Goal: Task Accomplishment & Management: Manage account settings

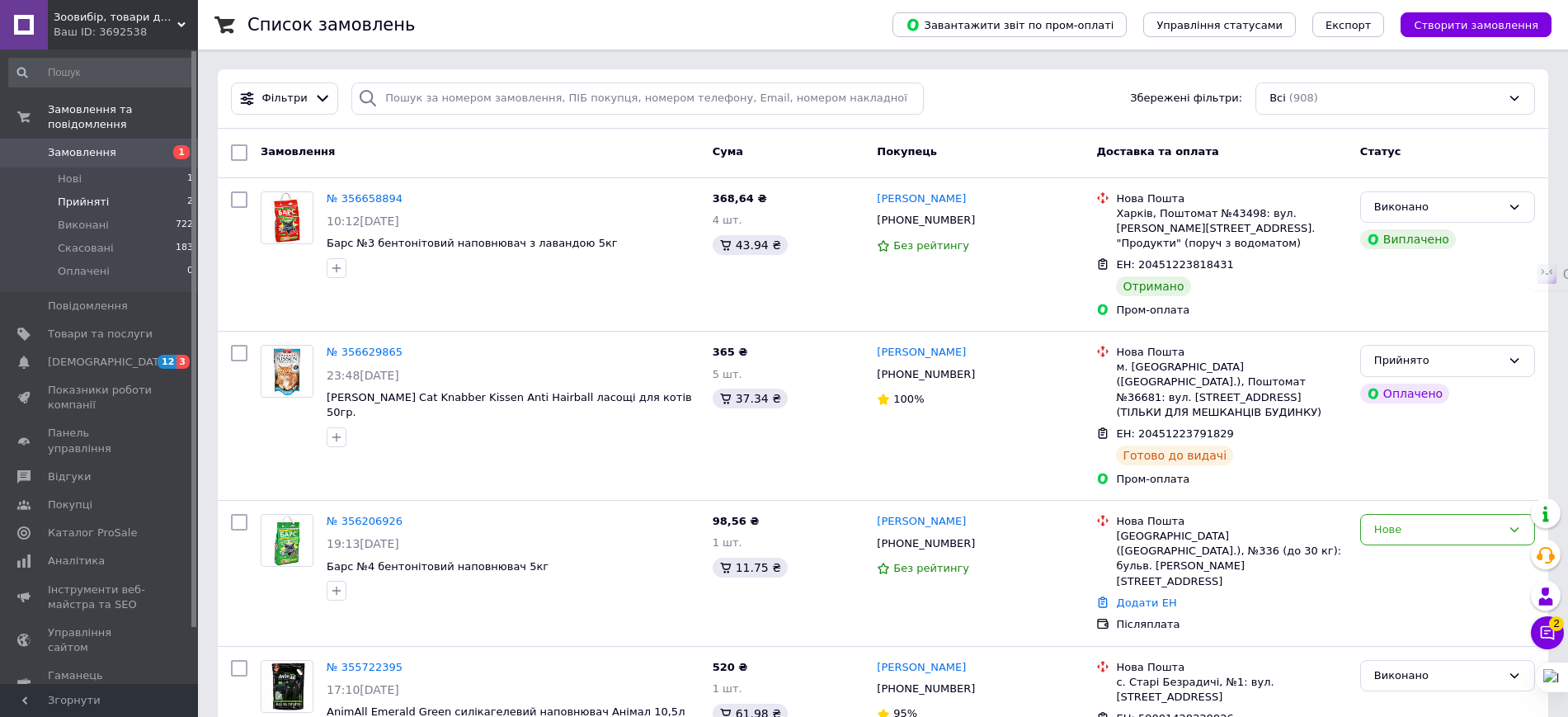
drag, startPoint x: 117, startPoint y: 183, endPoint x: 159, endPoint y: 181, distance: 42.0
click at [115, 191] on li "Прийняті 2" at bounding box center [102, 202] width 203 height 23
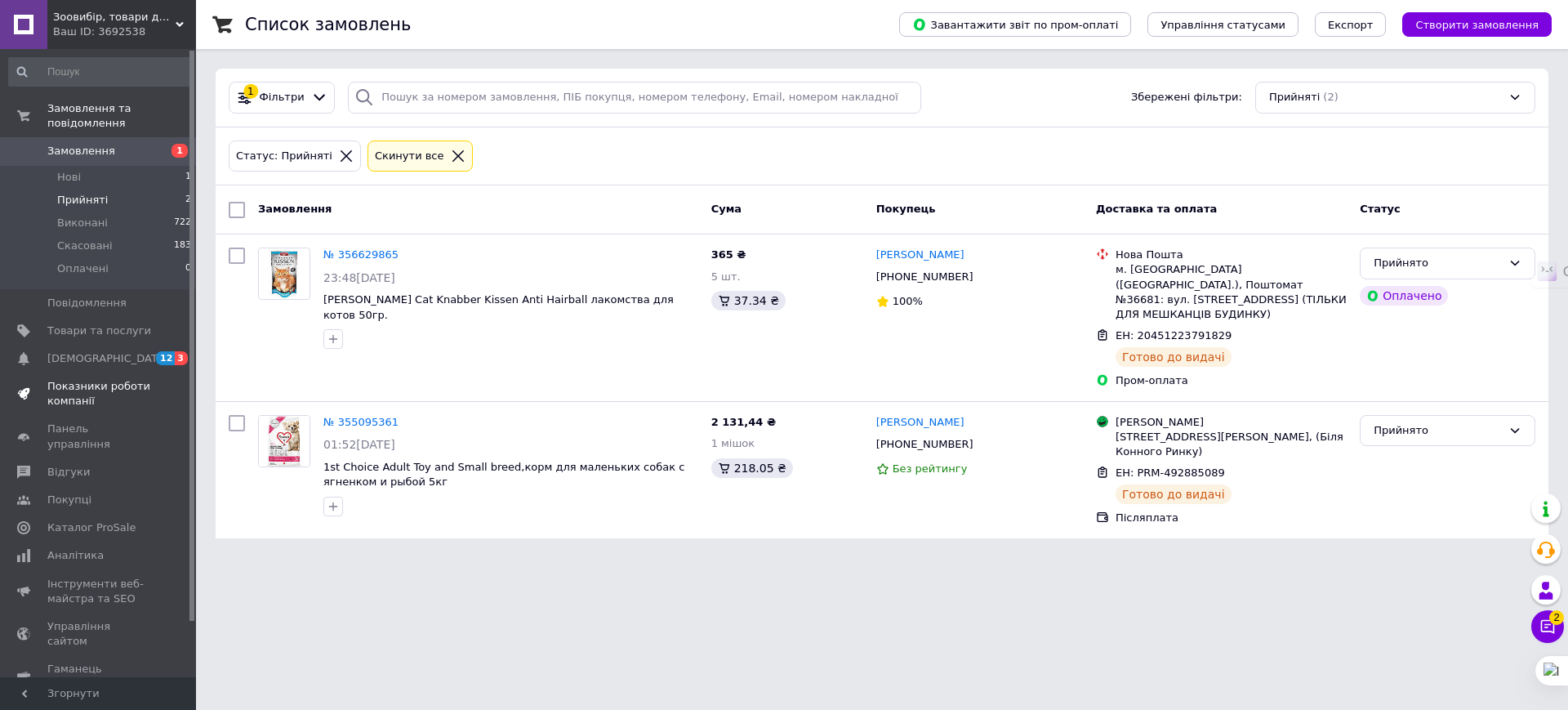
click at [98, 379] on span "Показники роботи компанії" at bounding box center [99, 394] width 104 height 30
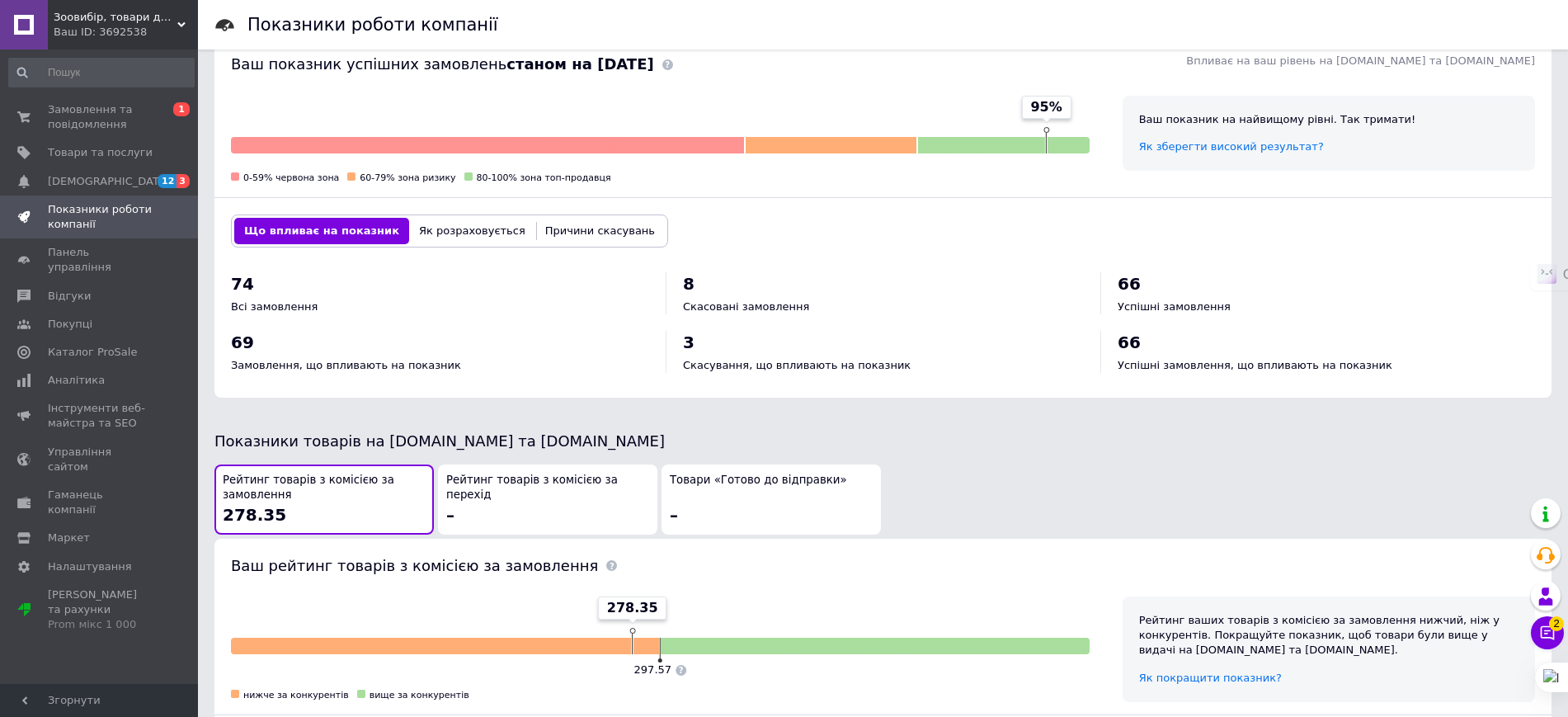
scroll to position [515, 0]
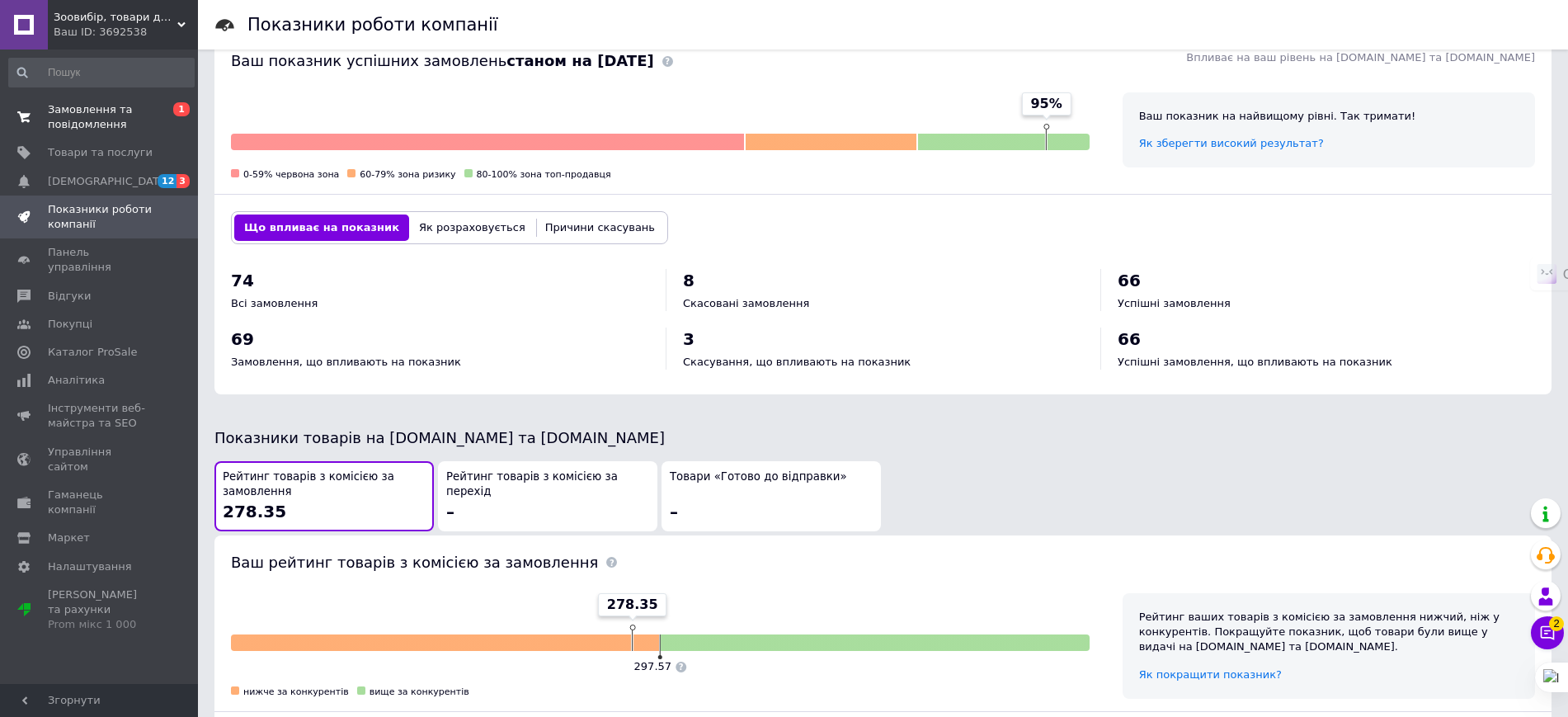
click at [93, 103] on span "Замовлення та повідомлення" at bounding box center [100, 118] width 105 height 30
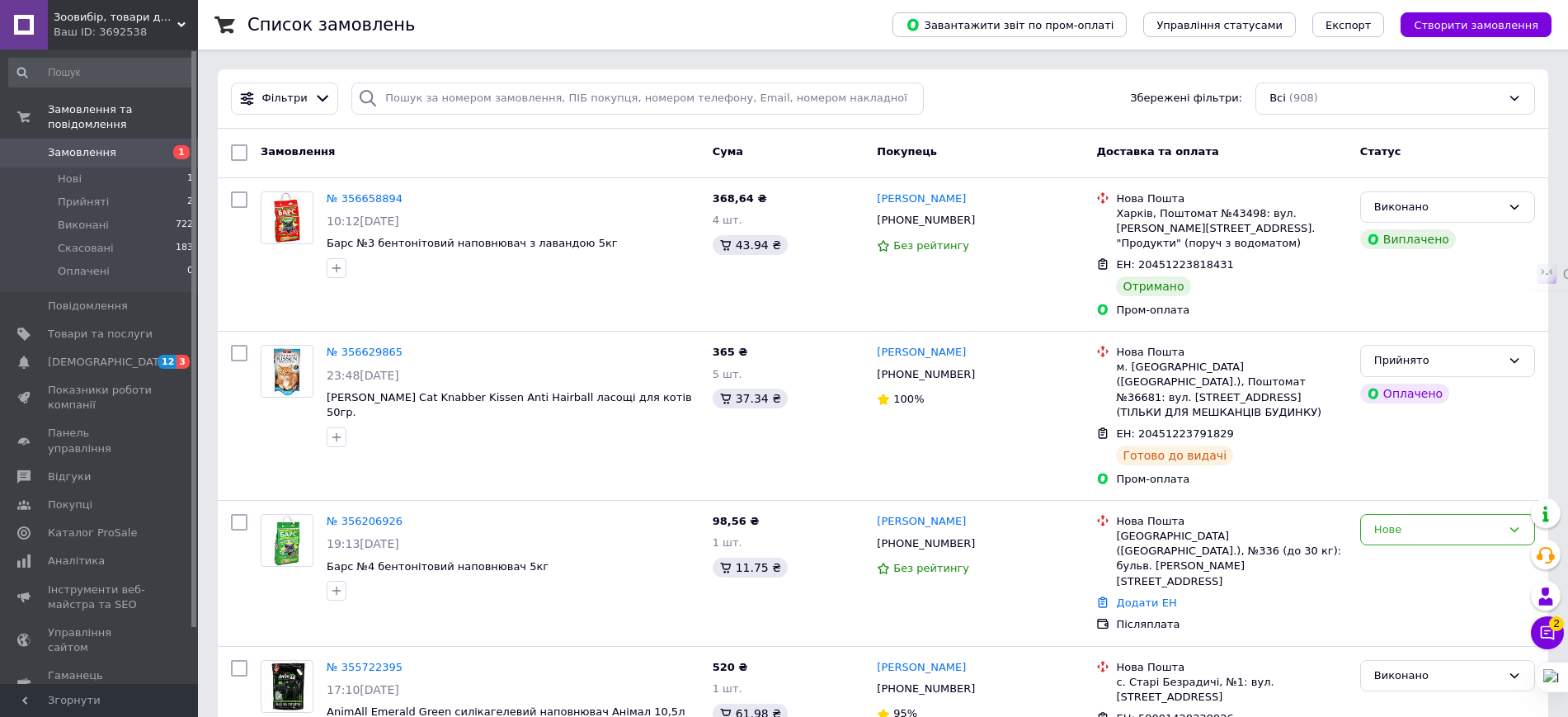
click at [80, 327] on span "Товари та послуги" at bounding box center [100, 334] width 105 height 15
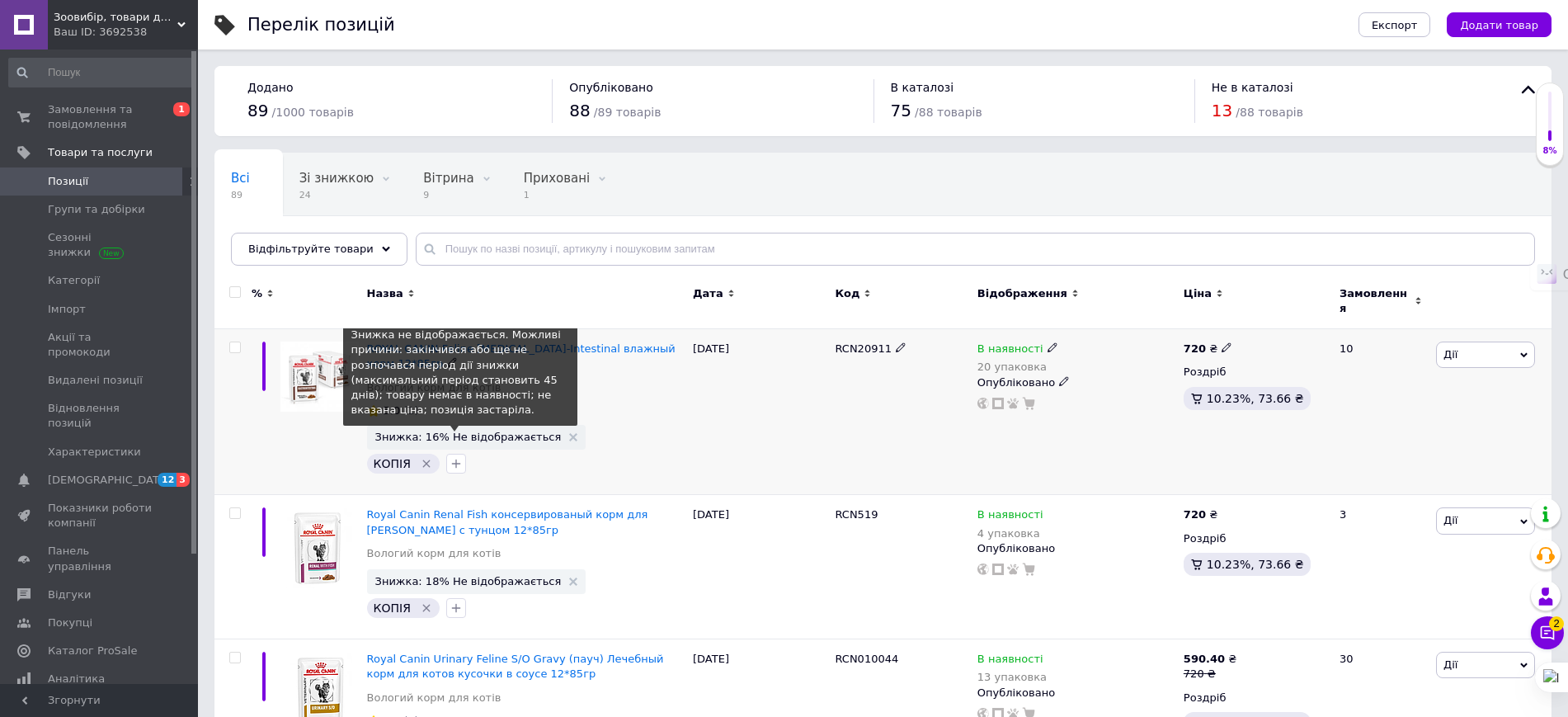
click at [497, 431] on span "Знижка: 16% Не відображається" at bounding box center [468, 437] width 186 height 11
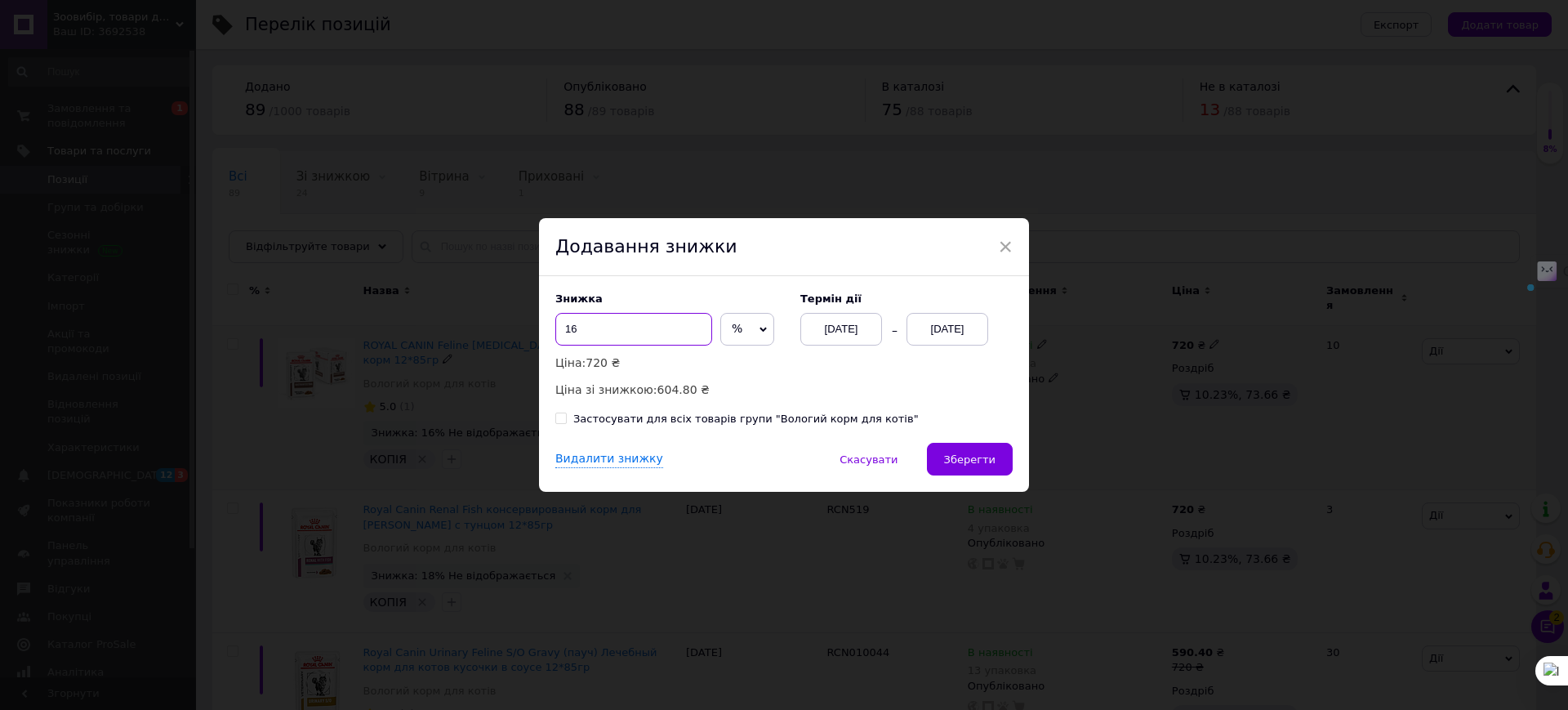
drag, startPoint x: 626, startPoint y: 340, endPoint x: 564, endPoint y: 338, distance: 62.0
click at [564, 338] on input "16" at bounding box center [634, 328] width 157 height 32
type input "17"
click at [942, 324] on div "[DATE]" at bounding box center [947, 328] width 81 height 32
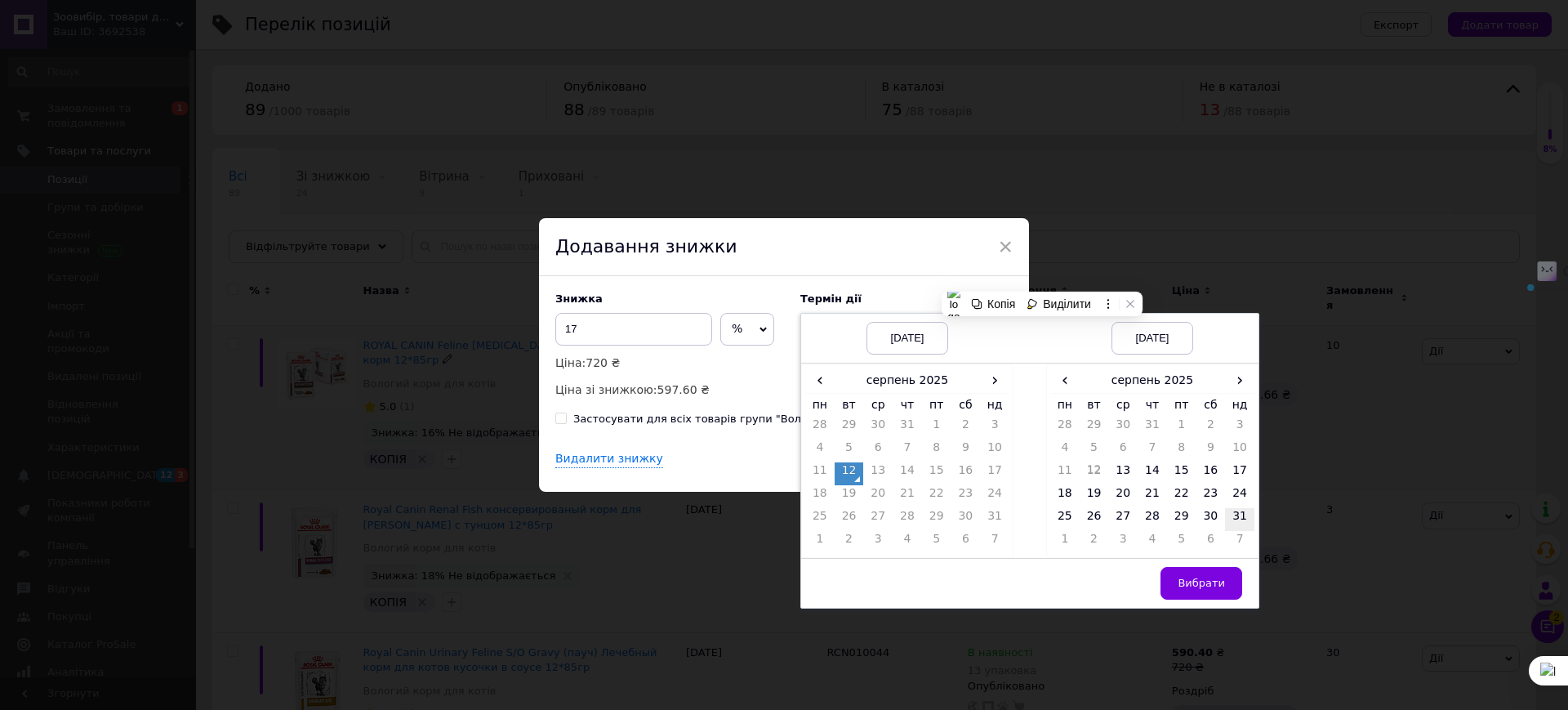
click at [1240, 516] on td "31" at bounding box center [1240, 519] width 30 height 23
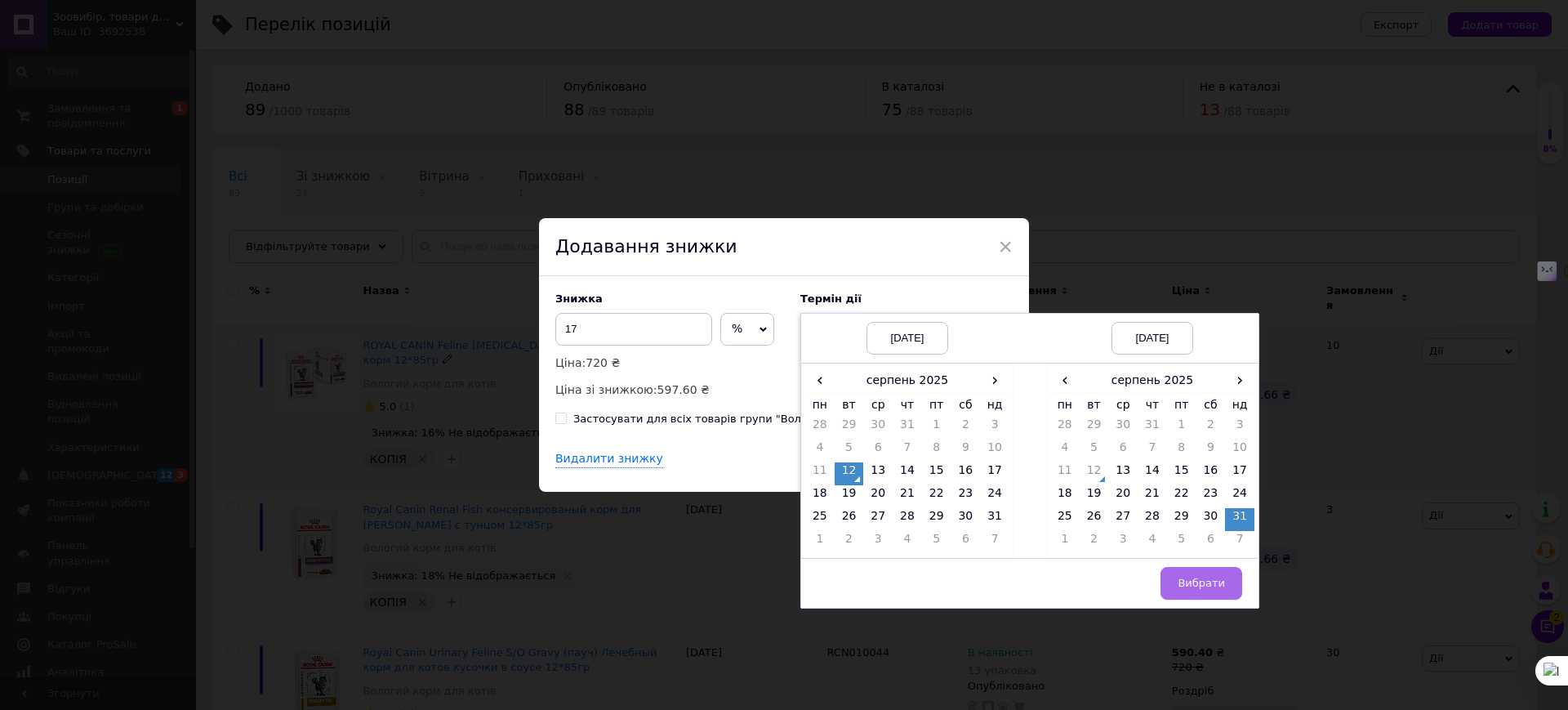
click at [1206, 582] on span "Вибрати" at bounding box center [1201, 583] width 47 height 12
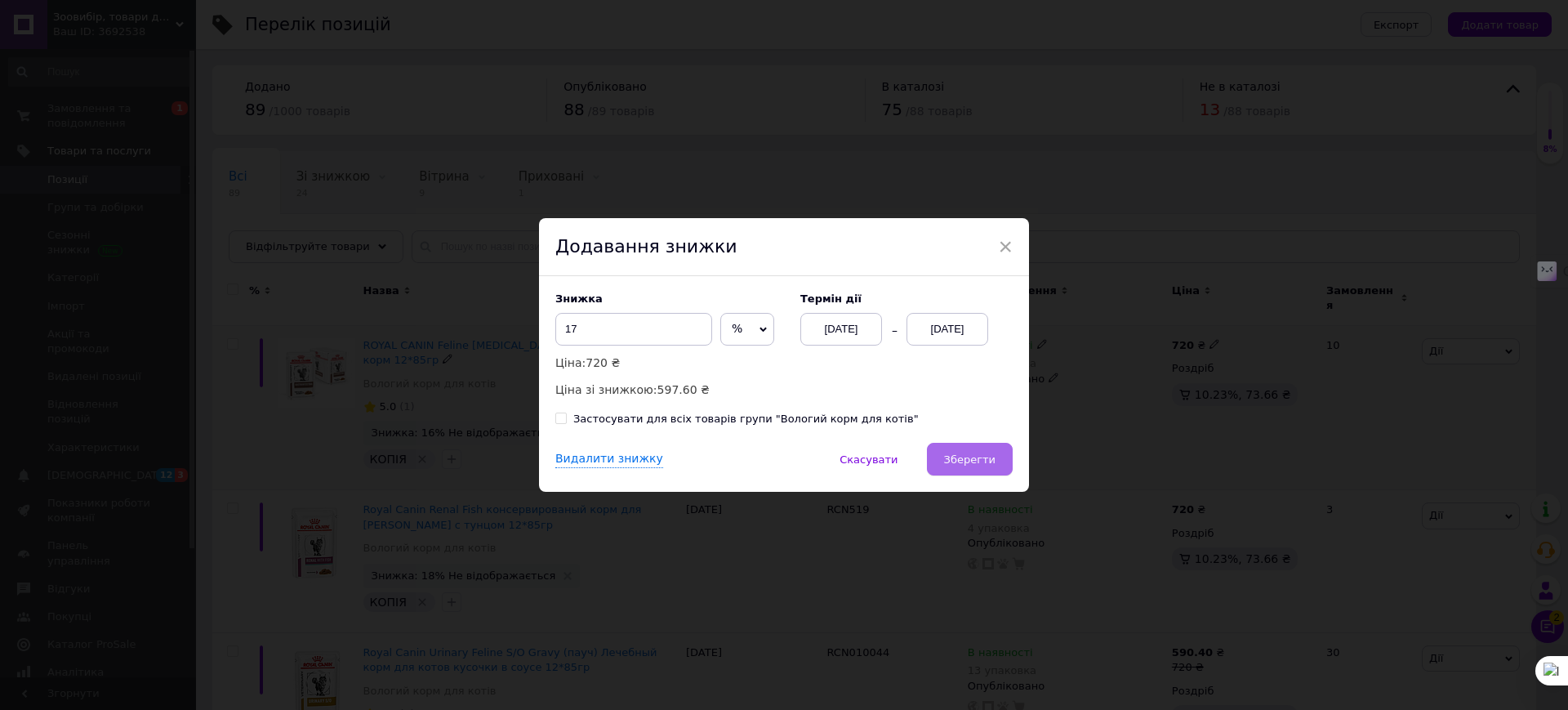
click at [976, 460] on span "Зберегти" at bounding box center [970, 460] width 52 height 12
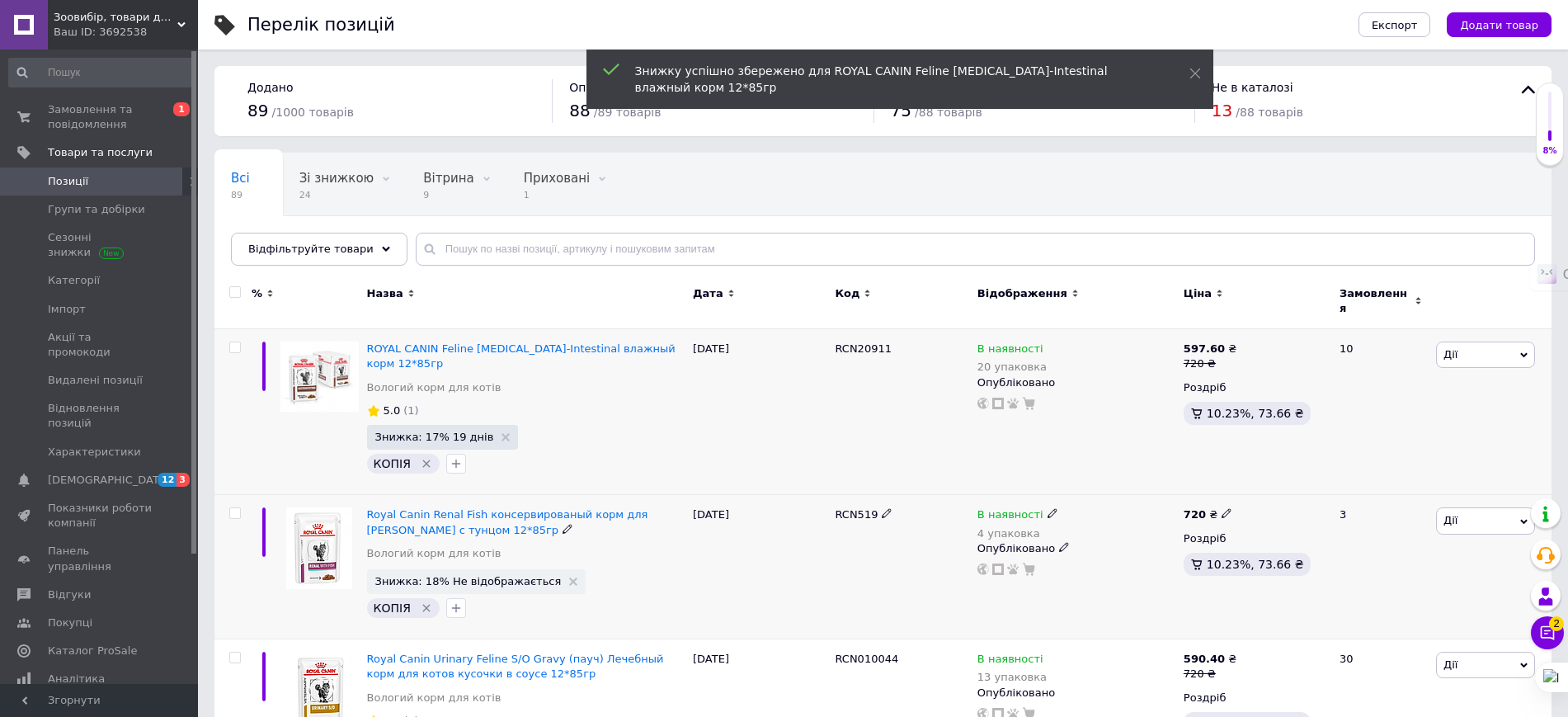
scroll to position [103, 0]
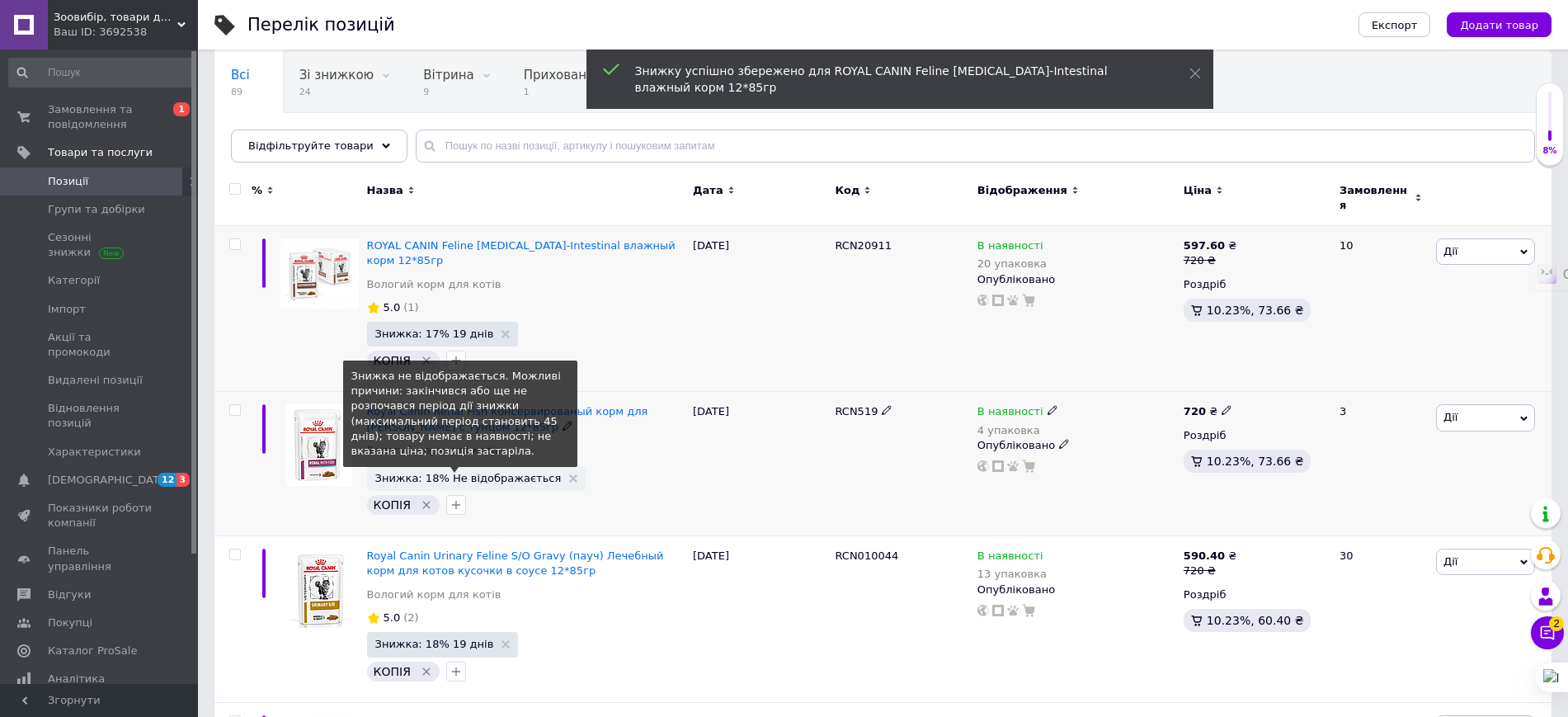
click at [505, 473] on span "Знижка: 18% Не відображається" at bounding box center [468, 478] width 186 height 11
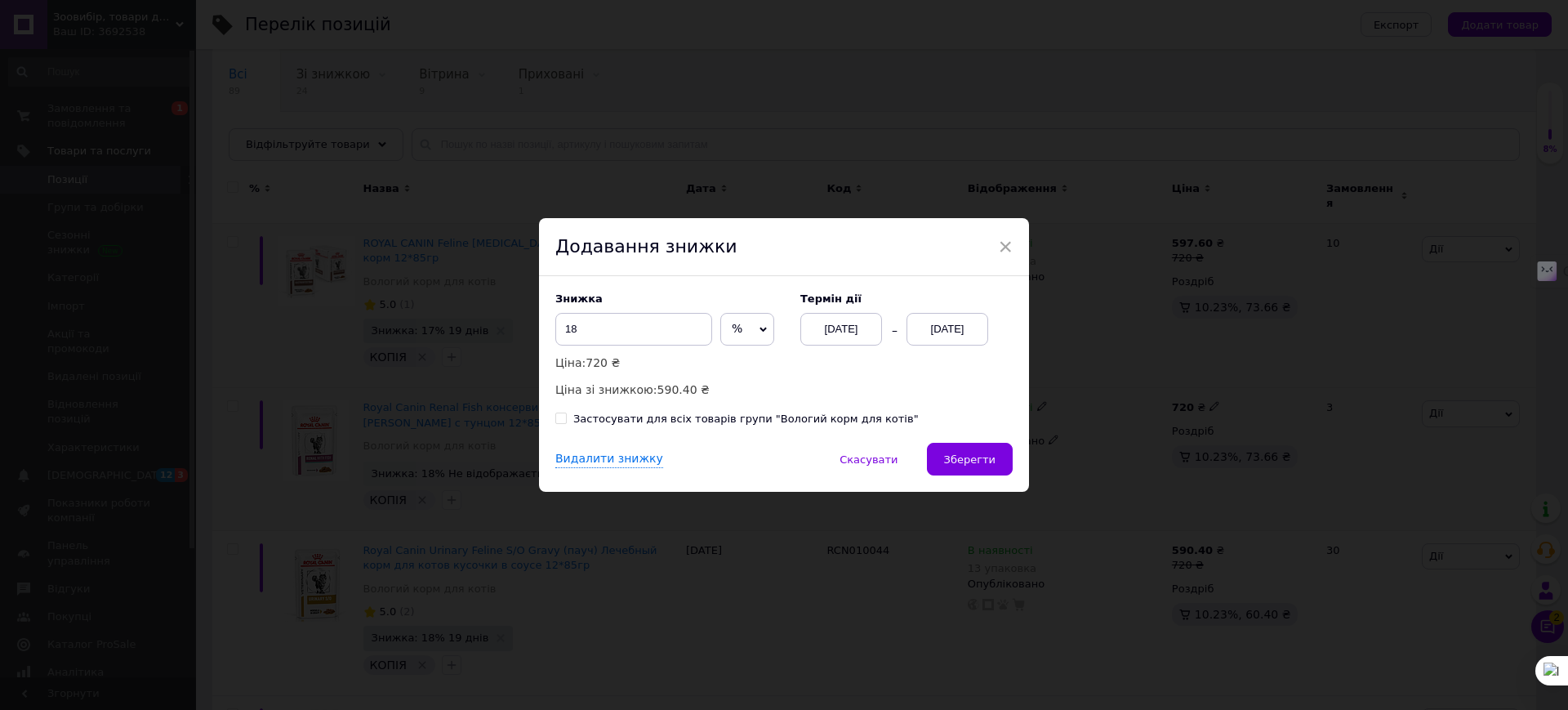
click at [936, 327] on div "[DATE]" at bounding box center [947, 328] width 81 height 32
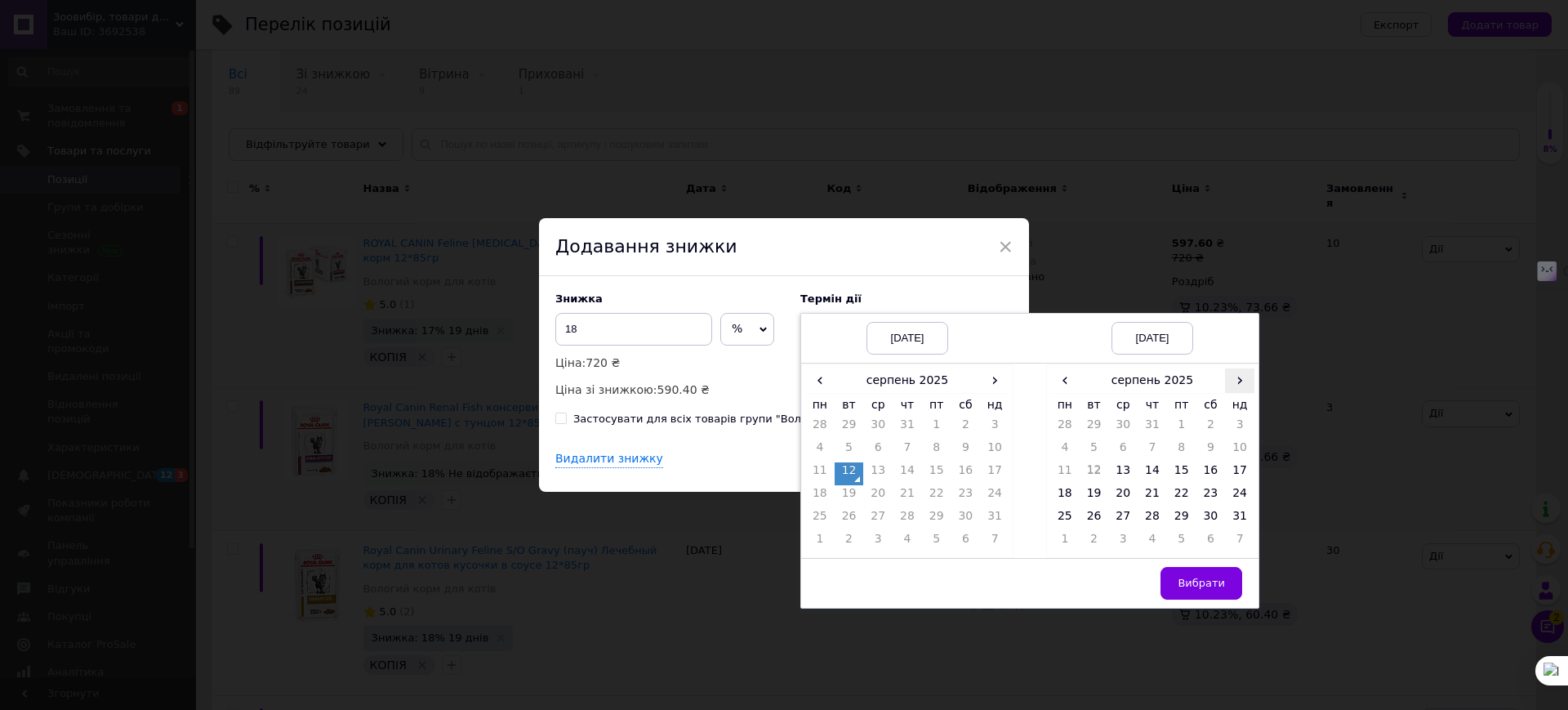
click at [1231, 379] on span "›" at bounding box center [1240, 380] width 30 height 24
click at [1172, 513] on td "26" at bounding box center [1182, 519] width 30 height 23
drag, startPoint x: 1209, startPoint y: 587, endPoint x: 1122, endPoint y: 533, distance: 102.4
click at [1208, 586] on span "Вибрати" at bounding box center [1201, 583] width 47 height 12
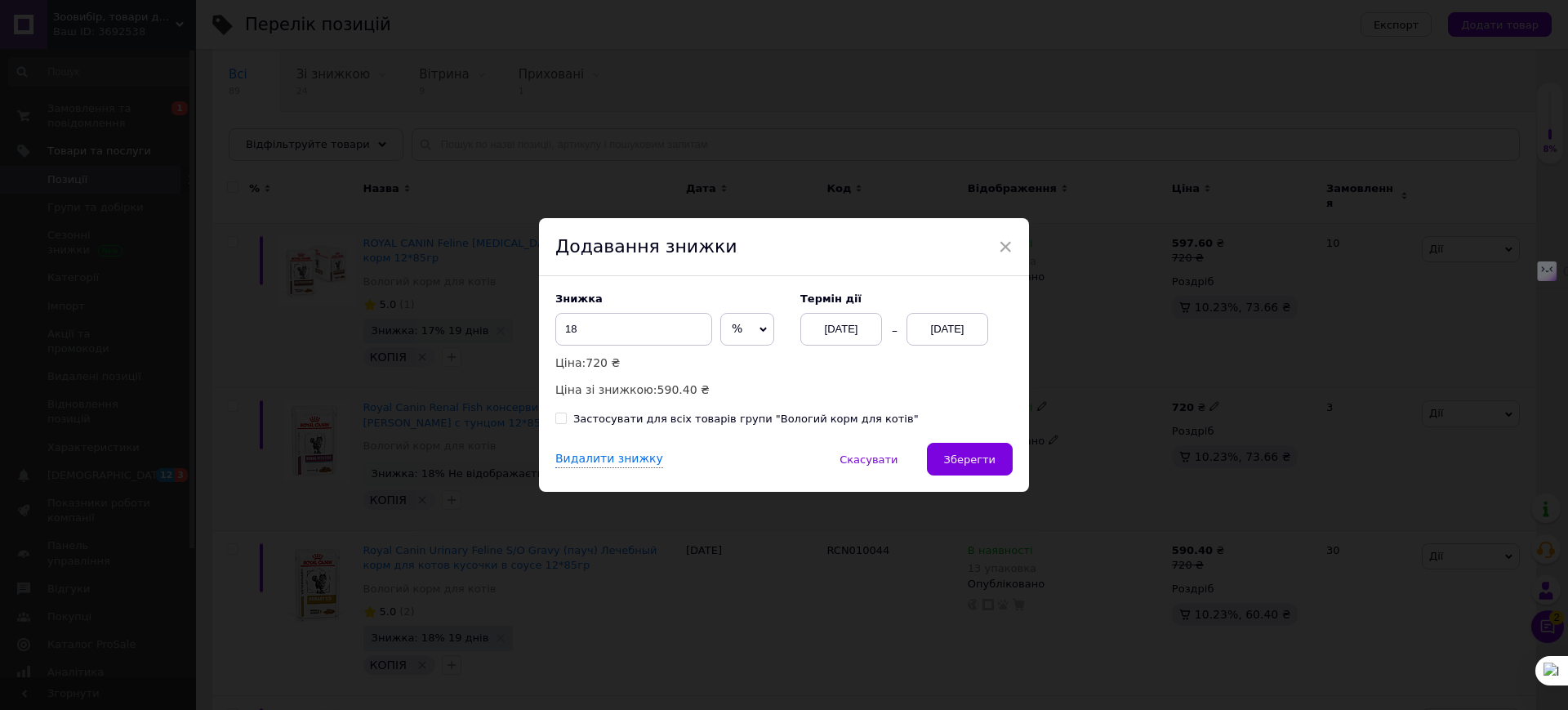
click at [975, 462] on span "Зберегти" at bounding box center [970, 460] width 52 height 12
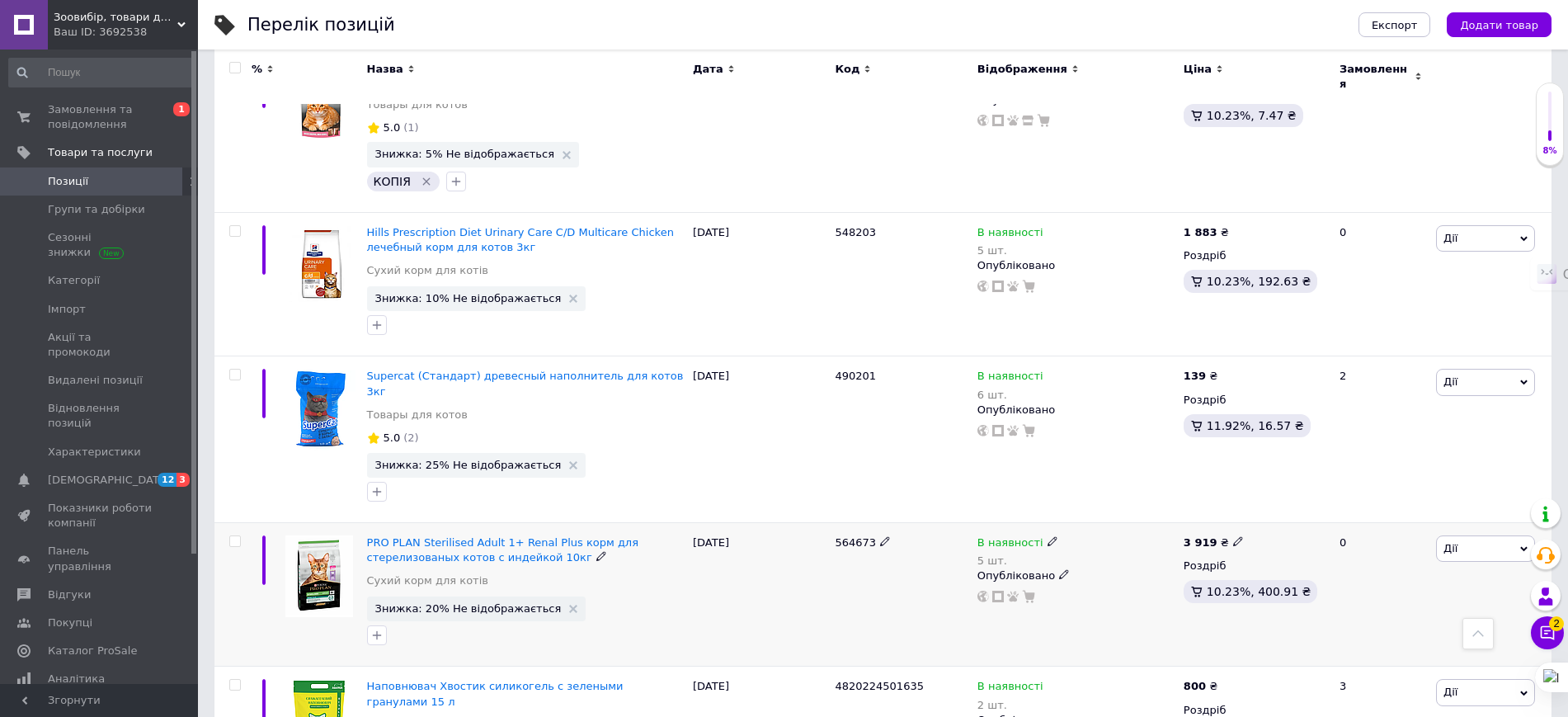
scroll to position [1032, 0]
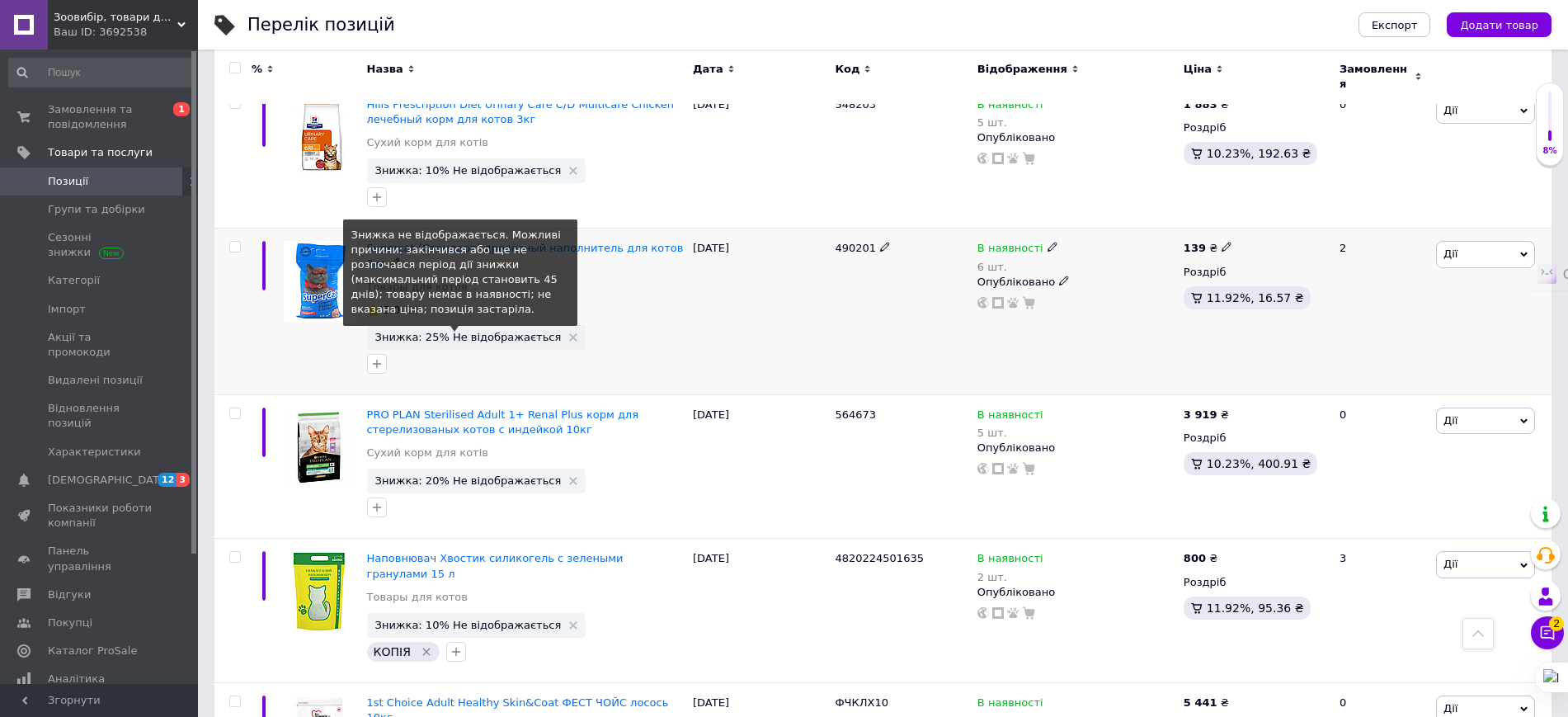
click at [498, 332] on span "Знижка: 25% Не відображається" at bounding box center [468, 337] width 186 height 11
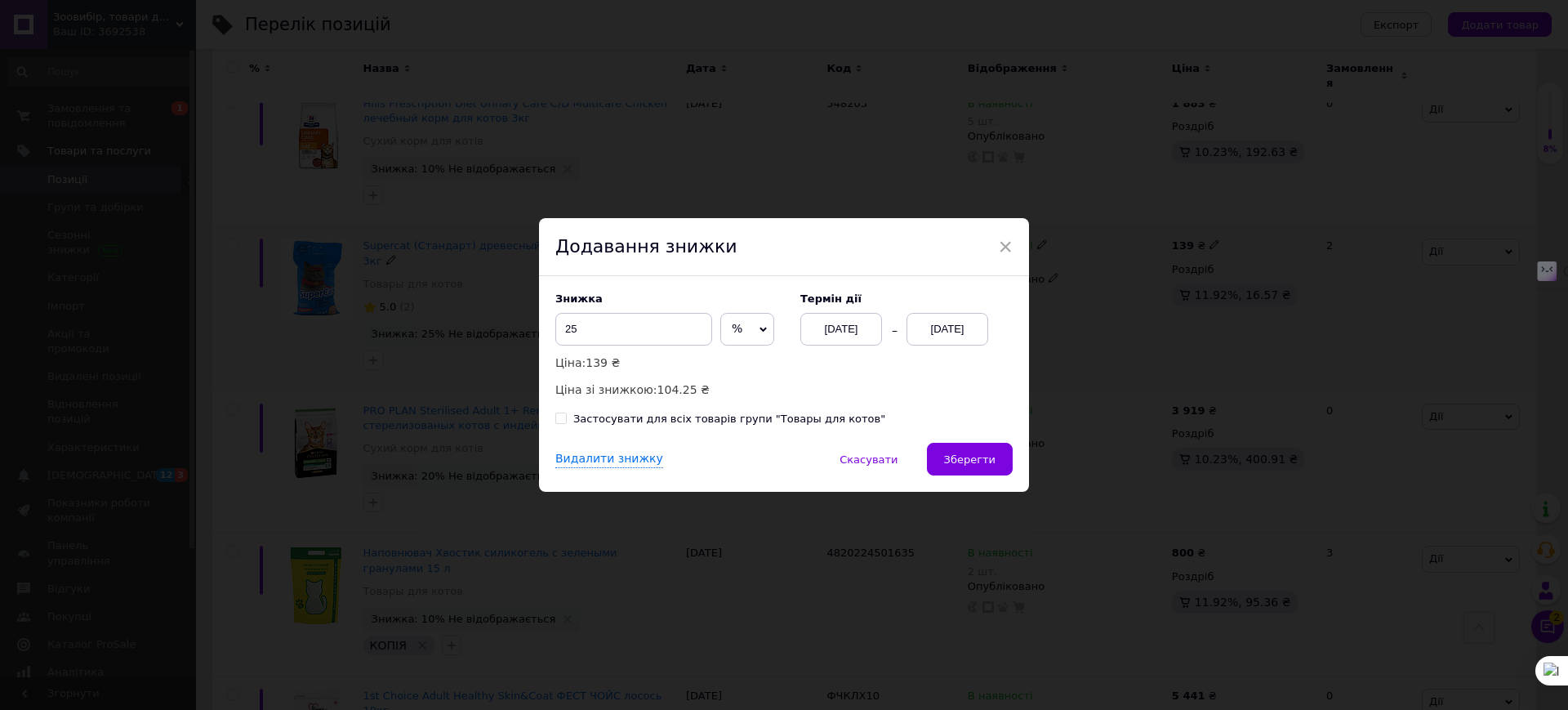
click at [934, 318] on div "[DATE]" at bounding box center [947, 328] width 81 height 32
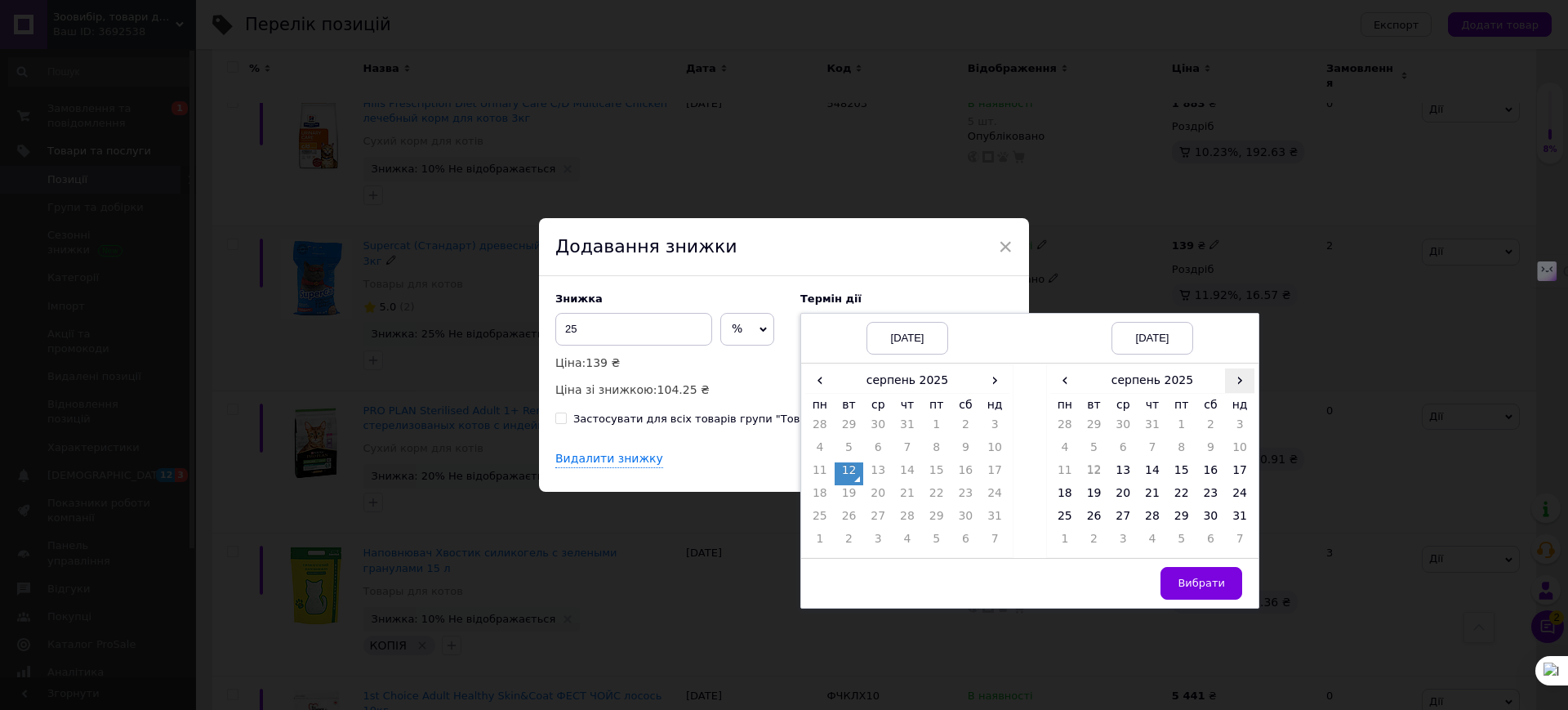
click at [1233, 380] on span "›" at bounding box center [1240, 380] width 30 height 24
click at [1172, 445] on td "5" at bounding box center [1182, 451] width 30 height 23
click at [1196, 581] on span "Вибрати" at bounding box center [1201, 583] width 47 height 12
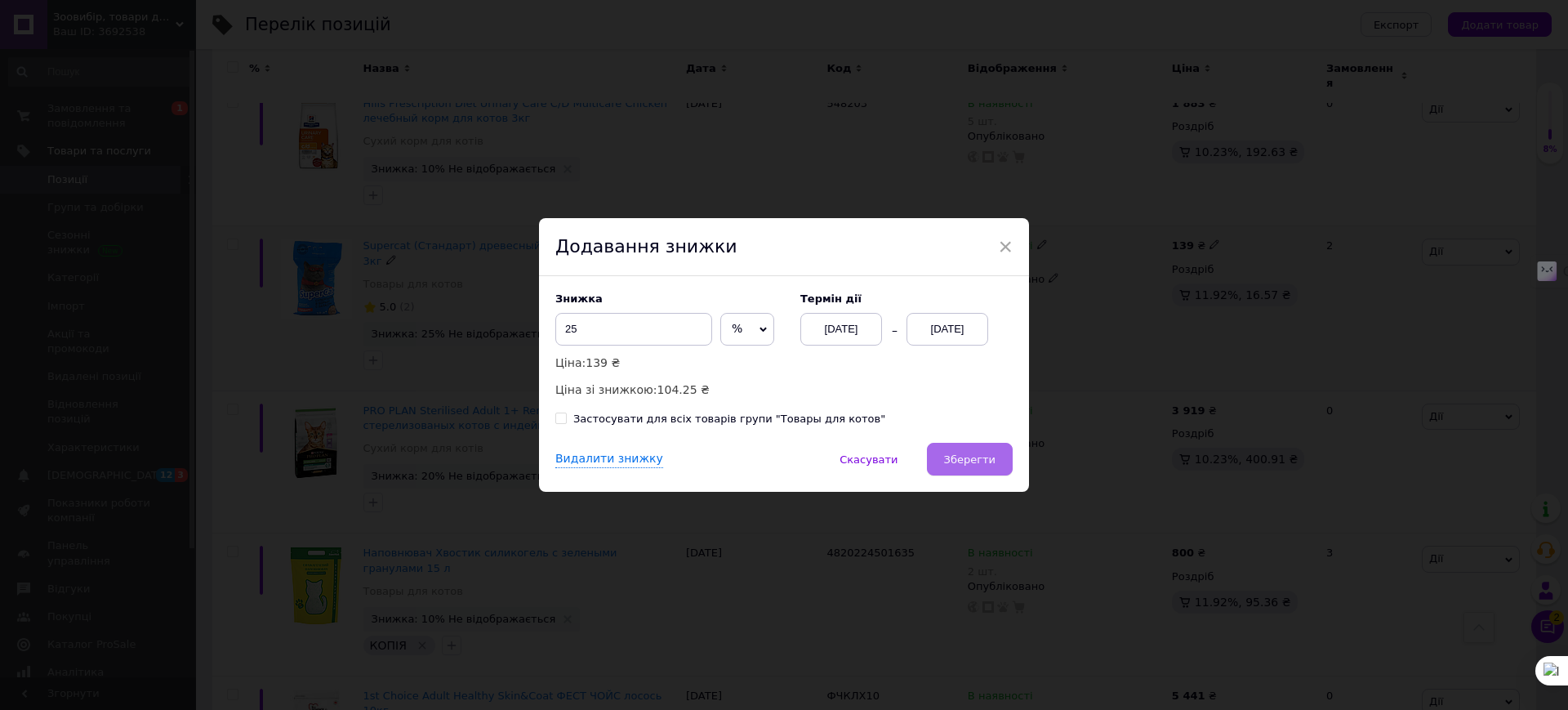
click at [970, 452] on button "Зберегти" at bounding box center [970, 459] width 86 height 32
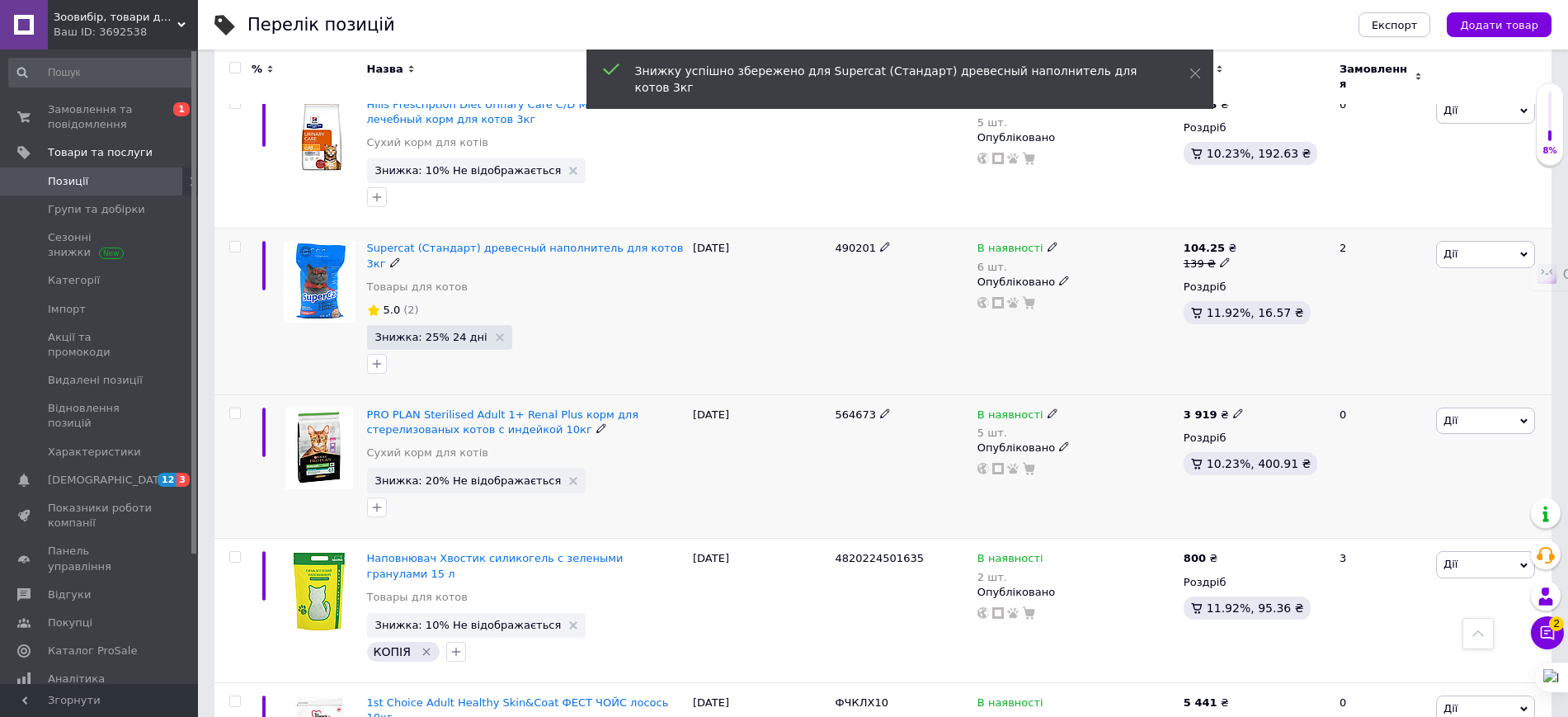
click at [480, 469] on span "Знижка: 20% Не відображається" at bounding box center [476, 481] width 219 height 25
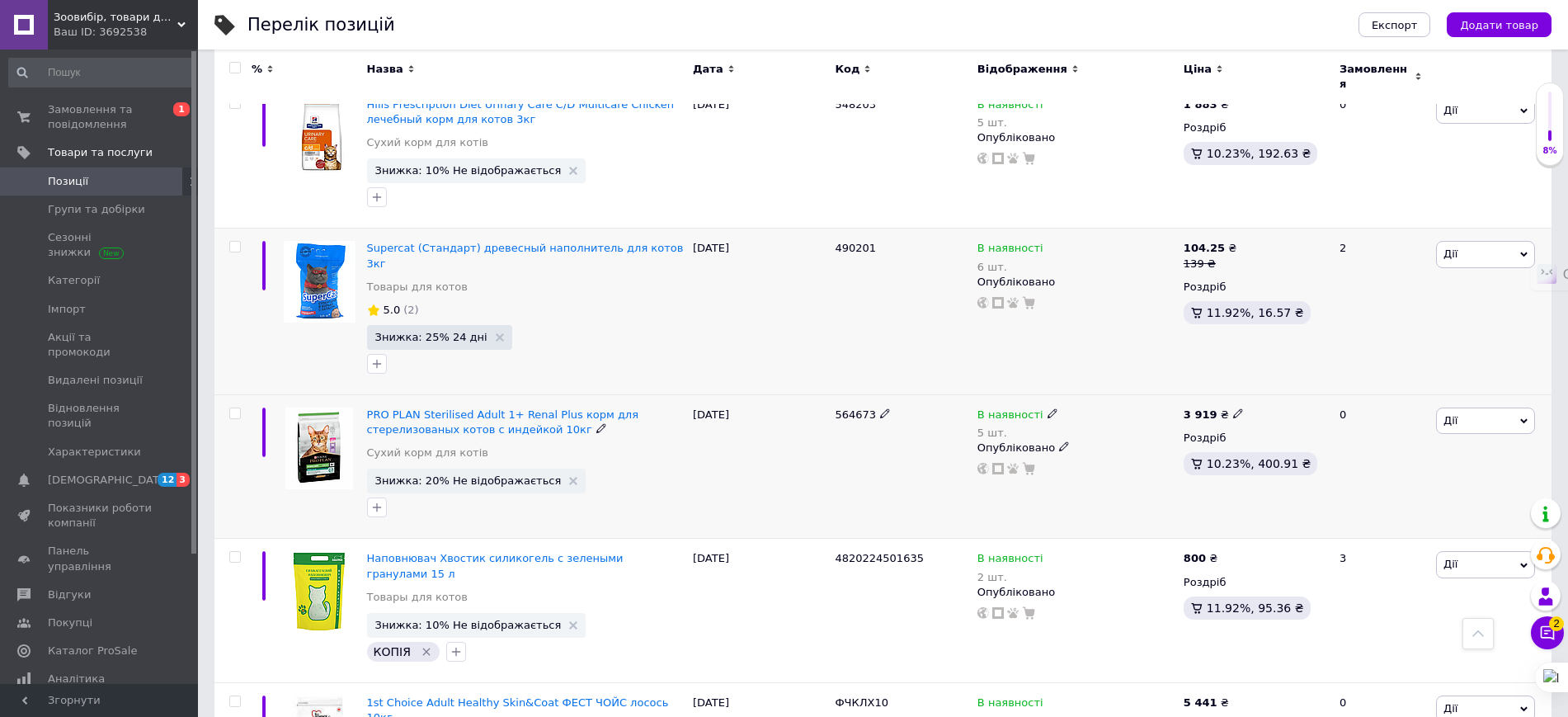
click at [1233, 408] on icon at bounding box center [1237, 413] width 10 height 10
drag, startPoint x: 1291, startPoint y: 330, endPoint x: 1252, endPoint y: 338, distance: 39.8
click at [1252, 378] on input "3919" at bounding box center [1313, 394] width 126 height 33
type input "4400"
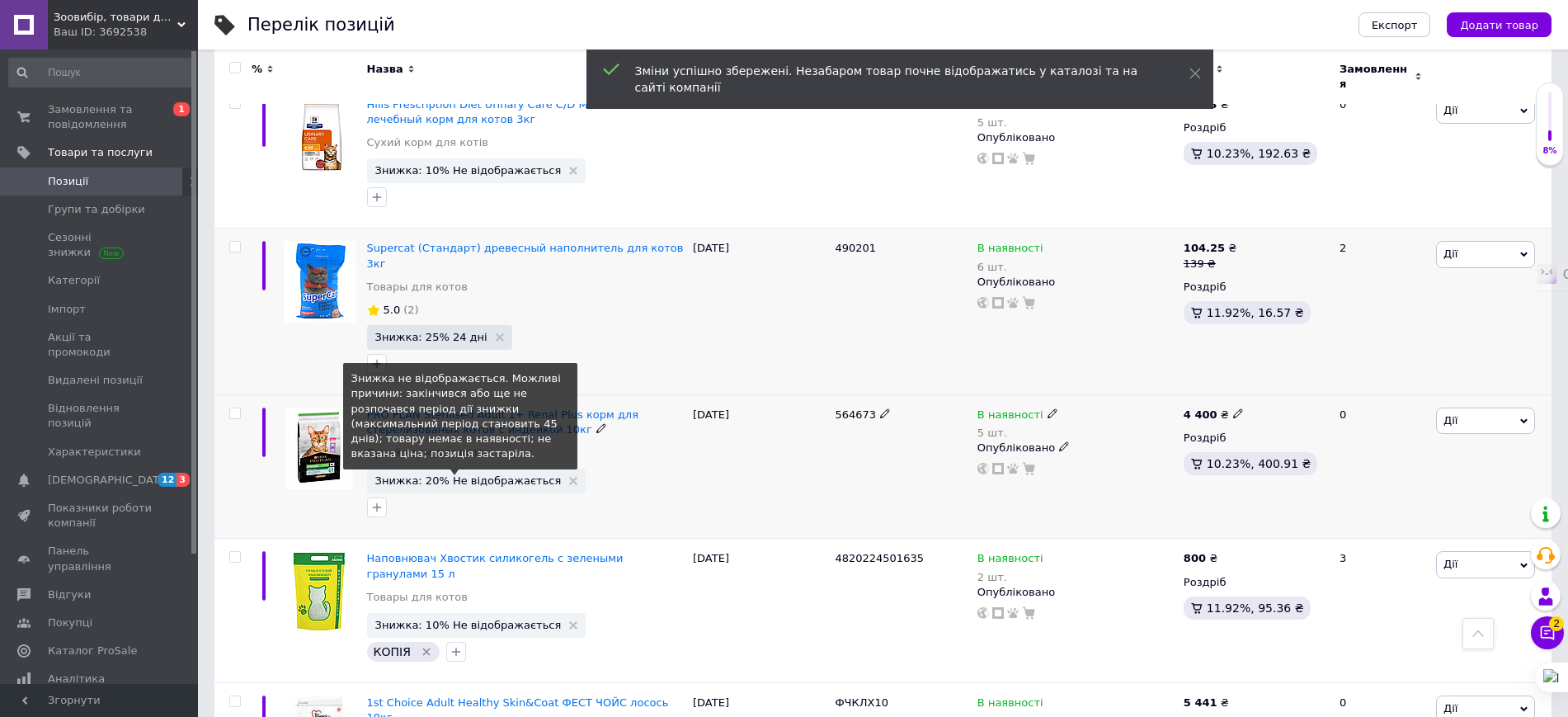
click at [497, 476] on span "Знижка: 20% Не відображається" at bounding box center [468, 481] width 186 height 11
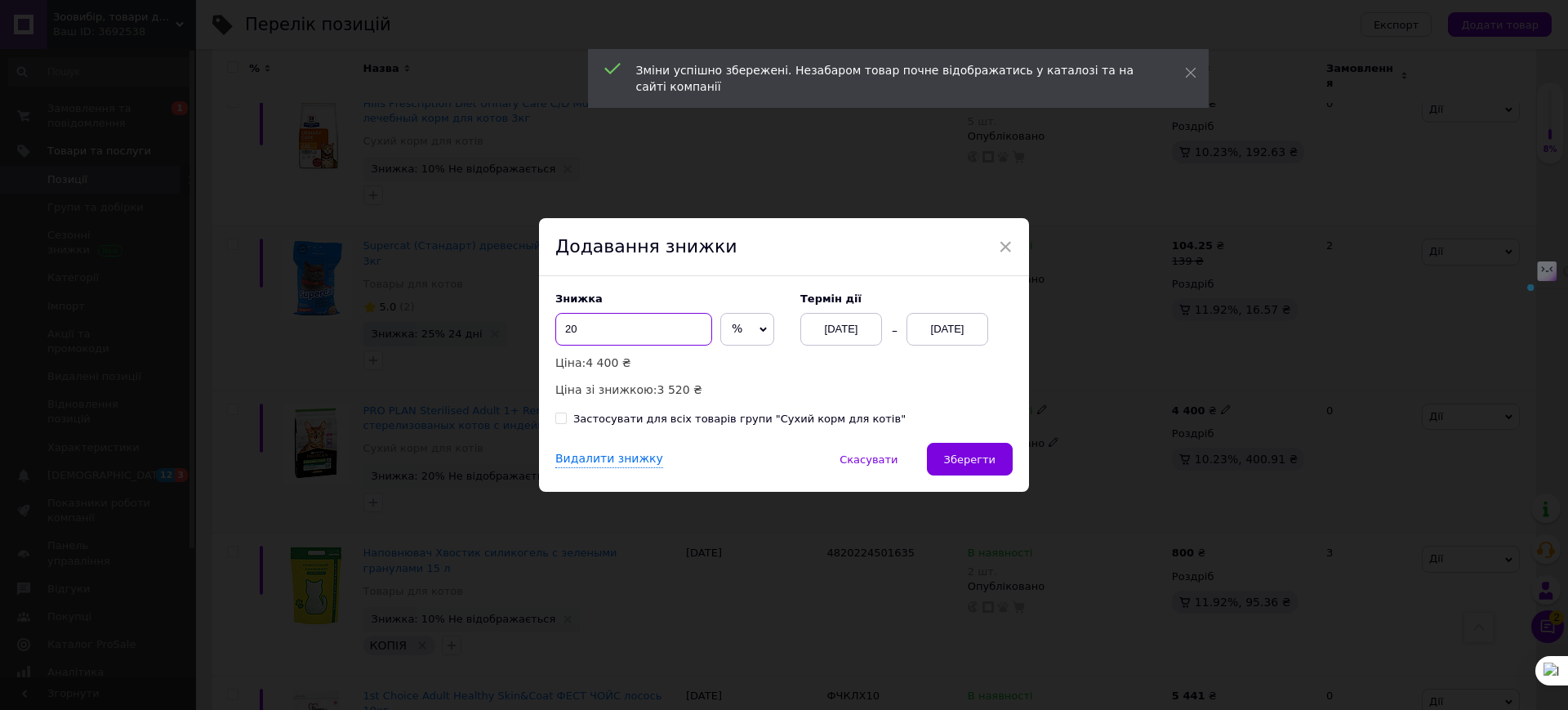
drag, startPoint x: 556, startPoint y: 342, endPoint x: 542, endPoint y: 342, distance: 14.0
click at [542, 342] on div "Знижка 20 % ₴ Ціна: 4 400 ₴ Ціна зі знижкою: 3 520 ₴ Термін дії [DATE] [DATE] З…" at bounding box center [784, 359] width 490 height 166
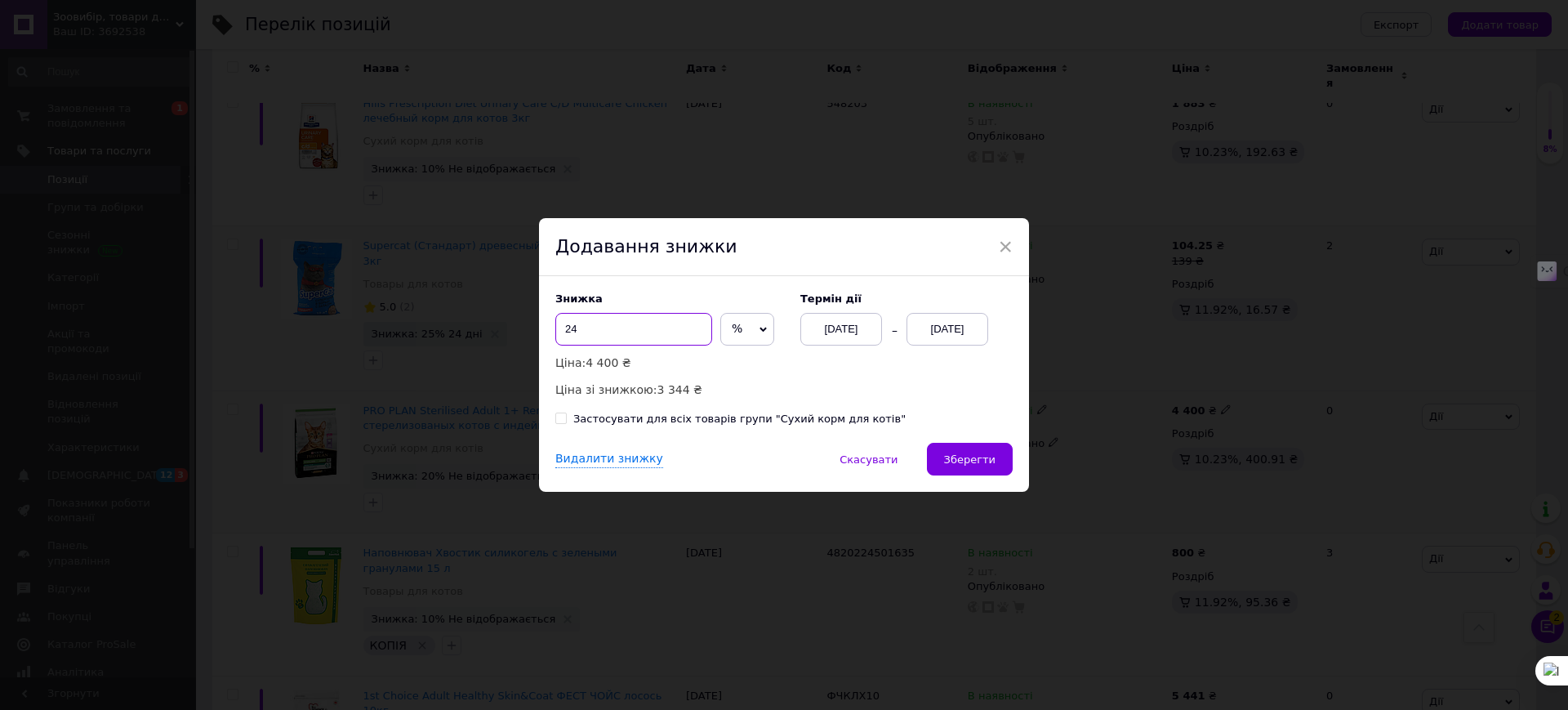
type input "24"
click at [937, 329] on div "[DATE]" at bounding box center [947, 328] width 81 height 32
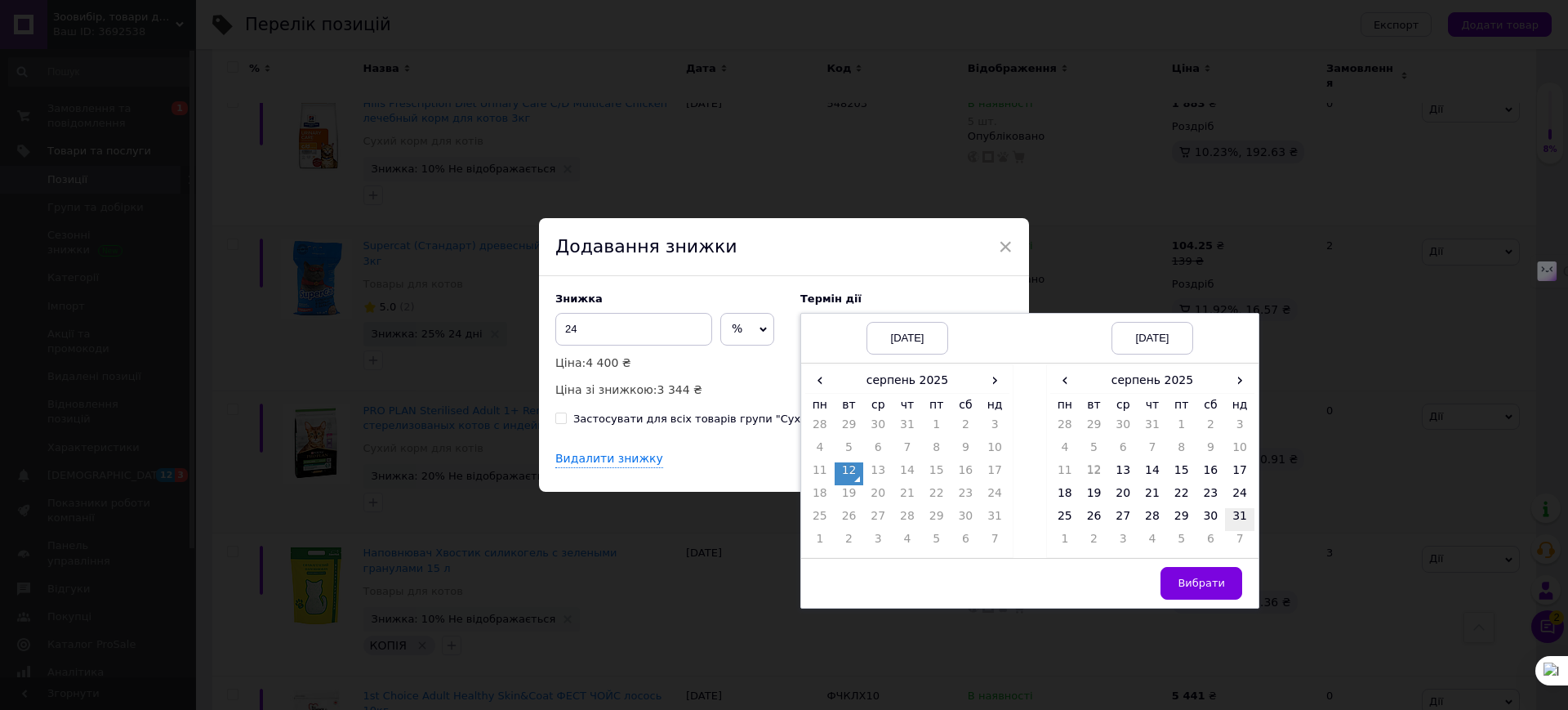
click at [1228, 509] on td "31" at bounding box center [1240, 519] width 30 height 23
click at [1216, 577] on span "Вибрати" at bounding box center [1201, 583] width 47 height 12
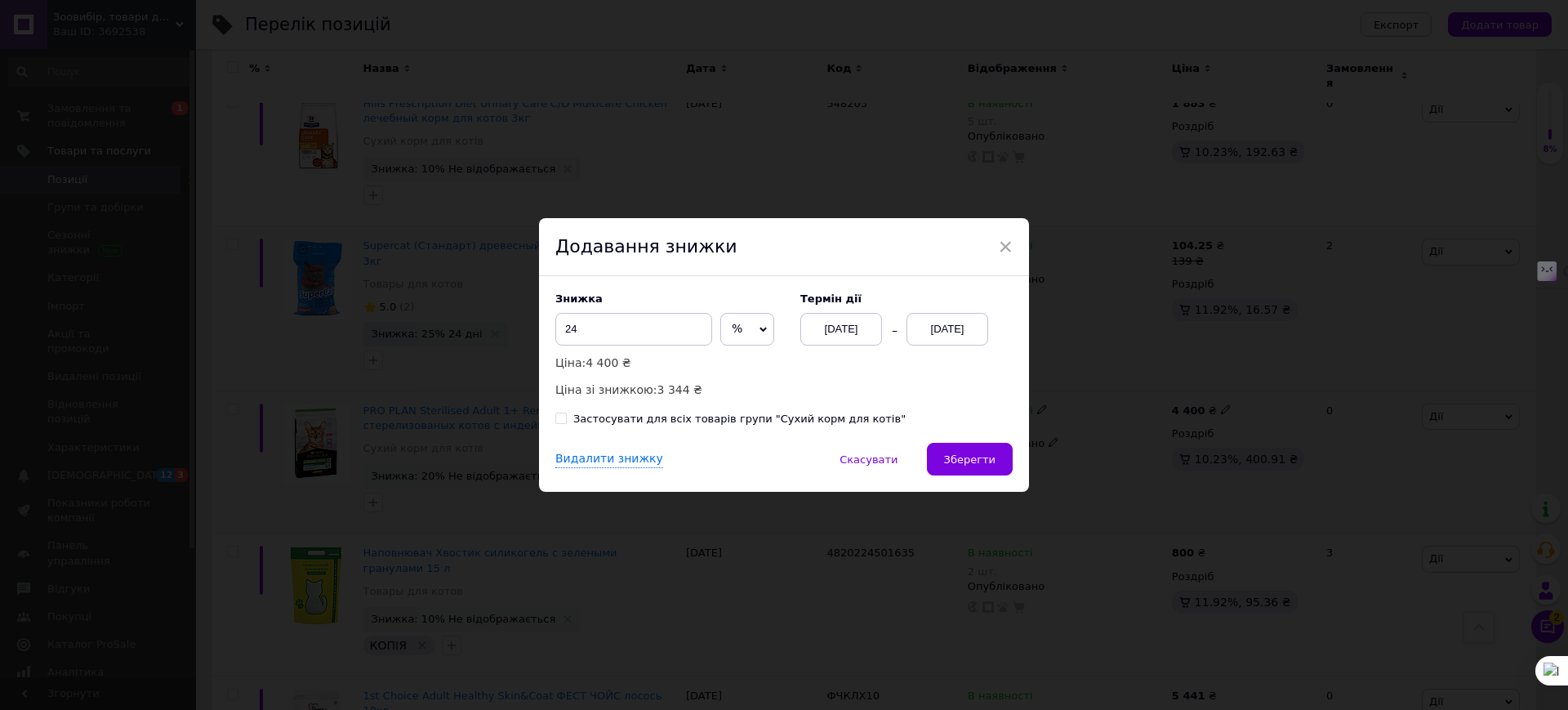
drag, startPoint x: 953, startPoint y: 459, endPoint x: 941, endPoint y: 459, distance: 12.0
click at [953, 458] on span "Зберегти" at bounding box center [970, 460] width 52 height 12
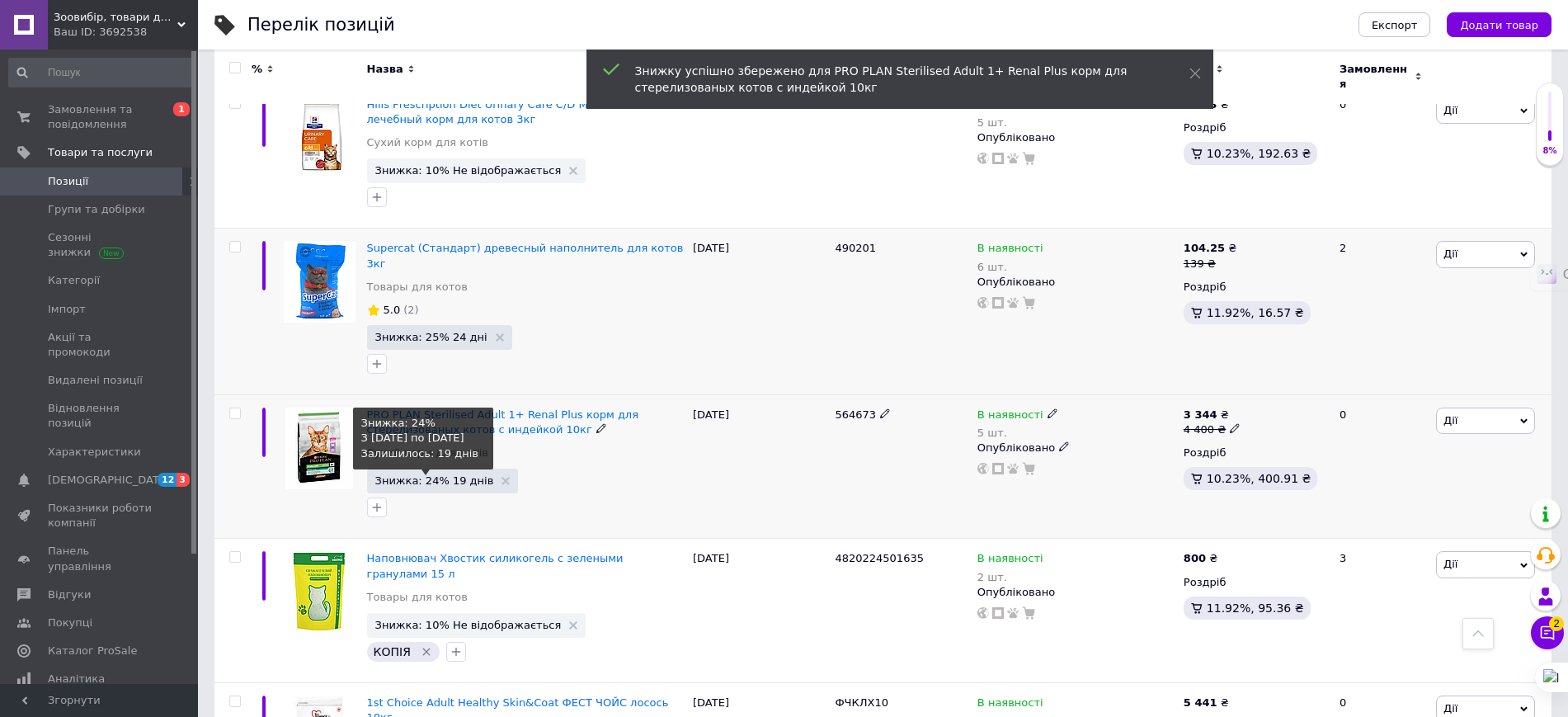
click at [452, 476] on span "Знижка: 24% 19 днів" at bounding box center [435, 481] width 118 height 11
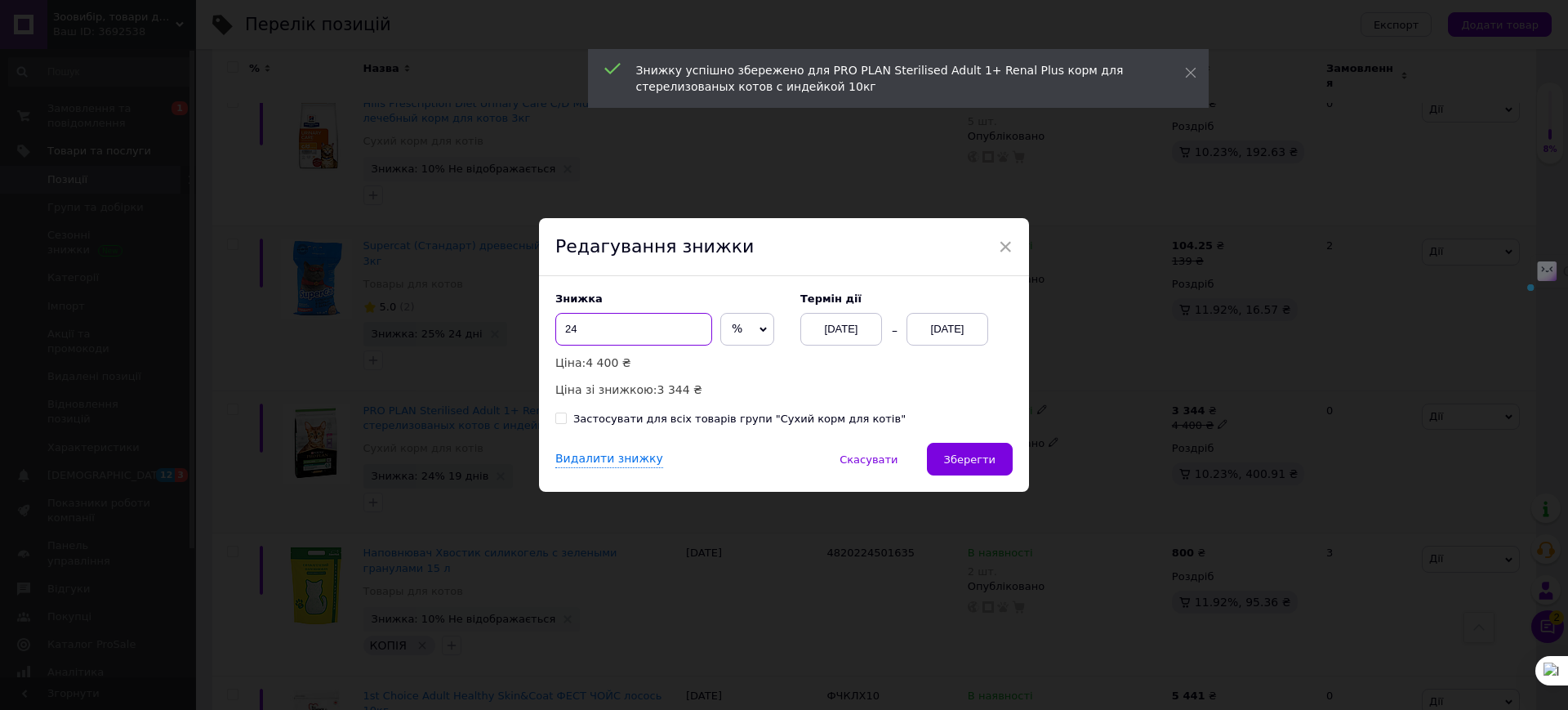
drag, startPoint x: 598, startPoint y: 328, endPoint x: 559, endPoint y: 332, distance: 39.2
click at [558, 331] on input "24" at bounding box center [634, 328] width 157 height 32
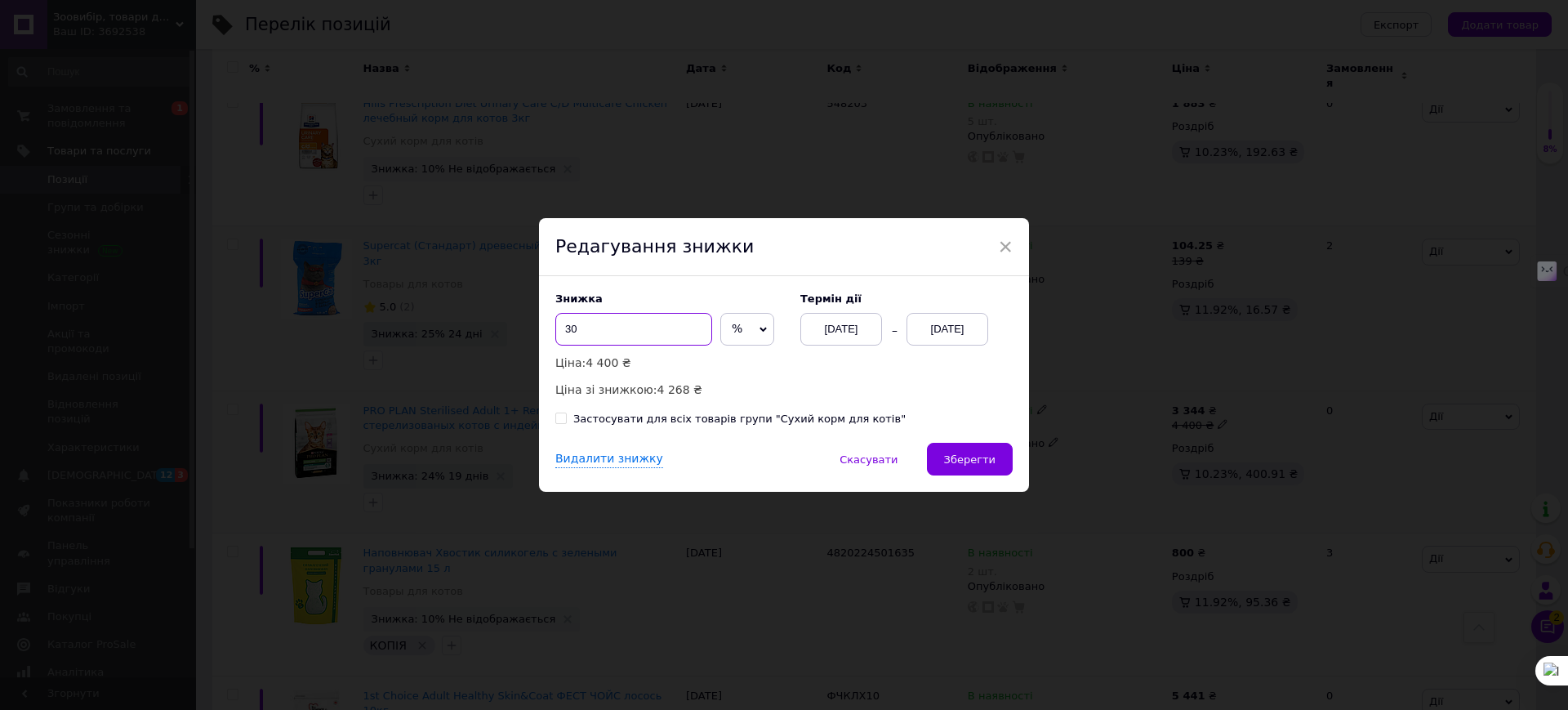
type input "3"
type input "27"
click at [984, 455] on span "Зберегти" at bounding box center [970, 460] width 52 height 12
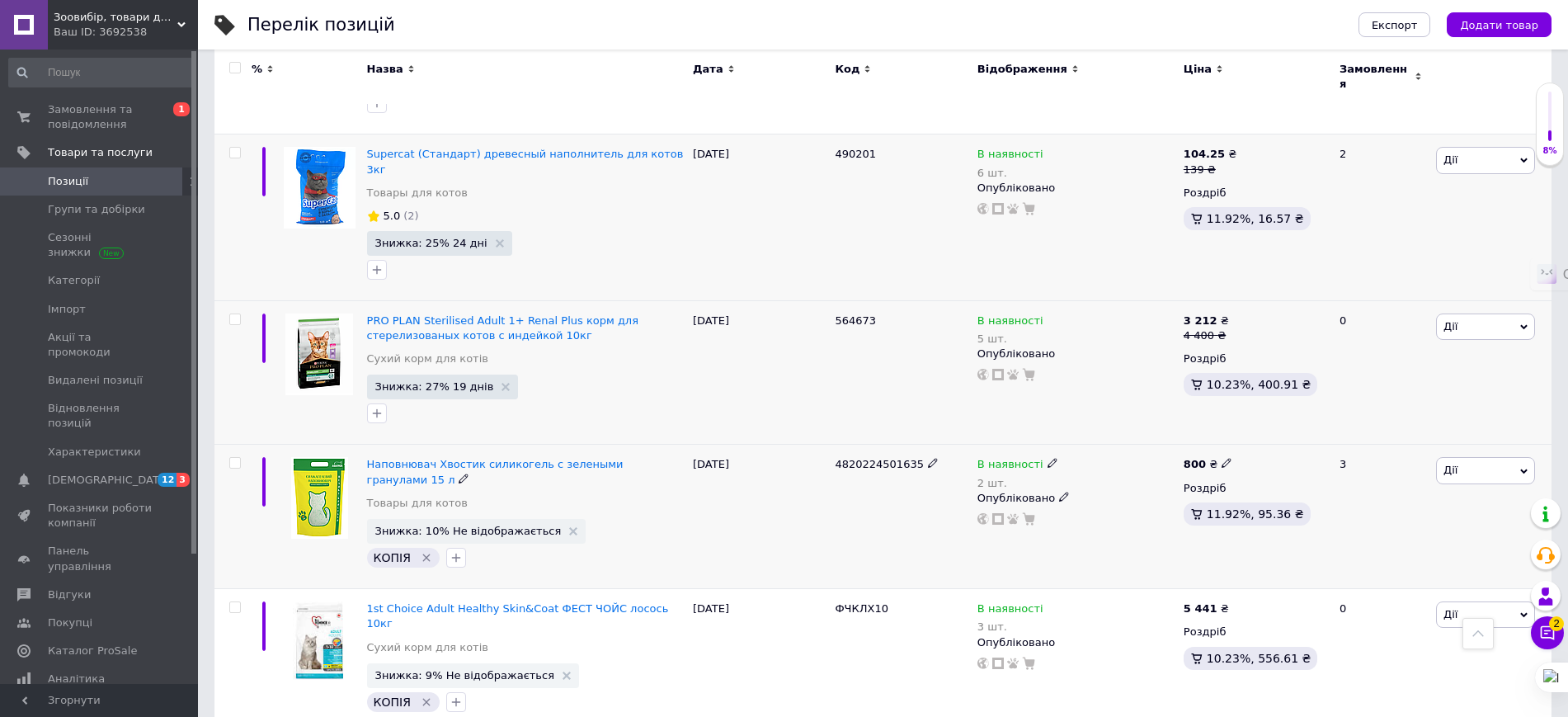
scroll to position [1238, 0]
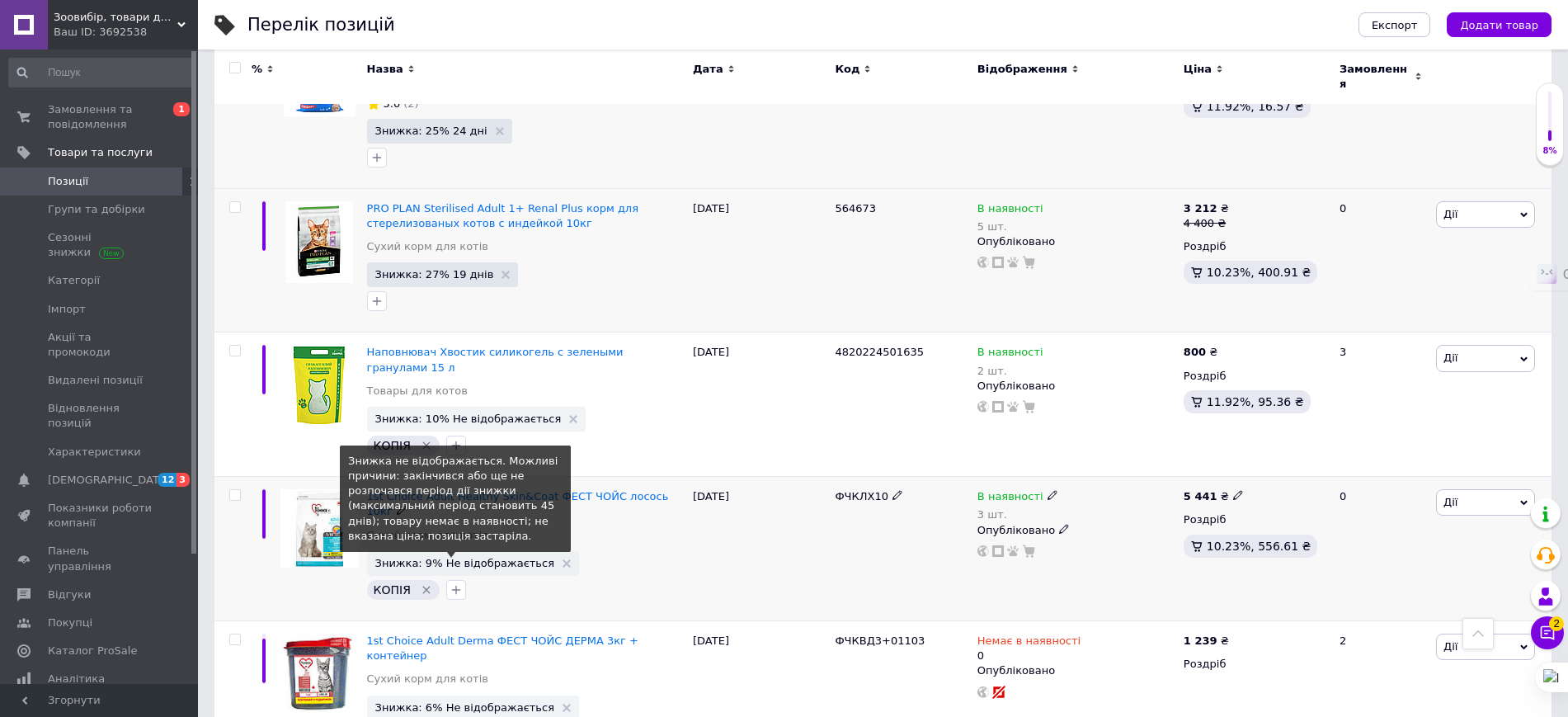
click at [499, 558] on span "Знижка: 9% Не відображається" at bounding box center [465, 563] width 179 height 11
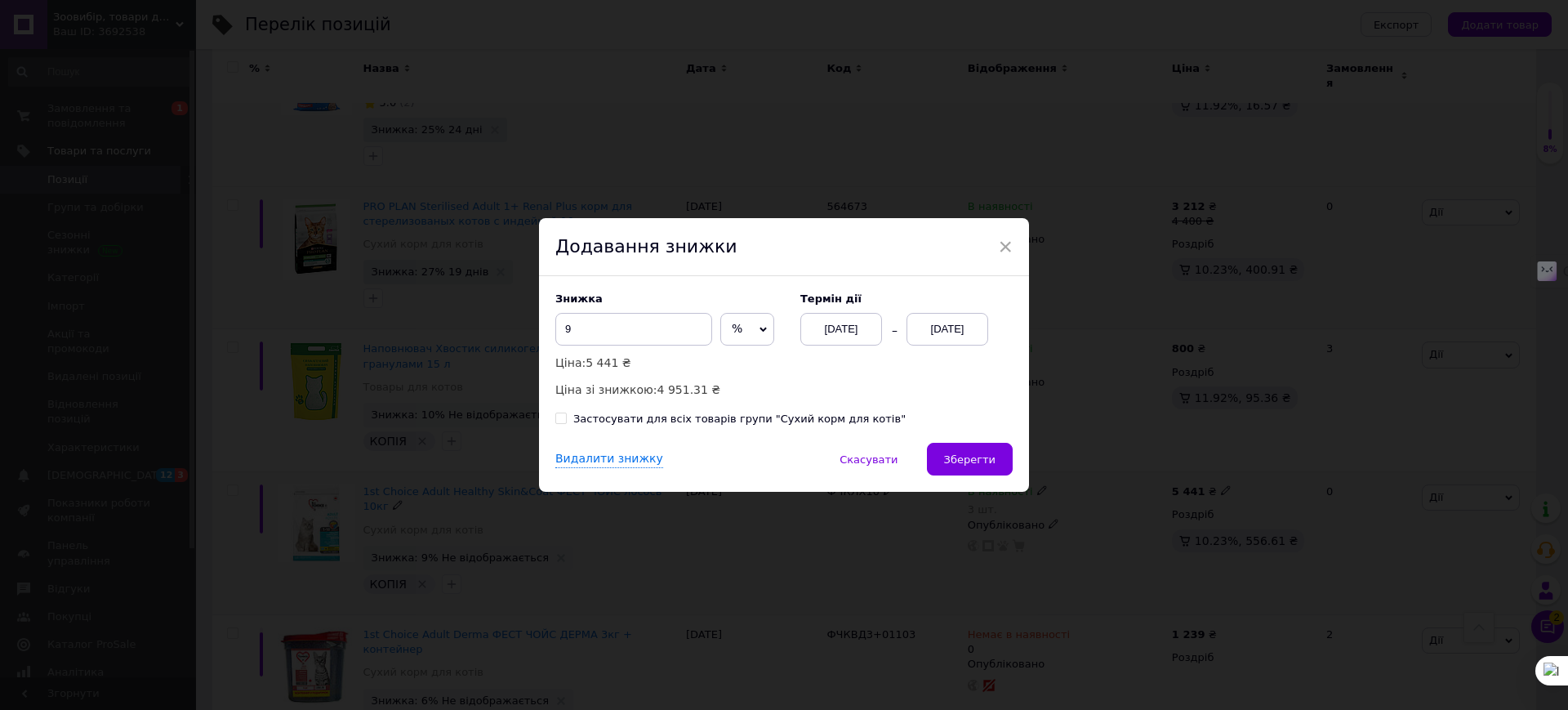
click at [945, 321] on div "[DATE]" at bounding box center [947, 328] width 81 height 32
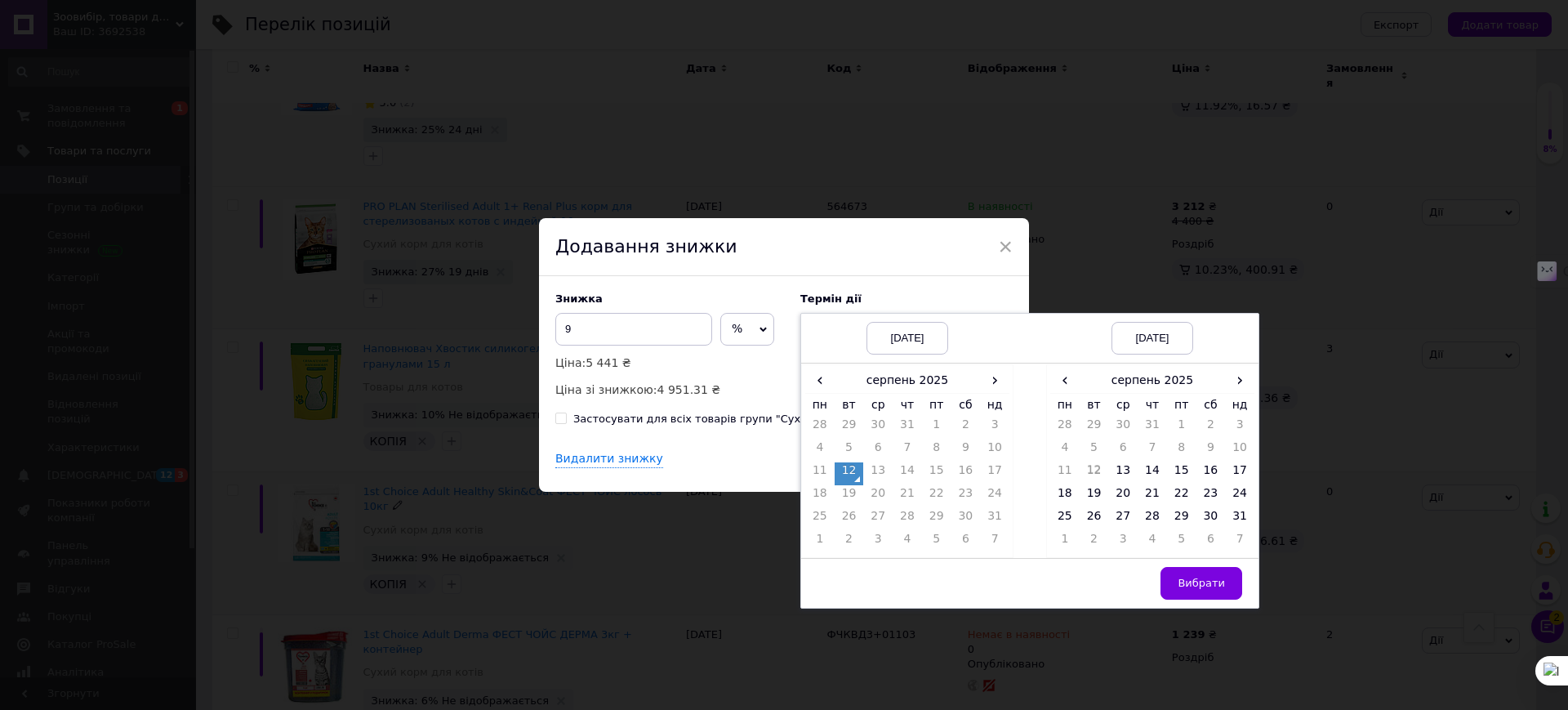
drag, startPoint x: 1235, startPoint y: 383, endPoint x: 1230, endPoint y: 395, distance: 13.0
click at [1234, 382] on span "›" at bounding box center [1240, 380] width 30 height 24
drag, startPoint x: 1179, startPoint y: 517, endPoint x: 1191, endPoint y: 560, distance: 44.6
click at [1179, 519] on td "26" at bounding box center [1182, 519] width 30 height 23
click at [1191, 585] on span "Вибрати" at bounding box center [1201, 583] width 47 height 12
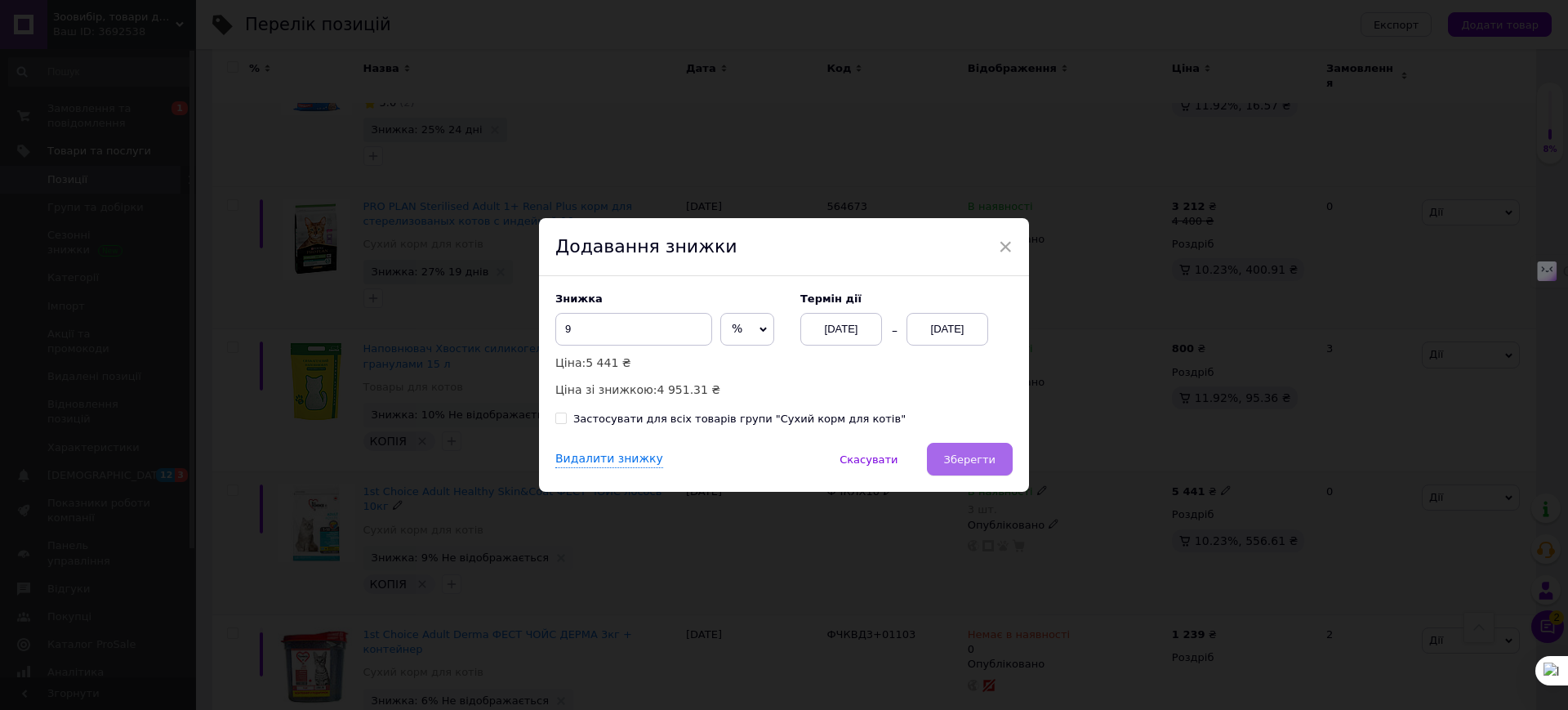
click at [985, 458] on span "Зберегти" at bounding box center [970, 460] width 52 height 12
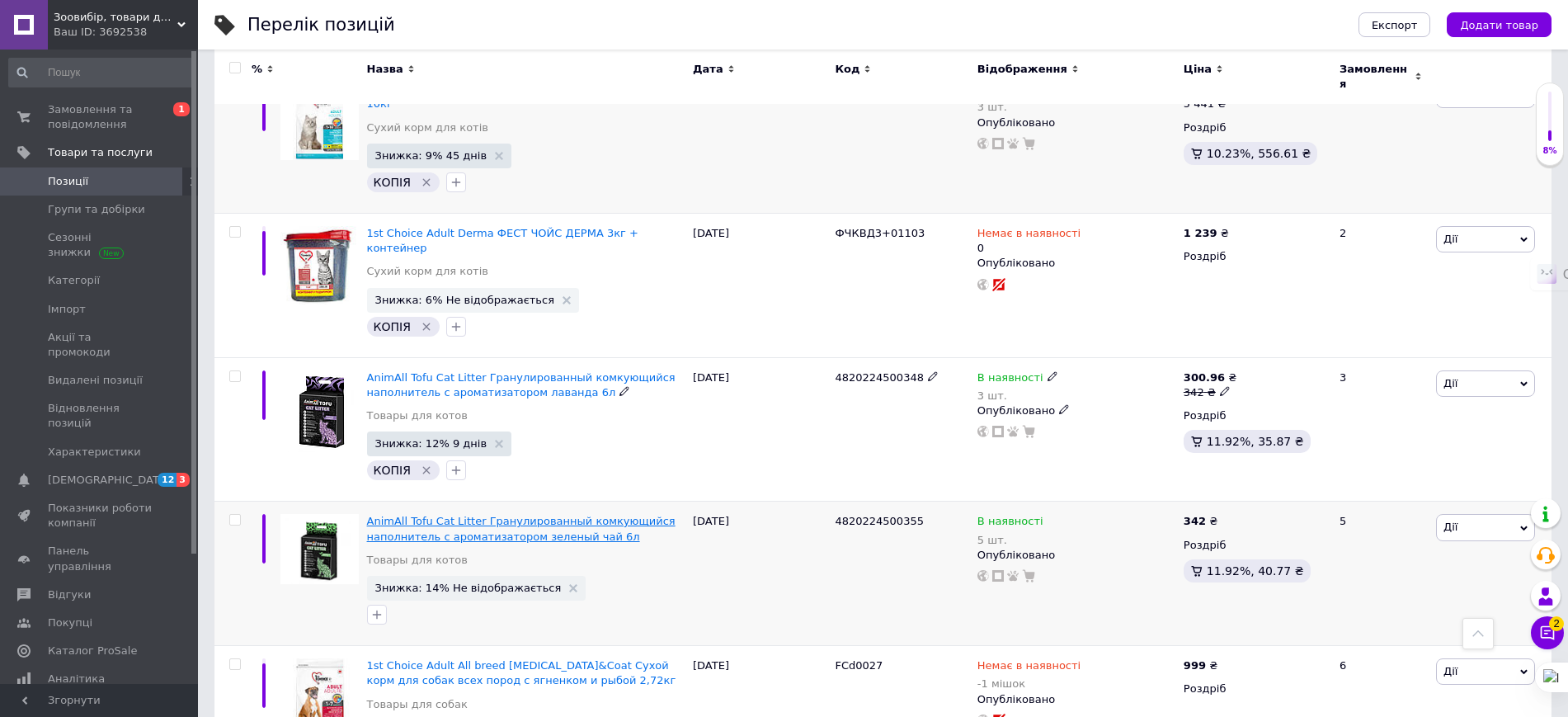
scroll to position [1753, 0]
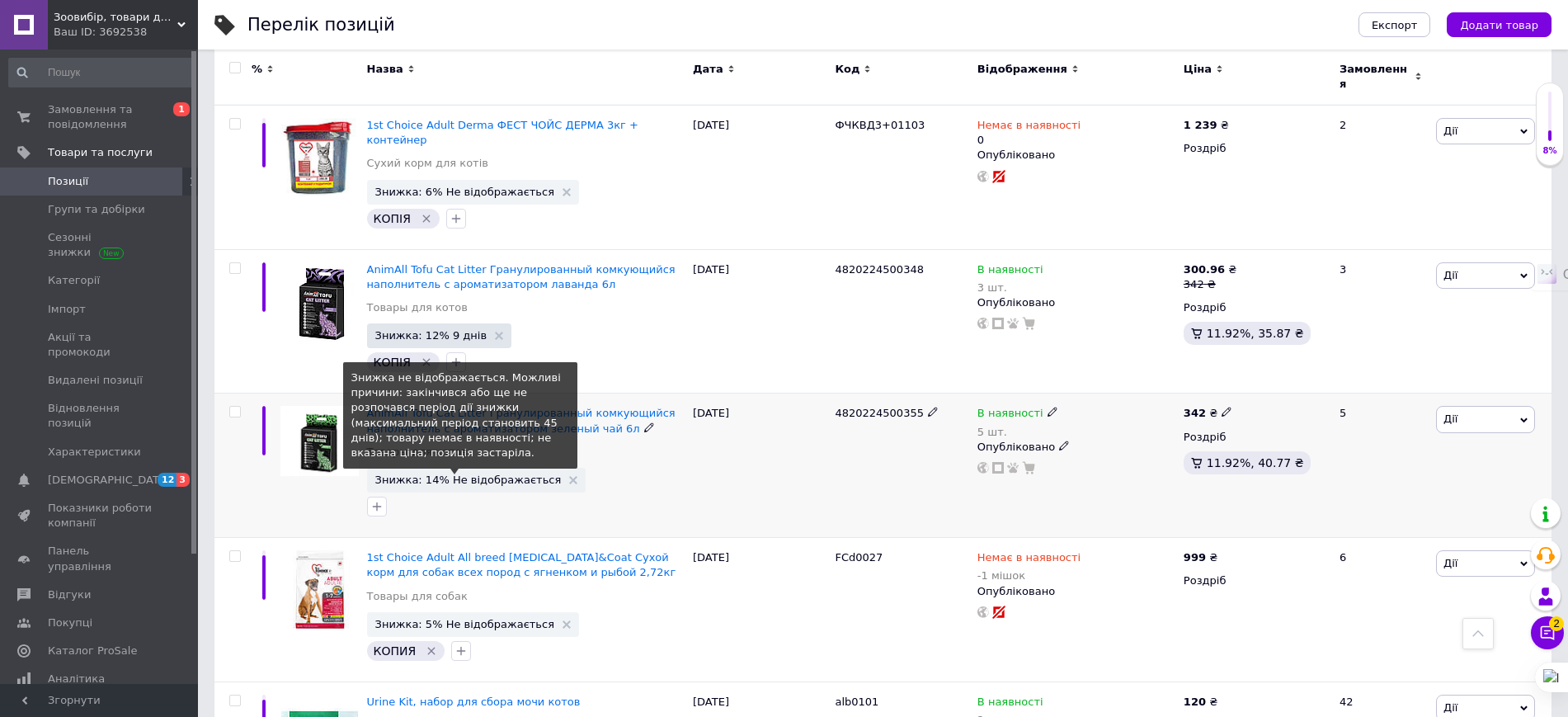
click at [474, 475] on span "Знижка: 14% Не відображається" at bounding box center [468, 480] width 186 height 11
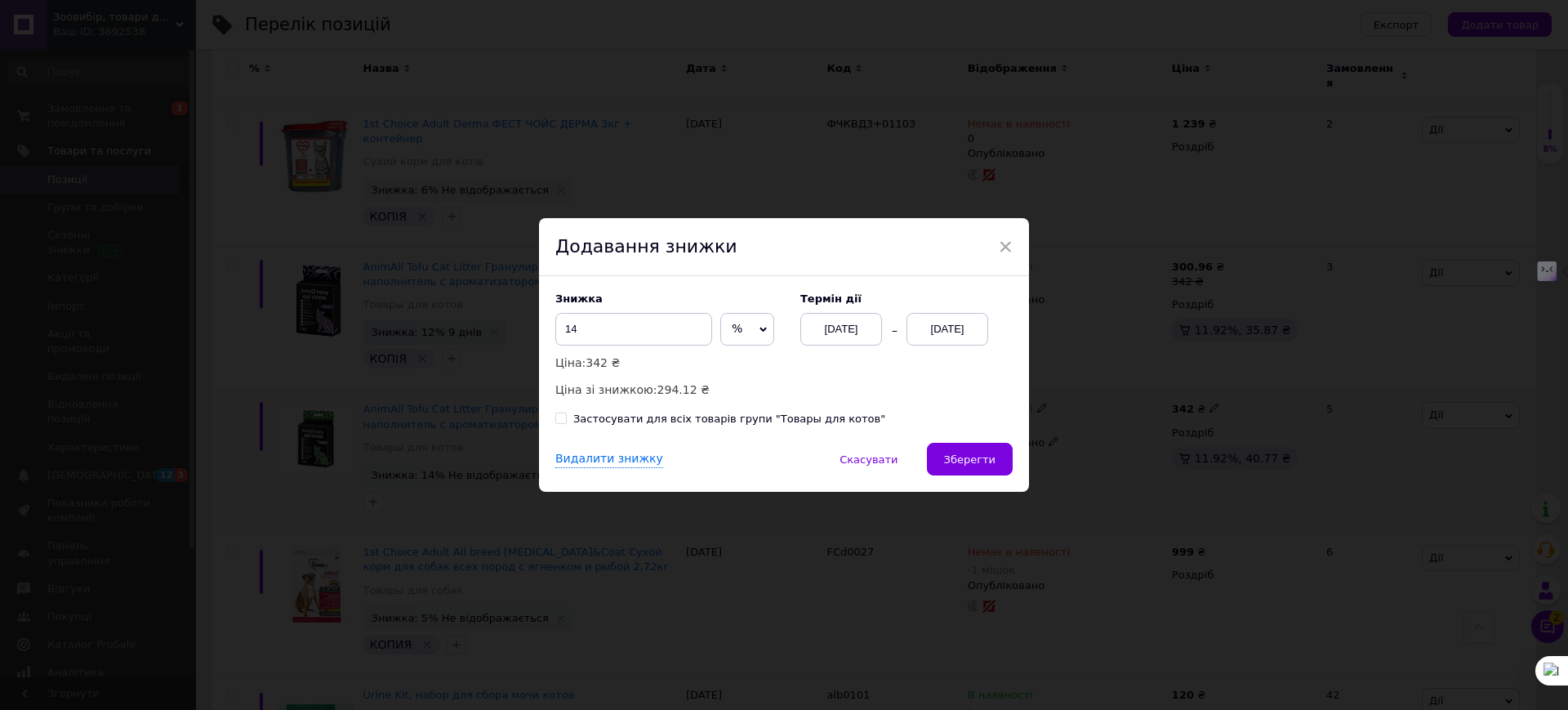
click at [926, 323] on div "[DATE]" at bounding box center [947, 328] width 81 height 32
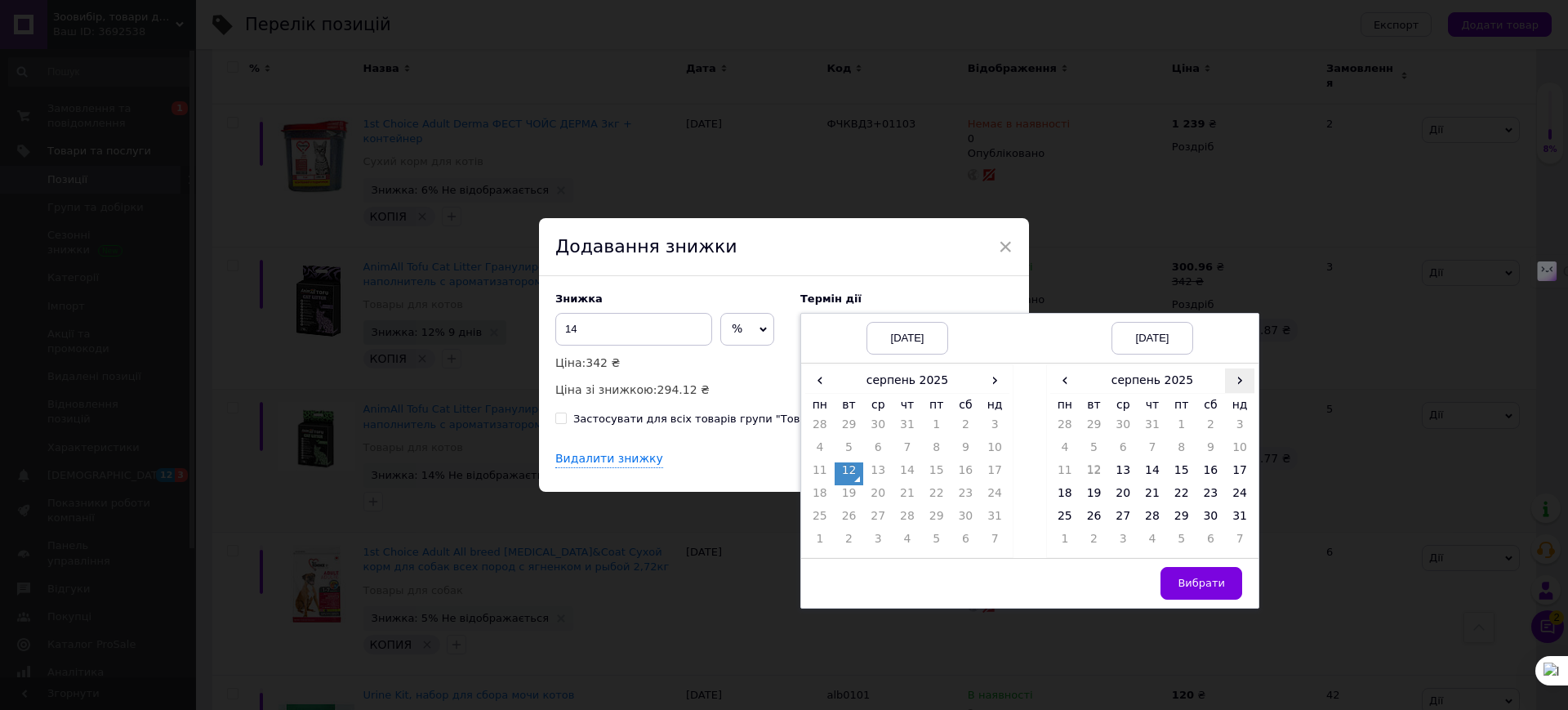
drag, startPoint x: 1239, startPoint y: 376, endPoint x: 1236, endPoint y: 385, distance: 9.5
click at [1237, 376] on span "›" at bounding box center [1240, 380] width 30 height 24
click at [1151, 512] on td "25" at bounding box center [1152, 519] width 30 height 23
click at [1193, 580] on span "Вибрати" at bounding box center [1201, 583] width 47 height 12
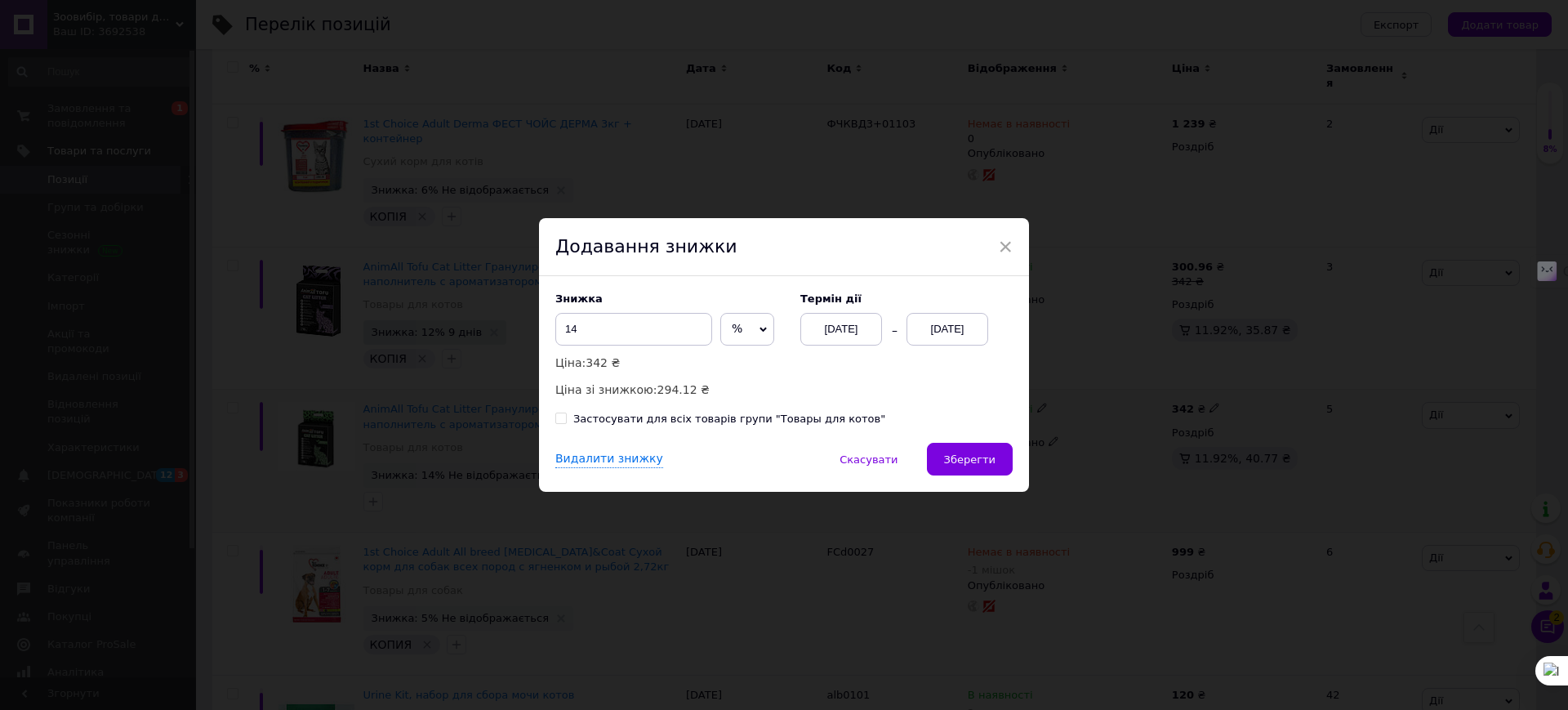
click at [961, 466] on button "Зберегти" at bounding box center [970, 459] width 86 height 32
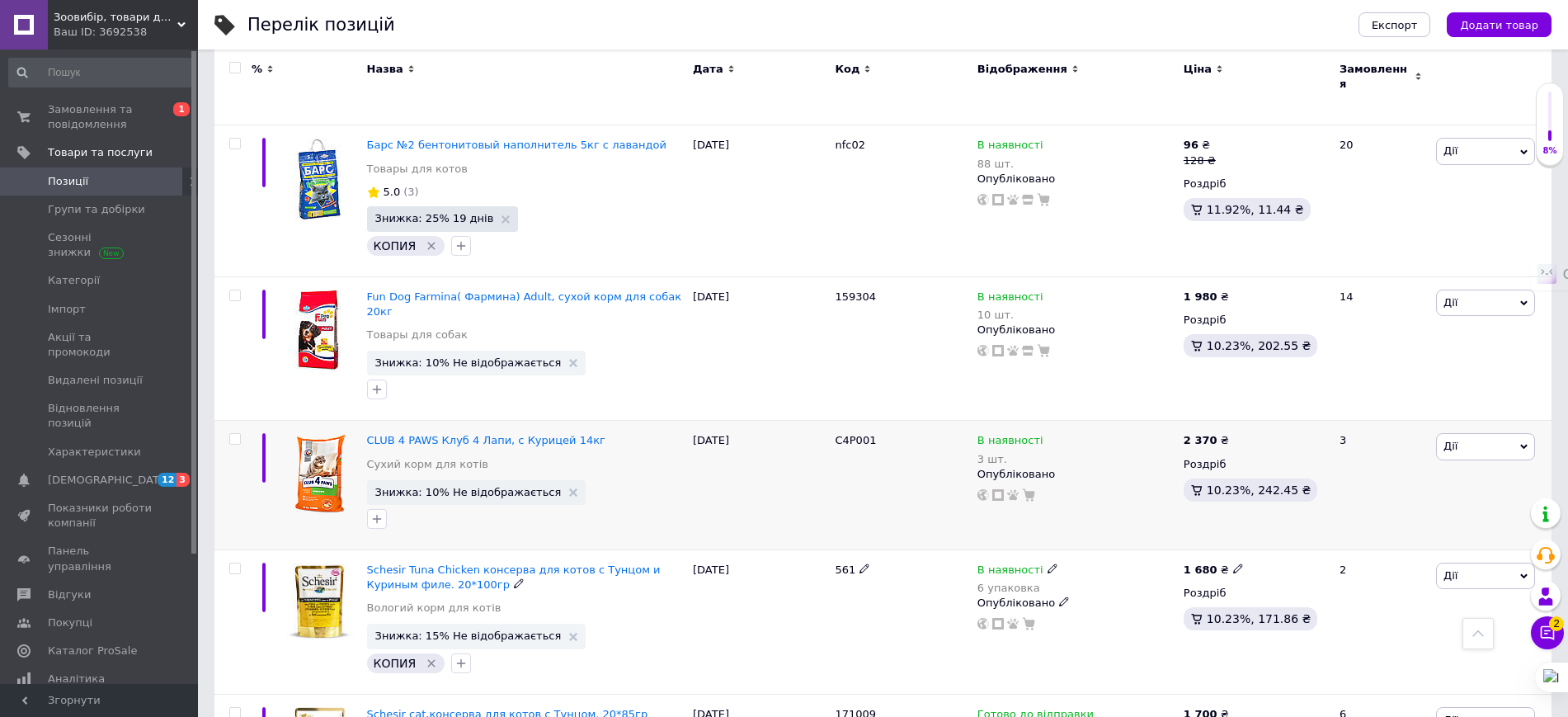
scroll to position [4229, 0]
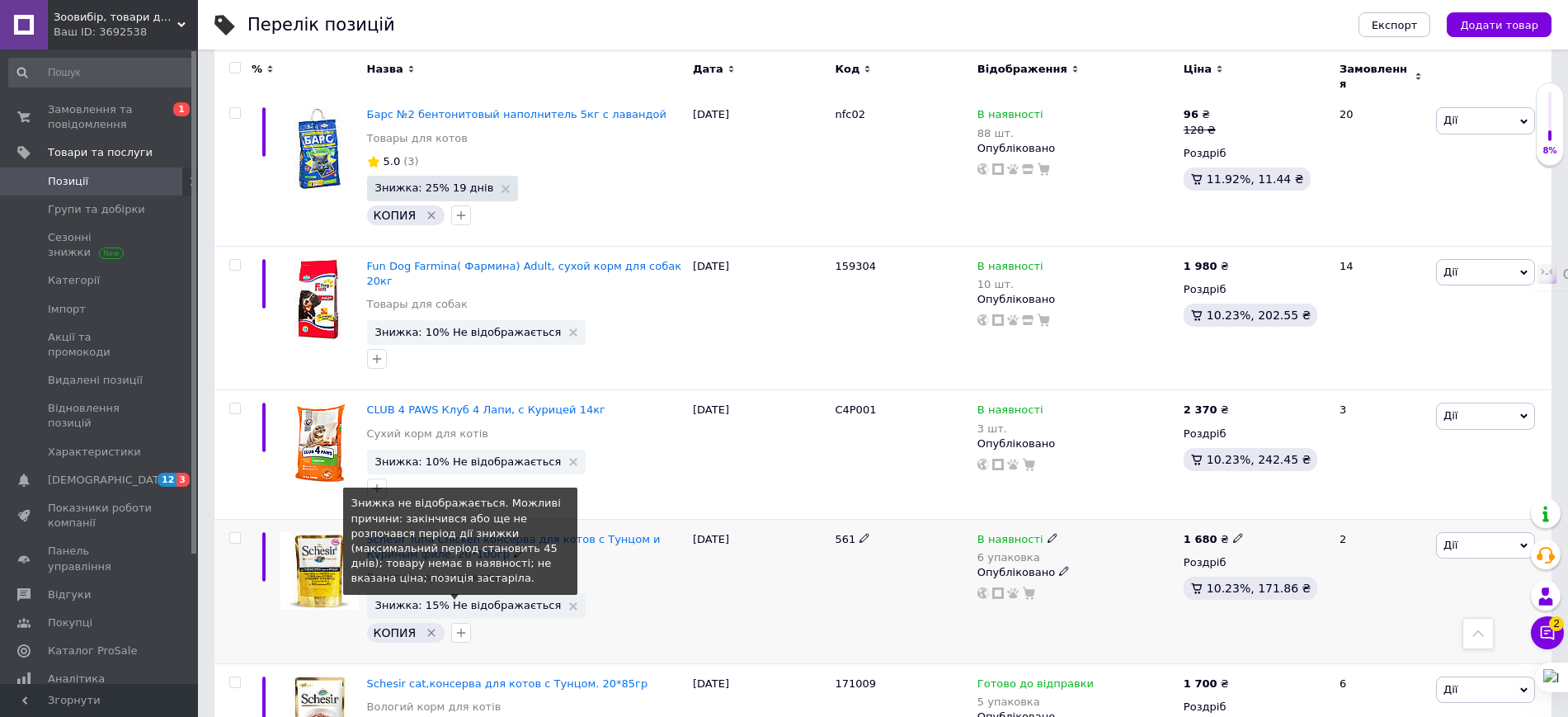
click at [488, 599] on span "Знижка: 15% Не відображається" at bounding box center [468, 605] width 186 height 11
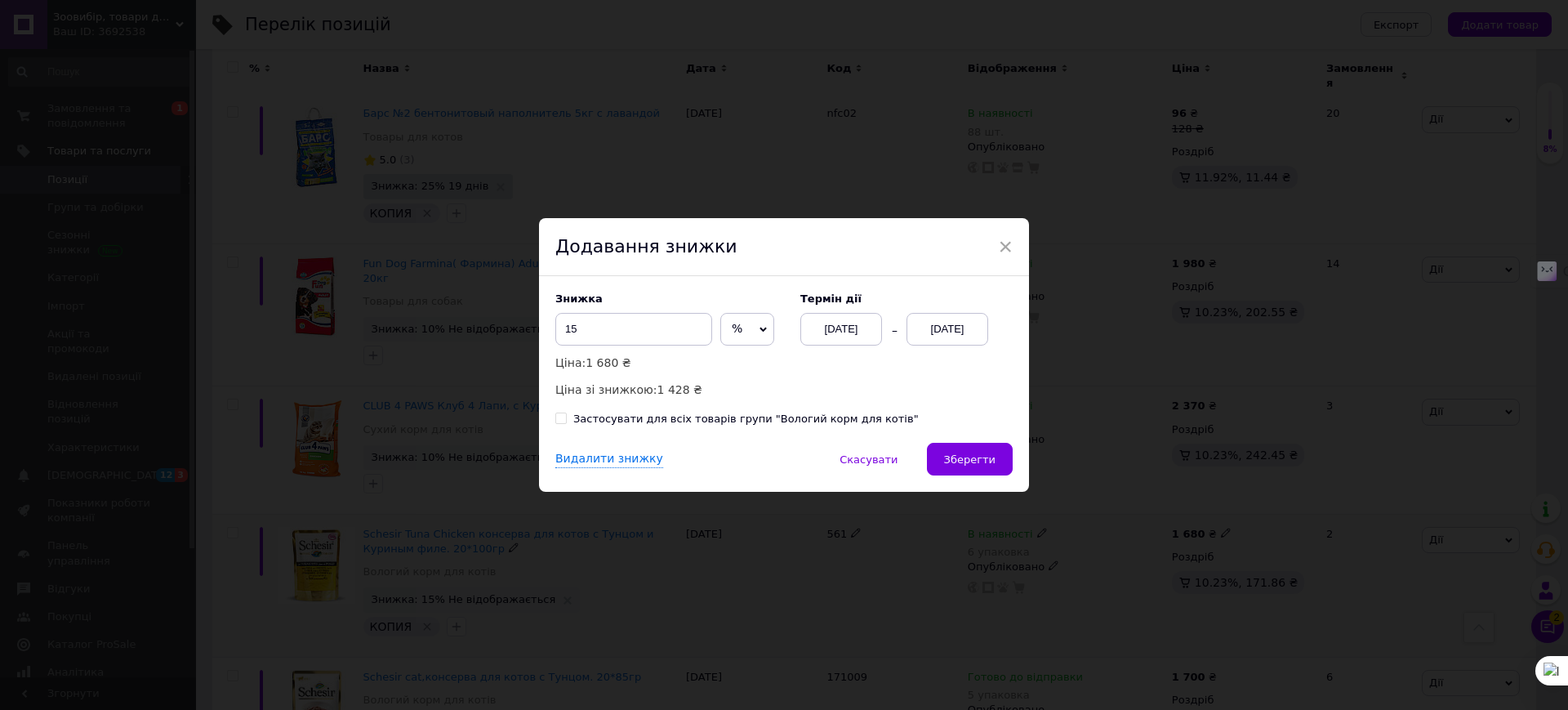
click at [943, 324] on div "[DATE]" at bounding box center [947, 328] width 81 height 32
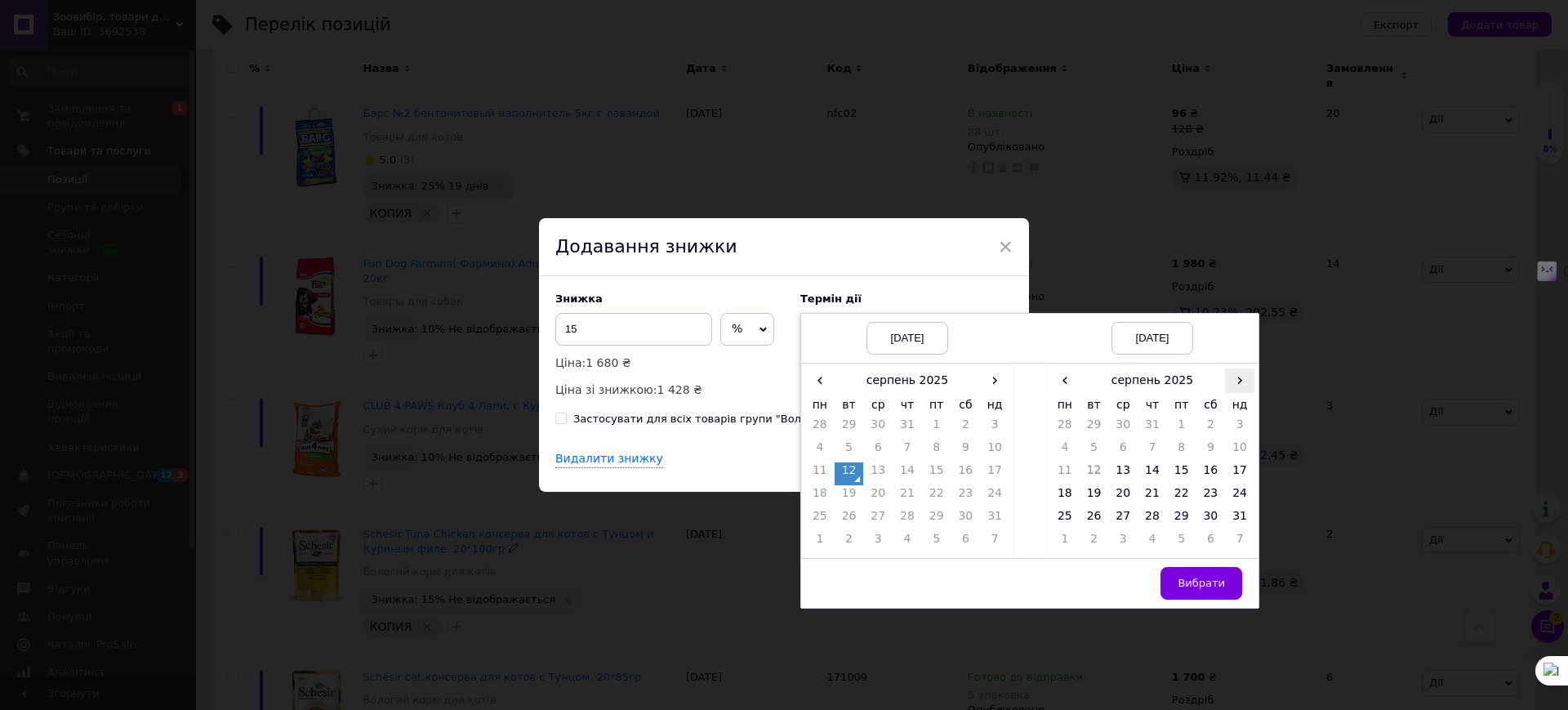
click at [1230, 374] on span "›" at bounding box center [1240, 380] width 30 height 24
click at [1181, 515] on td "26" at bounding box center [1182, 519] width 30 height 23
click at [1194, 589] on span "Вибрати" at bounding box center [1201, 583] width 47 height 12
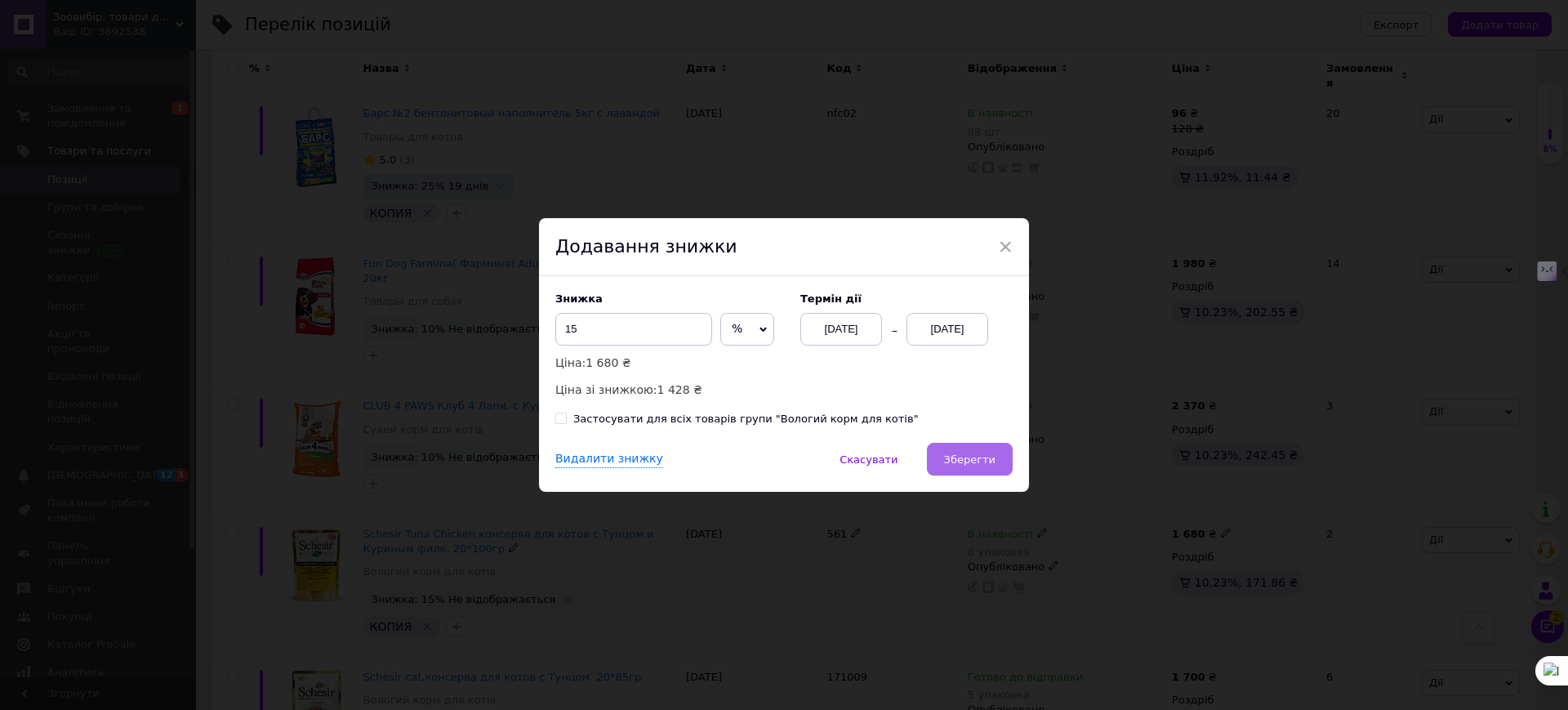
click at [957, 456] on span "Зберегти" at bounding box center [970, 460] width 52 height 12
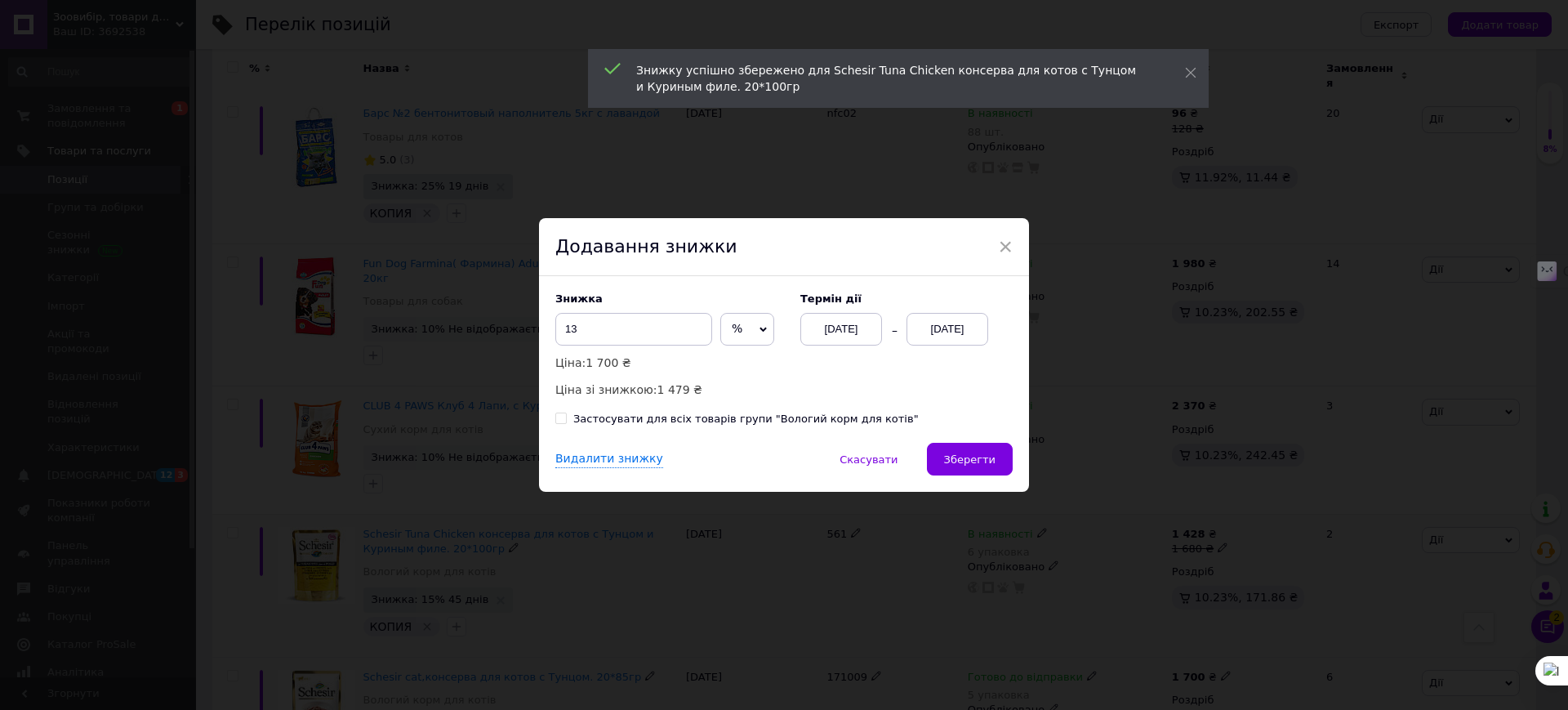
click at [926, 329] on div "[DATE]" at bounding box center [947, 328] width 81 height 32
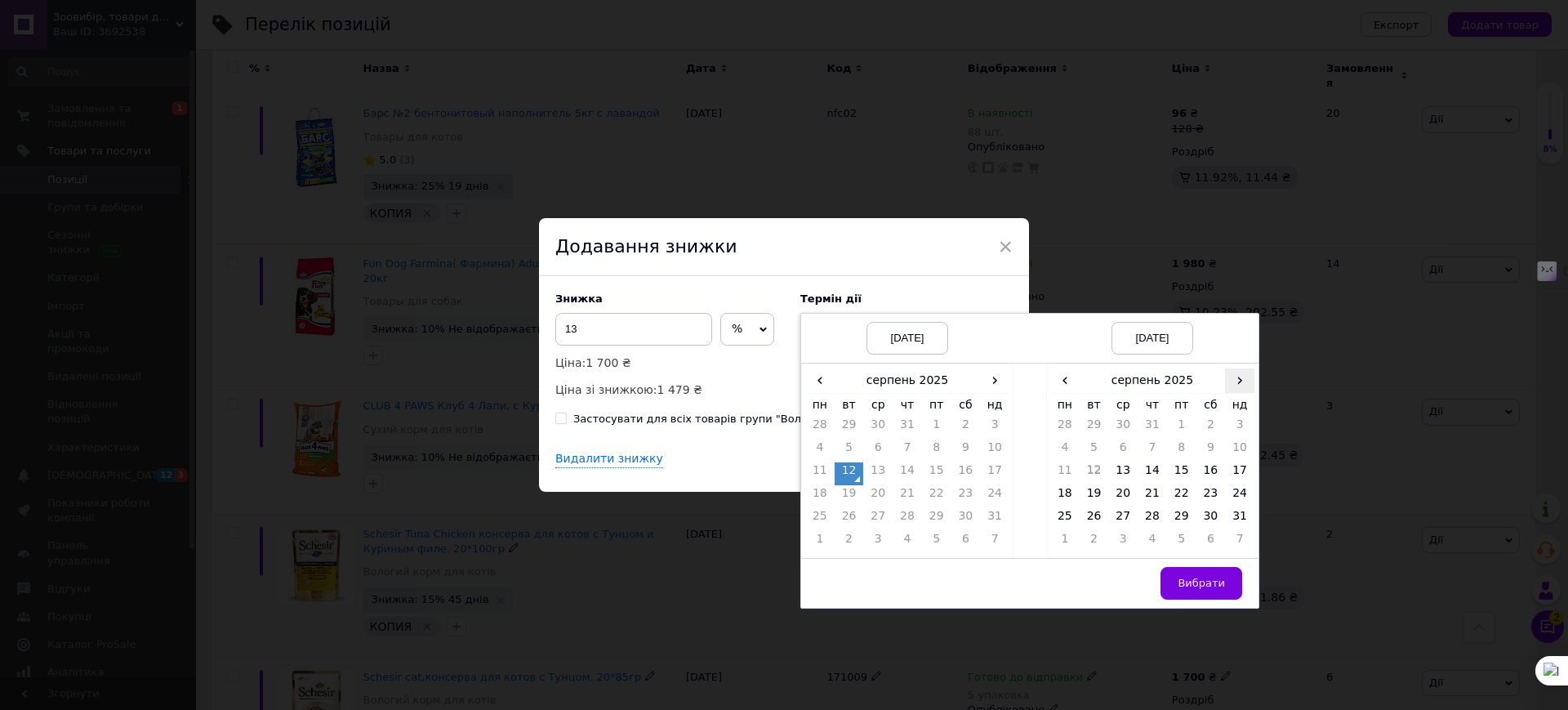
drag, startPoint x: 1240, startPoint y: 378, endPoint x: 1238, endPoint y: 392, distance: 14.1
click at [1238, 381] on span "›" at bounding box center [1240, 380] width 30 height 24
click at [1172, 517] on td "26" at bounding box center [1182, 519] width 30 height 23
click at [1196, 575] on button "Вибрати" at bounding box center [1200, 583] width 81 height 32
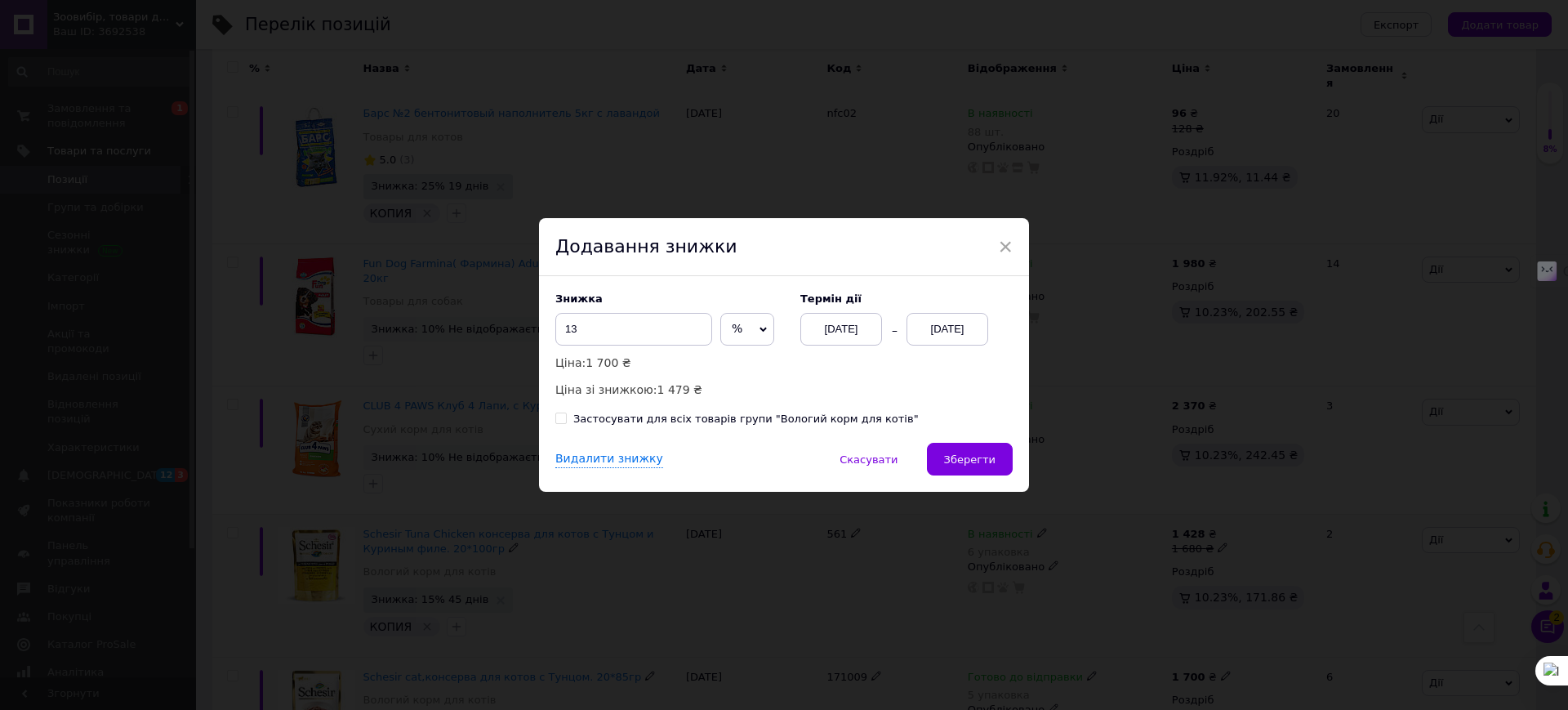
click at [971, 467] on button "Зберегти" at bounding box center [970, 459] width 86 height 32
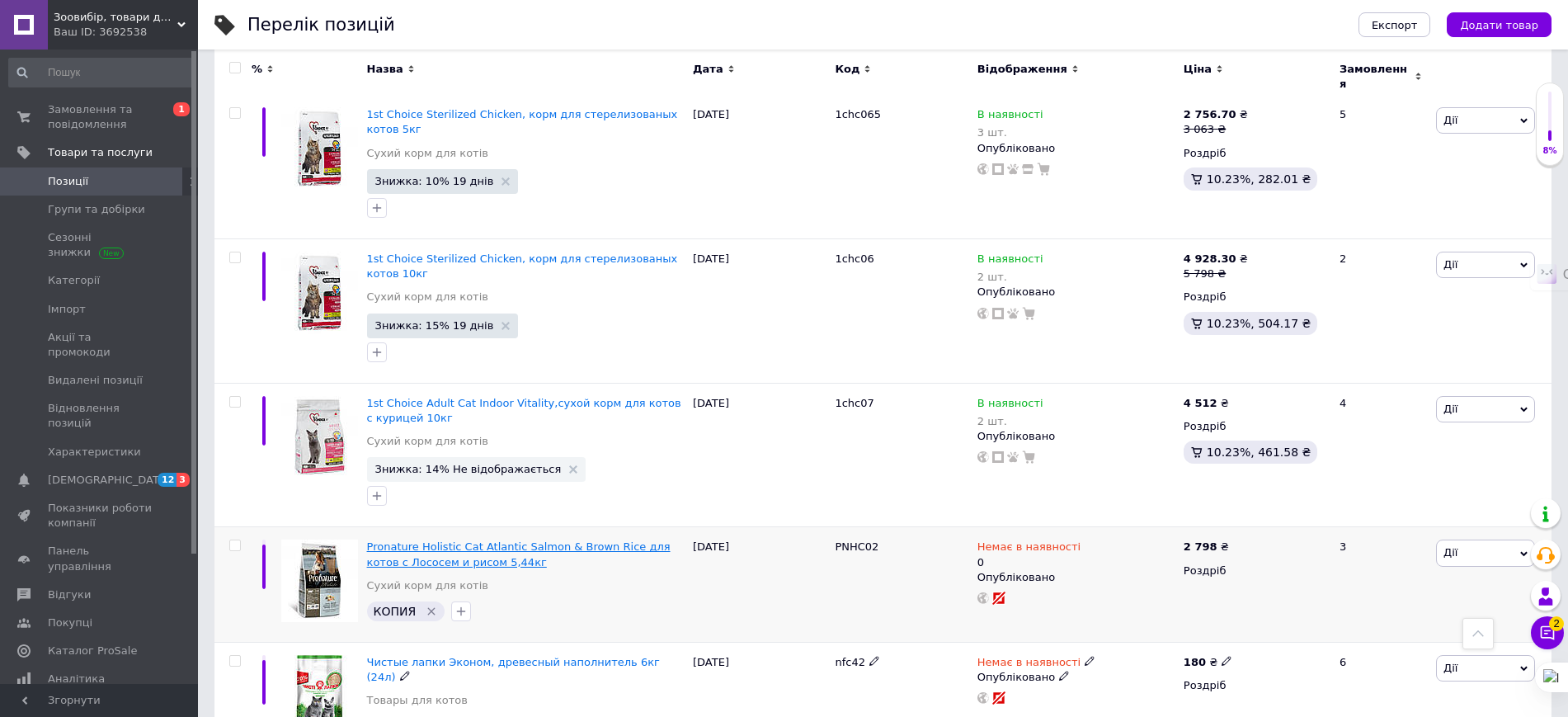
scroll to position [4951, 0]
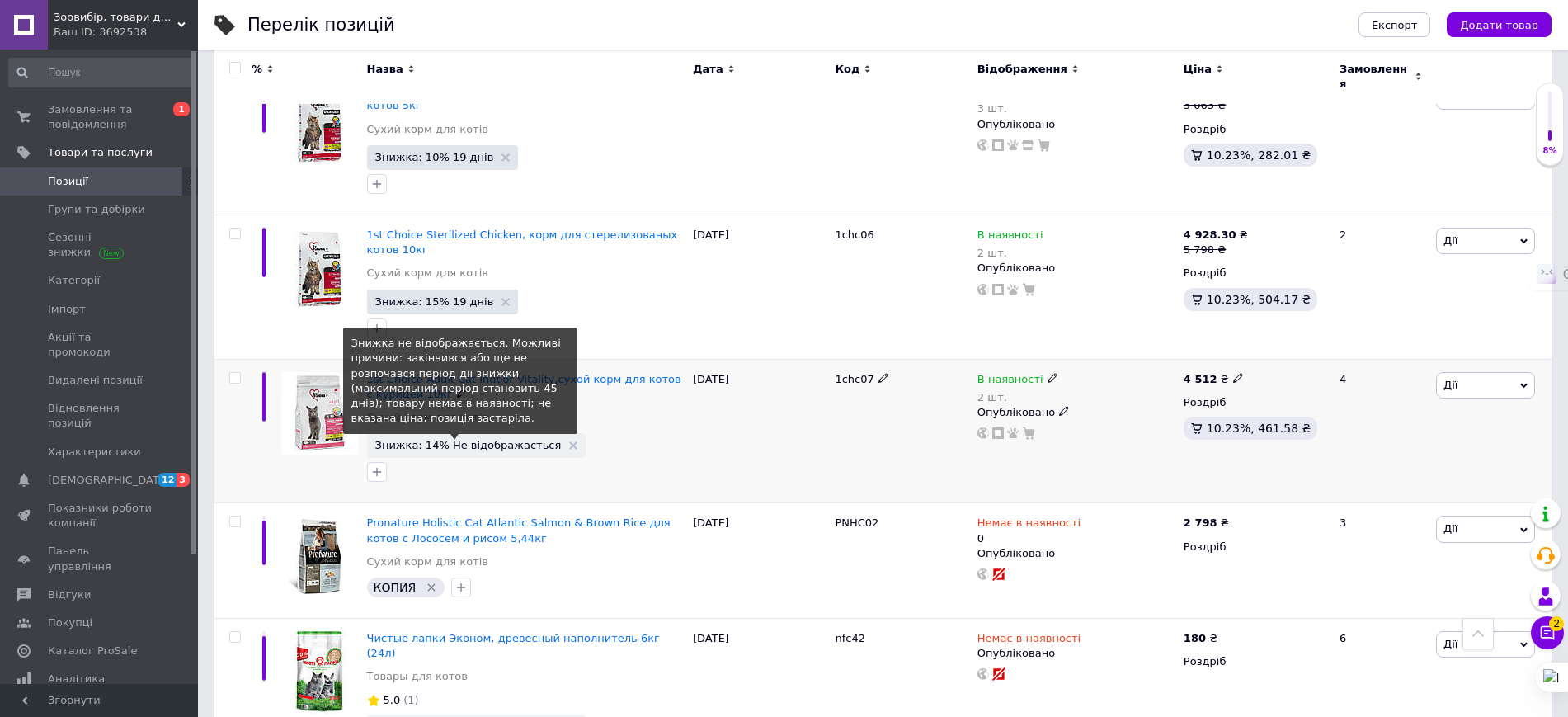
click at [483, 439] on span "Знижка: 14% Не відображається" at bounding box center [468, 445] width 186 height 11
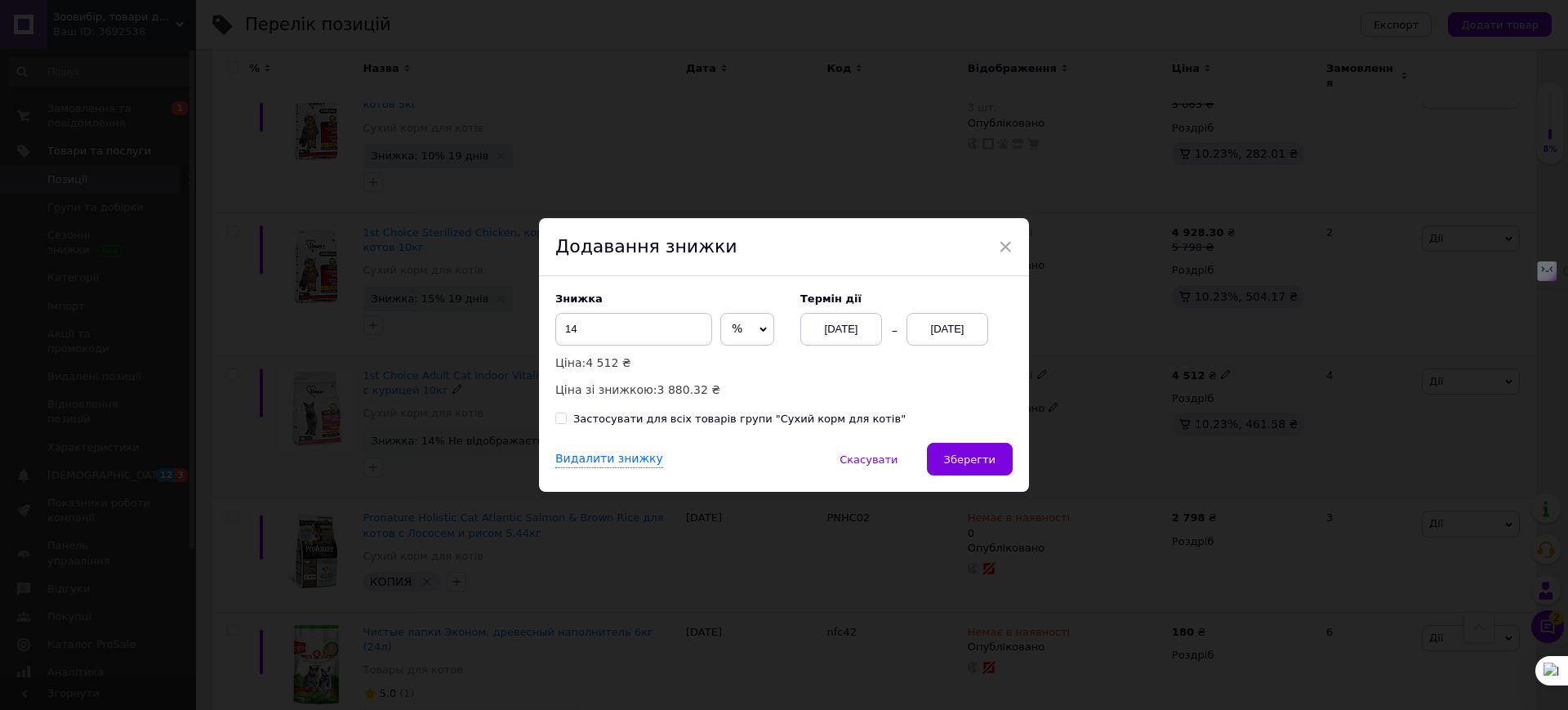
click at [925, 318] on div "[DATE]" at bounding box center [947, 328] width 81 height 32
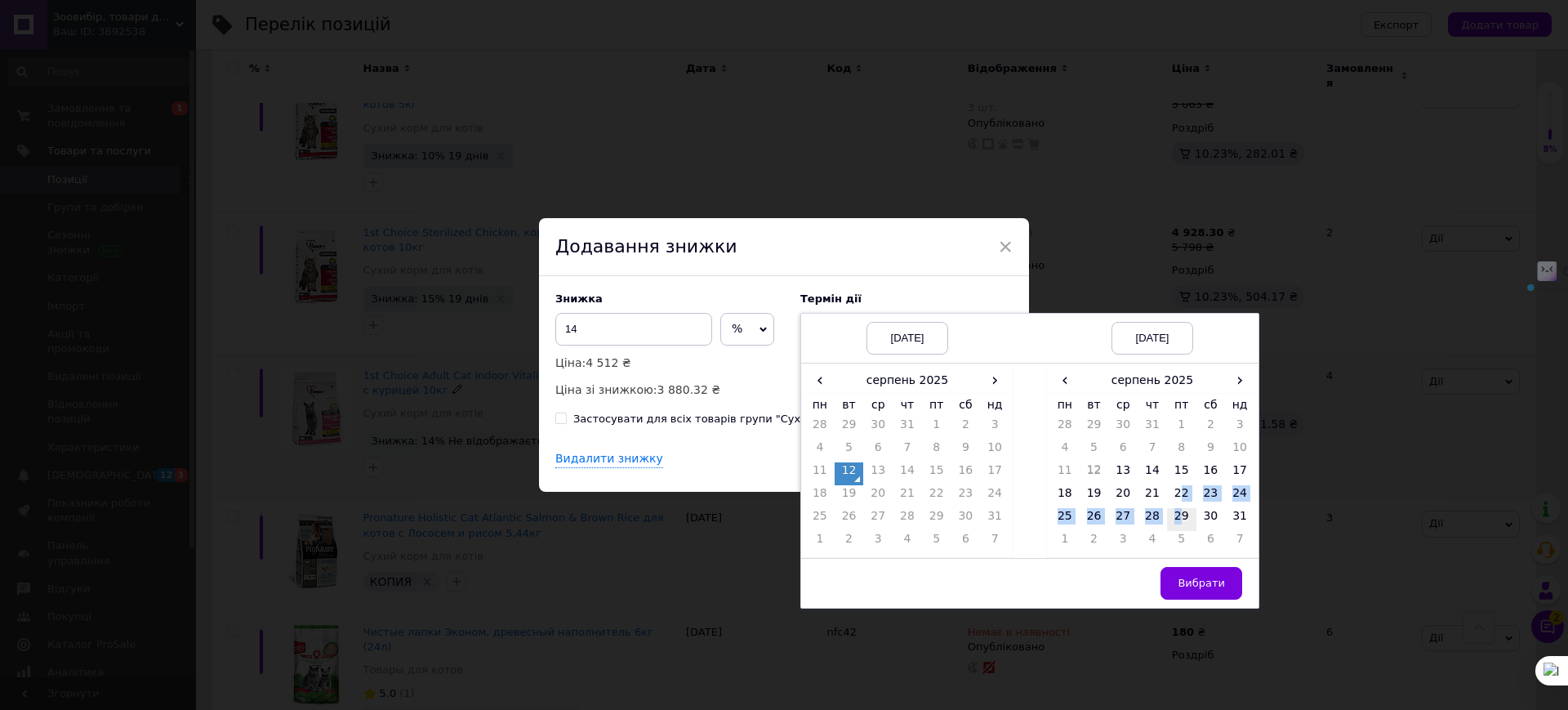
drag, startPoint x: 1180, startPoint y: 508, endPoint x: 1191, endPoint y: 523, distance: 18.6
click at [1181, 511] on tbody "28 29 30 31 1 2 3 4 5 6 7 8 9 10 11 12 13 14 15 16 17 18 19 20 21 22 23 24 25 2…" at bounding box center [1152, 485] width 204 height 137
click at [1186, 517] on td "29" at bounding box center [1182, 519] width 30 height 23
click at [1187, 583] on span "Вибрати" at bounding box center [1201, 583] width 47 height 12
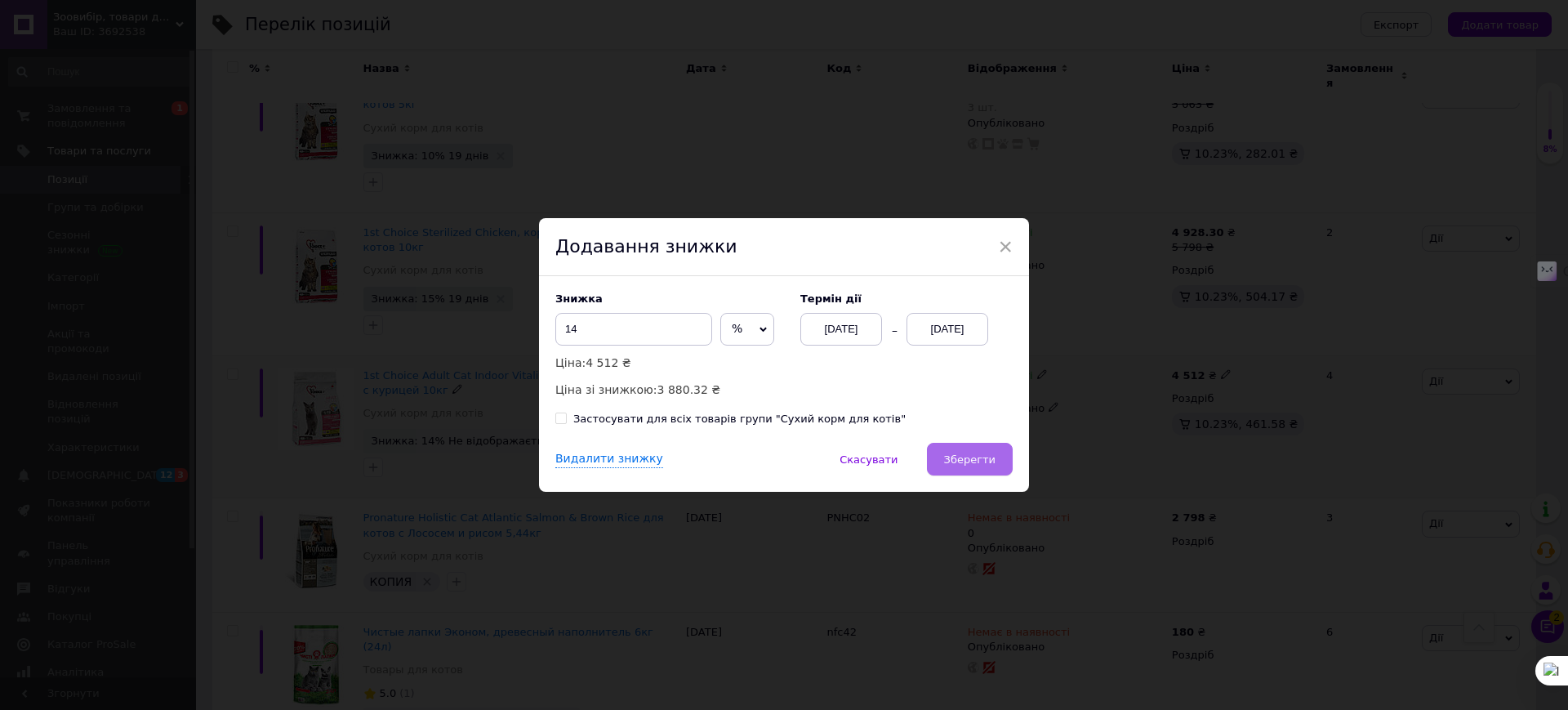
click at [970, 461] on span "Зберегти" at bounding box center [970, 460] width 52 height 12
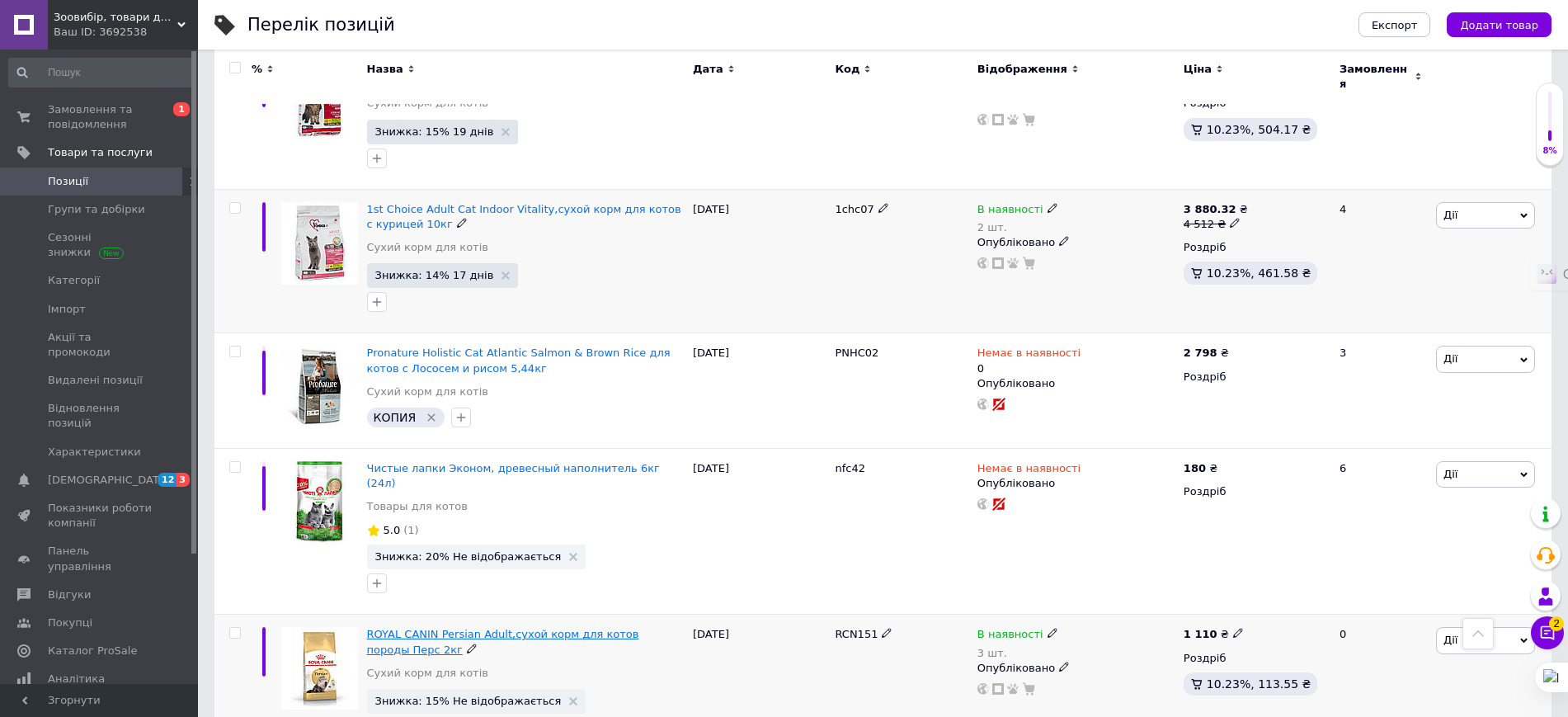
scroll to position [5157, 0]
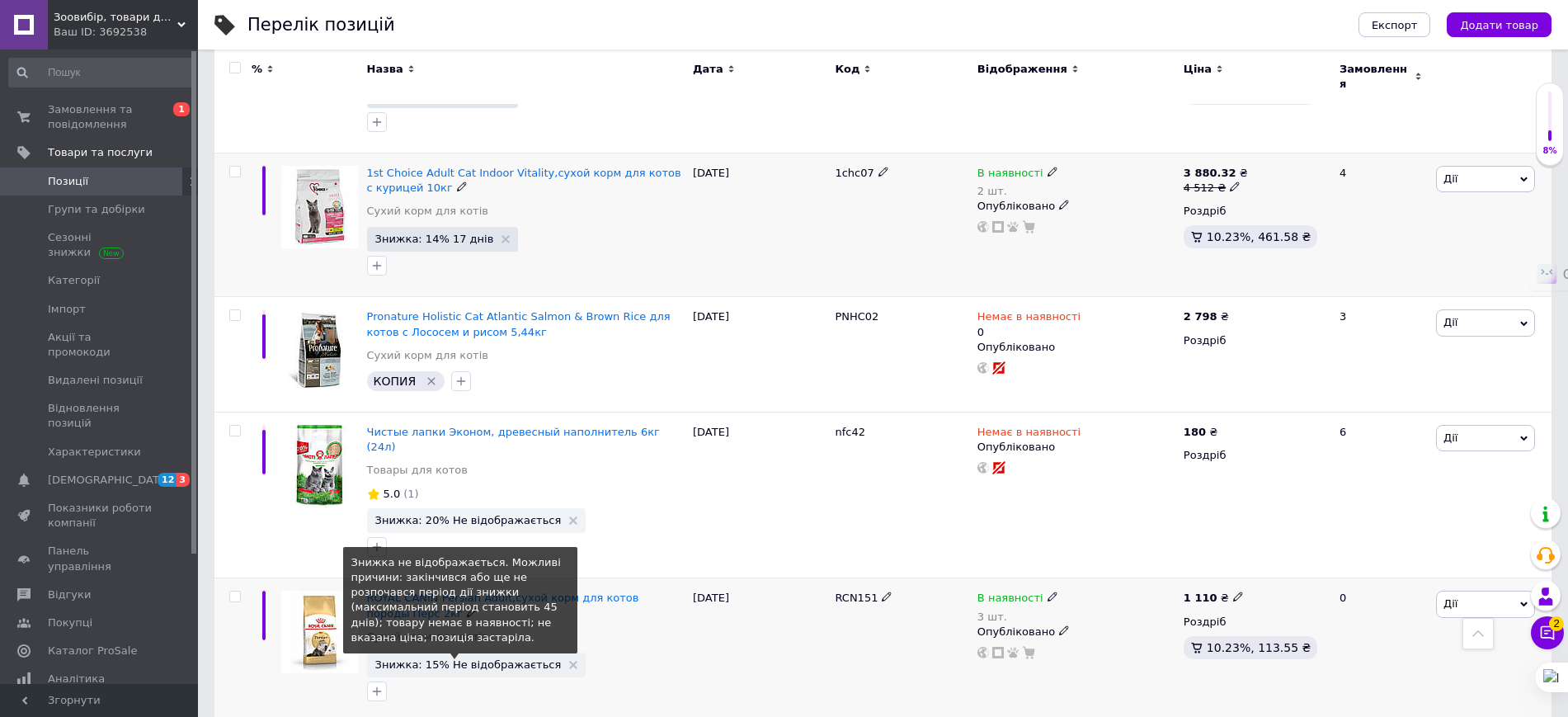
click at [494, 660] on span "Знижка: 15% Не відображається" at bounding box center [468, 665] width 186 height 11
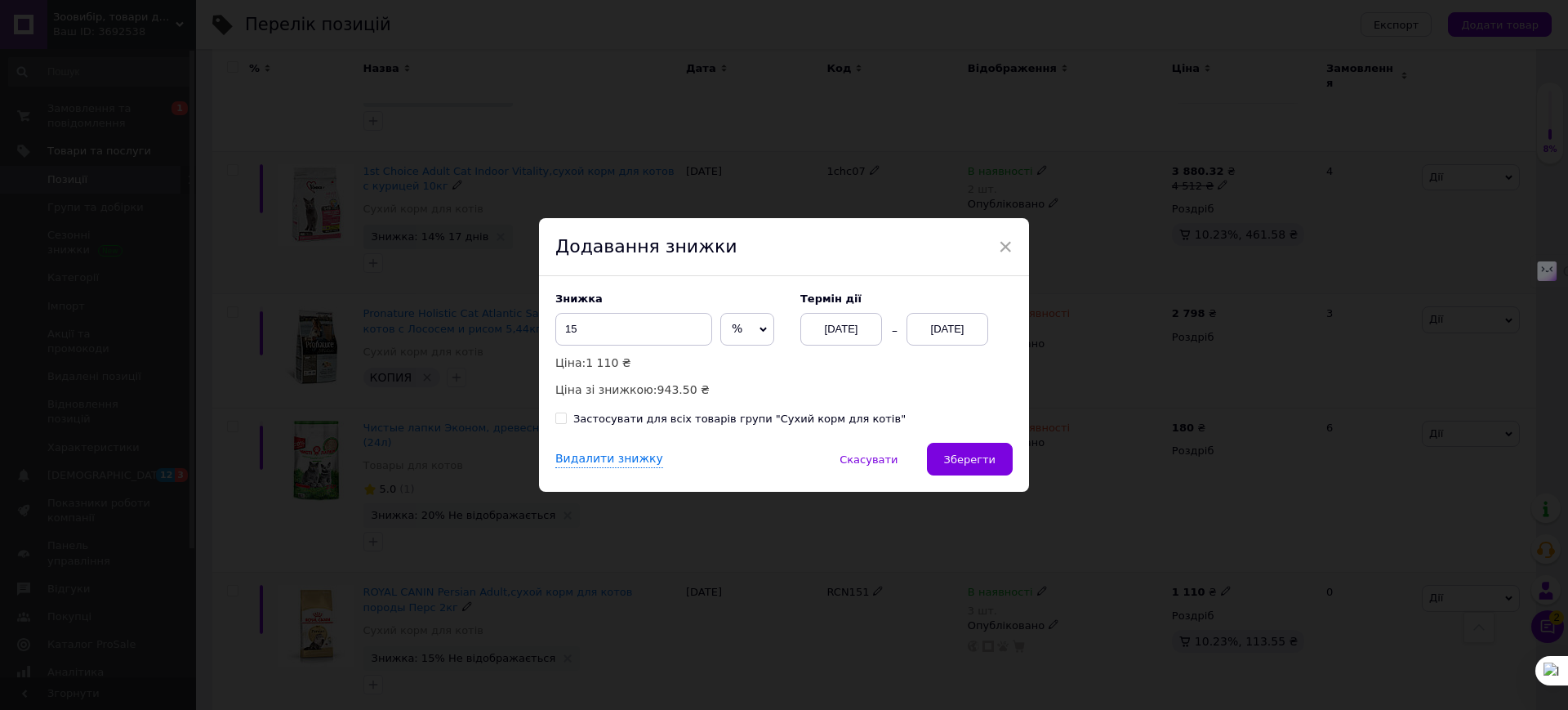
click at [931, 328] on div "[DATE]" at bounding box center [947, 328] width 81 height 32
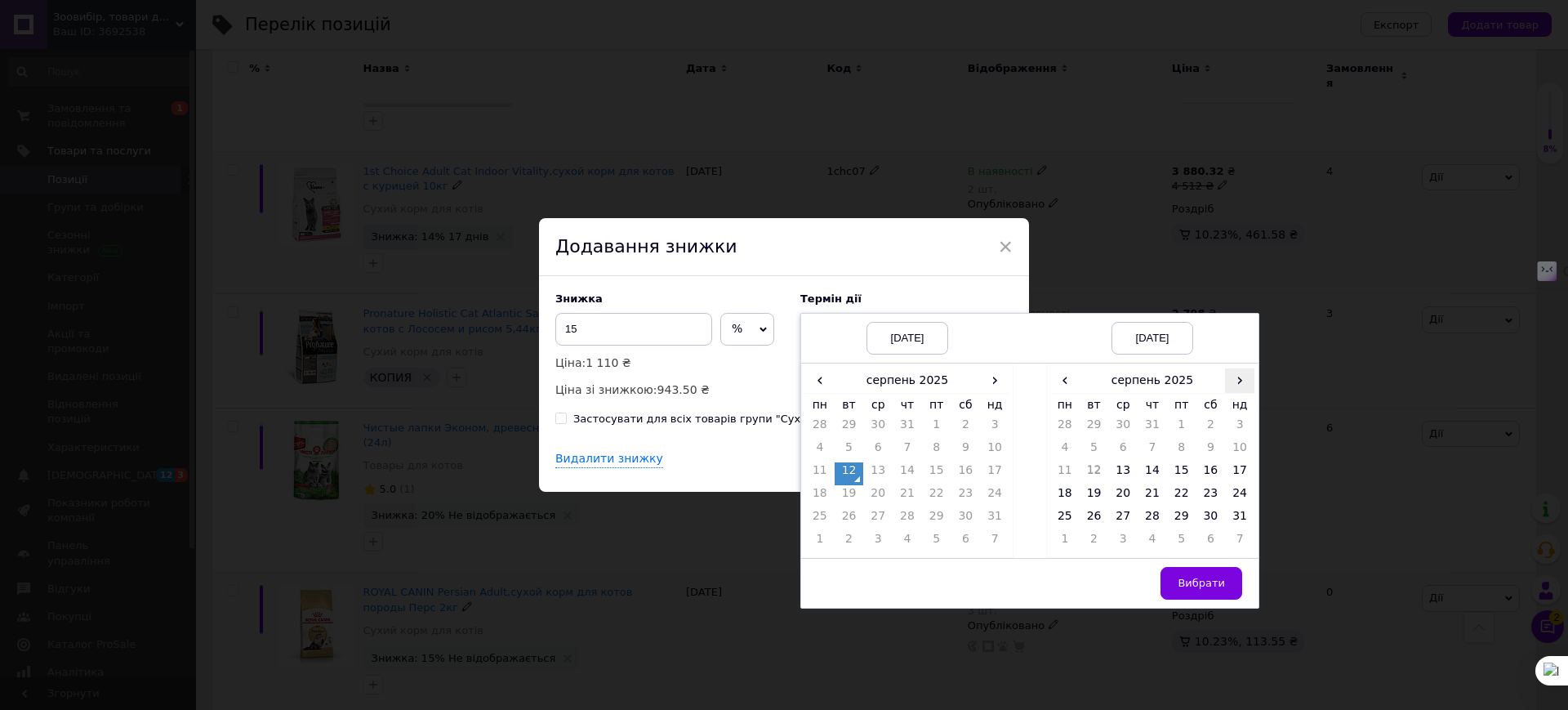
drag, startPoint x: 1242, startPoint y: 383, endPoint x: 1235, endPoint y: 390, distance: 9.9
click at [1241, 383] on span "›" at bounding box center [1240, 380] width 30 height 24
click at [1180, 520] on td "26" at bounding box center [1182, 519] width 30 height 23
click at [1198, 587] on span "Вибрати" at bounding box center [1201, 583] width 47 height 12
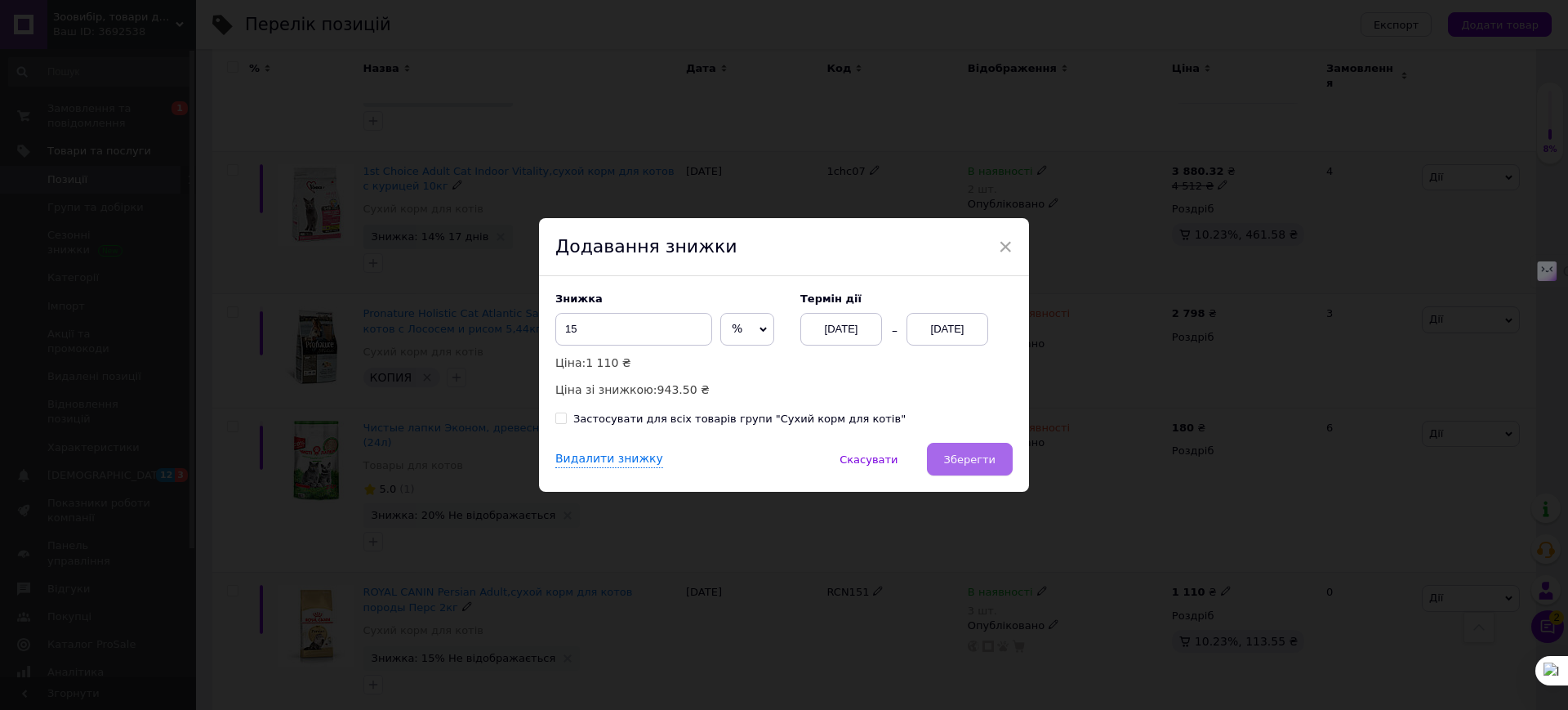
click at [979, 454] on span "Зберегти" at bounding box center [970, 460] width 52 height 12
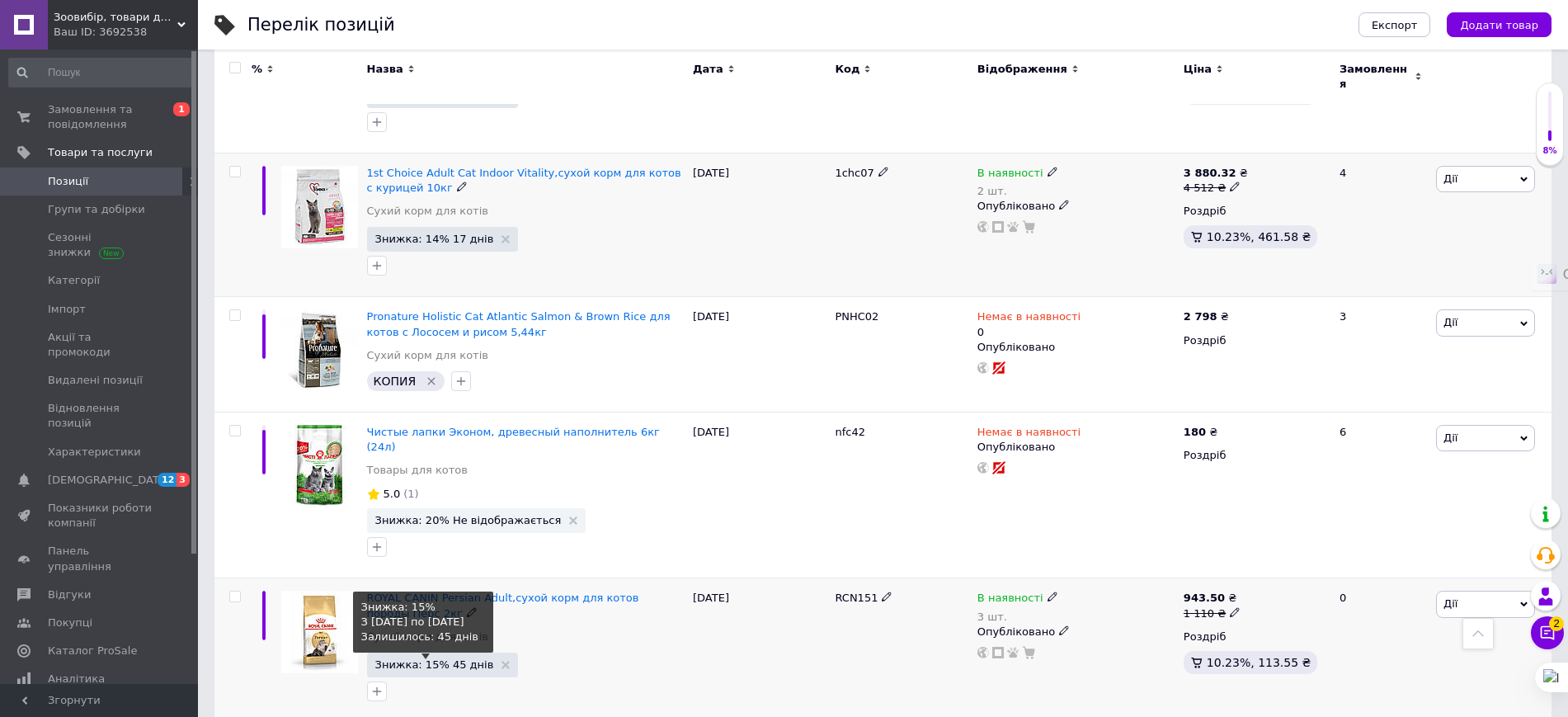
click at [435, 660] on span "Знижка: 15% 45 днів" at bounding box center [435, 665] width 118 height 11
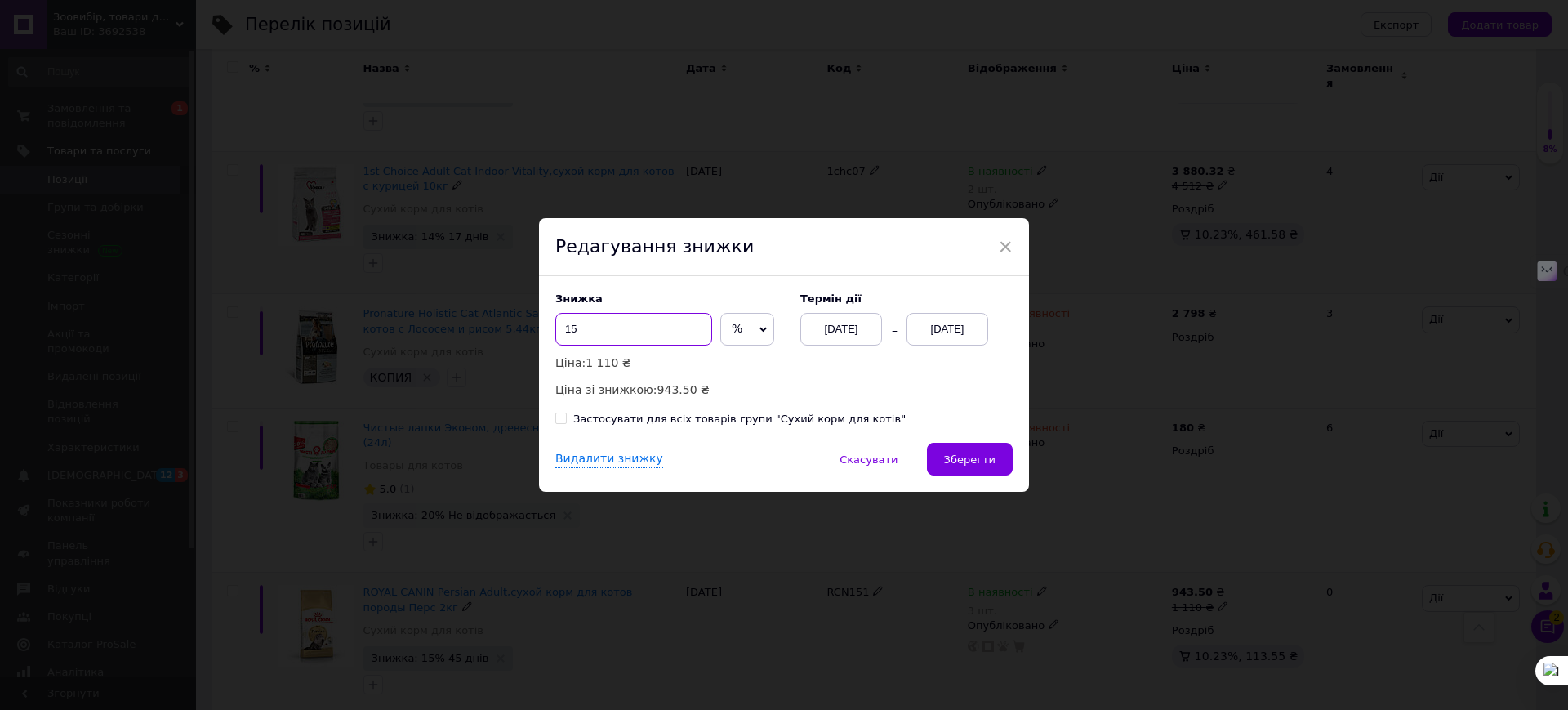
click at [644, 329] on input "15" at bounding box center [634, 328] width 157 height 32
type input "17"
click at [973, 460] on span "Зберегти" at bounding box center [970, 460] width 52 height 12
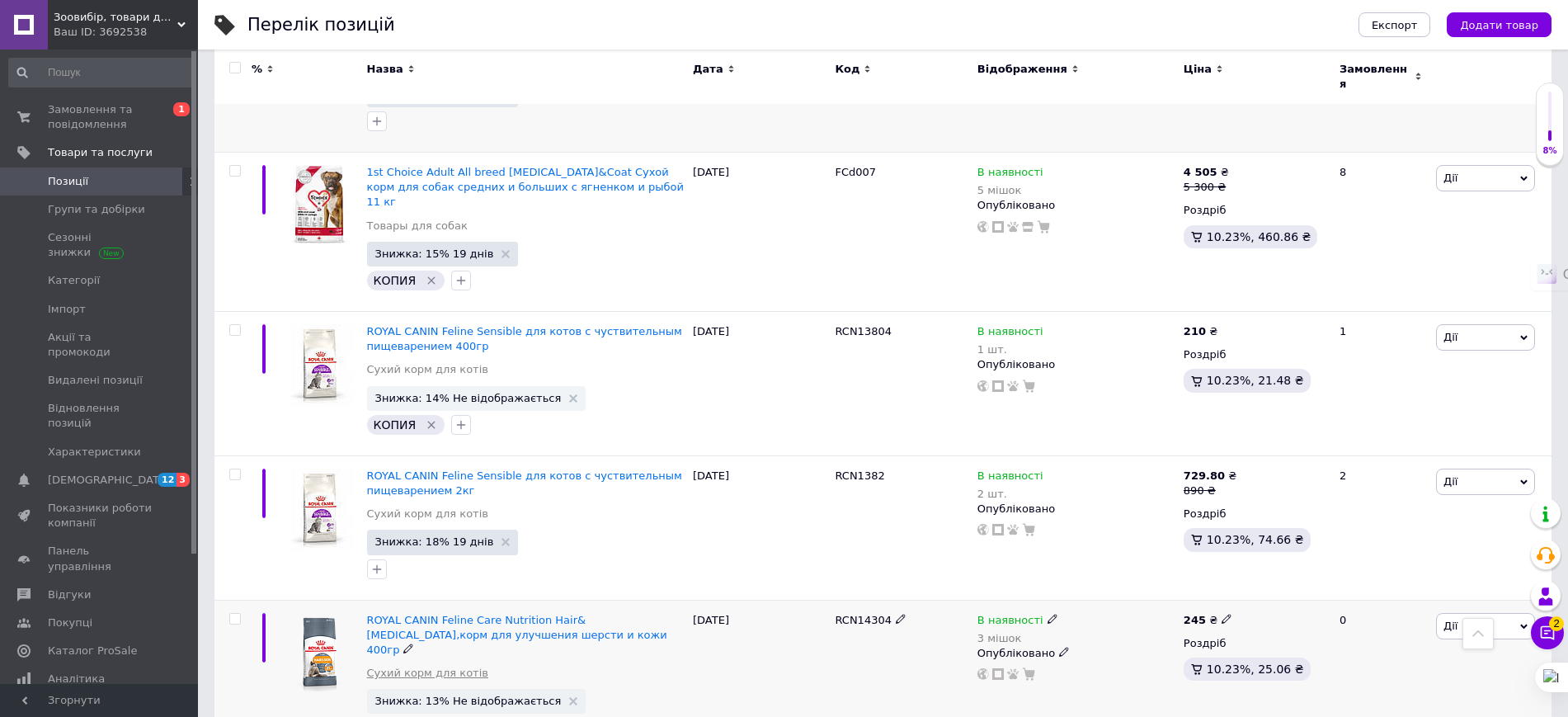
scroll to position [5776, 0]
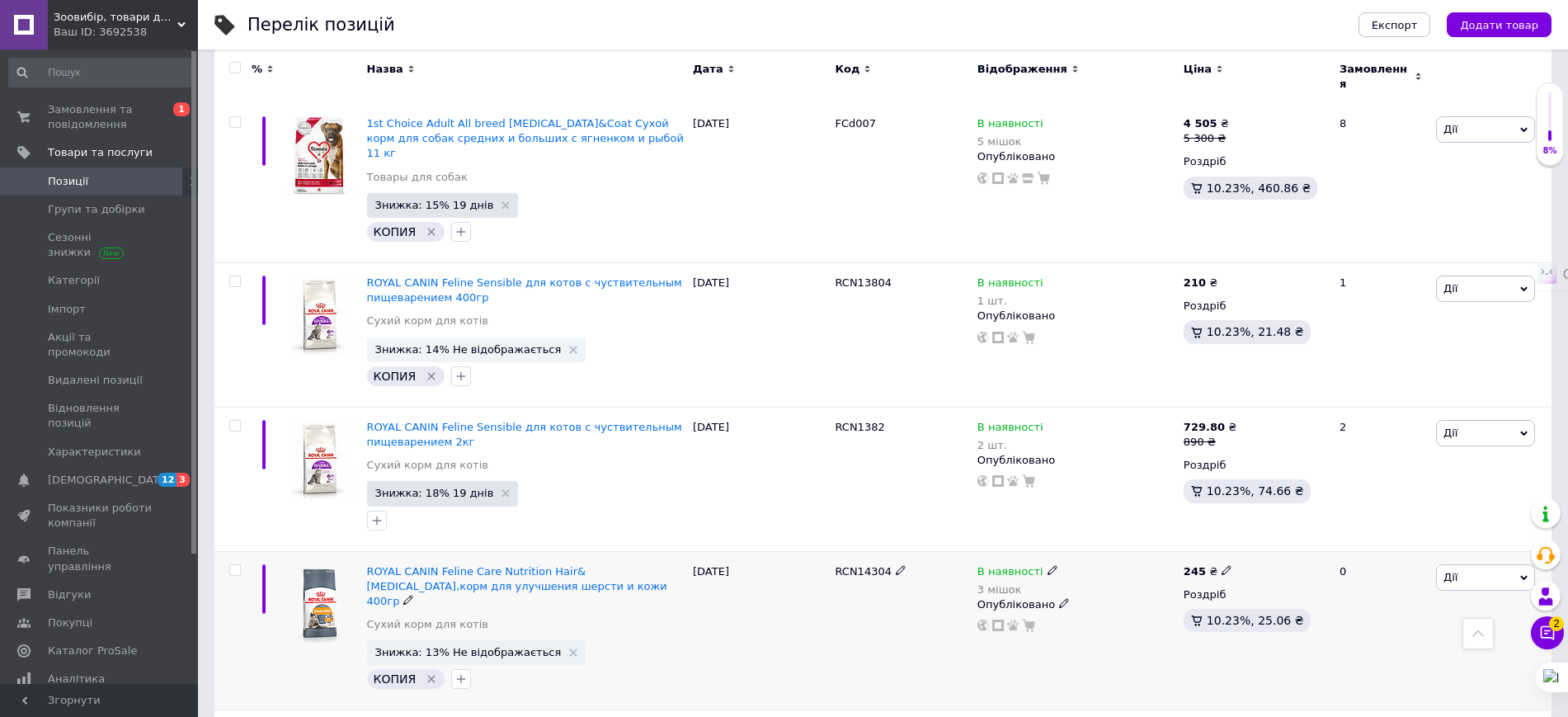
click at [499, 640] on span "Знижка: 13% Не відображається" at bounding box center [476, 652] width 219 height 25
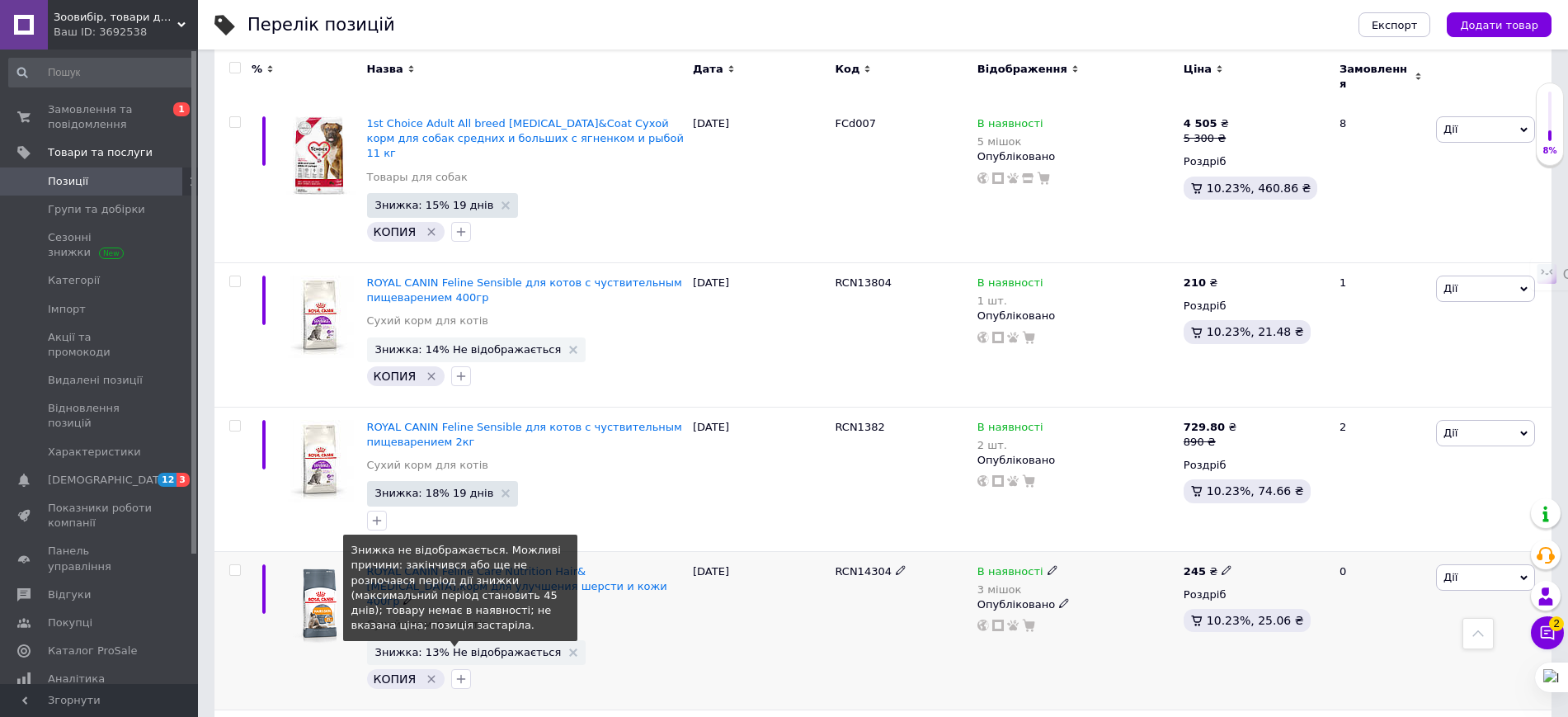
click at [498, 647] on span "Знижка: 13% Не відображається" at bounding box center [468, 652] width 186 height 11
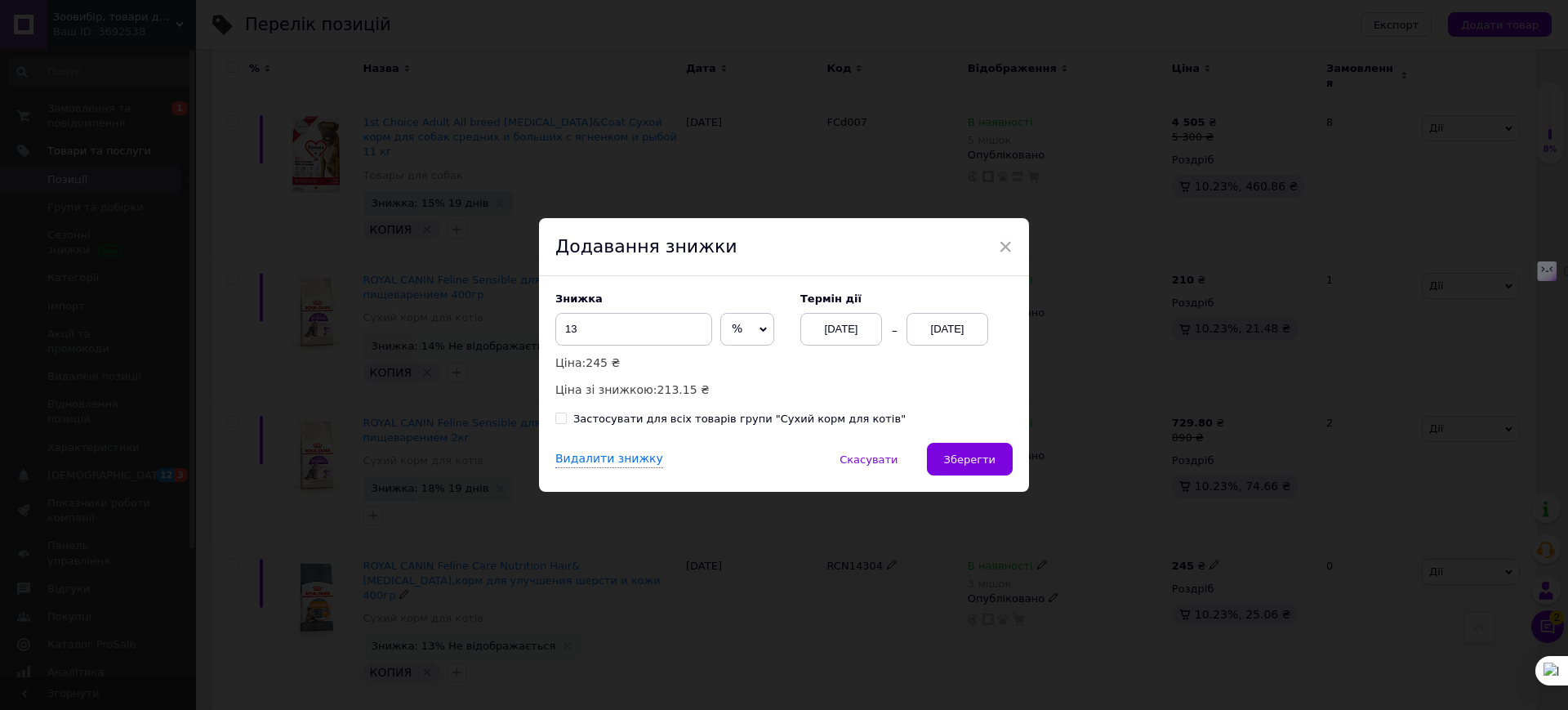
click at [929, 330] on div "[DATE]" at bounding box center [947, 328] width 81 height 32
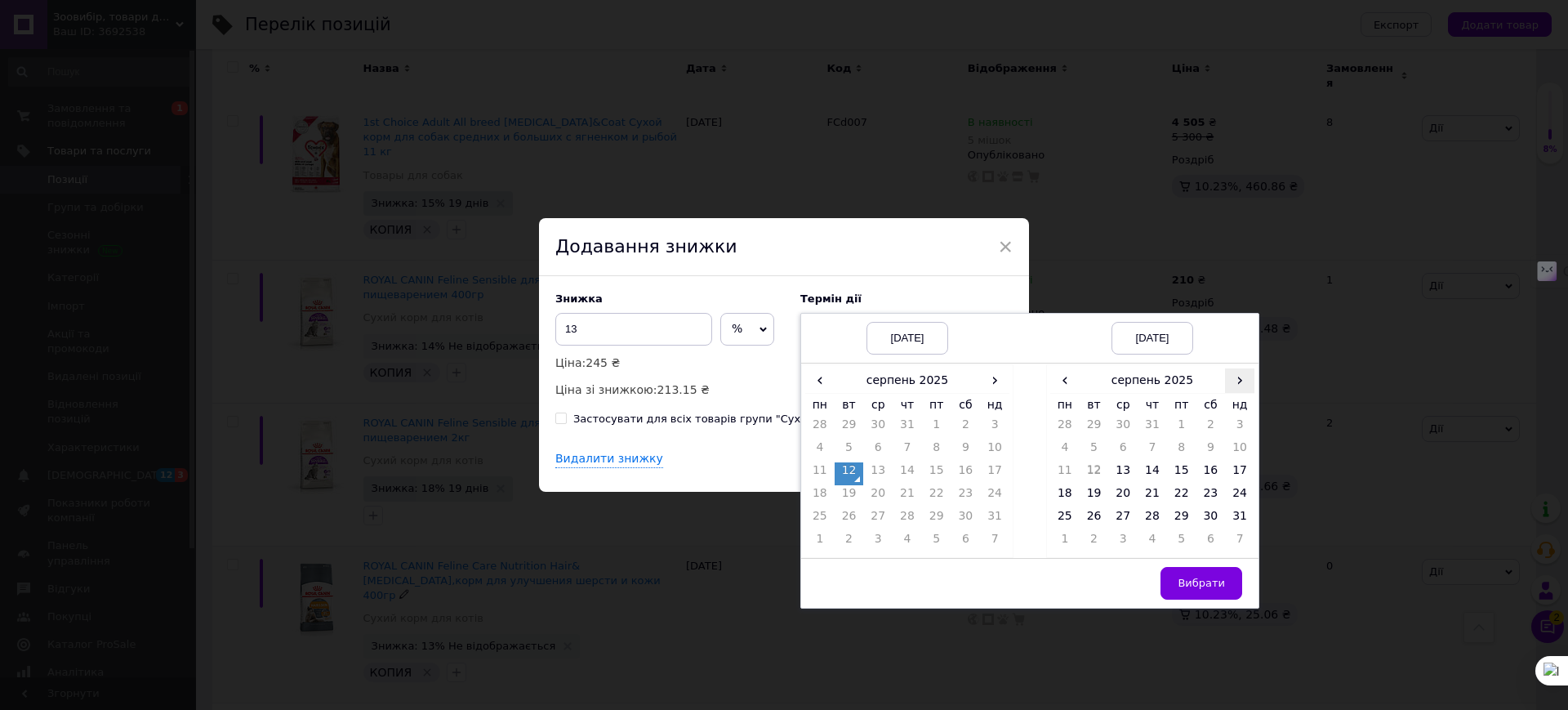
click at [1230, 380] on span "›" at bounding box center [1240, 380] width 30 height 24
drag, startPoint x: 1212, startPoint y: 490, endPoint x: 1207, endPoint y: 537, distance: 47.3
click at [1210, 490] on td "20" at bounding box center [1211, 496] width 30 height 23
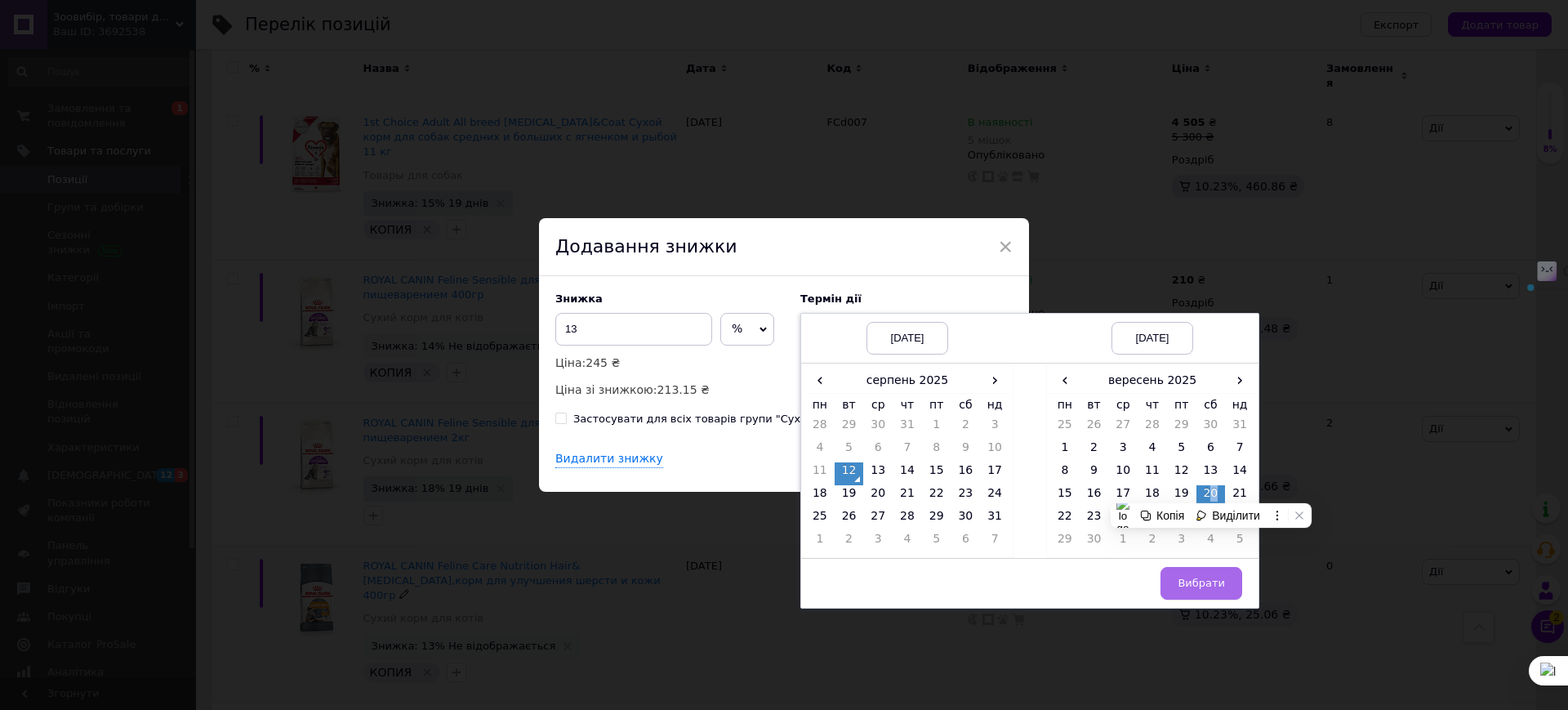
click at [1203, 582] on span "Вибрати" at bounding box center [1201, 583] width 47 height 12
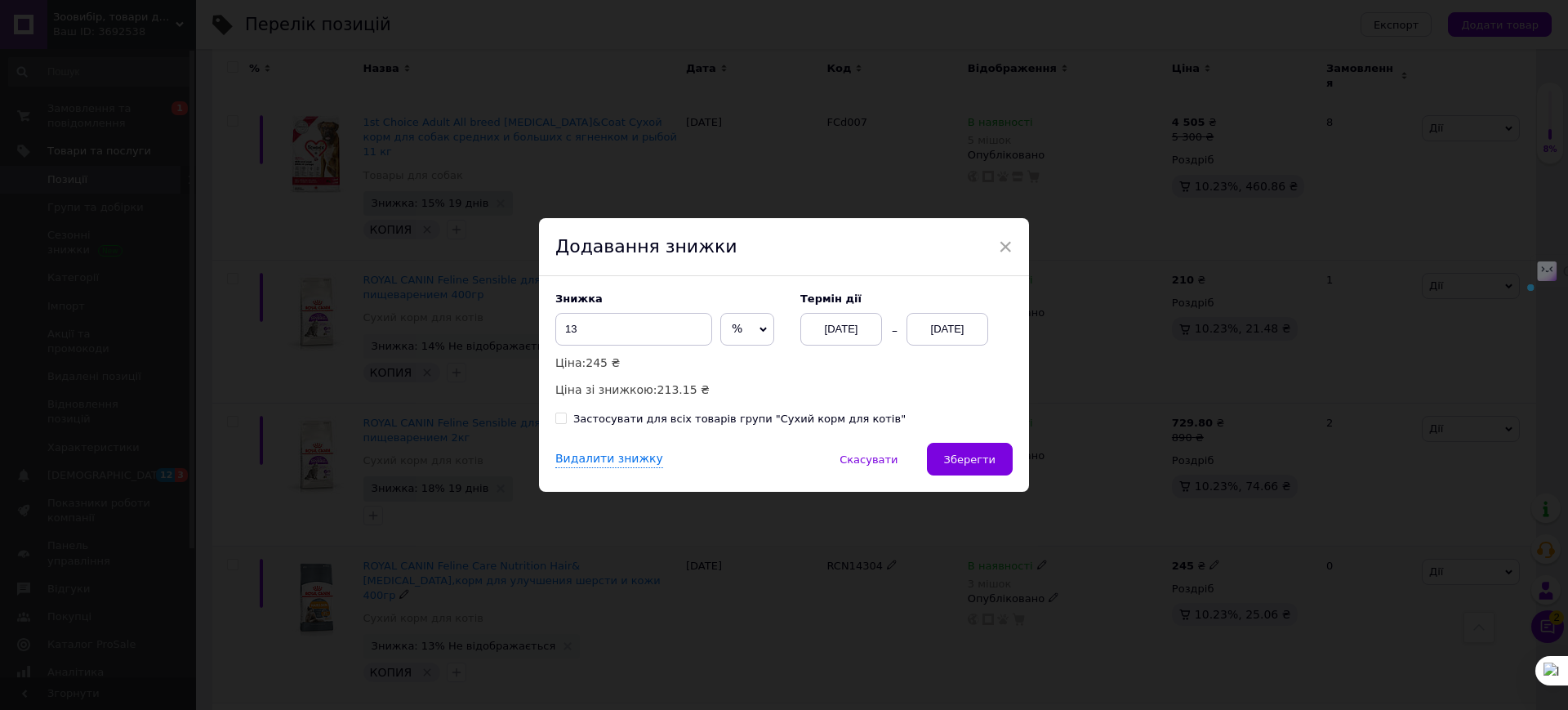
click at [974, 456] on span "Зберегти" at bounding box center [970, 460] width 52 height 12
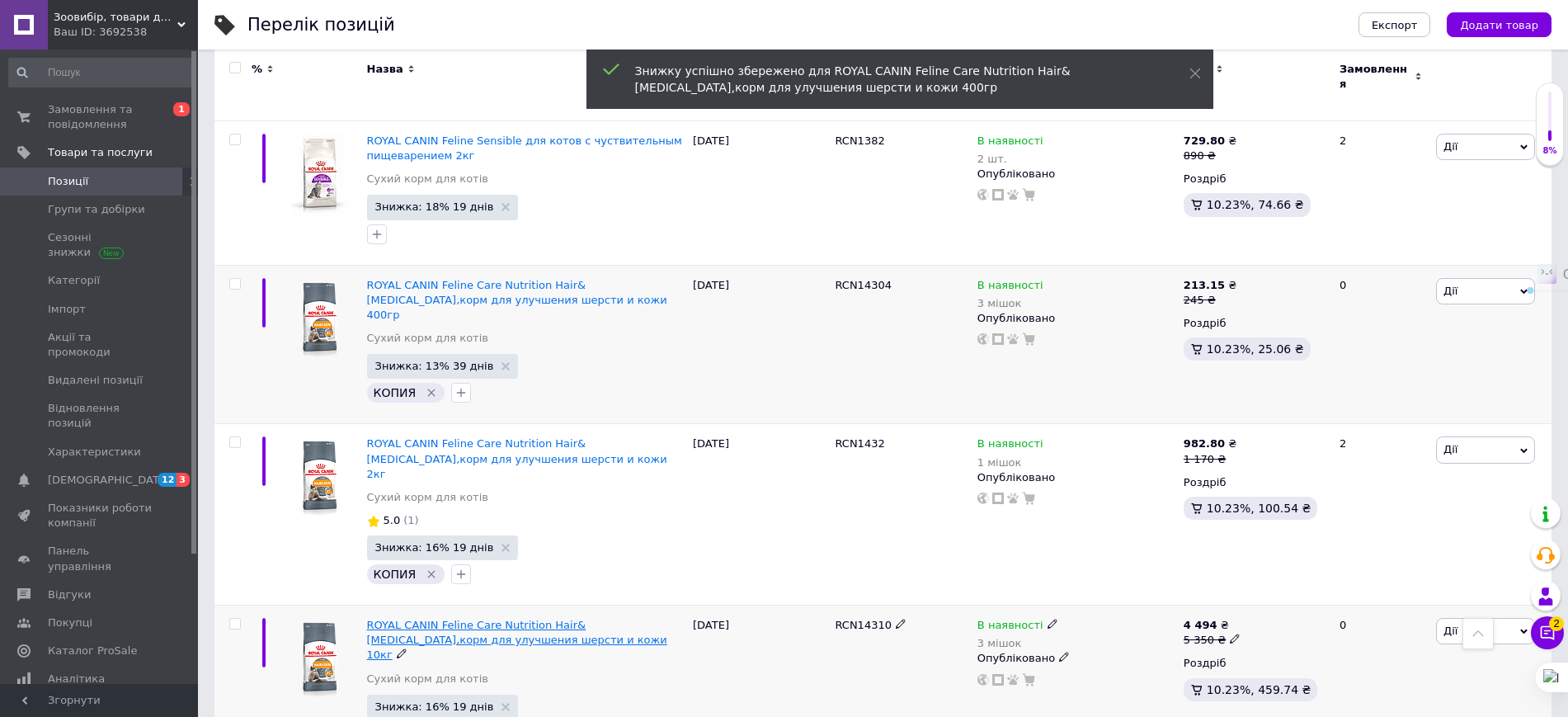
scroll to position [6085, 0]
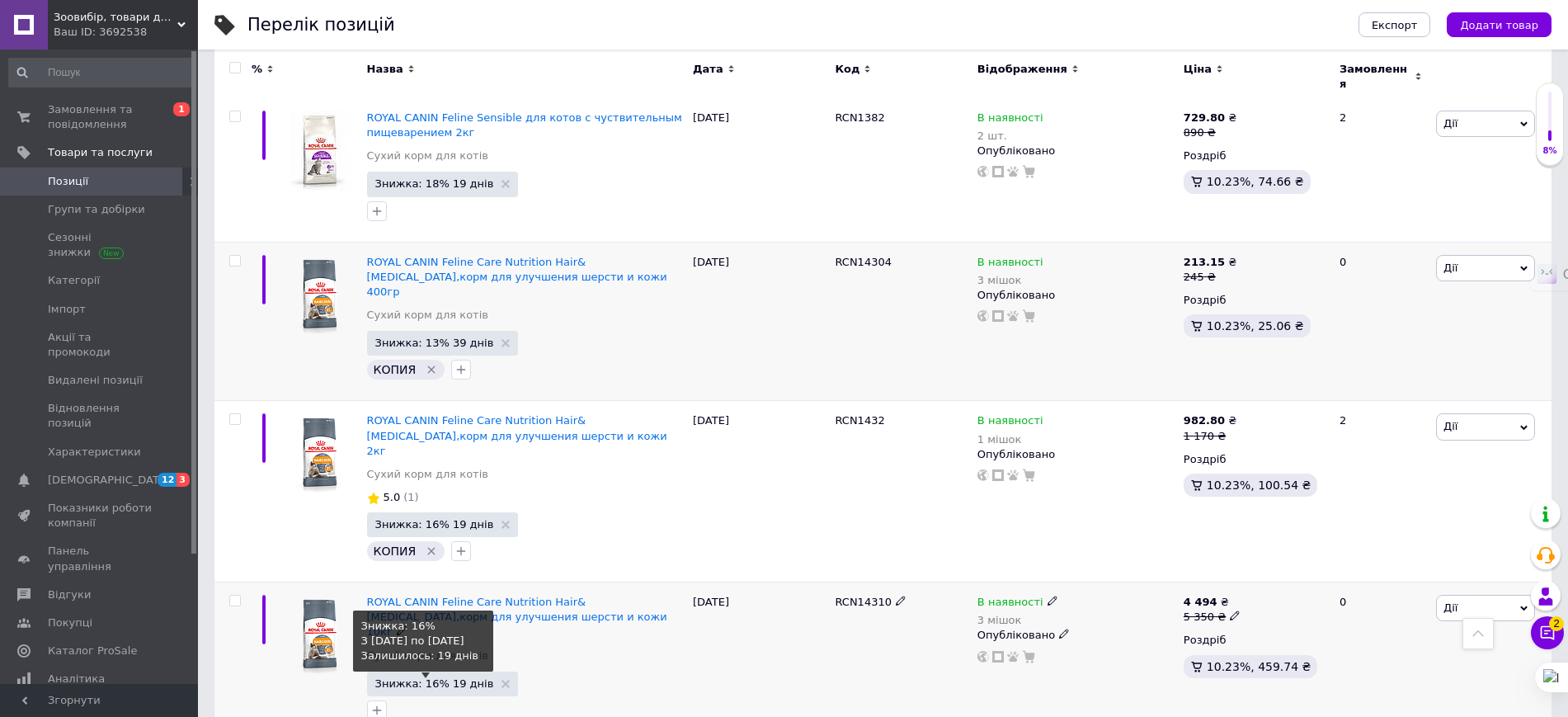
click at [445, 678] on span "Знижка: 16% 19 днів" at bounding box center [435, 683] width 118 height 11
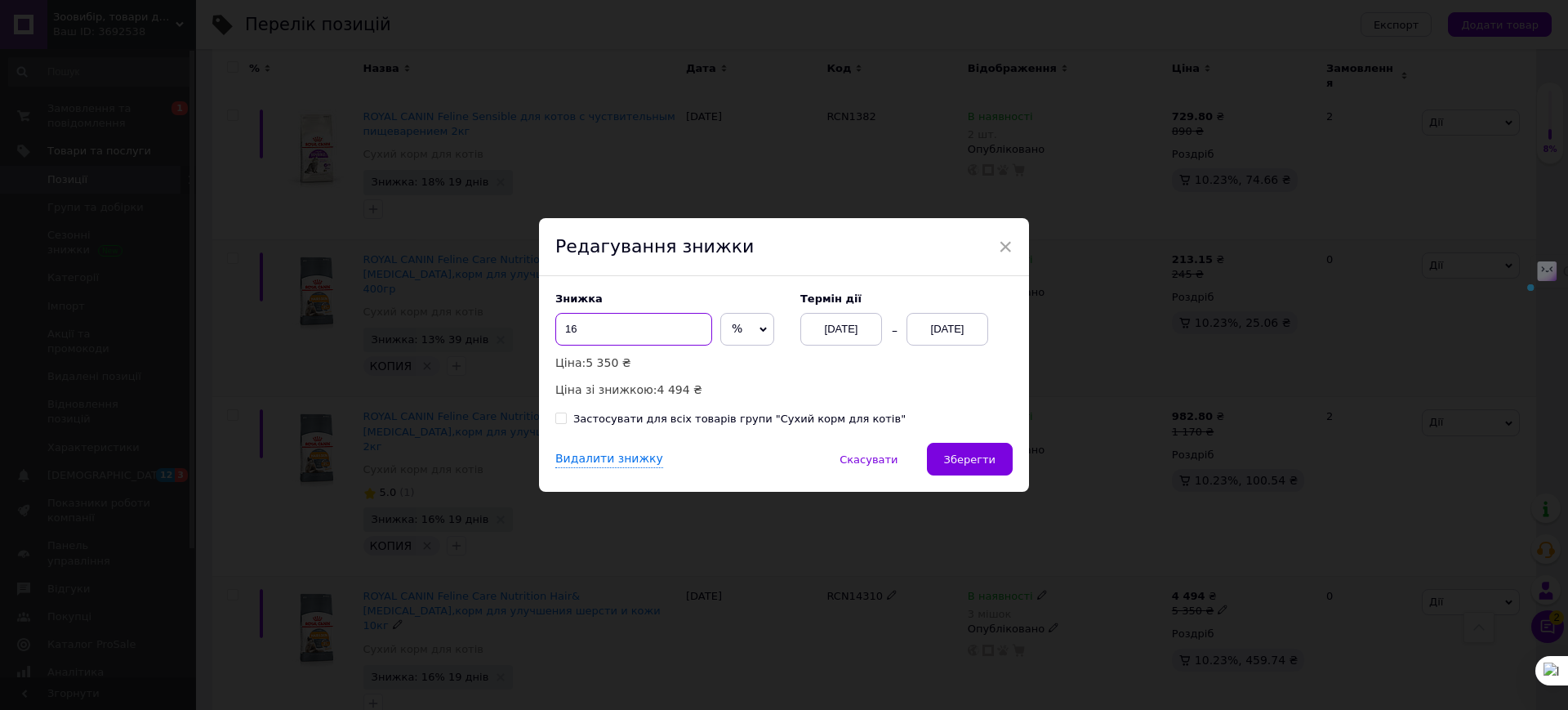
drag, startPoint x: 608, startPoint y: 326, endPoint x: 575, endPoint y: 336, distance: 34.5
click at [558, 331] on input "16" at bounding box center [634, 328] width 157 height 32
type input "20"
click at [961, 458] on span "Зберегти" at bounding box center [970, 460] width 52 height 12
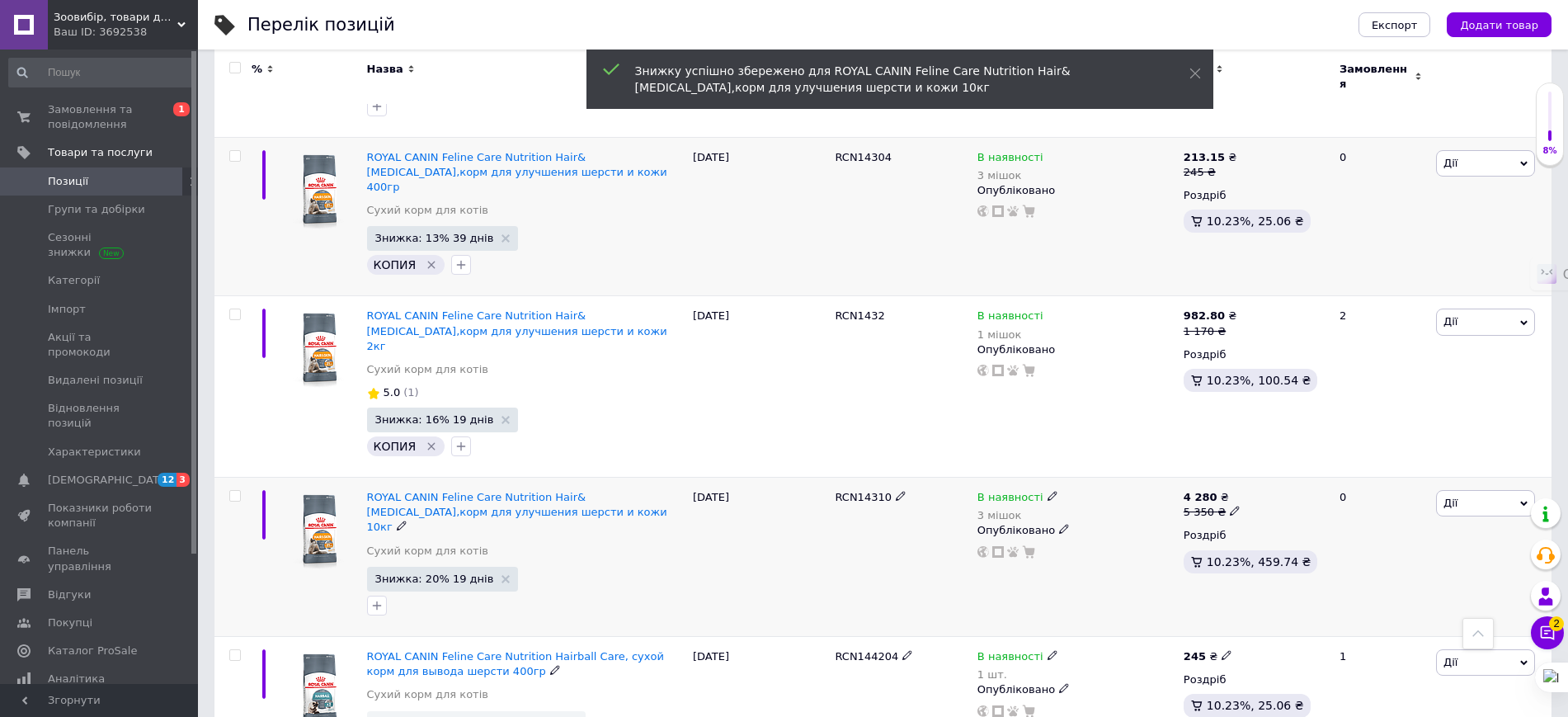
scroll to position [6291, 0]
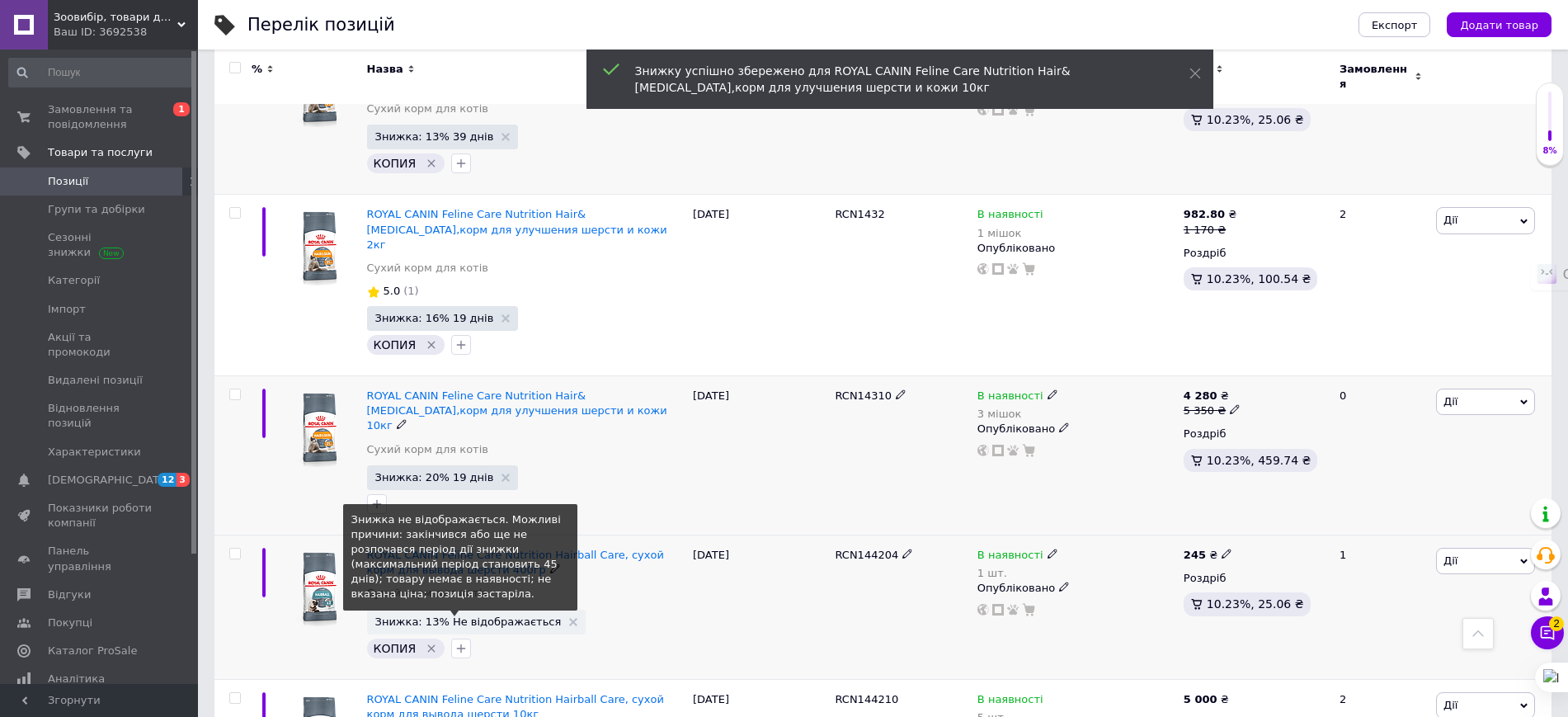
click at [499, 616] on span "Знижка: 13% Не відображається" at bounding box center [468, 622] width 186 height 11
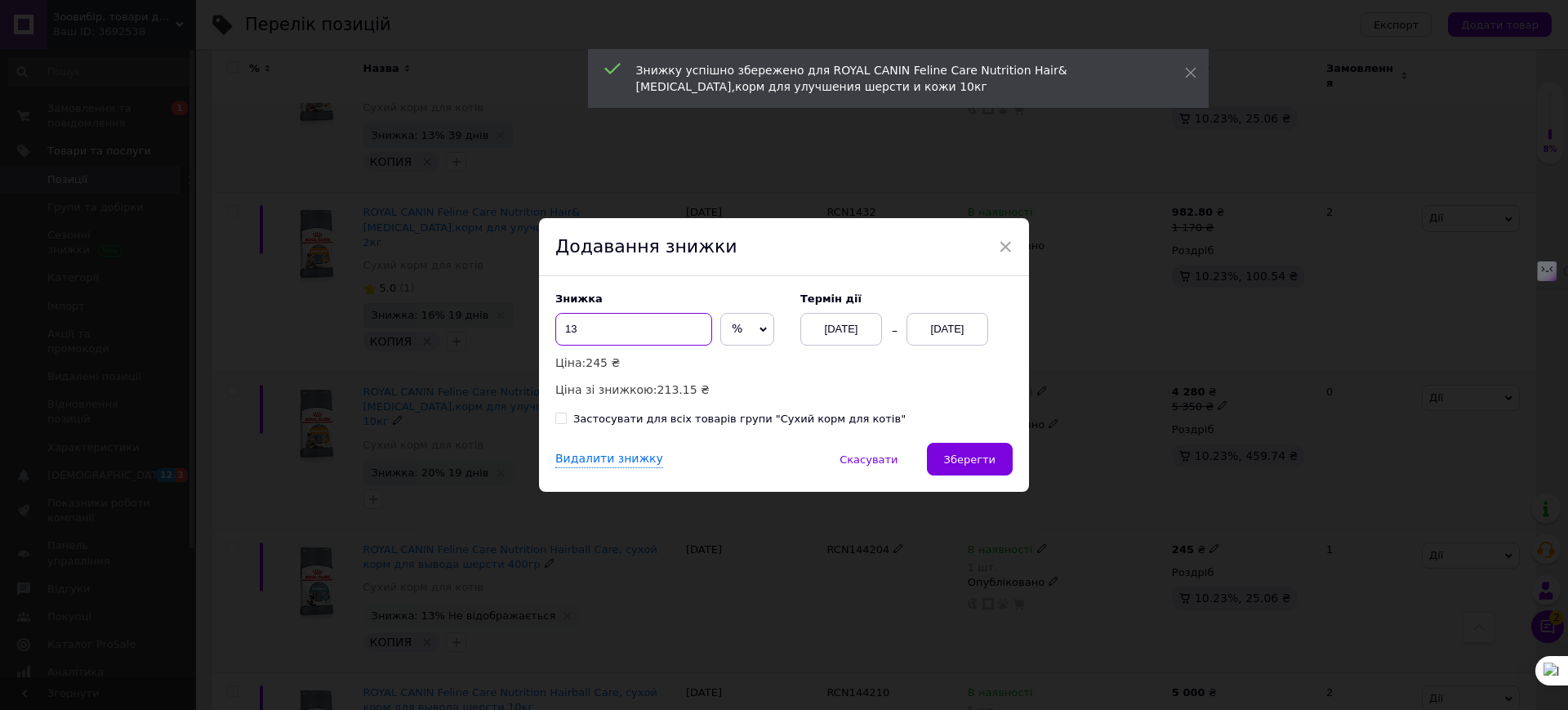
drag, startPoint x: 592, startPoint y: 334, endPoint x: 554, endPoint y: 333, distance: 38.0
click at [556, 333] on input "13" at bounding box center [634, 328] width 157 height 32
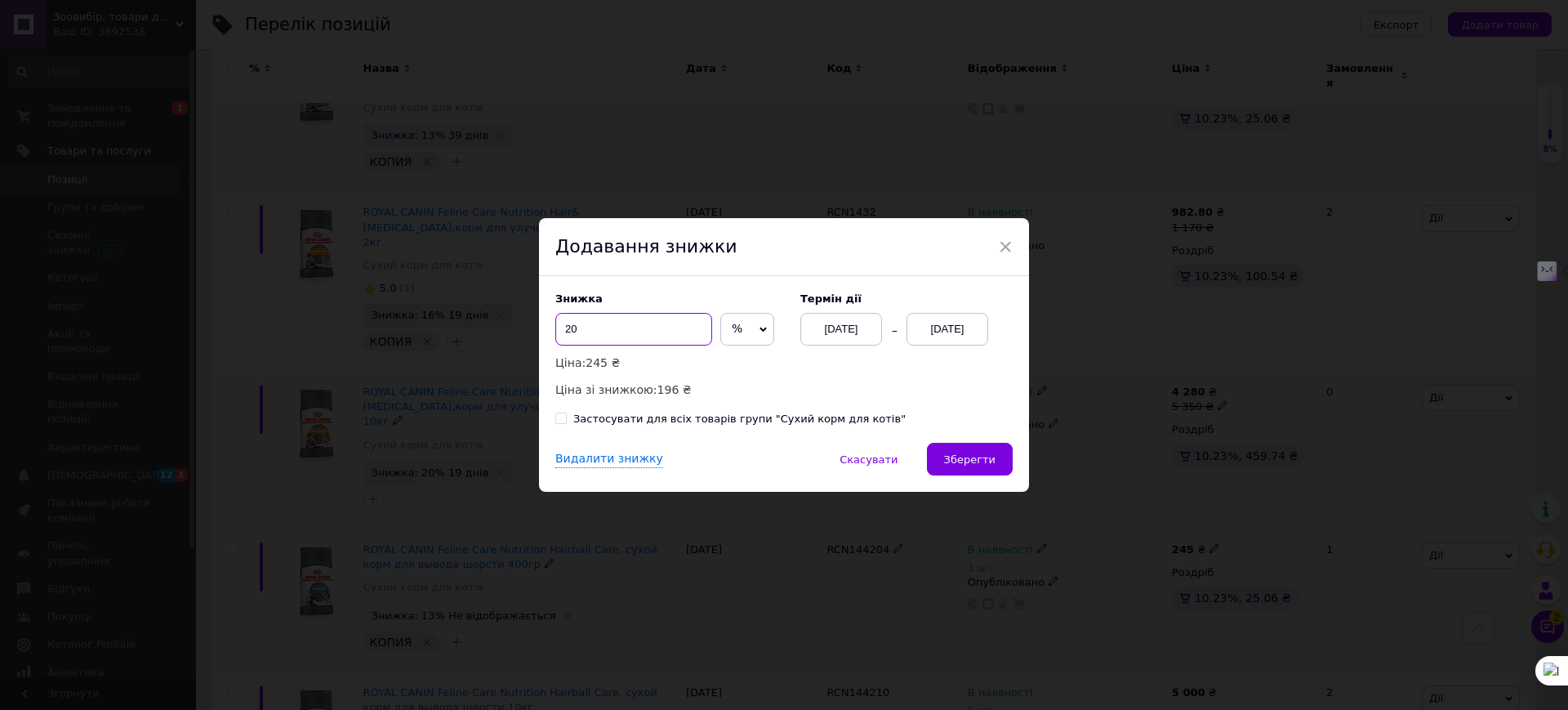
type input "20"
click at [946, 325] on div "[DATE]" at bounding box center [947, 328] width 81 height 32
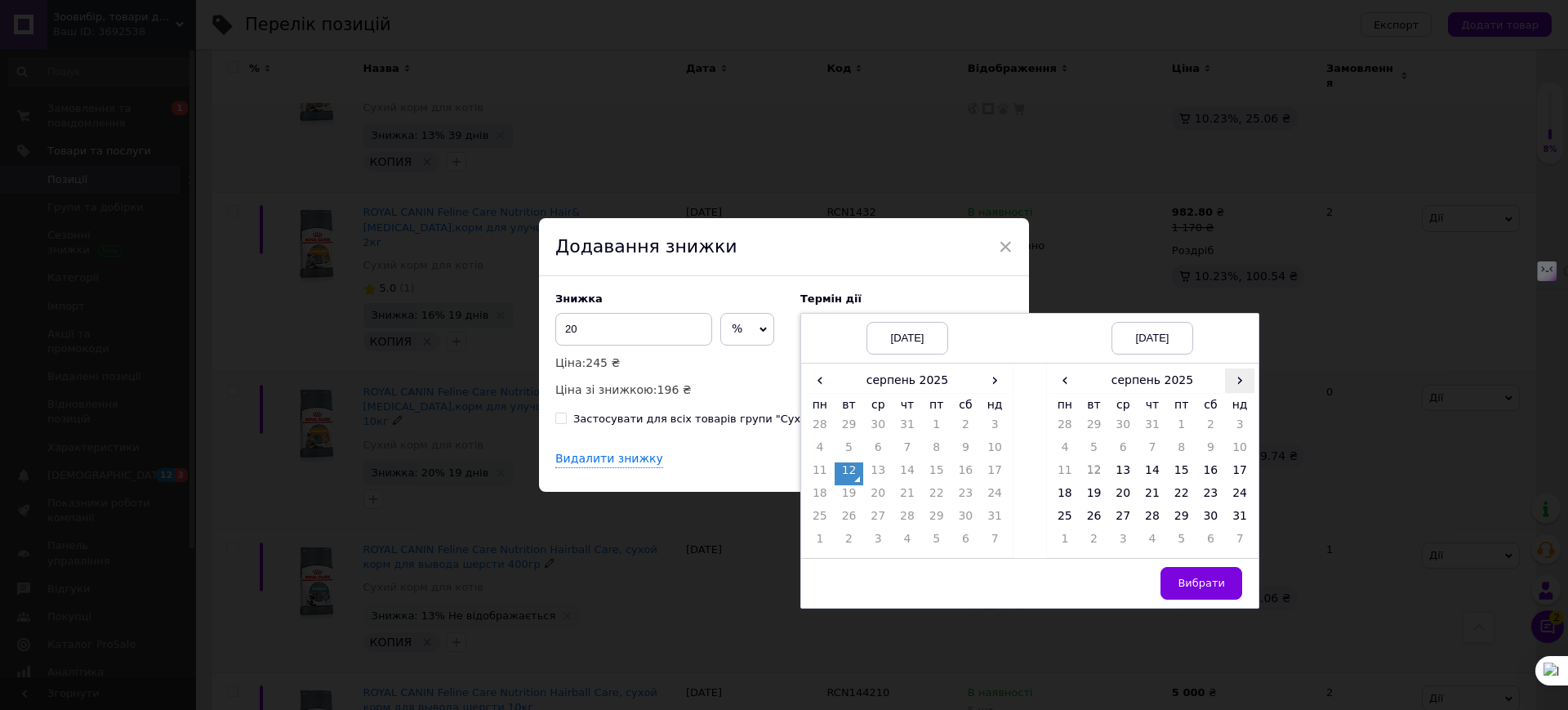
click at [1242, 376] on span "›" at bounding box center [1240, 380] width 30 height 24
click at [1184, 495] on td "19" at bounding box center [1182, 496] width 30 height 23
drag, startPoint x: 1187, startPoint y: 584, endPoint x: 1090, endPoint y: 513, distance: 120.2
click at [1187, 583] on span "Вибрати" at bounding box center [1201, 583] width 47 height 12
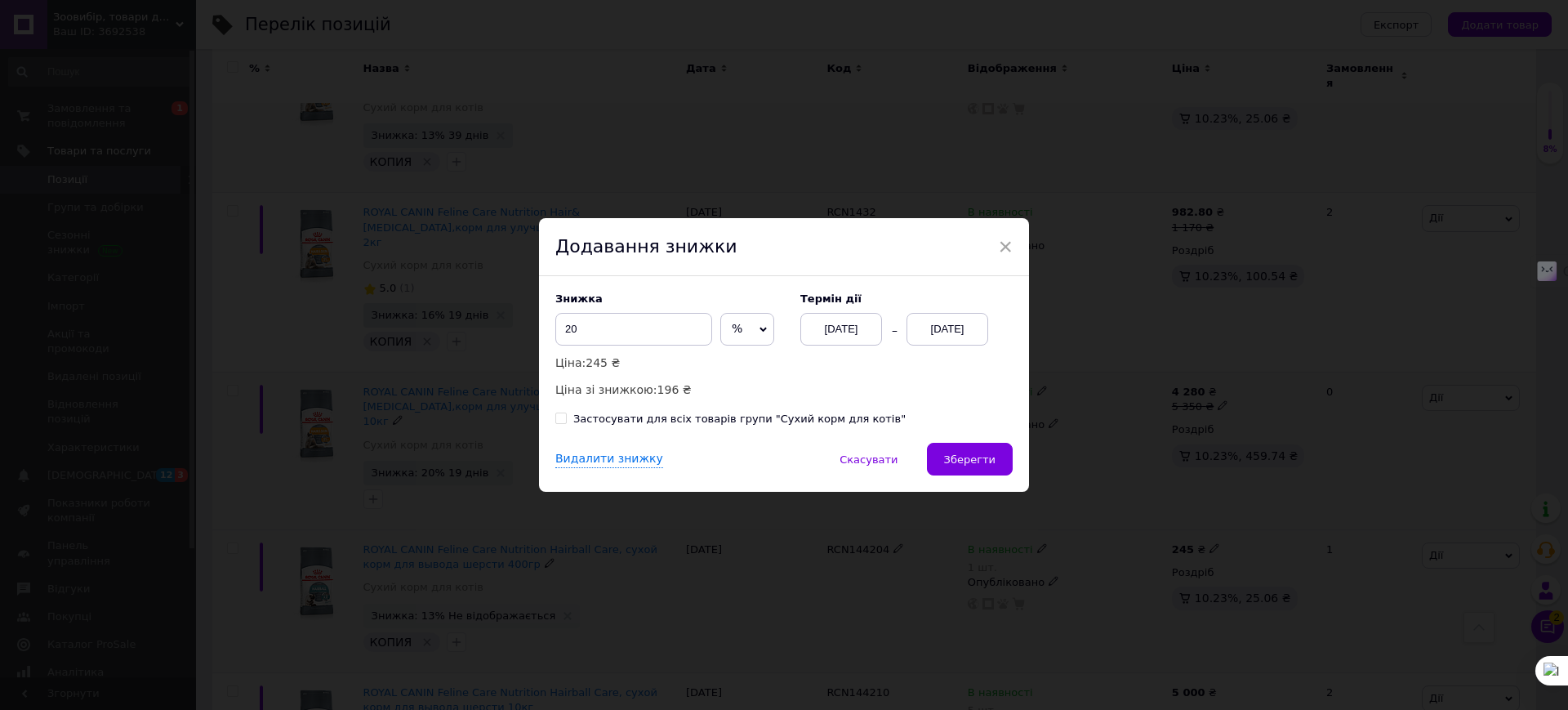
click at [985, 460] on span "Зберегти" at bounding box center [970, 460] width 52 height 12
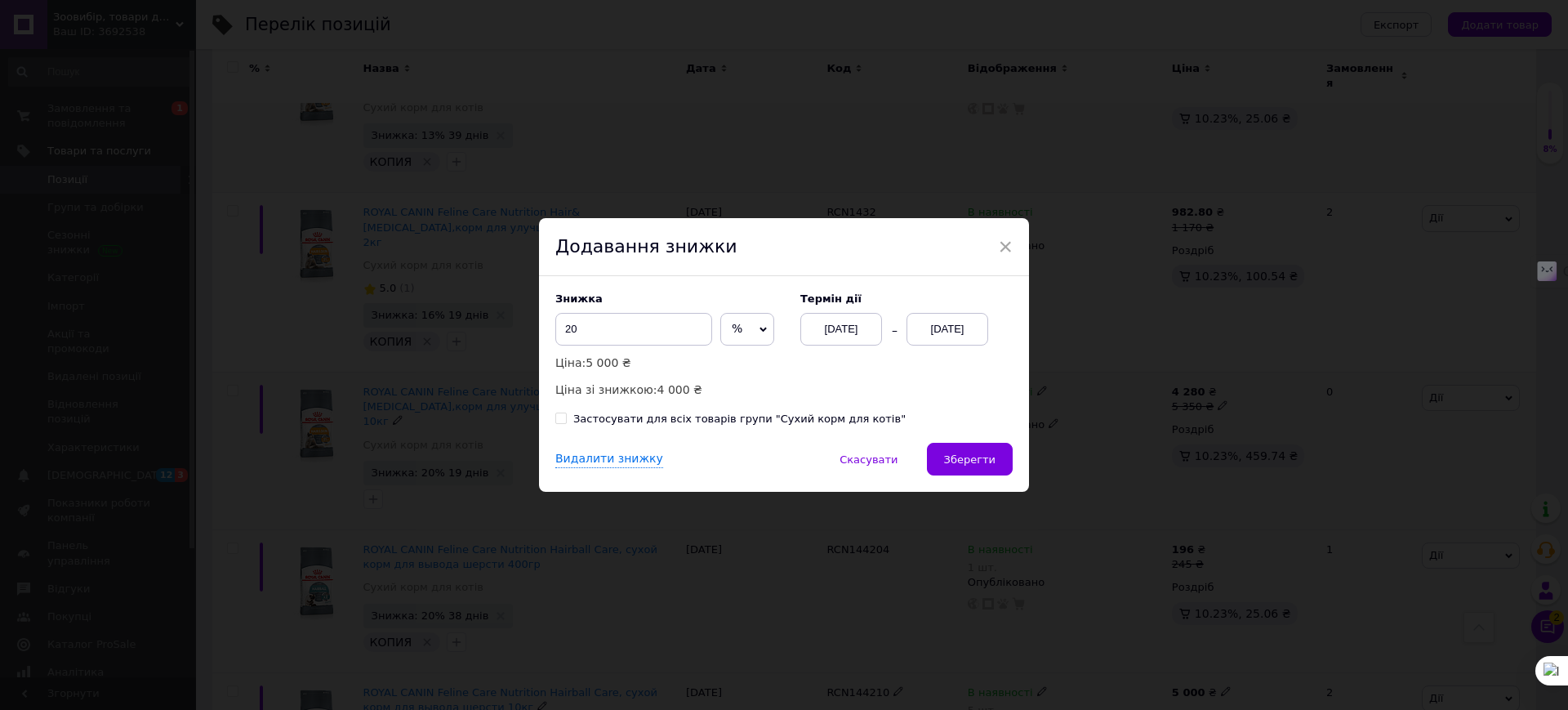
click at [950, 329] on div "[DATE]" at bounding box center [947, 328] width 81 height 32
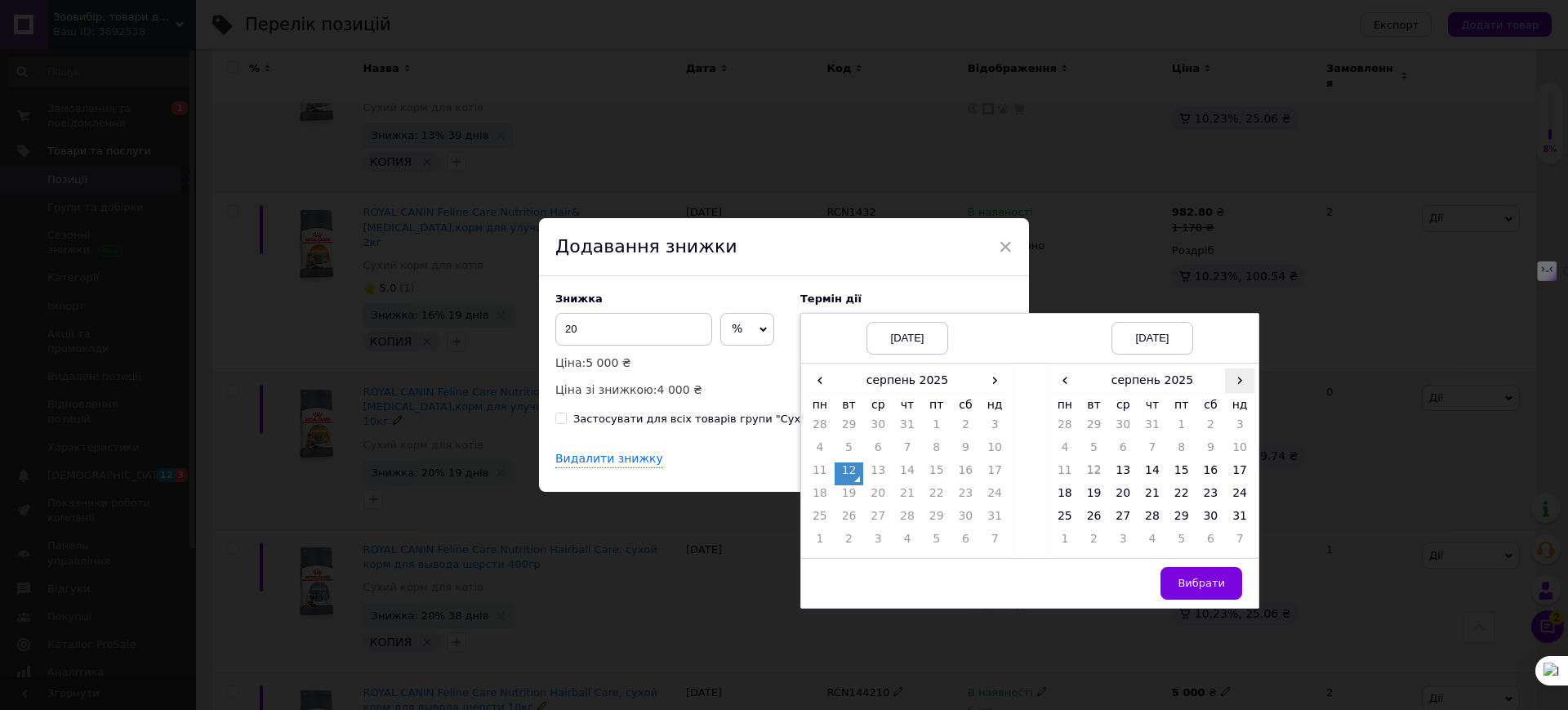
click at [1233, 377] on span "›" at bounding box center [1240, 380] width 30 height 24
click at [1177, 513] on td "26" at bounding box center [1182, 519] width 30 height 23
click at [1184, 585] on span "Вибрати" at bounding box center [1201, 583] width 47 height 12
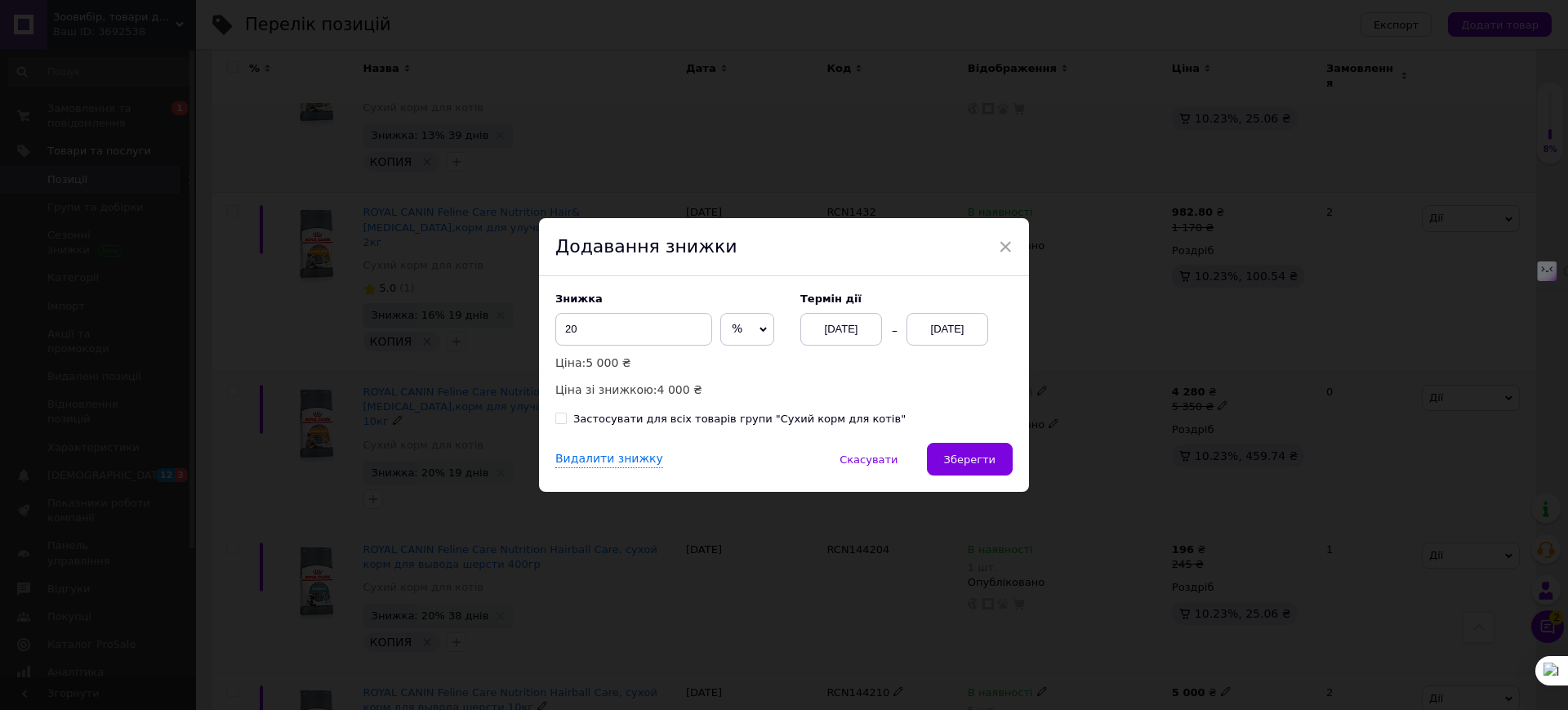
click at [975, 460] on span "Зберегти" at bounding box center [970, 460] width 52 height 12
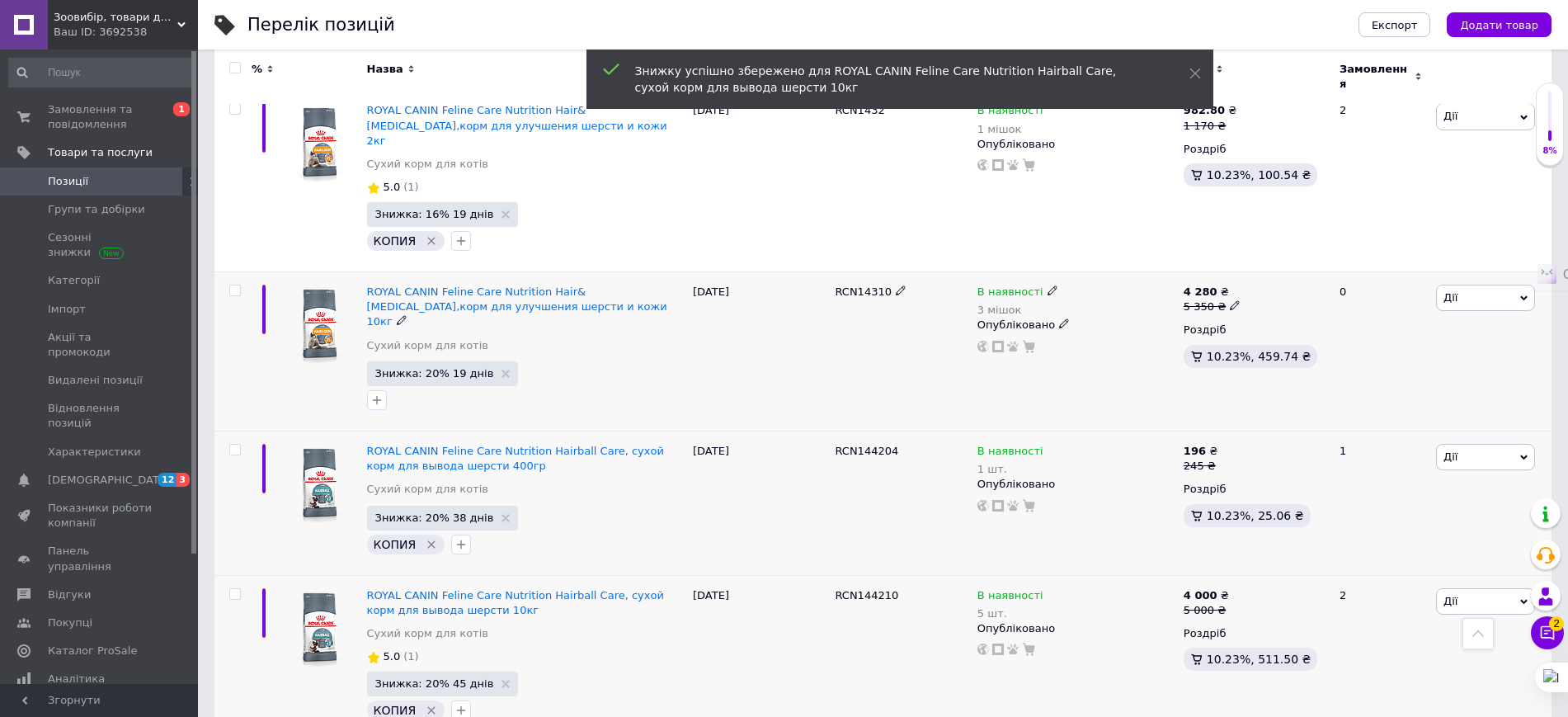
scroll to position [6601, 0]
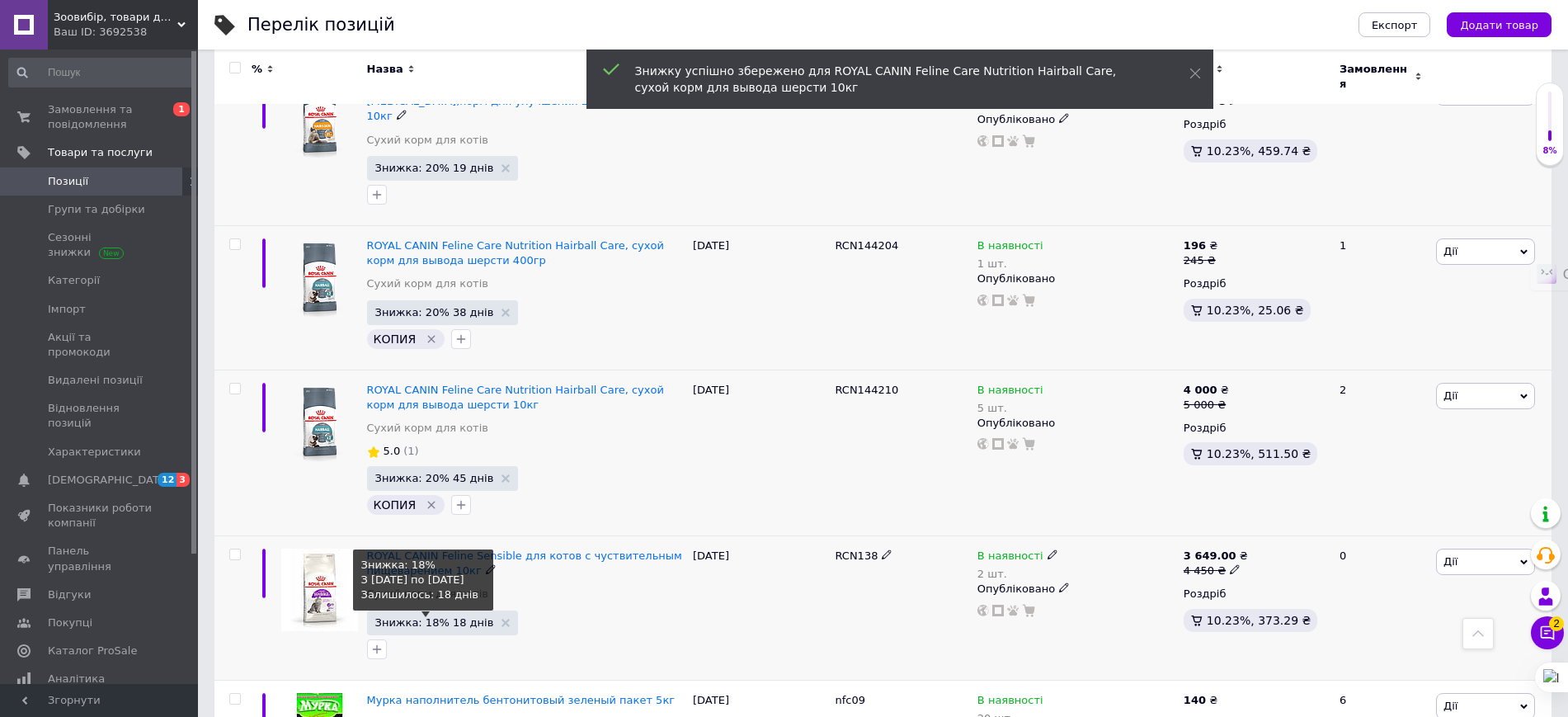
click at [428, 617] on span "Знижка: 18% 18 днів" at bounding box center [435, 622] width 118 height 11
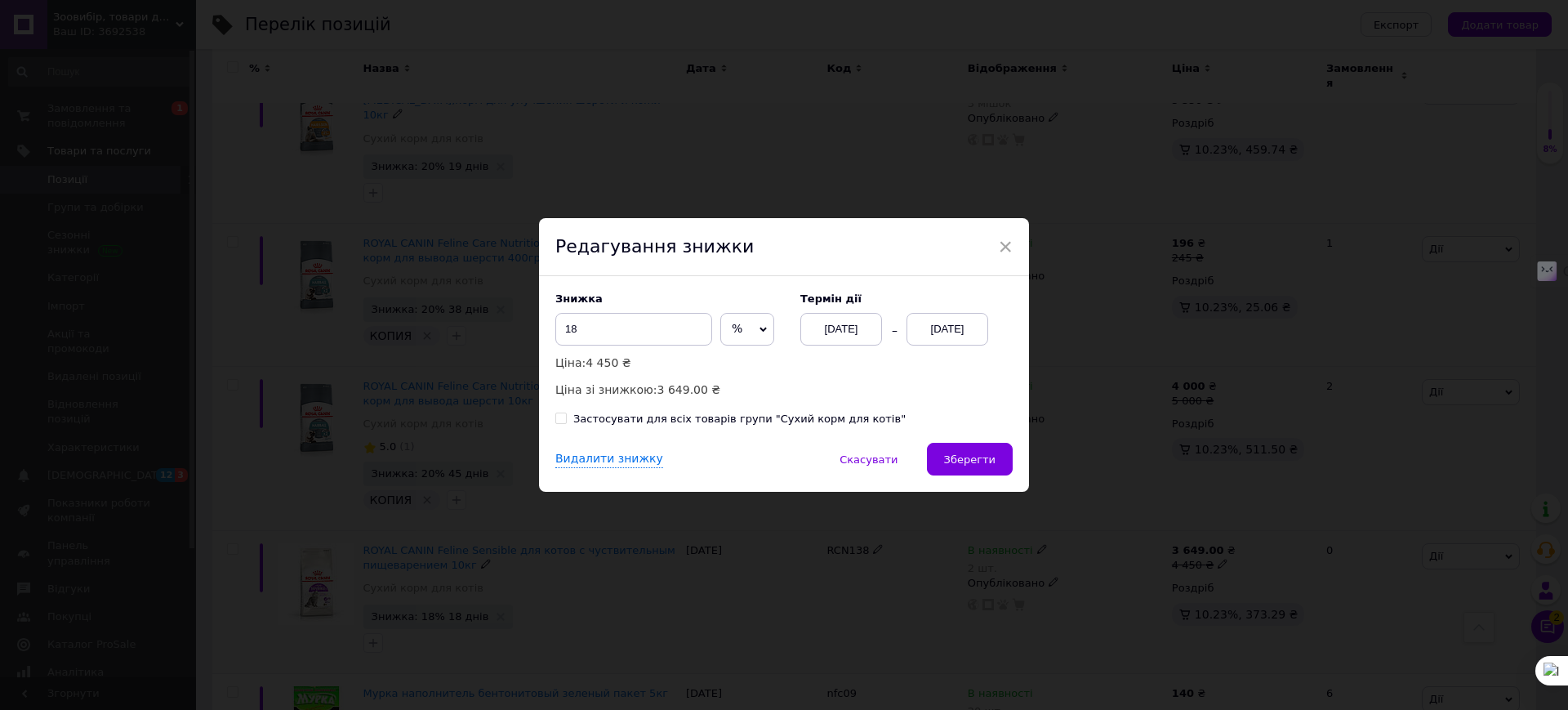
click at [945, 327] on div "[DATE]" at bounding box center [947, 328] width 81 height 32
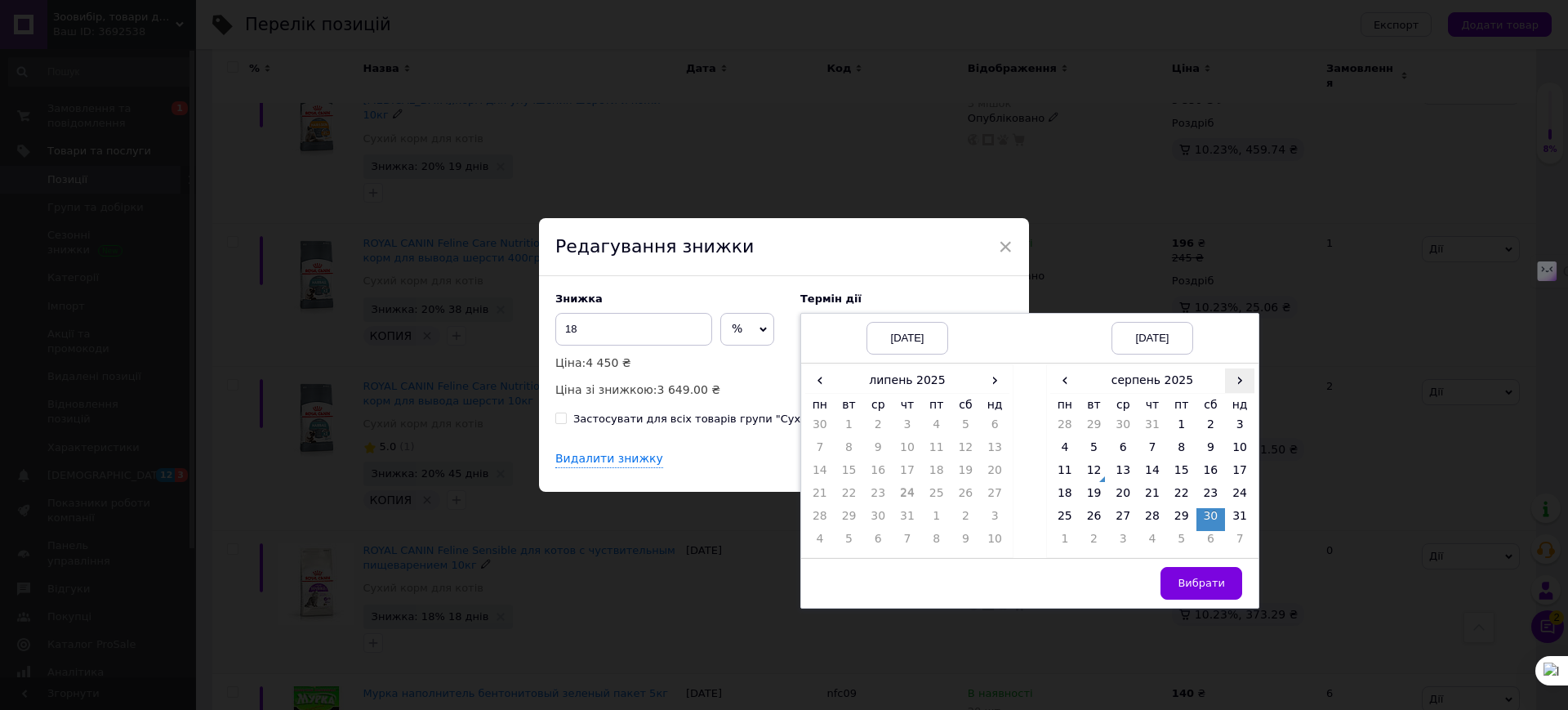
click at [1236, 380] on span "›" at bounding box center [1240, 380] width 30 height 24
click at [1207, 446] on td "6" at bounding box center [1211, 451] width 30 height 23
drag, startPoint x: 1196, startPoint y: 582, endPoint x: 998, endPoint y: 494, distance: 216.7
click at [1196, 582] on span "Вибрати" at bounding box center [1201, 583] width 47 height 12
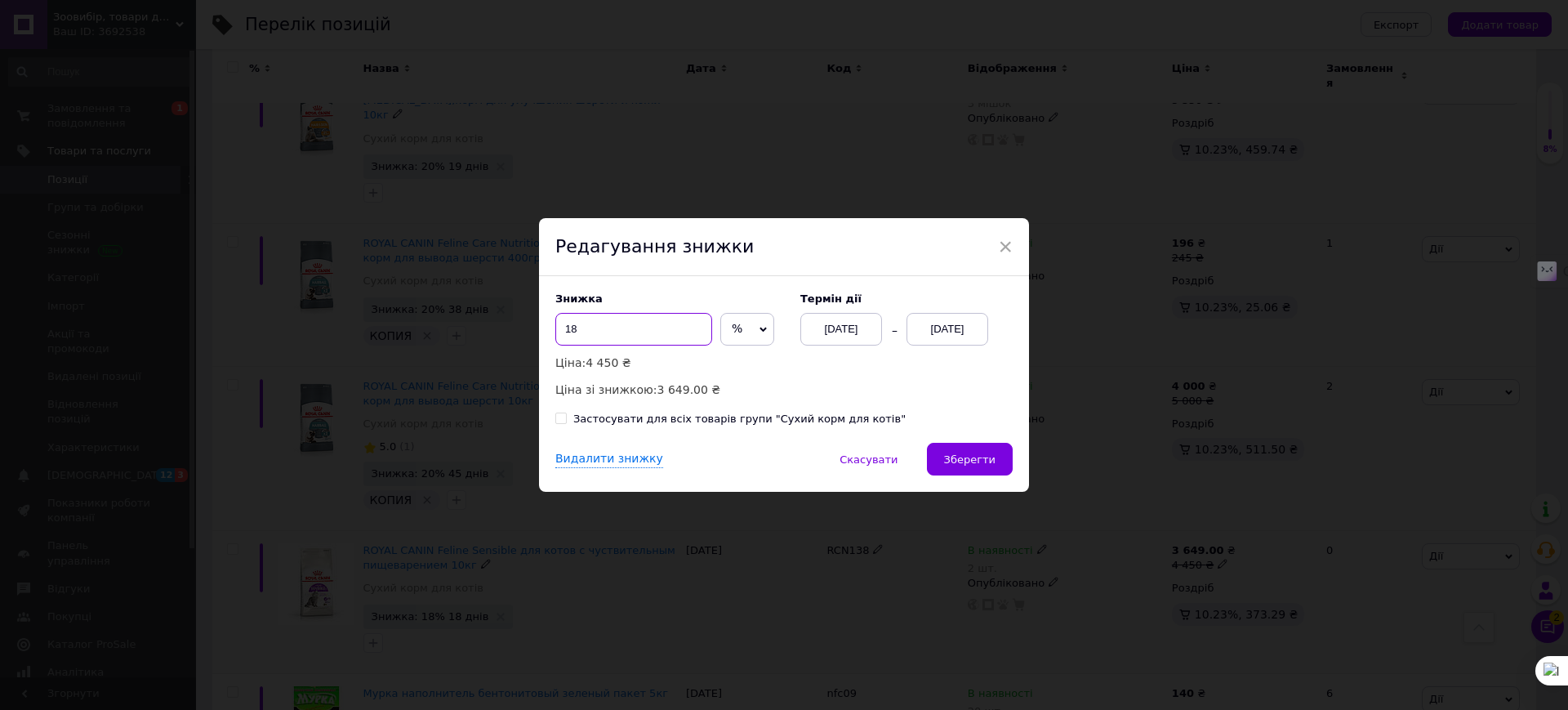
click at [626, 322] on input "18" at bounding box center [634, 328] width 157 height 32
type input "1"
type input "25"
drag, startPoint x: 972, startPoint y: 466, endPoint x: 962, endPoint y: 467, distance: 10.0
click at [972, 466] on span "Зберегти" at bounding box center [970, 460] width 52 height 12
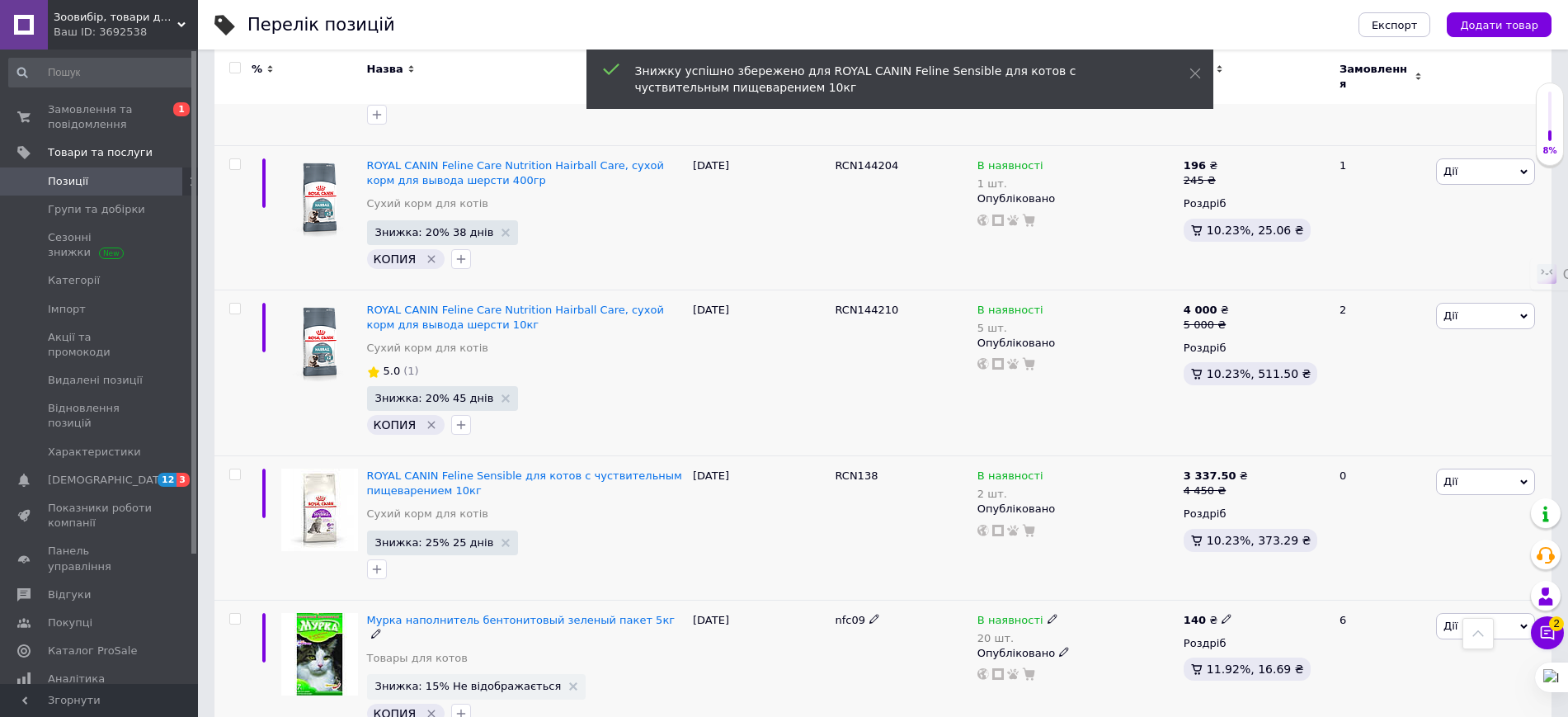
scroll to position [6704, 0]
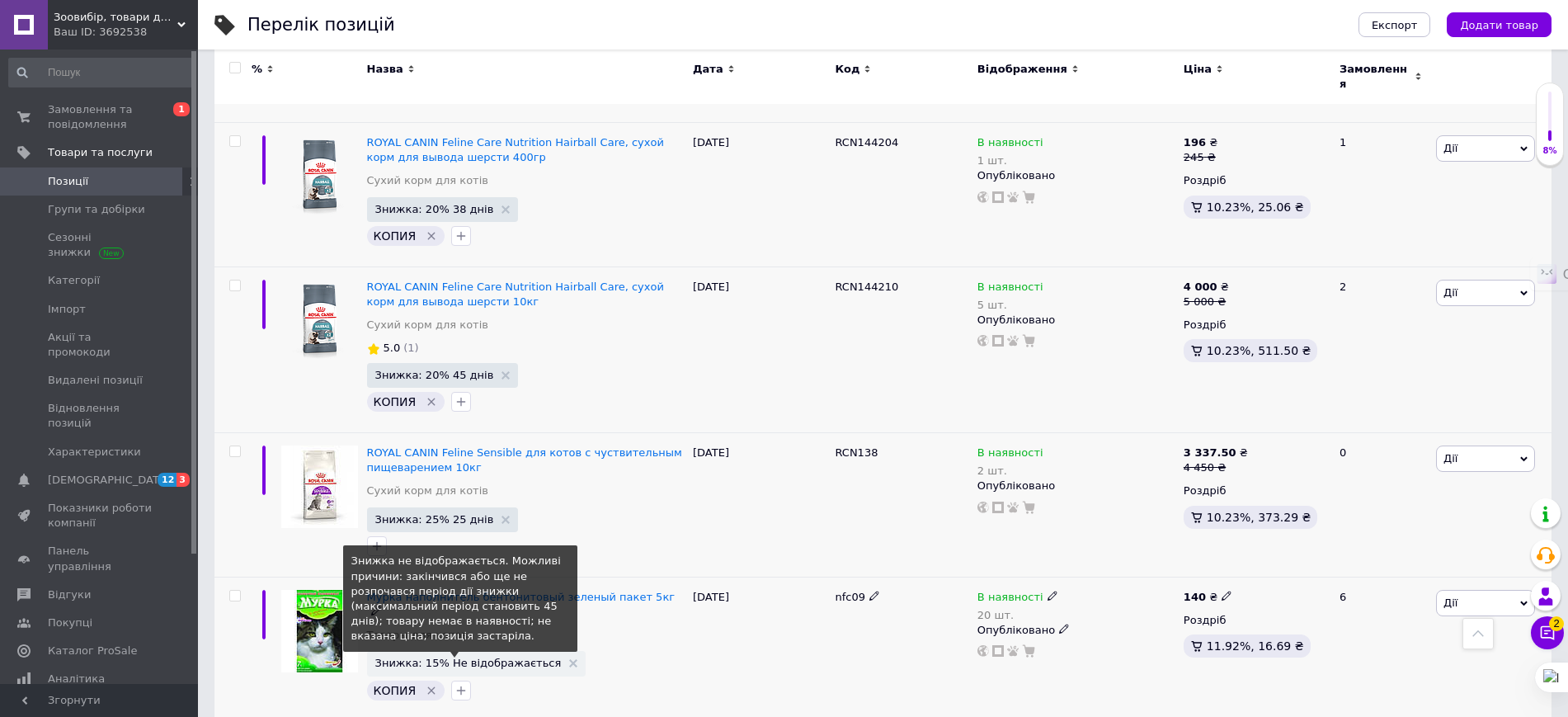
click at [510, 658] on span "Знижка: 15% Не відображається" at bounding box center [468, 663] width 186 height 11
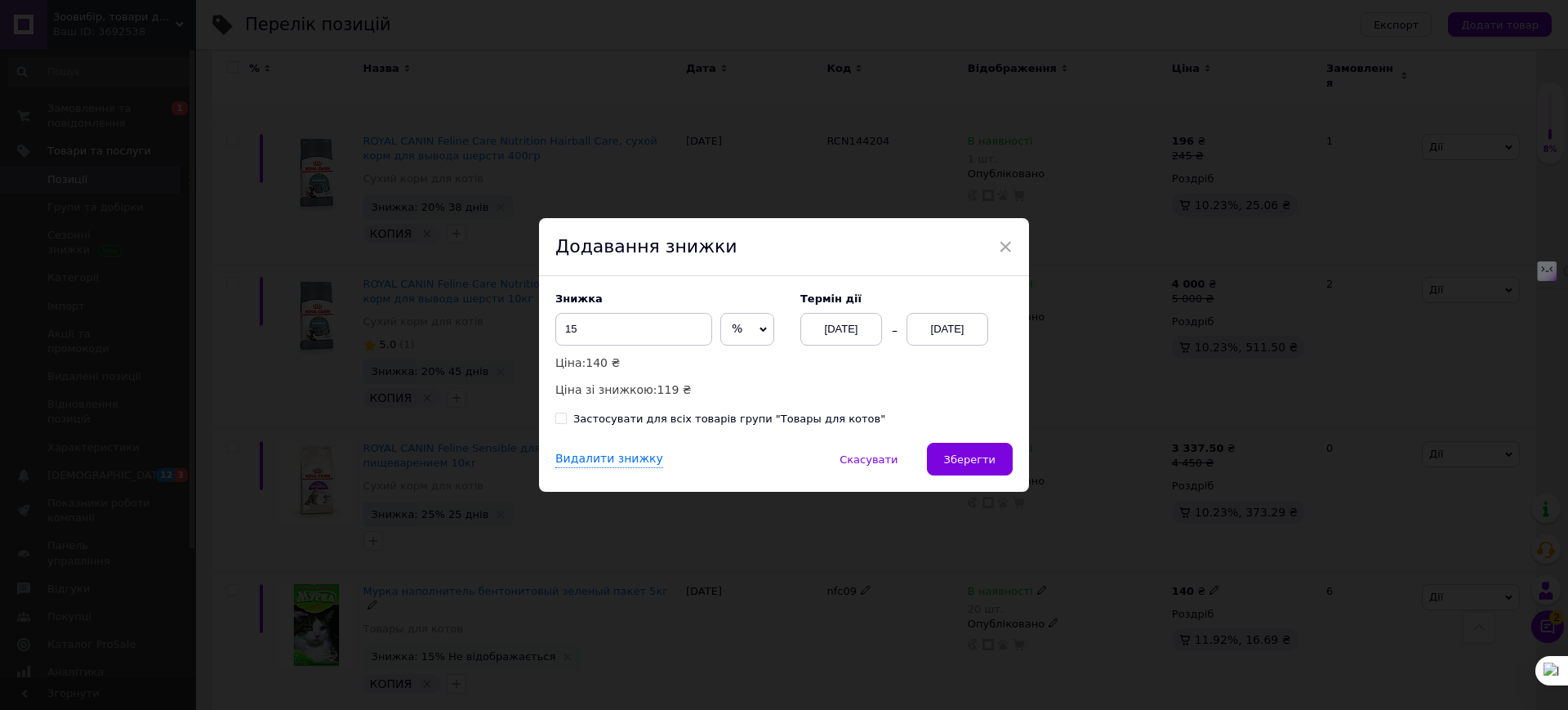
click at [948, 332] on div "[DATE]" at bounding box center [947, 328] width 81 height 32
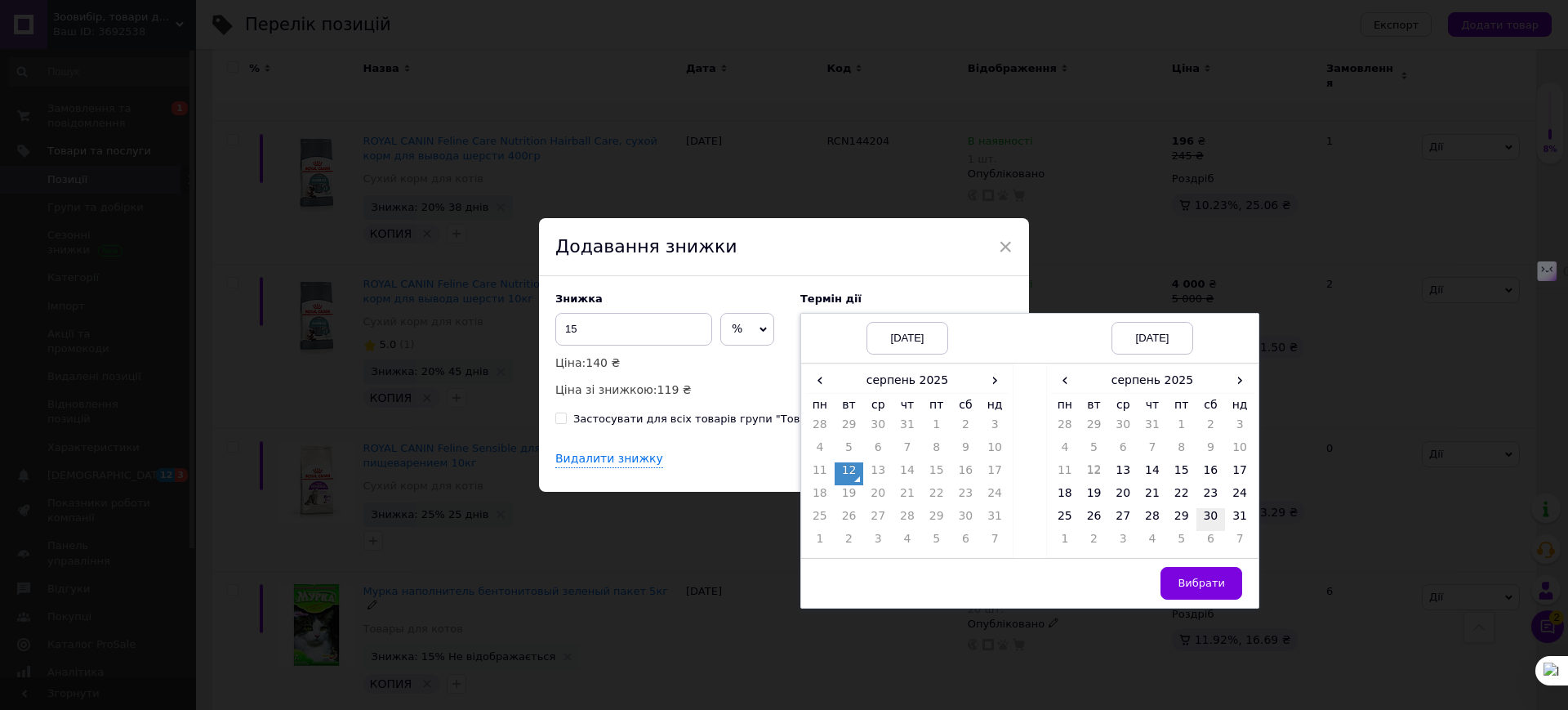
drag, startPoint x: 1236, startPoint y: 379, endPoint x: 1219, endPoint y: 423, distance: 47.2
click at [1236, 380] on span "›" at bounding box center [1240, 380] width 30 height 24
click at [1205, 487] on td "20" at bounding box center [1211, 496] width 30 height 23
click at [1201, 579] on span "Вибрати" at bounding box center [1201, 583] width 47 height 12
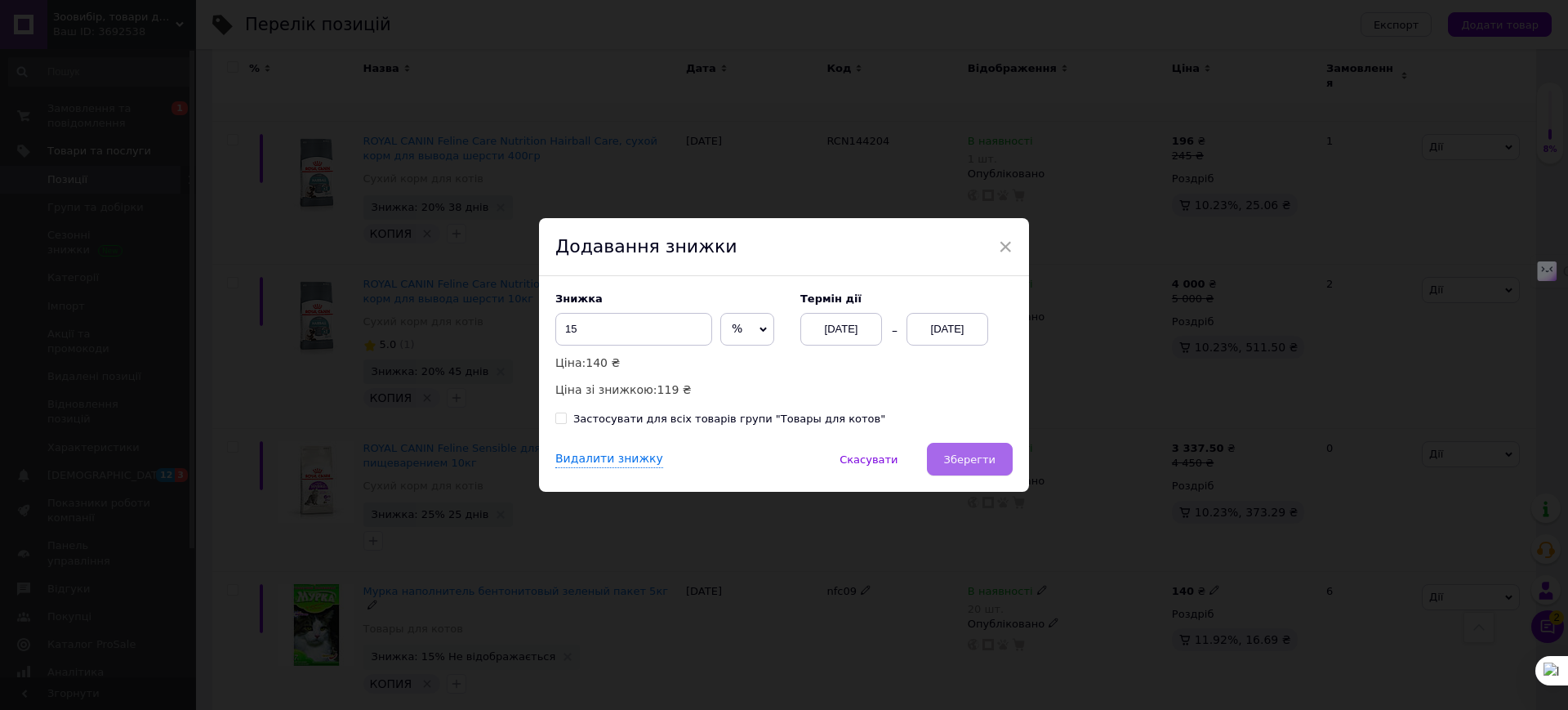
click at [970, 462] on span "Зберегти" at bounding box center [970, 460] width 52 height 12
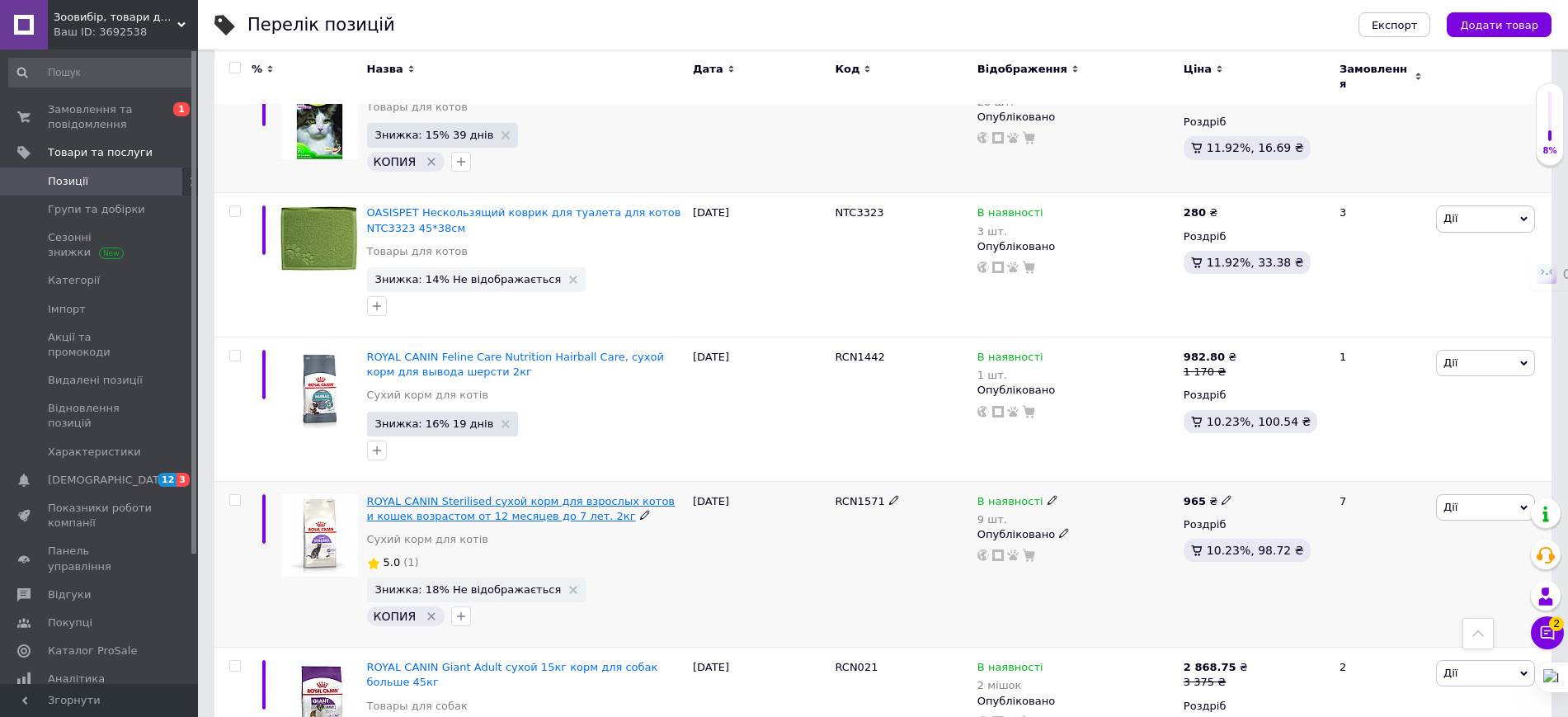
scroll to position [7220, 0]
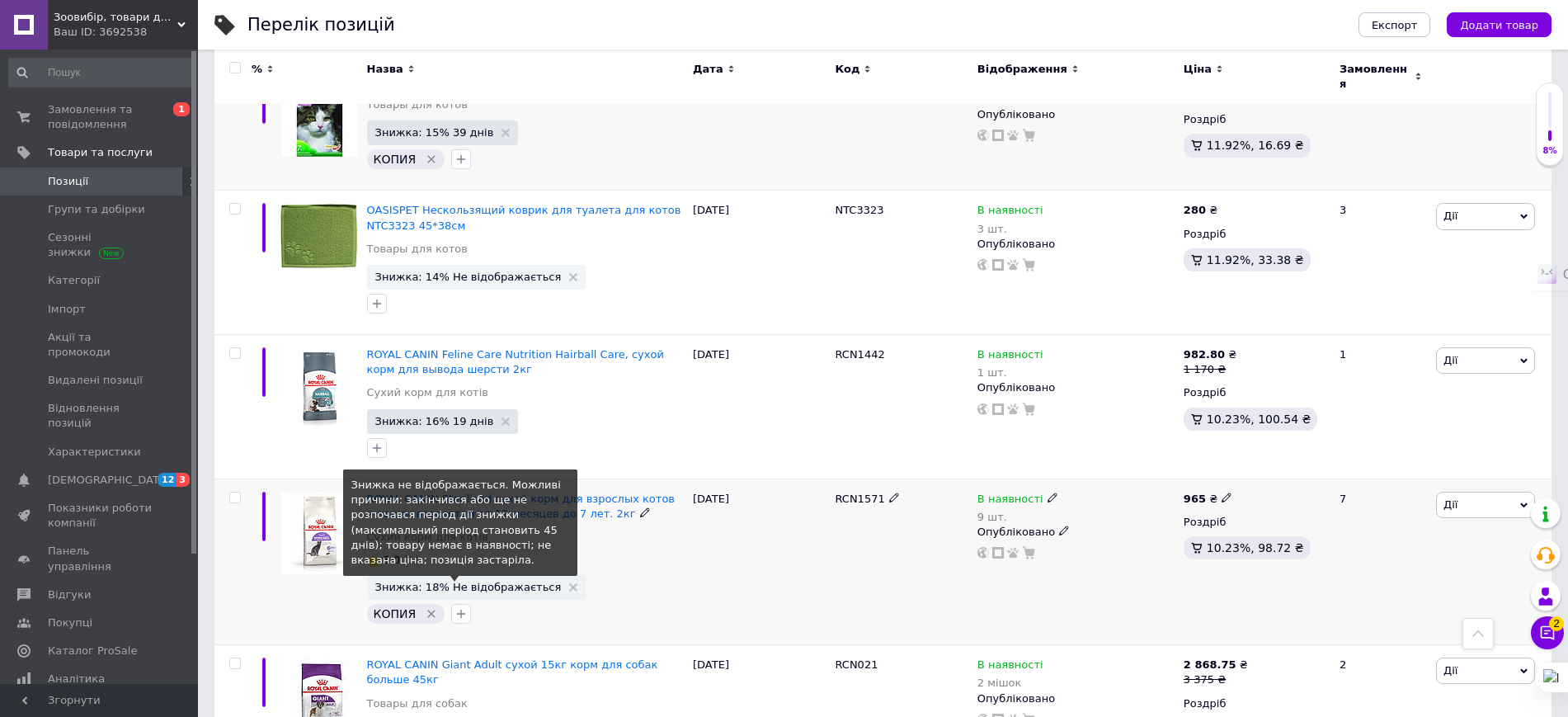
click at [481, 582] on span "Знижка: 18% Не відображається" at bounding box center [468, 587] width 186 height 11
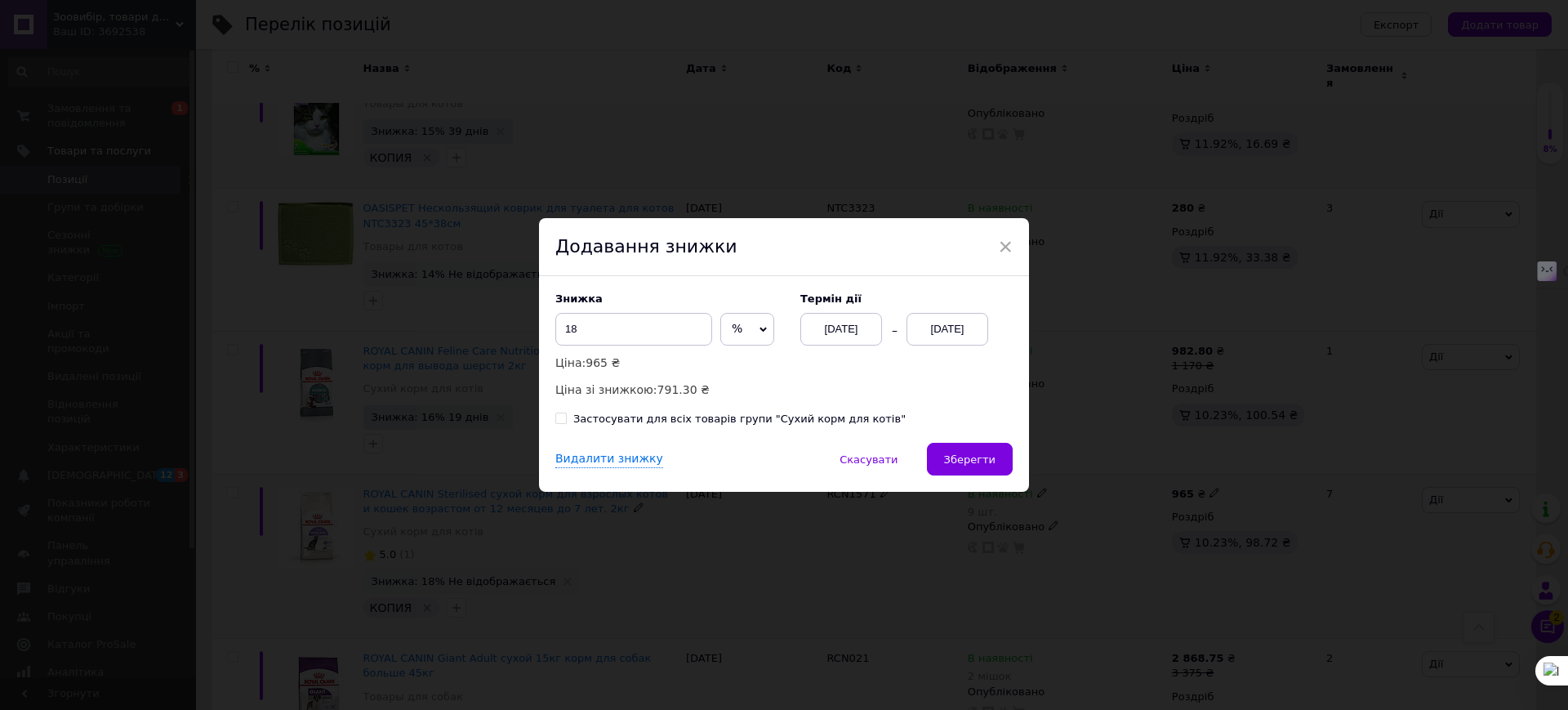
click at [942, 322] on div "[DATE]" at bounding box center [947, 328] width 81 height 32
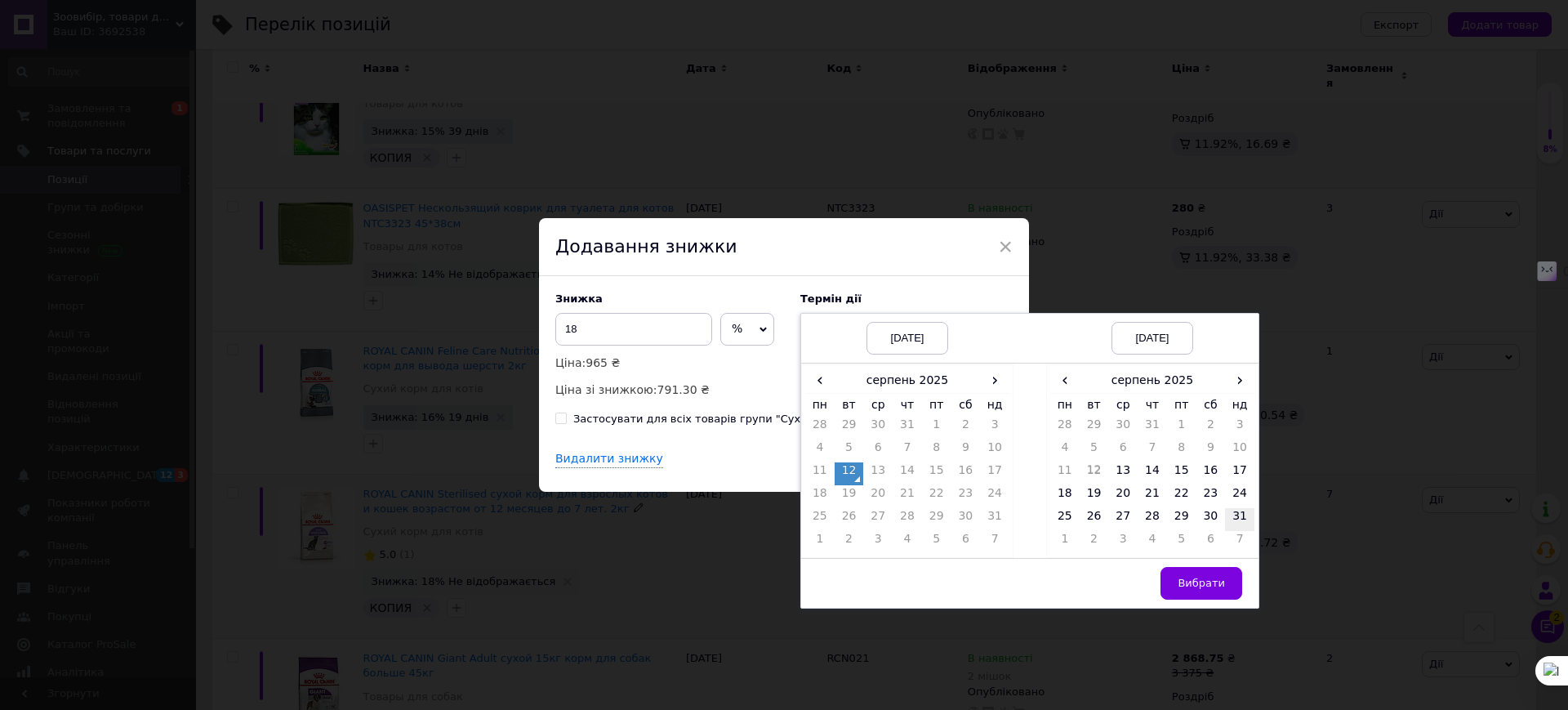
click at [1235, 513] on td "31" at bounding box center [1240, 519] width 30 height 23
click at [1207, 576] on button "Вибрати" at bounding box center [1200, 583] width 81 height 32
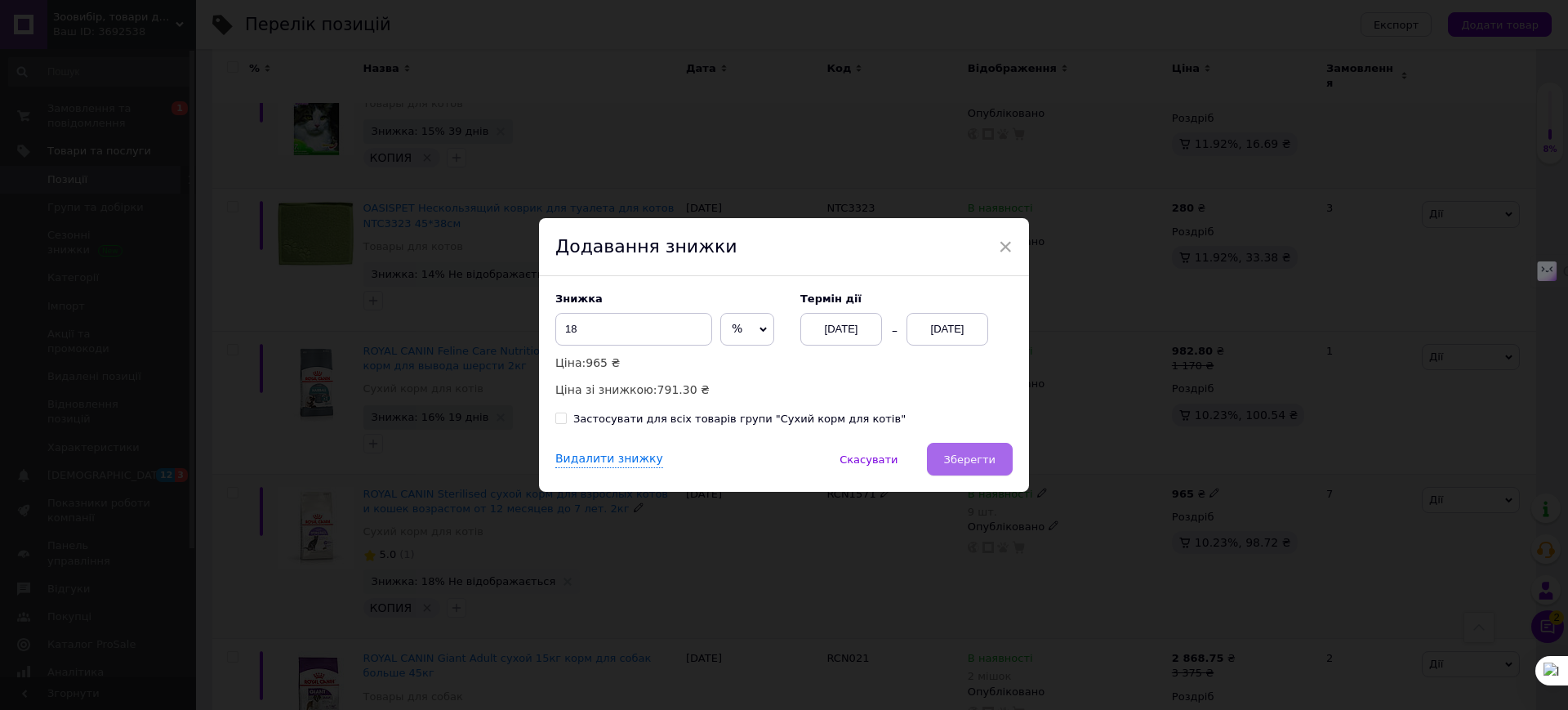
click at [971, 459] on span "Зберегти" at bounding box center [970, 460] width 52 height 12
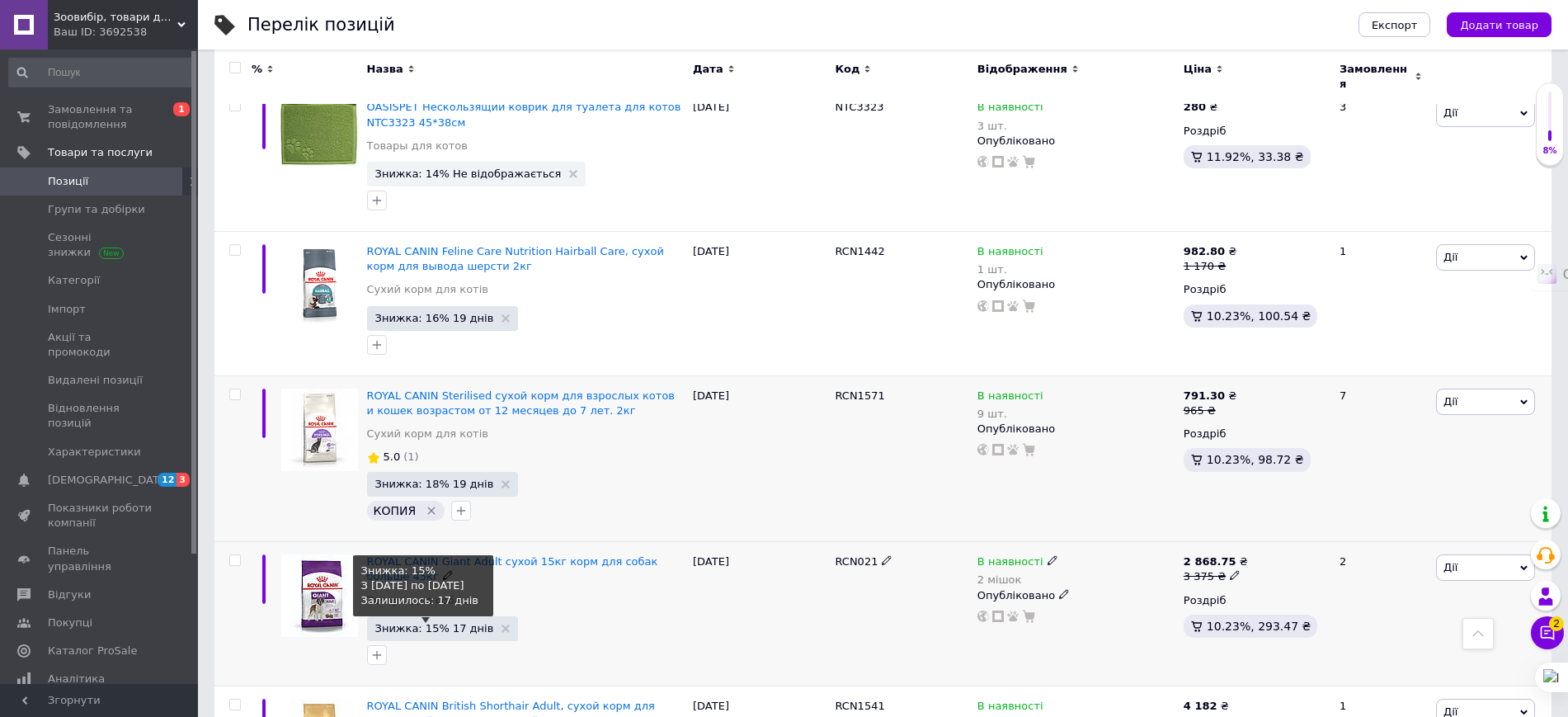
scroll to position [7426, 0]
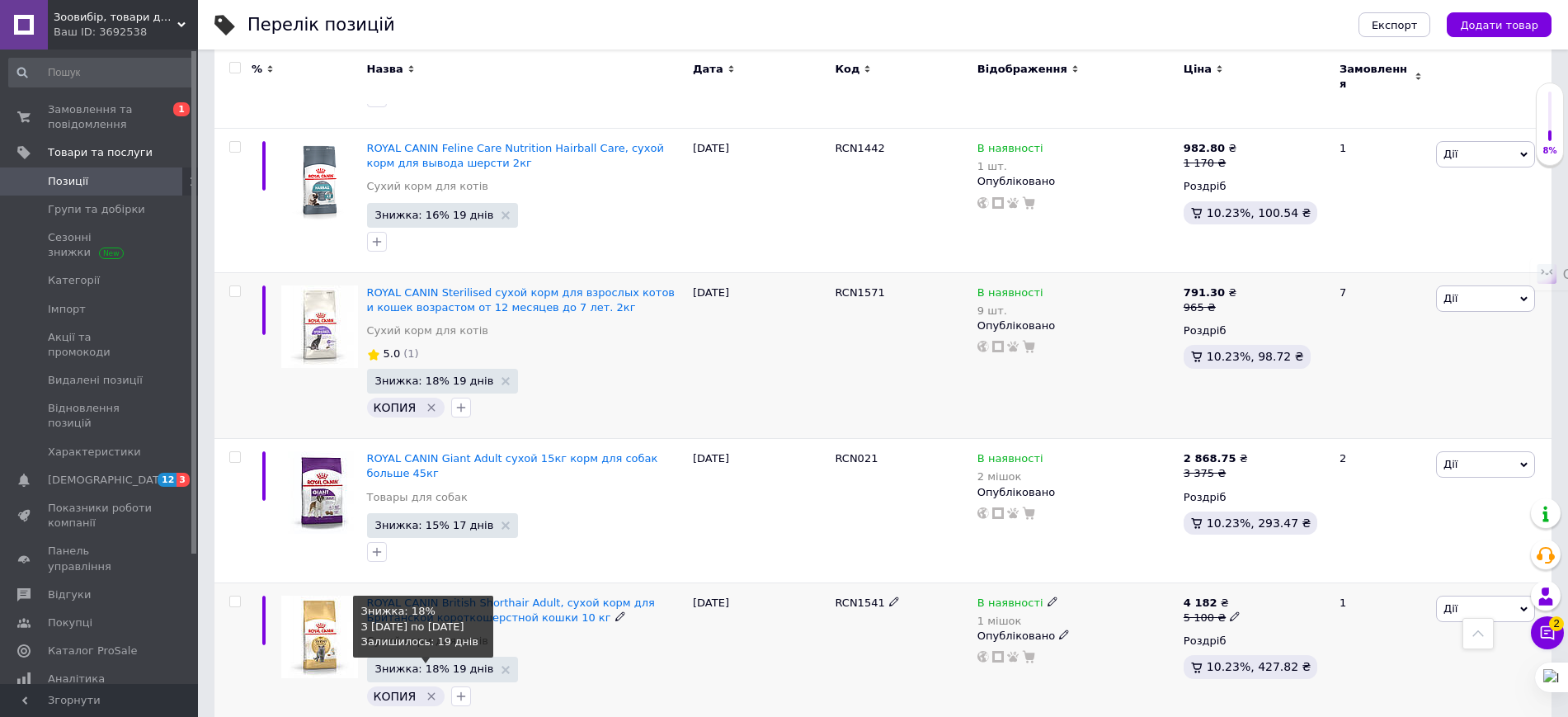
click at [439, 663] on span "Знижка: 18% 19 днів" at bounding box center [435, 668] width 118 height 11
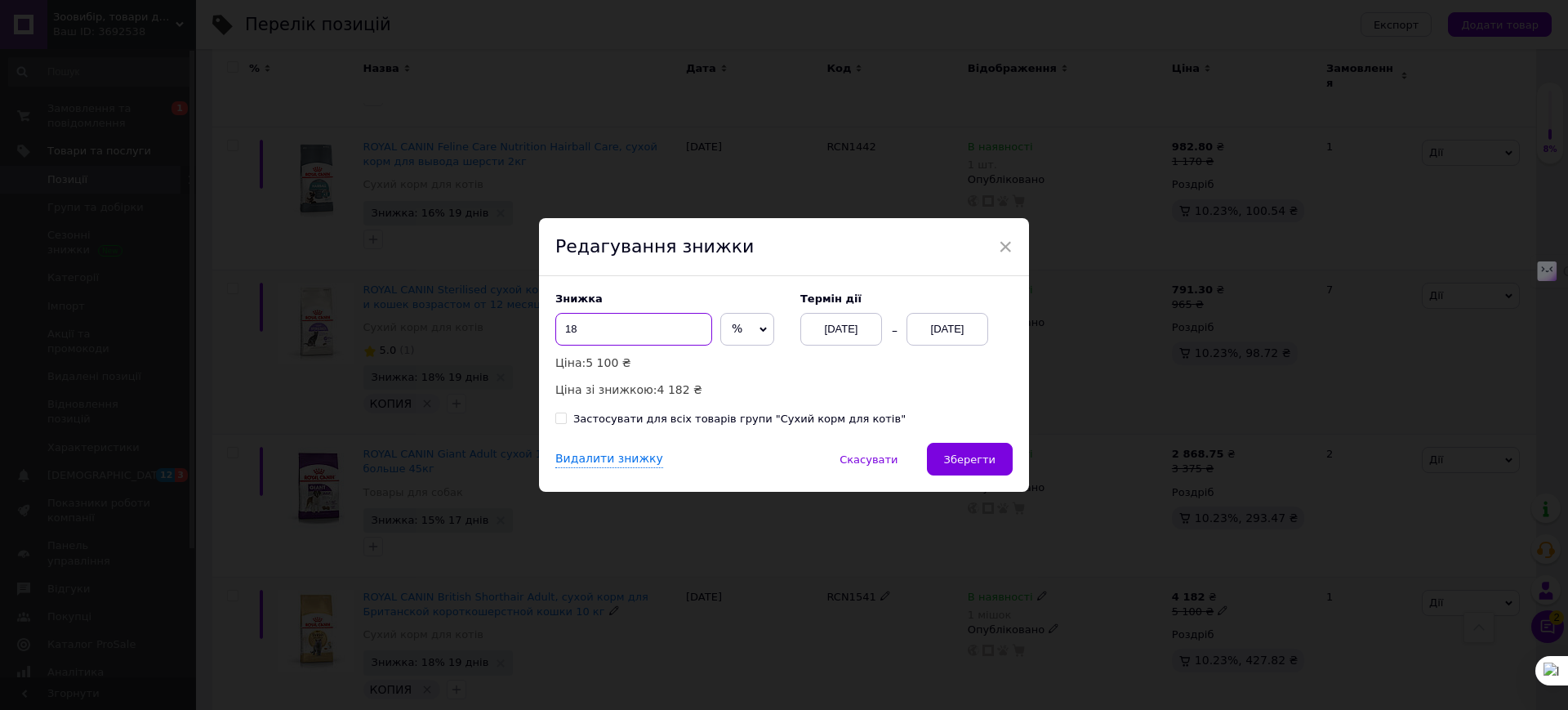
click at [623, 336] on input "18" at bounding box center [634, 328] width 157 height 32
type input "1"
type input "20"
click at [960, 453] on span "Зберегти" at bounding box center [970, 460] width 52 height 12
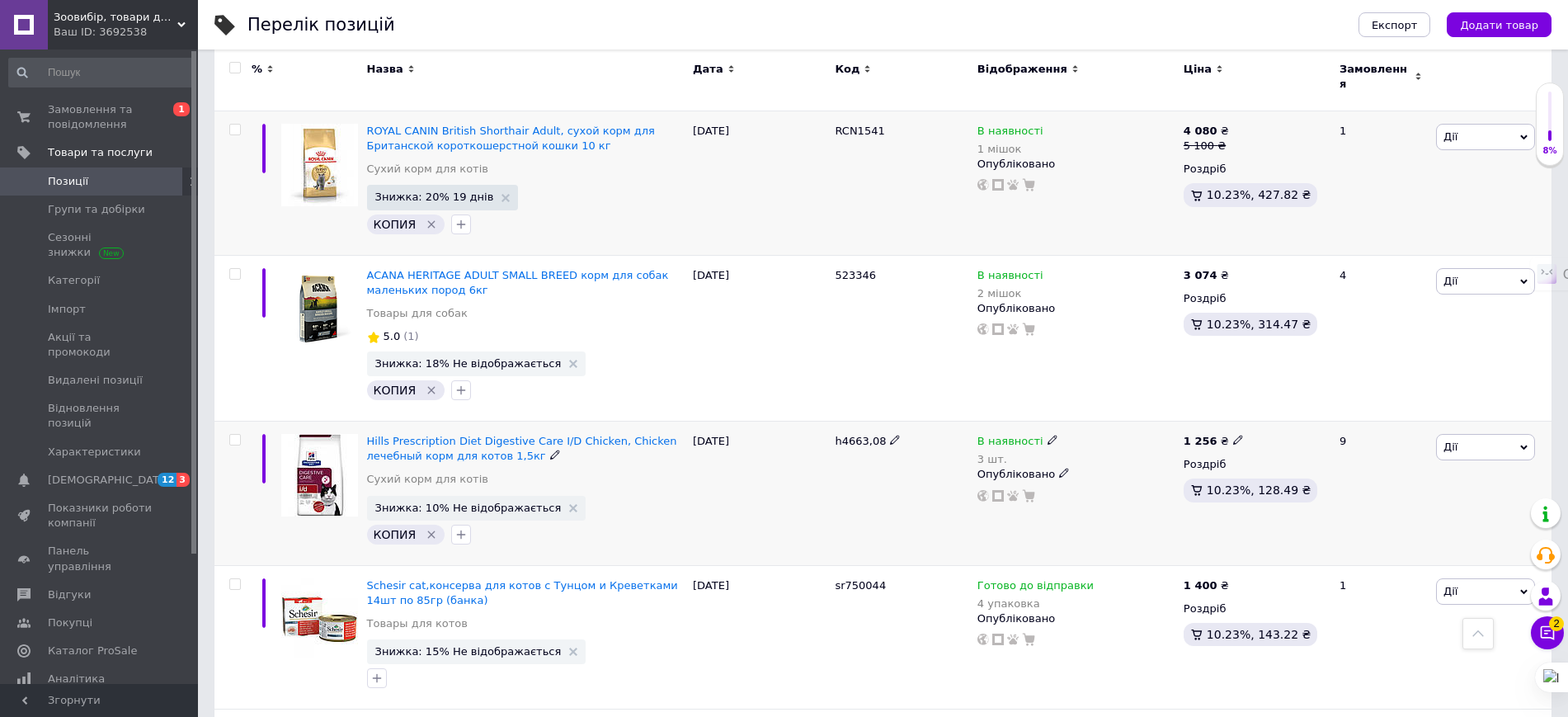
scroll to position [7942, 0]
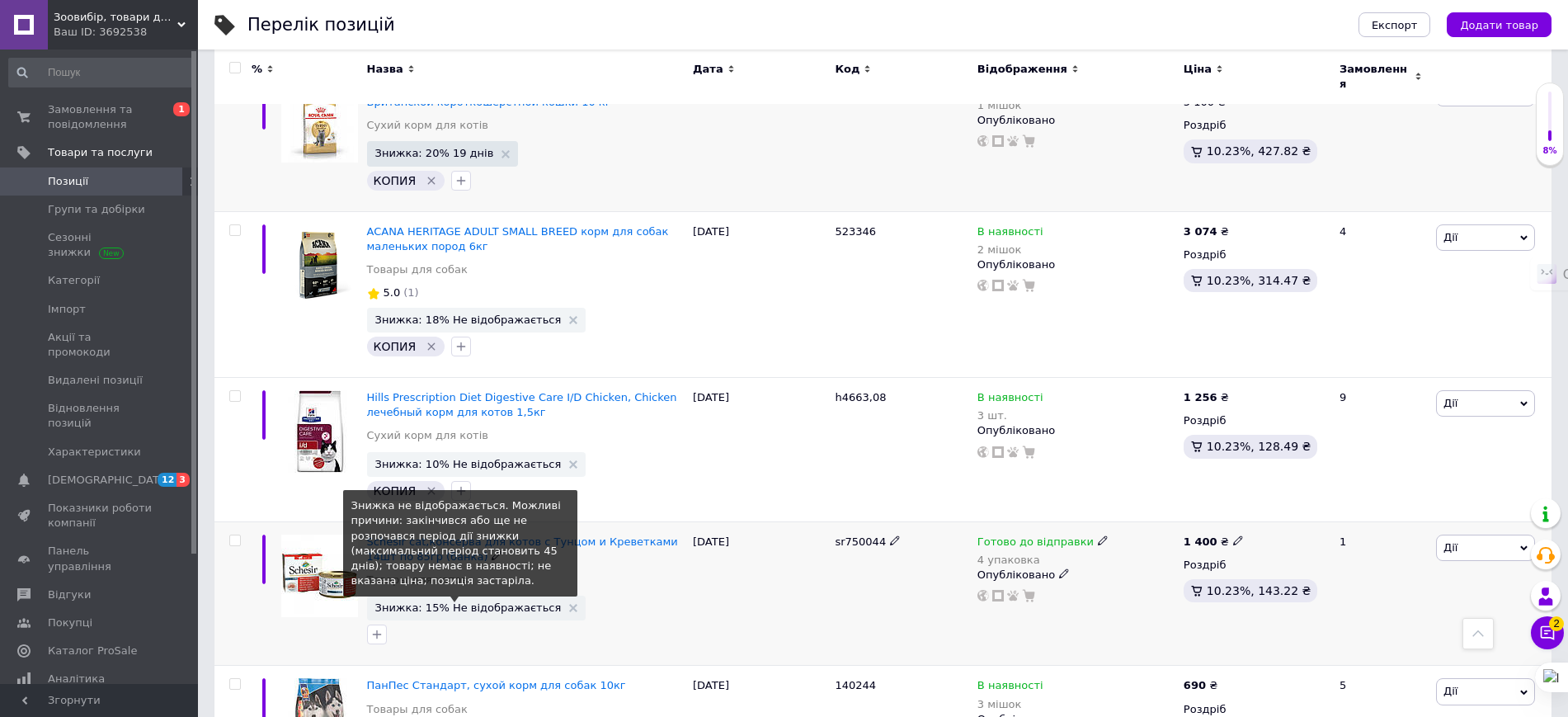
click at [502, 602] on span "Знижка: 15% Не відображається" at bounding box center [468, 607] width 186 height 11
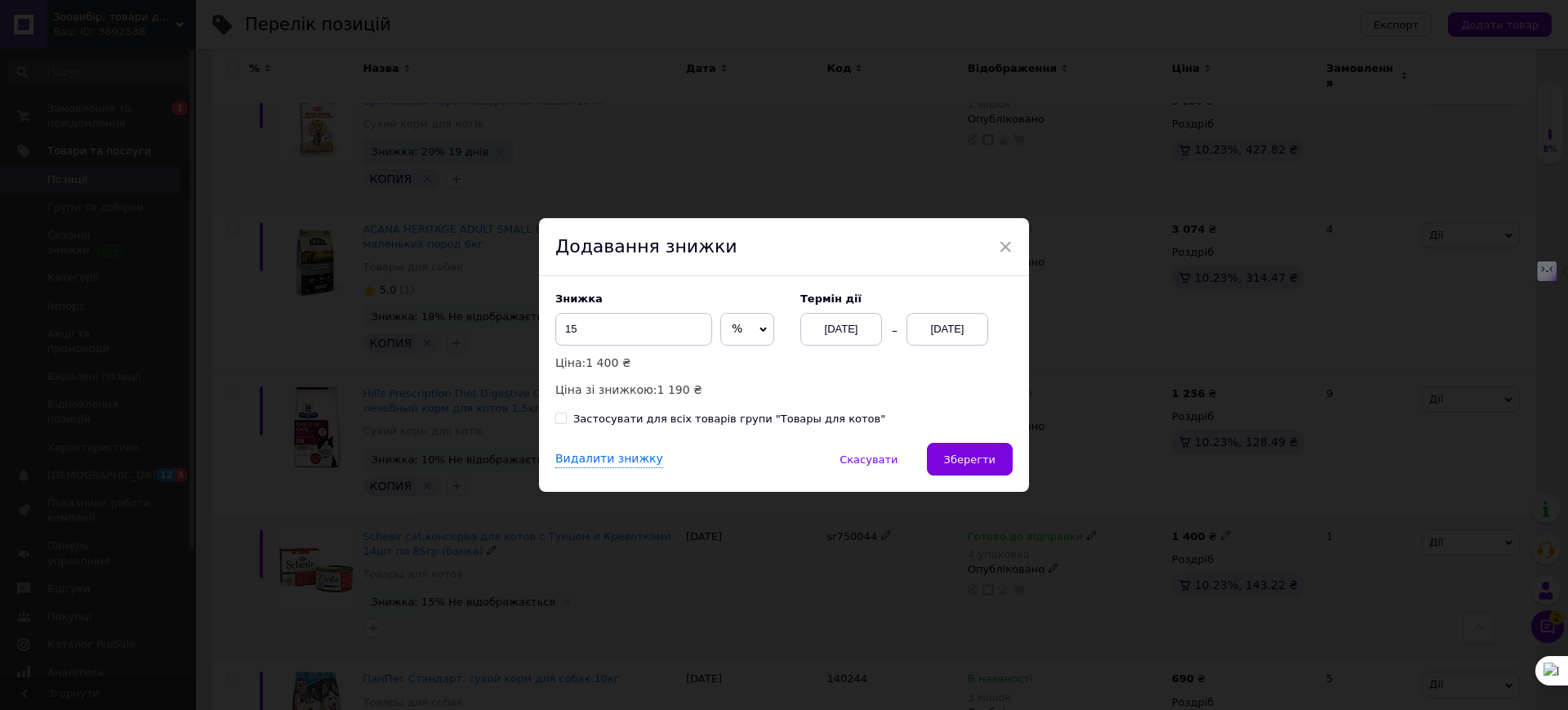
click at [936, 334] on div "[DATE]" at bounding box center [947, 328] width 81 height 32
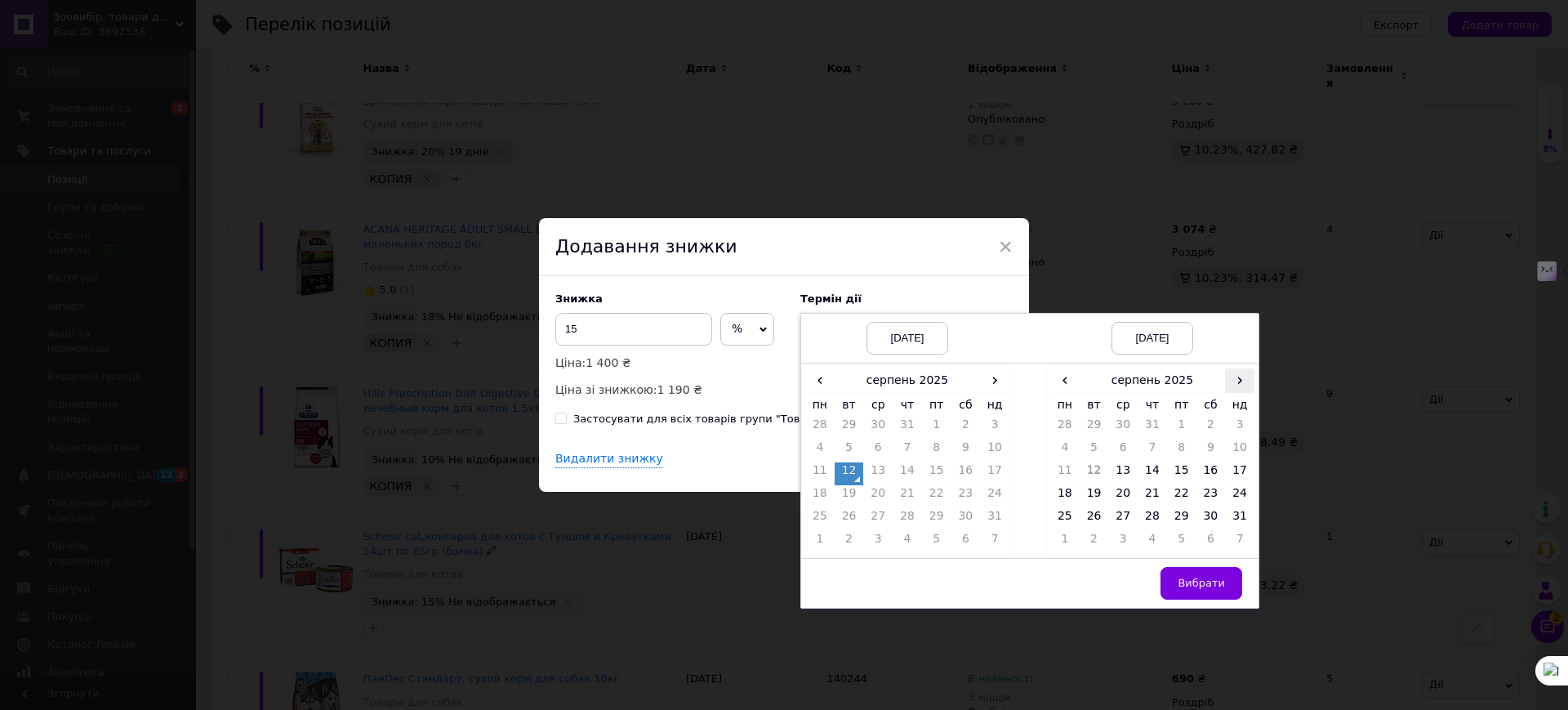
drag, startPoint x: 1229, startPoint y: 377, endPoint x: 1235, endPoint y: 399, distance: 22.8
click at [1231, 378] on span "›" at bounding box center [1240, 380] width 30 height 24
click at [1182, 513] on td "26" at bounding box center [1182, 519] width 30 height 23
click at [1200, 581] on span "Вибрати" at bounding box center [1201, 583] width 47 height 12
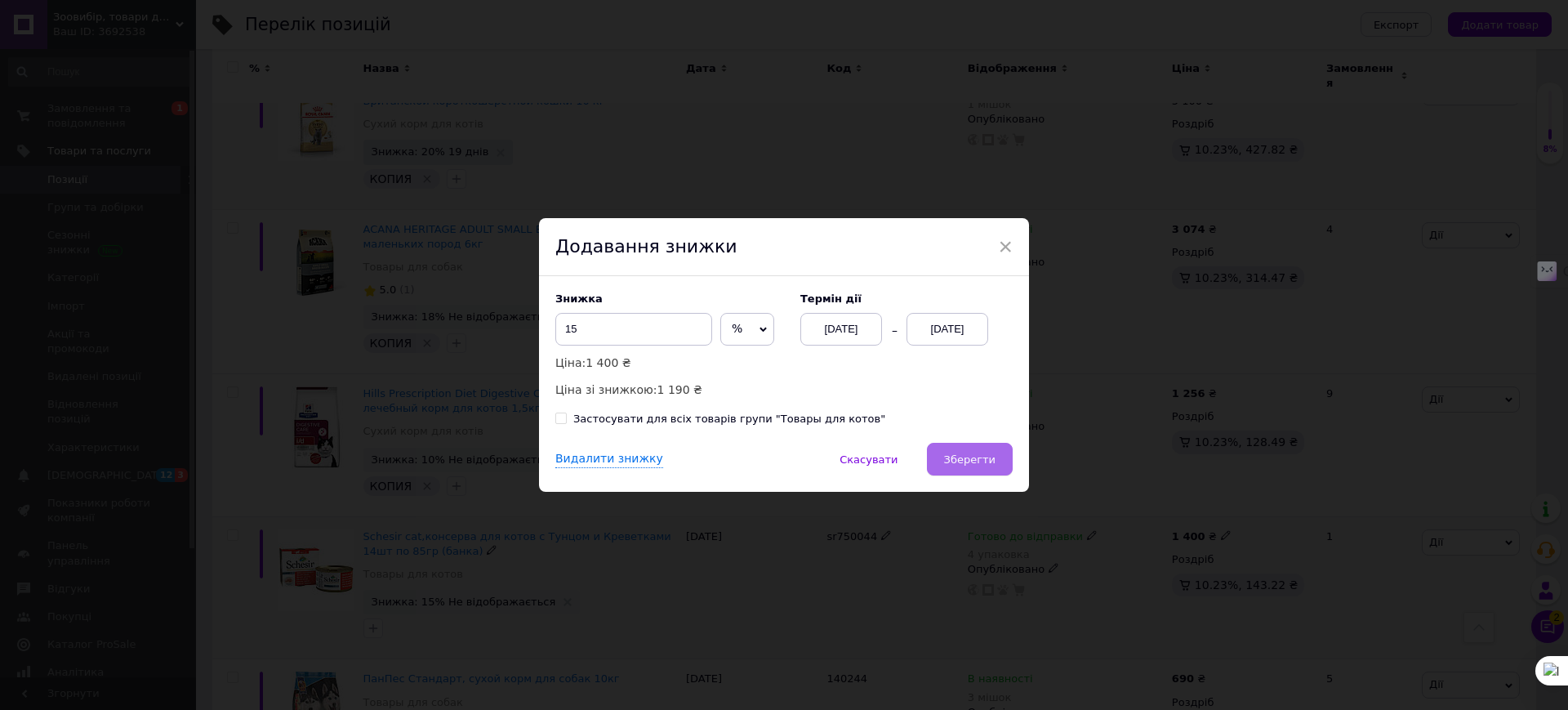
click at [962, 459] on span "Зберегти" at bounding box center [970, 460] width 52 height 12
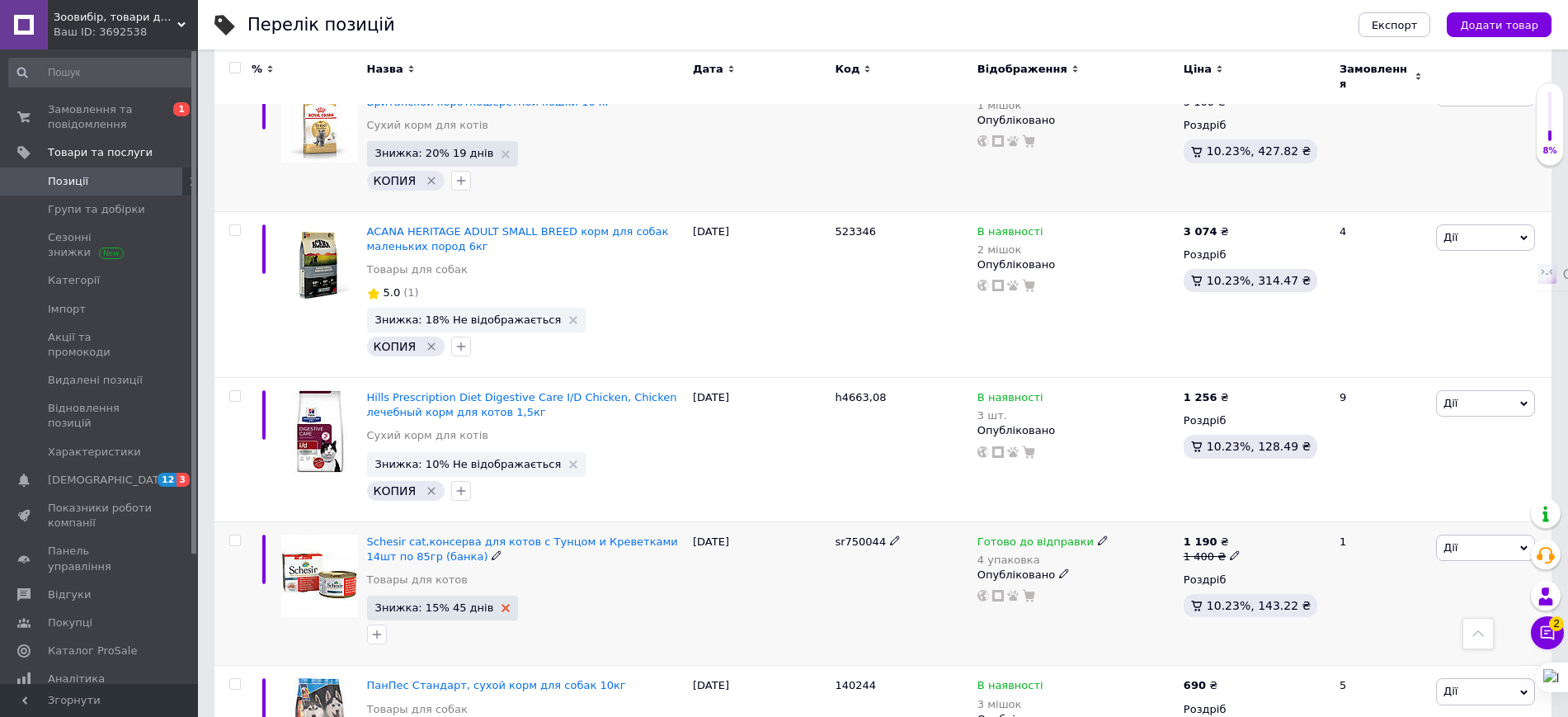
click at [501, 604] on icon at bounding box center [505, 607] width 8 height 8
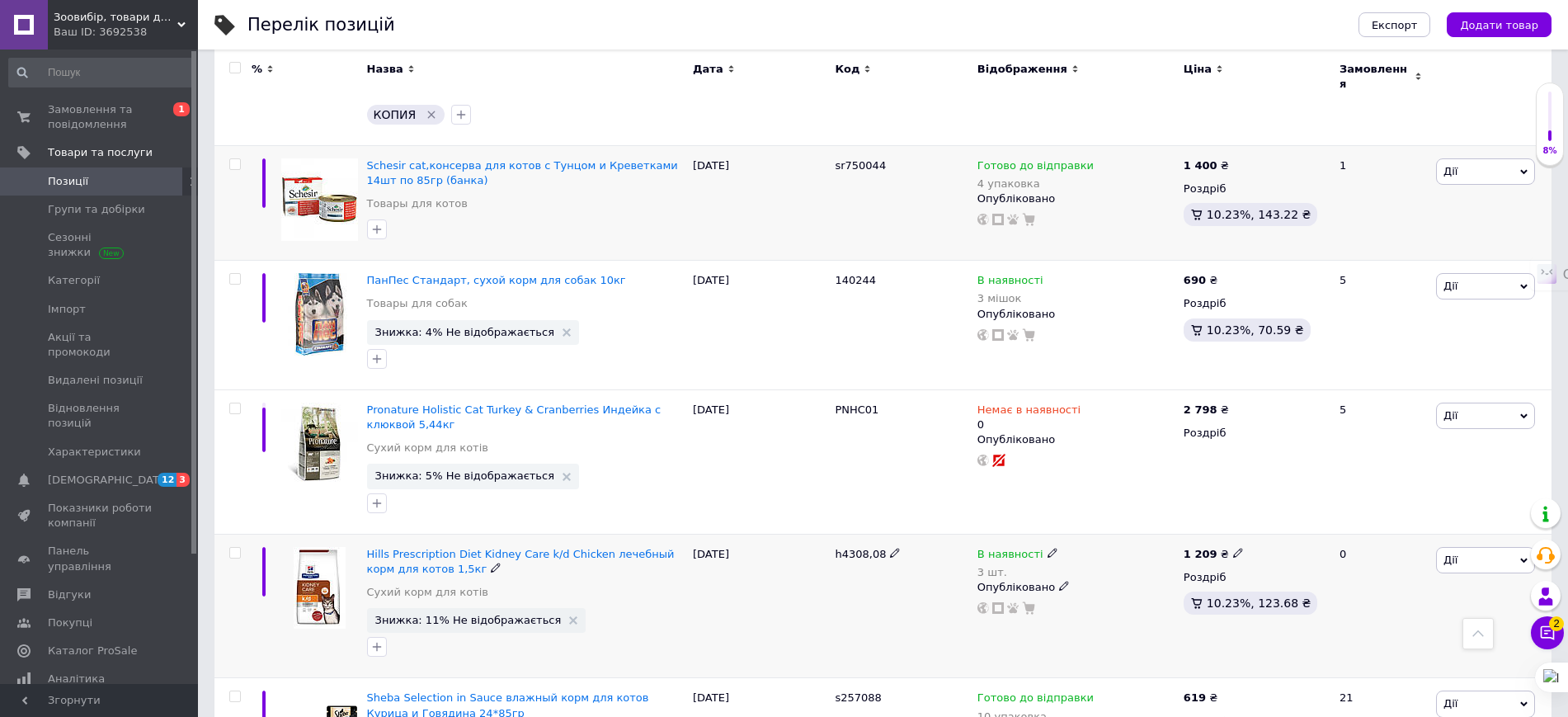
scroll to position [8354, 0]
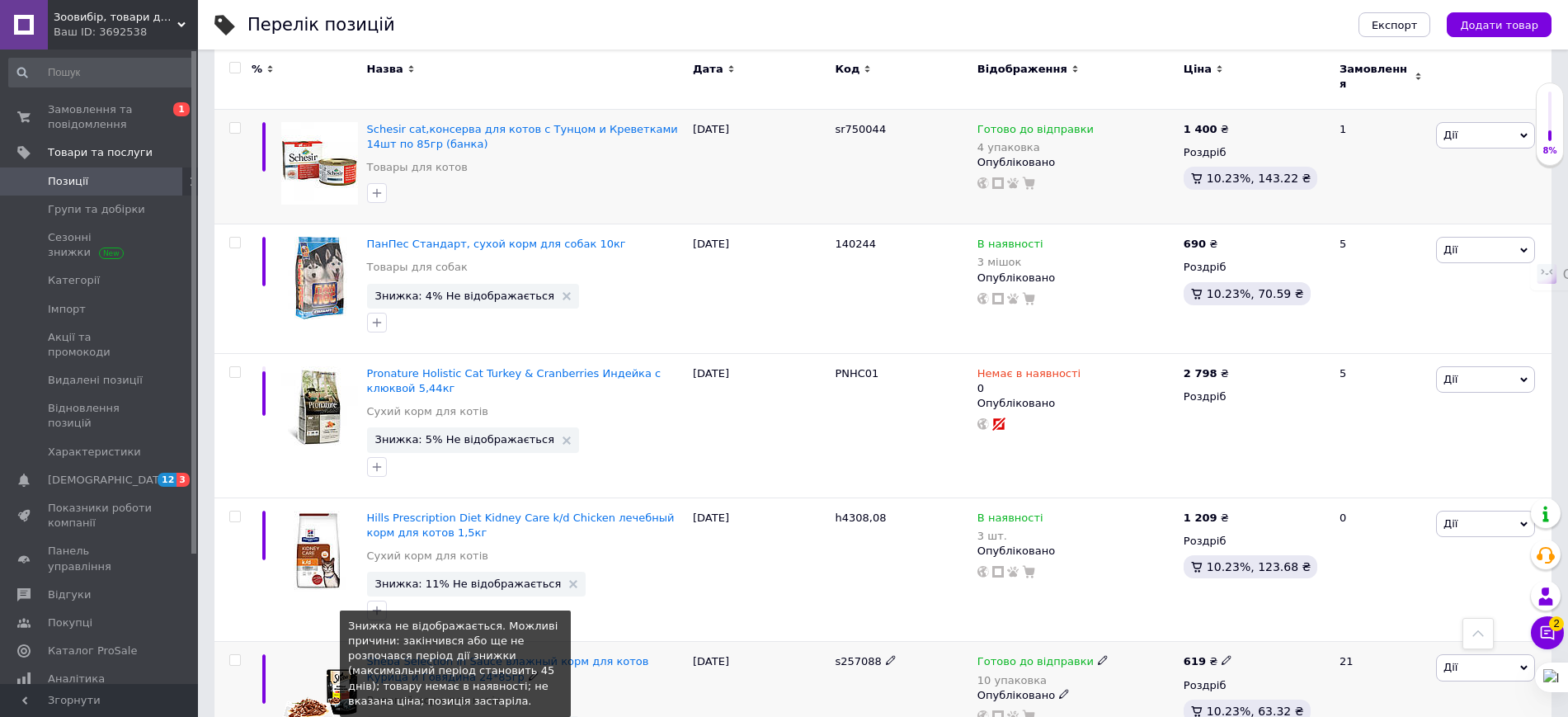
click at [490, 716] on span "Знижка: 8% Не відображається" at bounding box center [465, 728] width 179 height 11
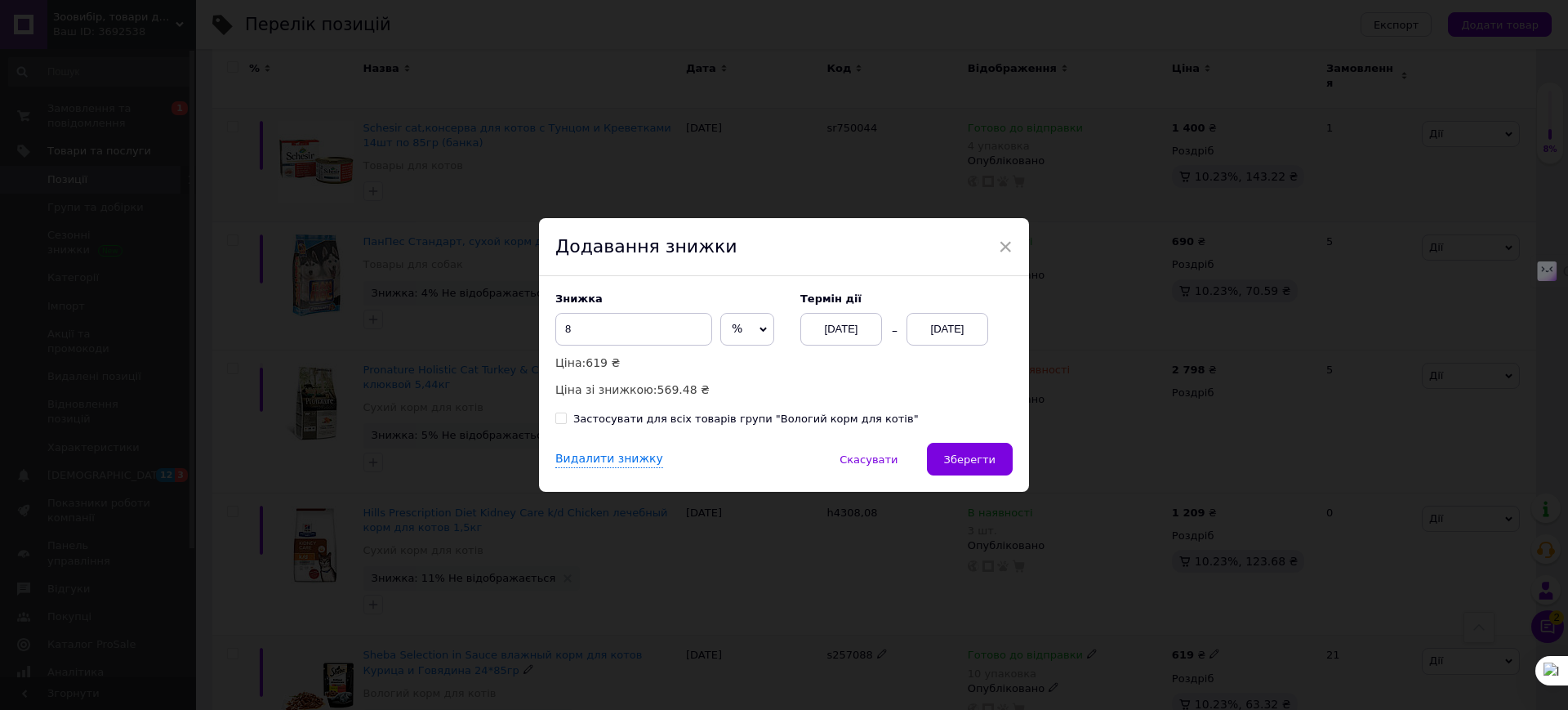
click at [938, 328] on div "[DATE]" at bounding box center [947, 328] width 81 height 32
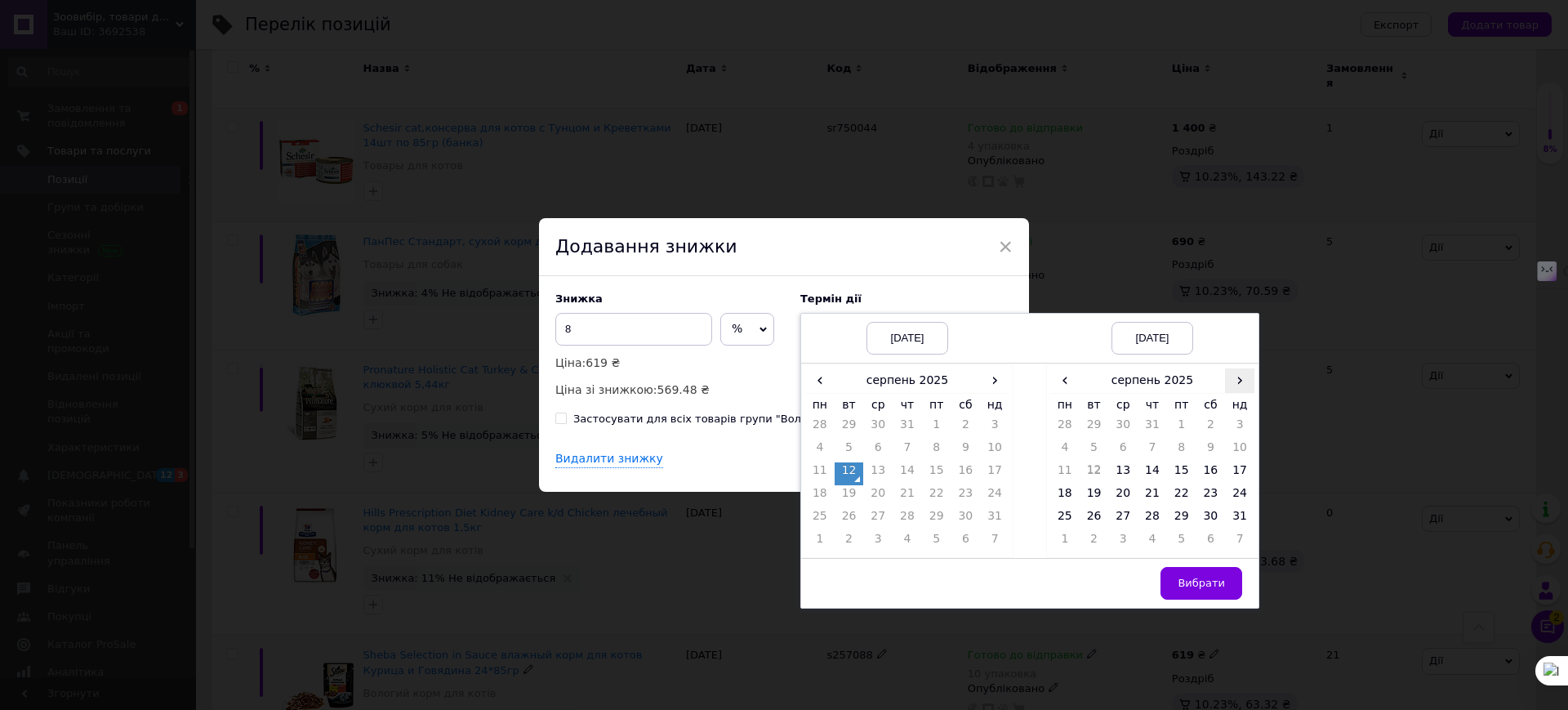
click at [1239, 381] on span "›" at bounding box center [1240, 380] width 30 height 24
click at [1181, 517] on td "26" at bounding box center [1182, 519] width 30 height 23
click at [1184, 582] on span "Вибрати" at bounding box center [1201, 583] width 47 height 12
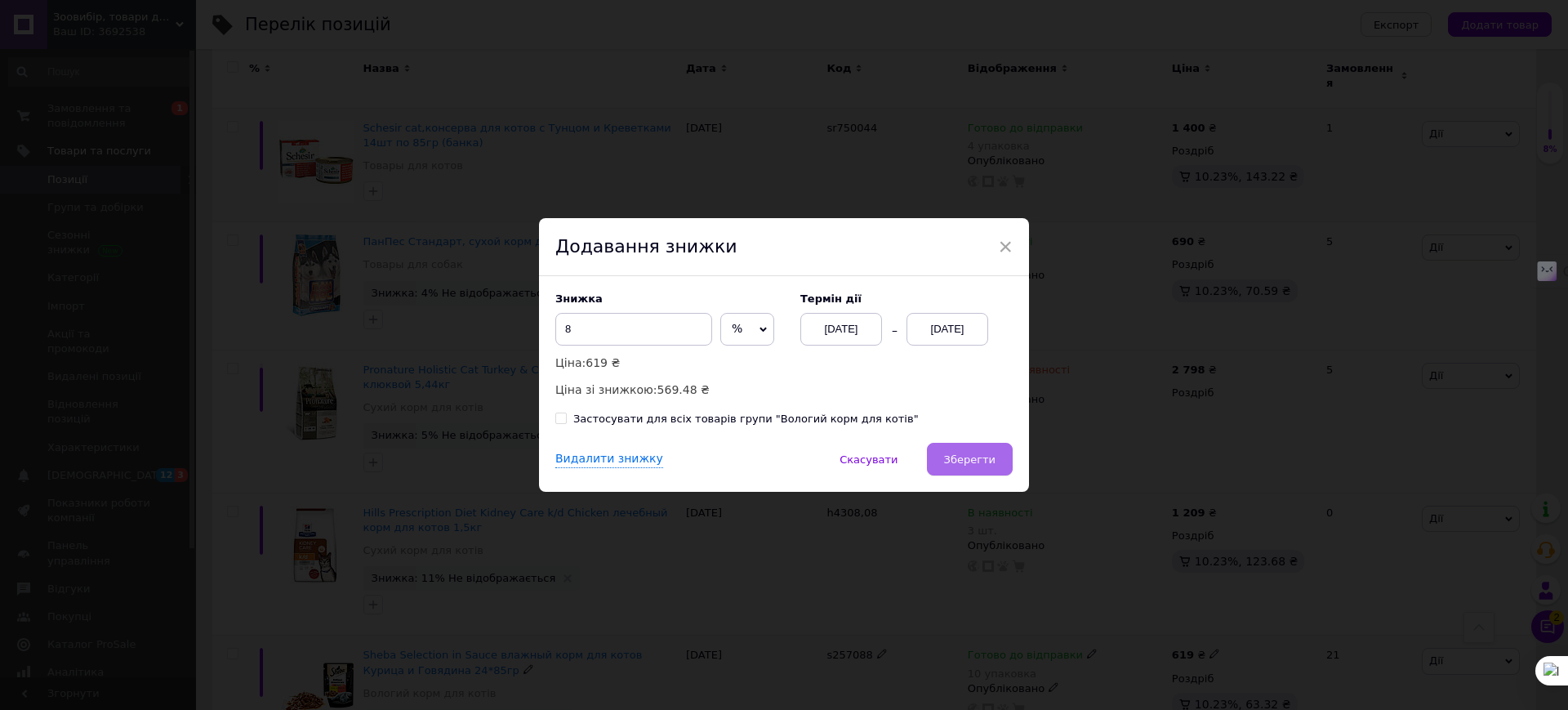
click at [970, 452] on button "Зберегти" at bounding box center [970, 459] width 86 height 32
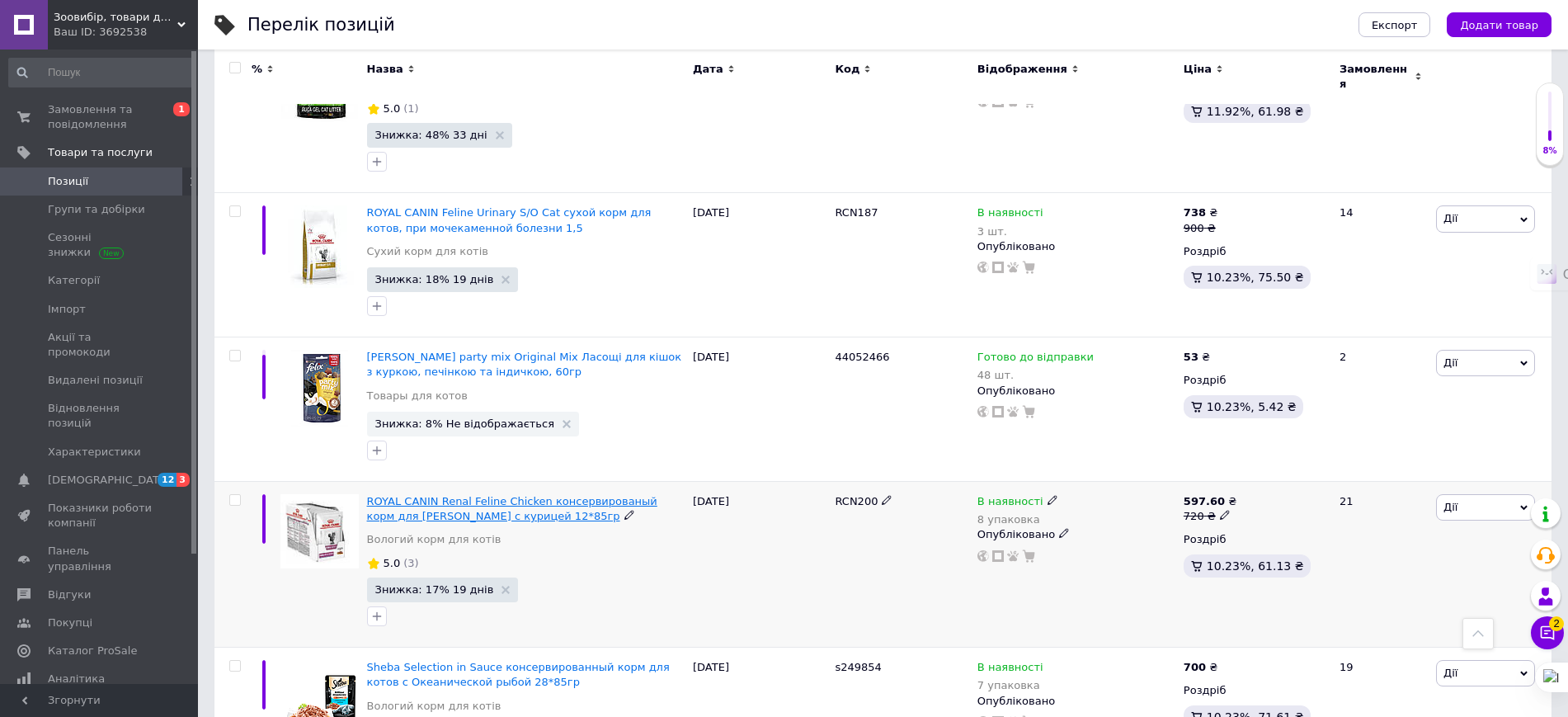
scroll to position [9695, 0]
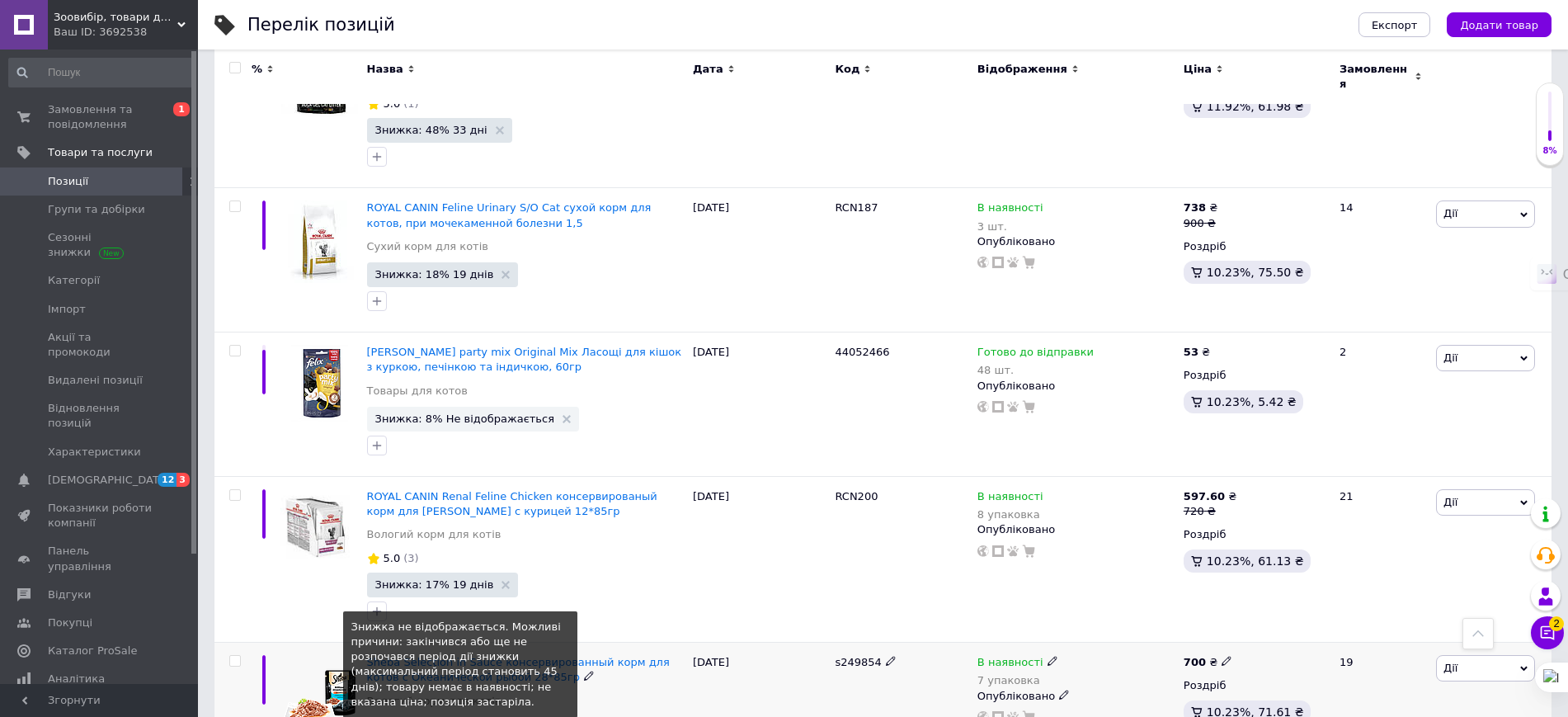
click at [472, 716] on span "Знижка: 14% Не відображається" at bounding box center [468, 728] width 186 height 11
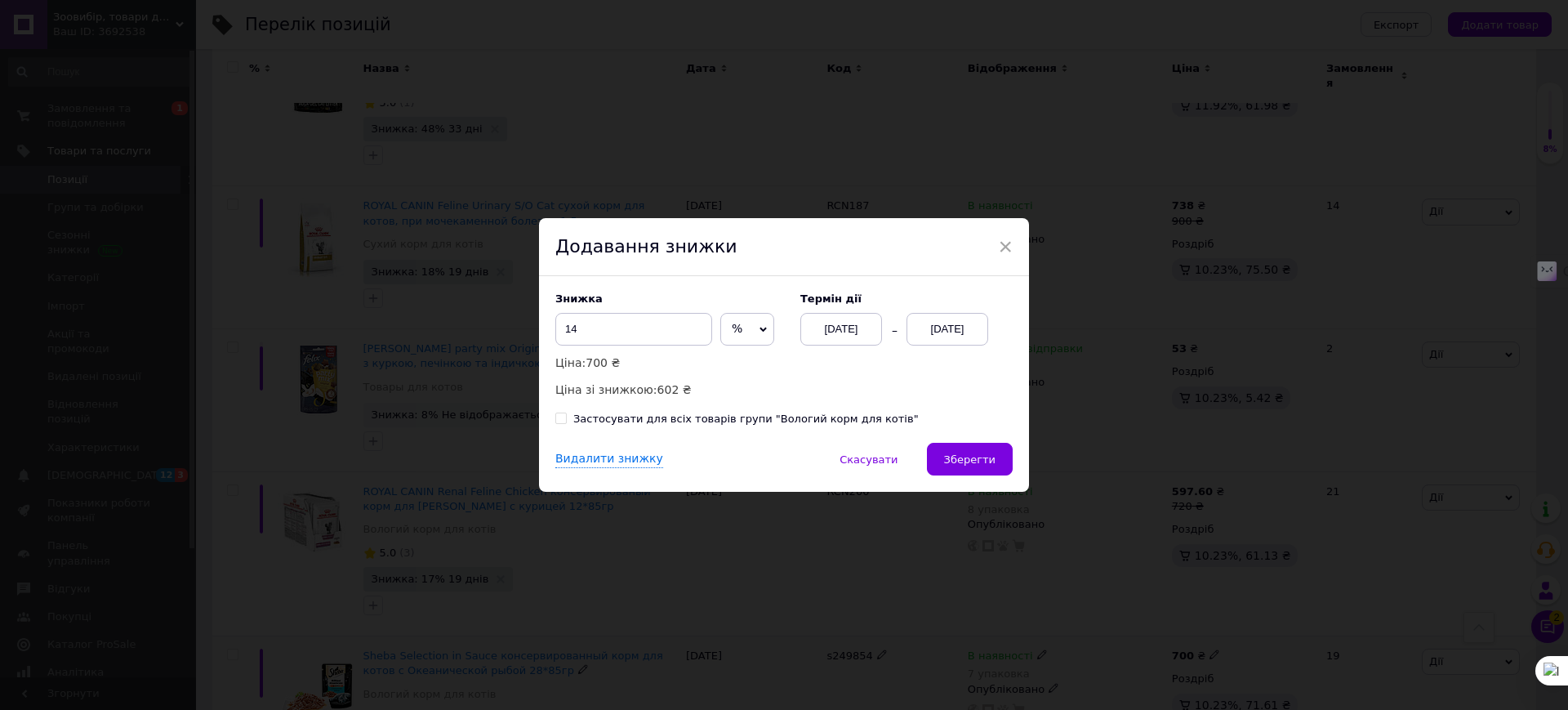
click at [941, 324] on div "[DATE]" at bounding box center [947, 328] width 81 height 32
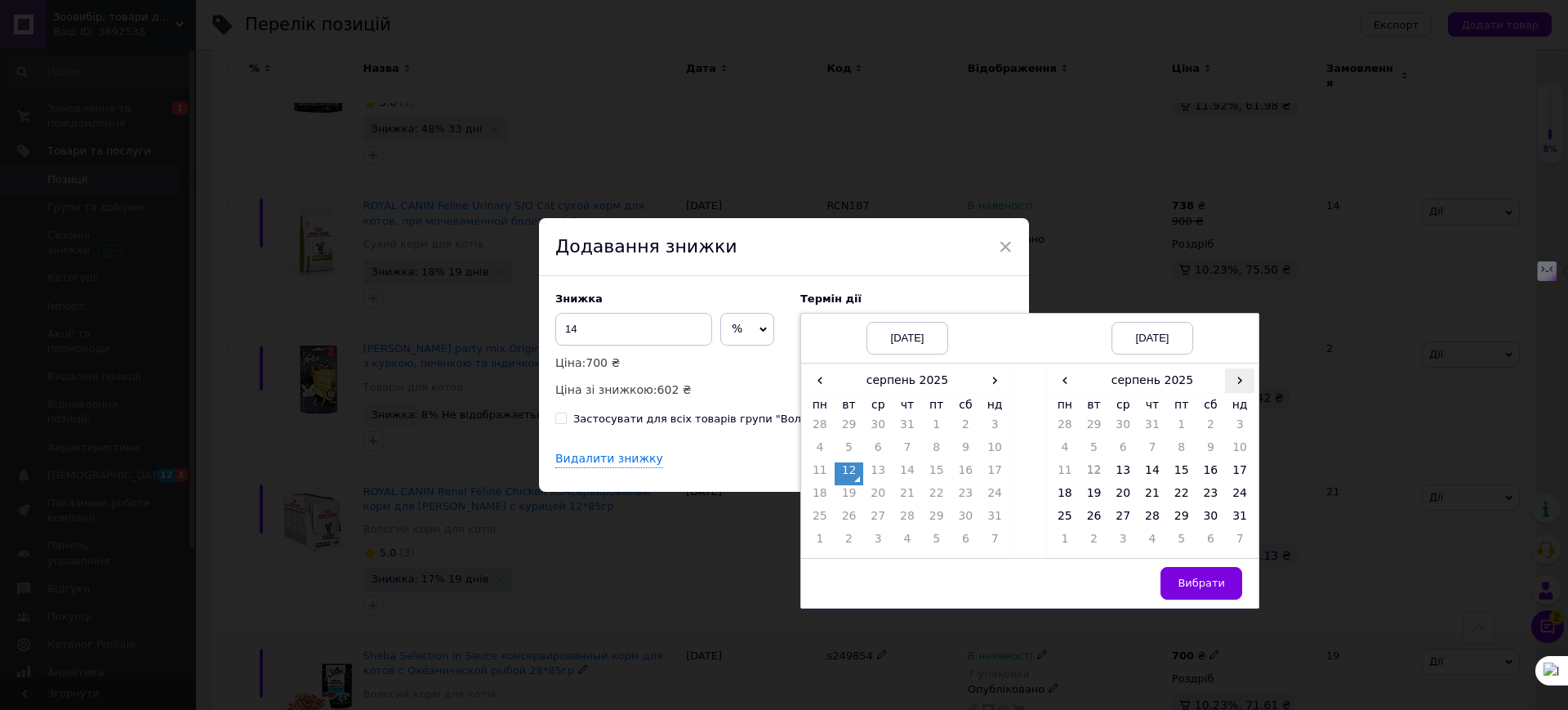
click at [1230, 383] on span "›" at bounding box center [1240, 380] width 30 height 24
click at [1206, 493] on td "20" at bounding box center [1211, 496] width 30 height 23
click at [1205, 589] on span "Вибрати" at bounding box center [1201, 583] width 47 height 12
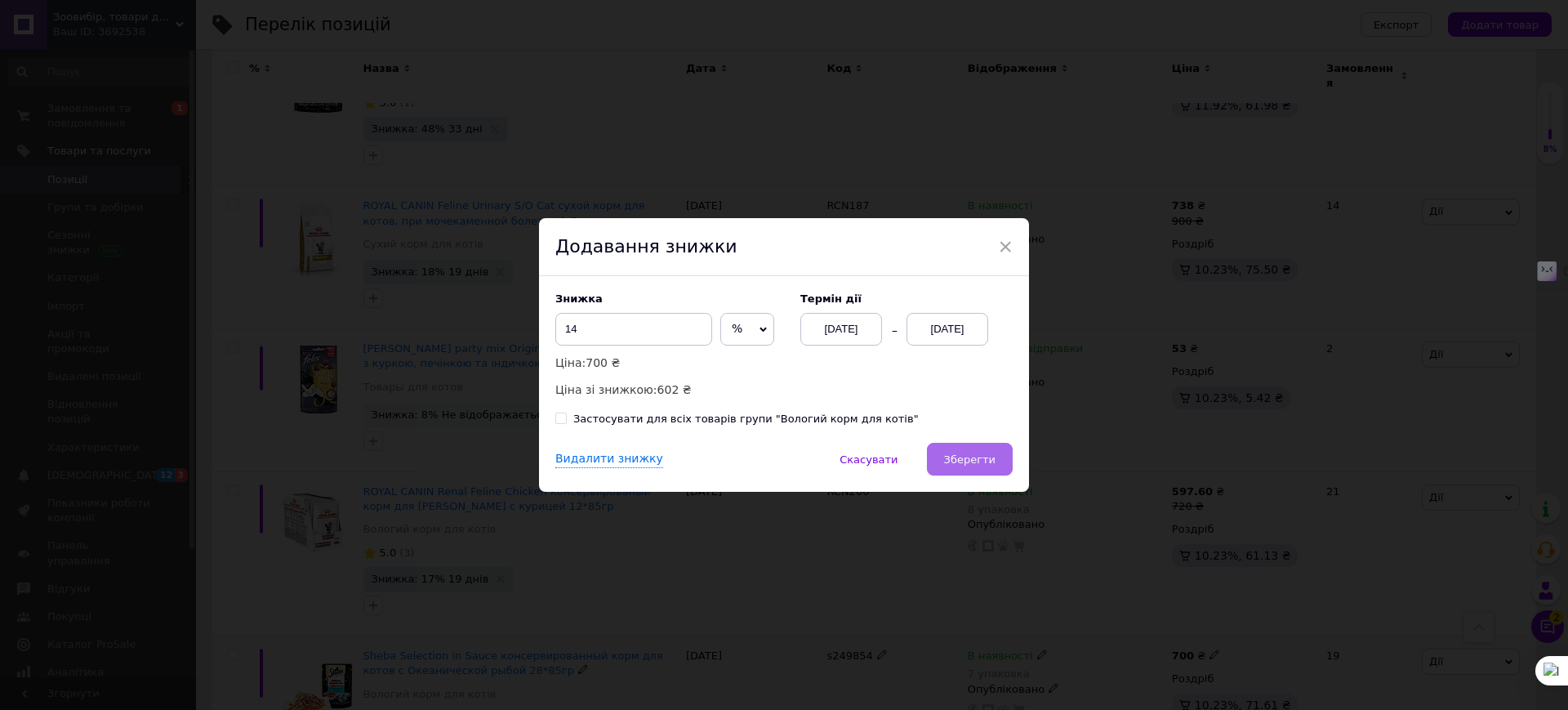
click at [978, 464] on span "Зберегти" at bounding box center [970, 460] width 52 height 12
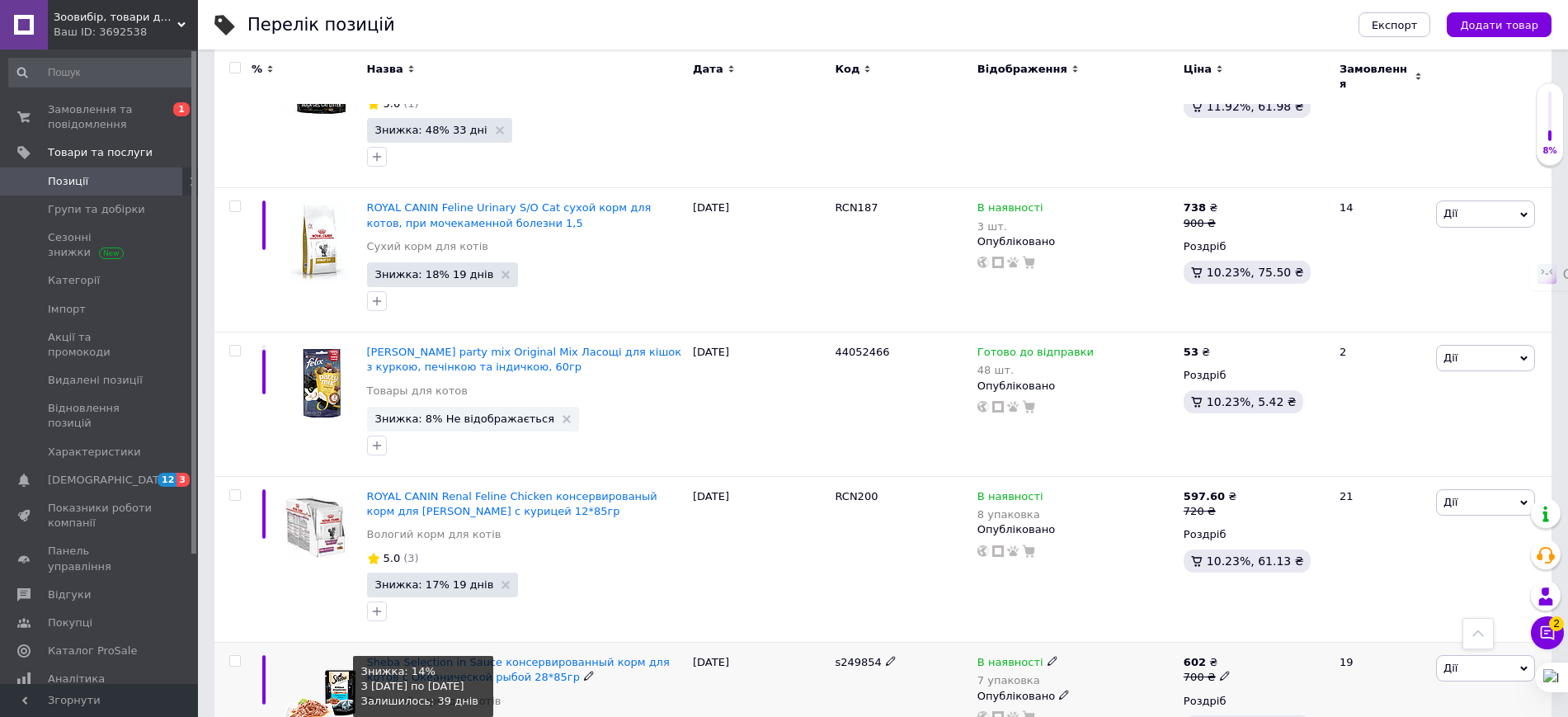
click at [458, 716] on span "Знижка: 14% 39 днів" at bounding box center [435, 728] width 118 height 11
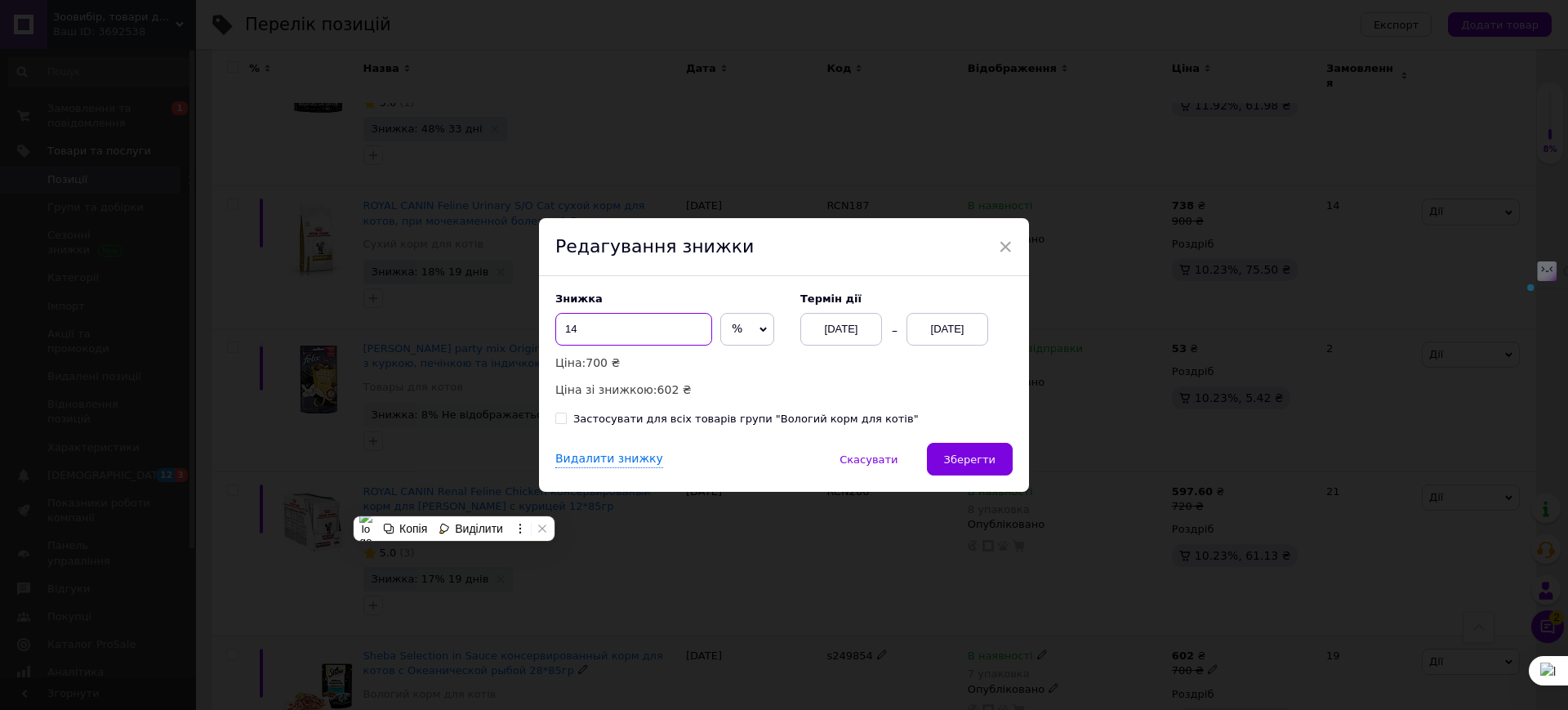
drag, startPoint x: 589, startPoint y: 322, endPoint x: 564, endPoint y: 327, distance: 25.5
click at [564, 327] on input "14" at bounding box center [634, 328] width 157 height 32
type input "10"
click at [976, 448] on button "Зберегти" at bounding box center [970, 459] width 86 height 32
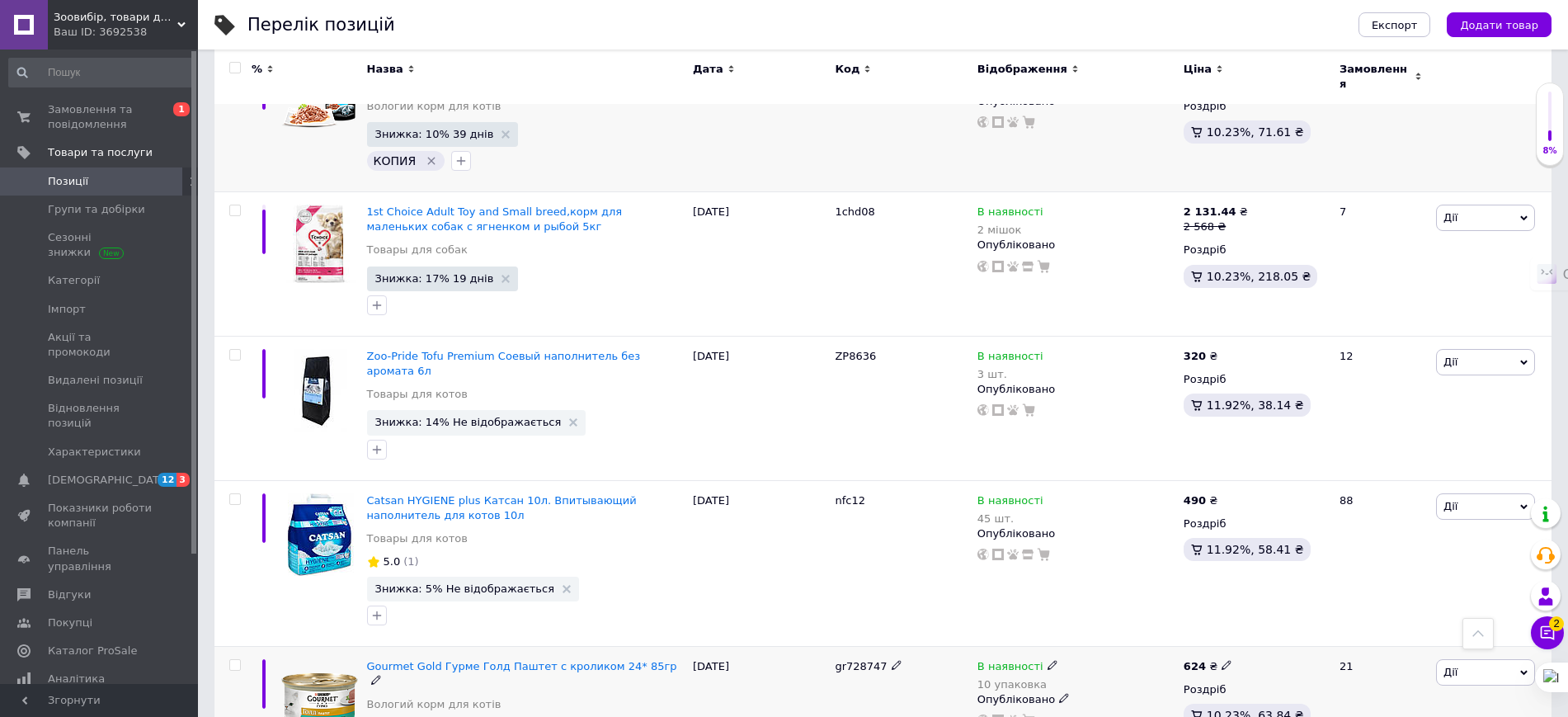
scroll to position [10417, 0]
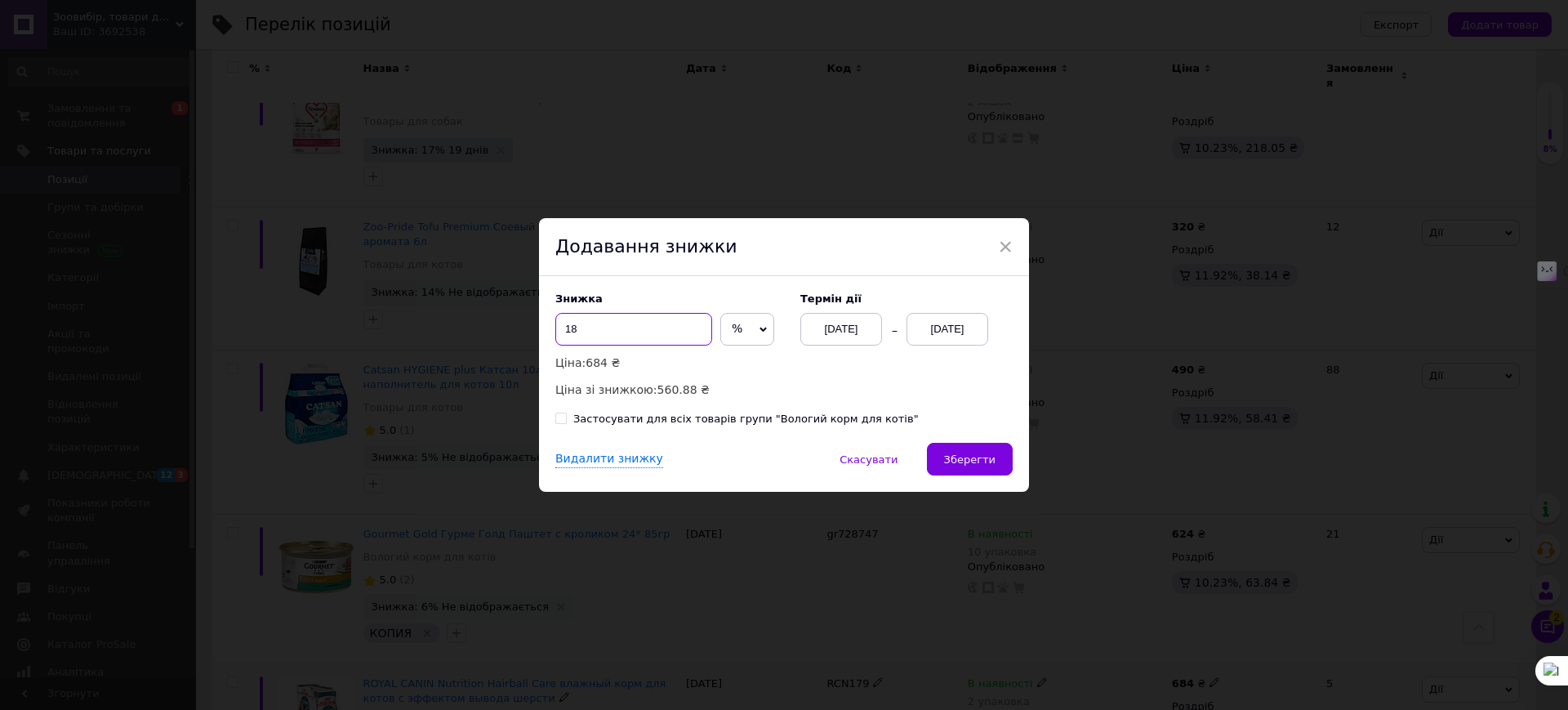
drag, startPoint x: 585, startPoint y: 336, endPoint x: 538, endPoint y: 335, distance: 47.0
click at [539, 335] on div "Знижка 18 % ₴ Ціна: 684 ₴ Ціна зі знижкою: 560.88 ₴ Термін дії [DATE] [DATE] За…" at bounding box center [784, 359] width 490 height 166
type input "2"
type input "3"
type input "29"
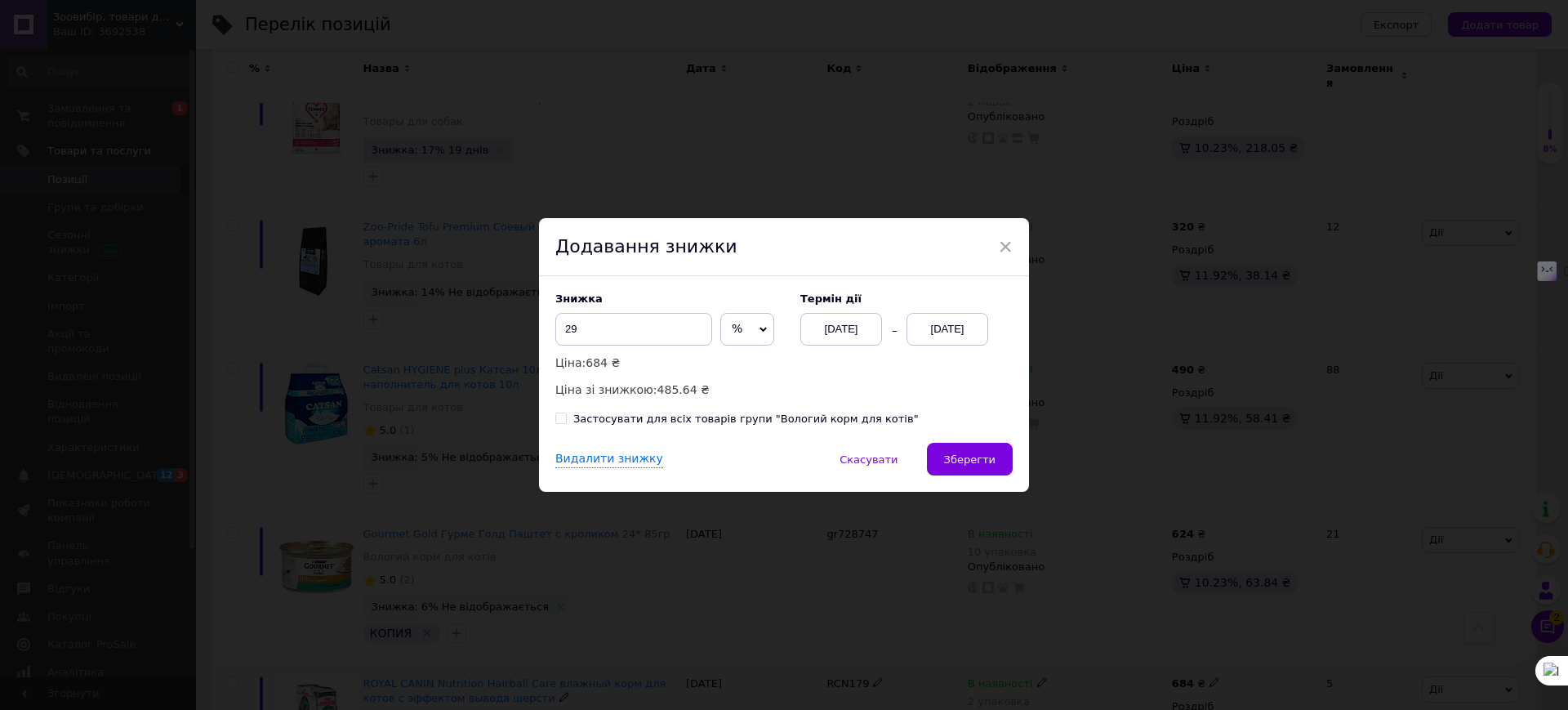
click at [948, 323] on div "[DATE]" at bounding box center [947, 328] width 81 height 32
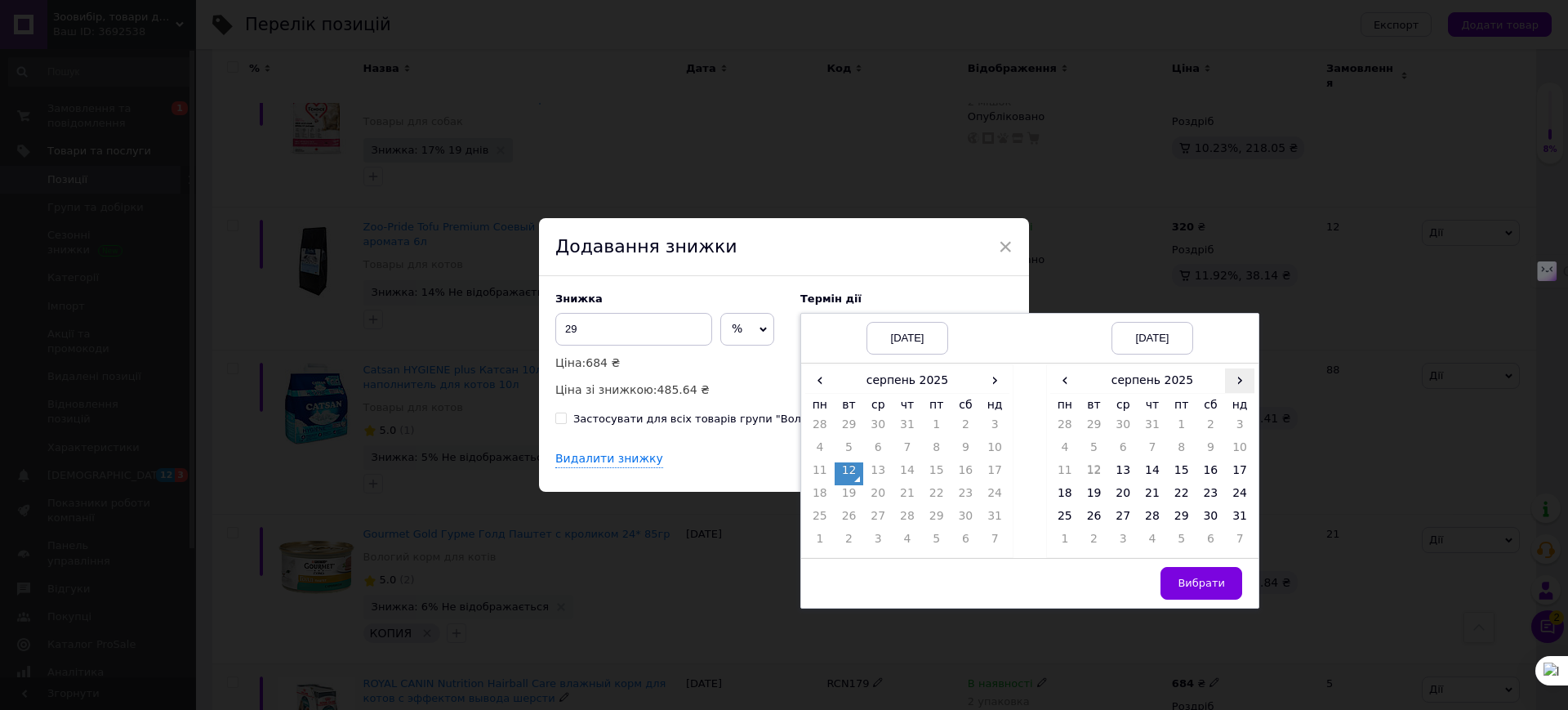
click at [1237, 380] on span "›" at bounding box center [1240, 380] width 30 height 24
click at [1061, 379] on span "‹" at bounding box center [1065, 380] width 30 height 24
click at [1150, 463] on td "14" at bounding box center [1152, 474] width 30 height 23
click at [1200, 585] on span "Вибрати" at bounding box center [1201, 583] width 47 height 12
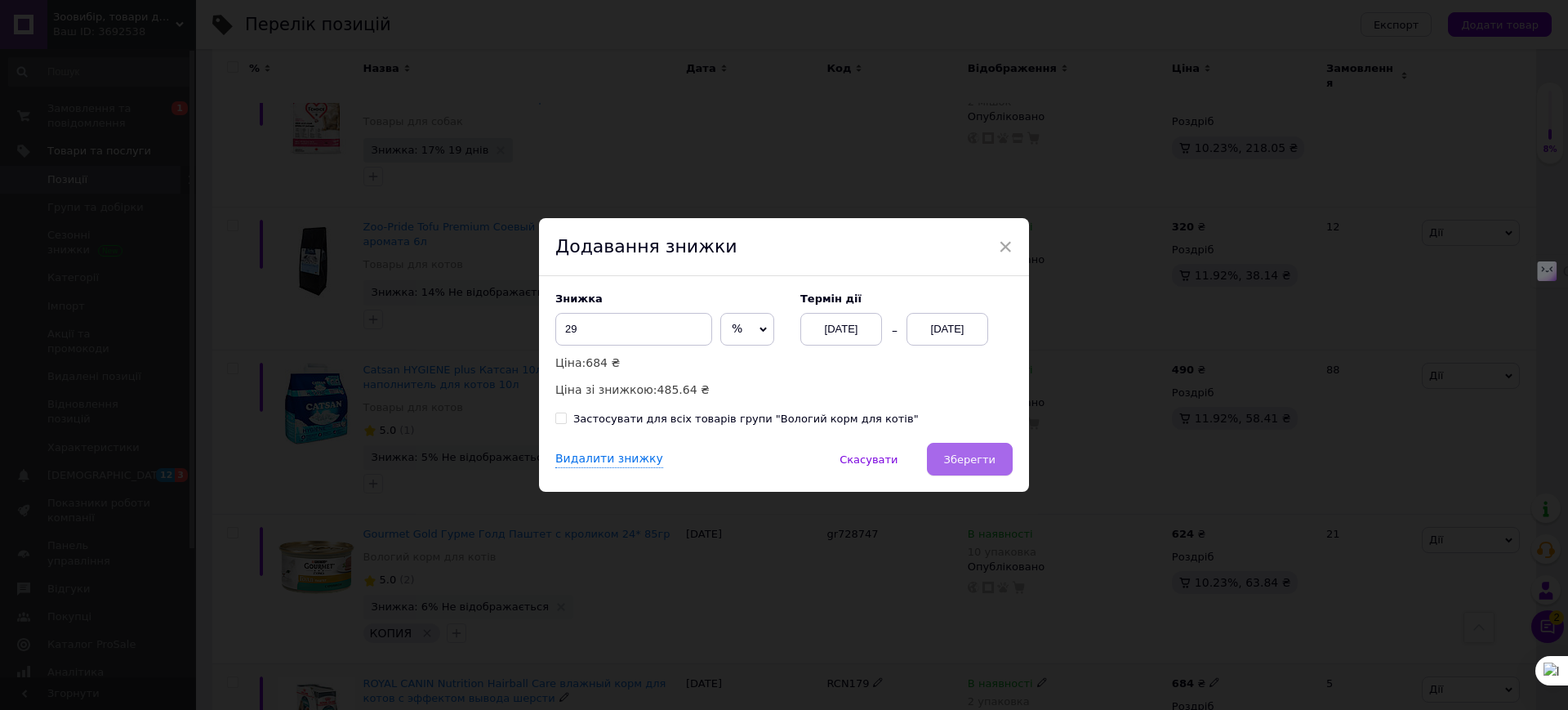
click at [984, 462] on span "Зберегти" at bounding box center [970, 460] width 52 height 12
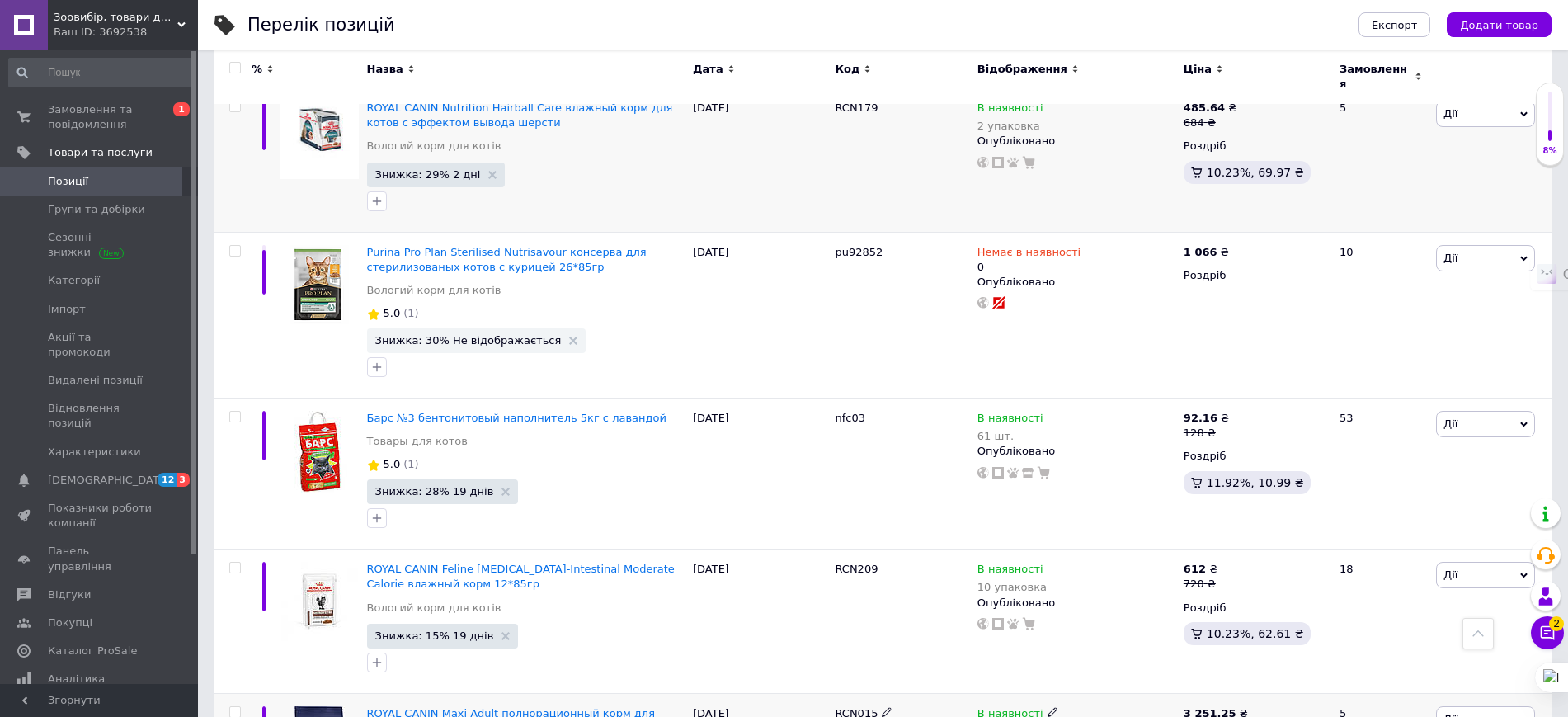
scroll to position [11036, 0]
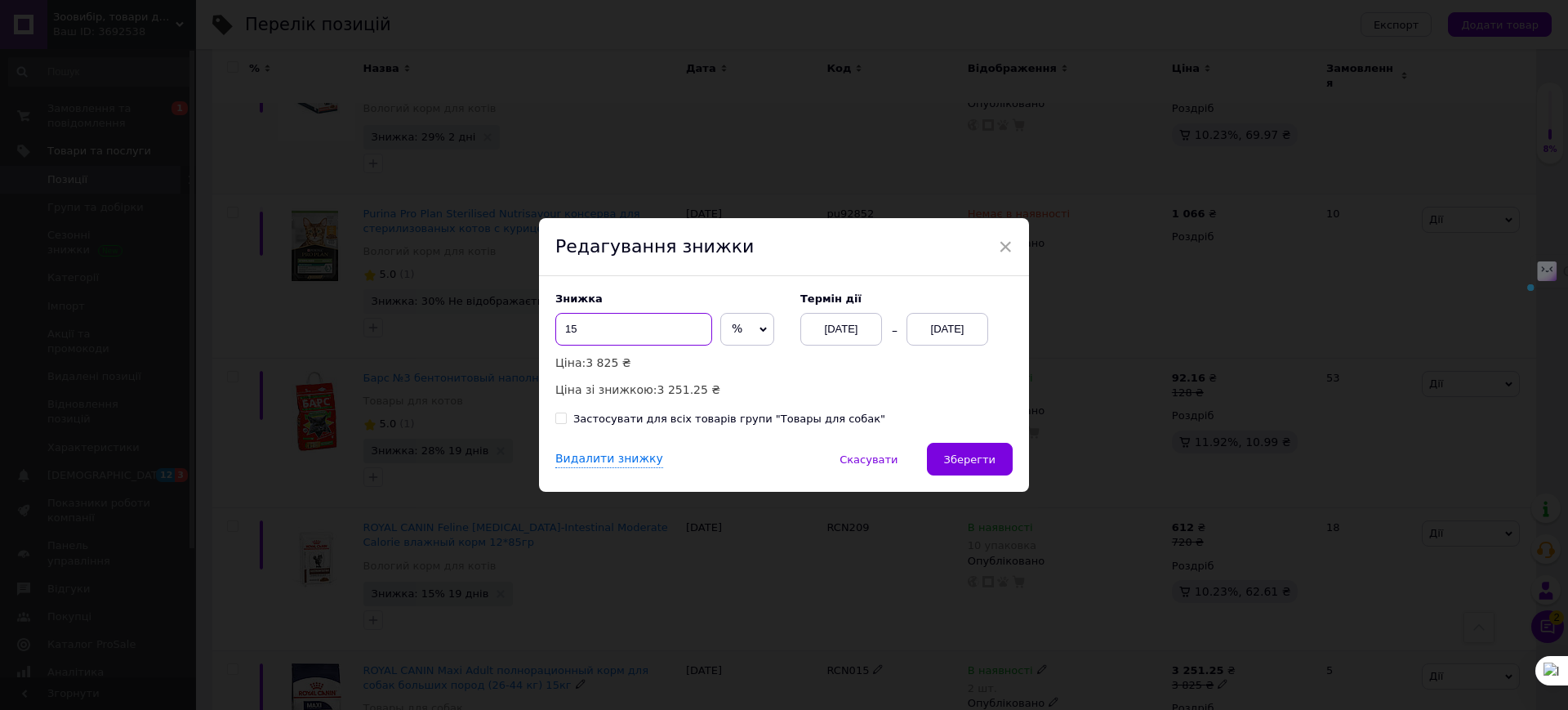
drag, startPoint x: 569, startPoint y: 332, endPoint x: 559, endPoint y: 334, distance: 10.2
click at [559, 334] on input "15" at bounding box center [634, 328] width 157 height 32
type input "24"
click at [976, 456] on span "Зберегти" at bounding box center [970, 460] width 52 height 12
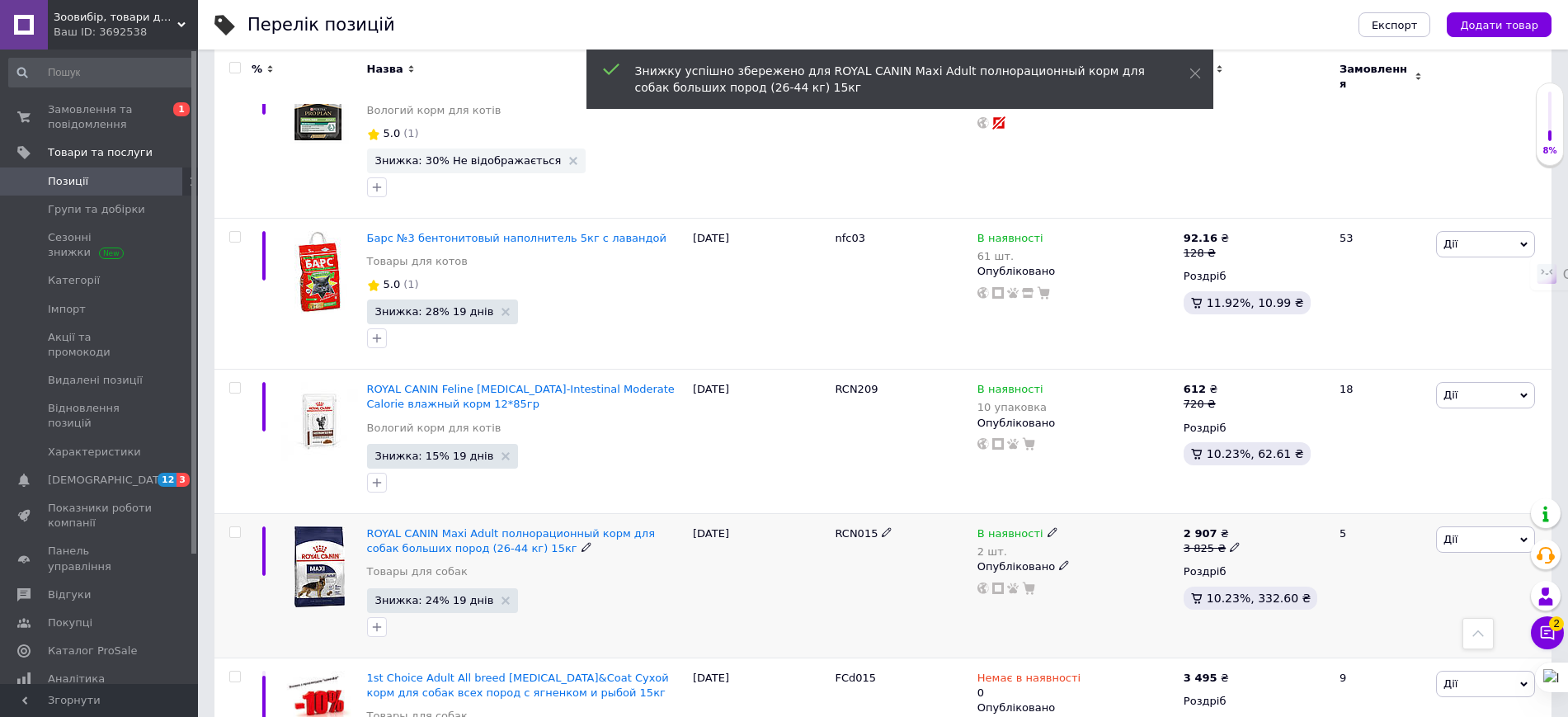
scroll to position [11242, 0]
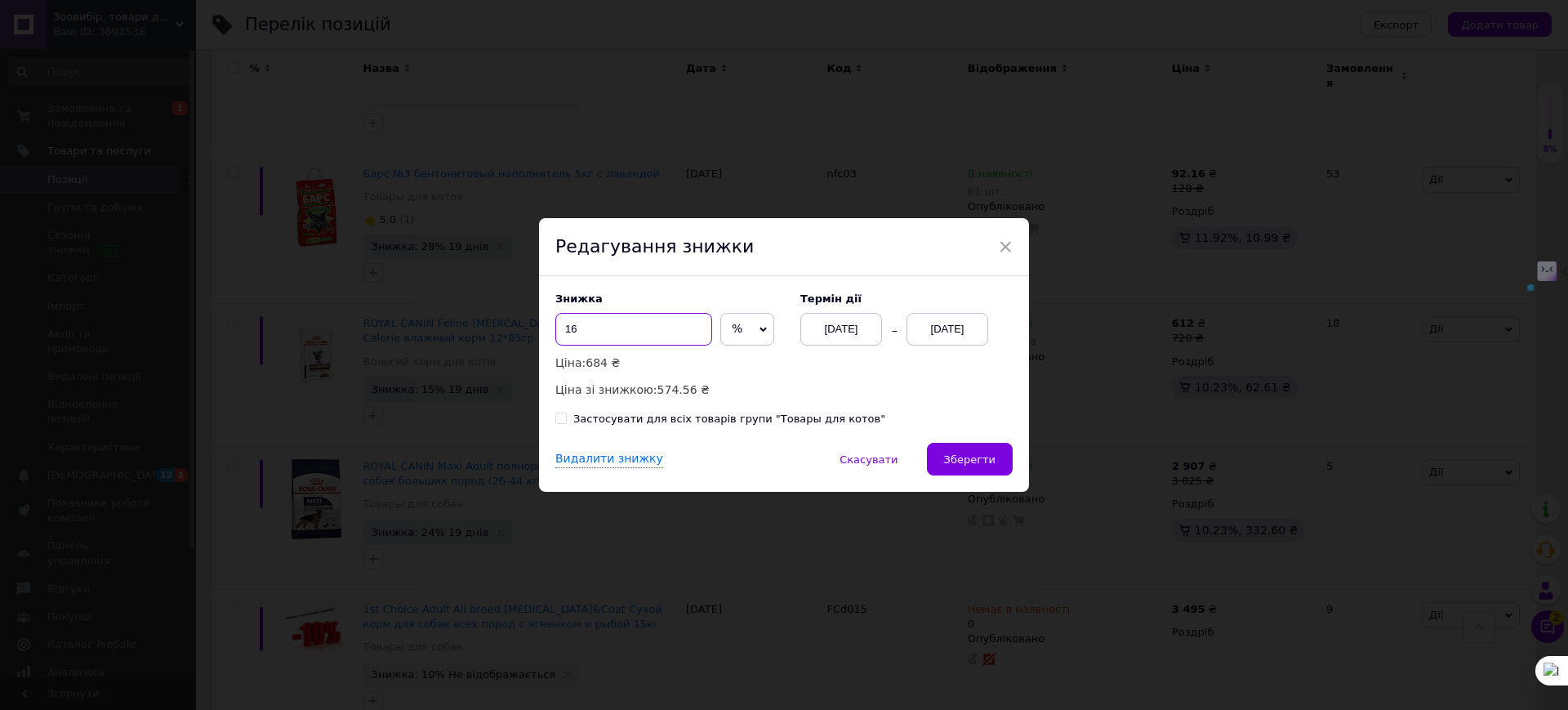
drag, startPoint x: 581, startPoint y: 330, endPoint x: 553, endPoint y: 336, distance: 28.6
click at [556, 336] on input "16" at bounding box center [634, 328] width 157 height 32
type input "28"
click at [971, 451] on button "Зберегти" at bounding box center [970, 459] width 86 height 32
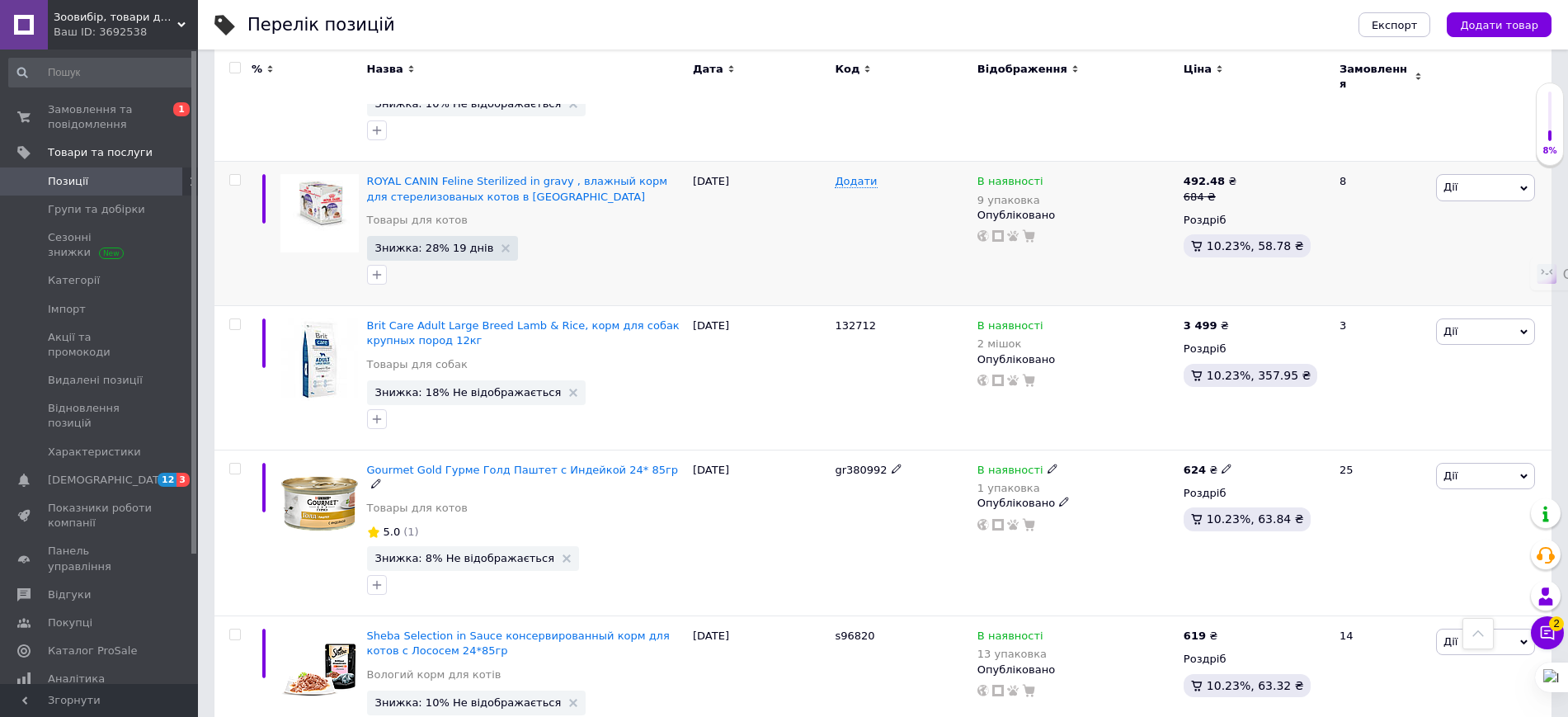
scroll to position [11861, 0]
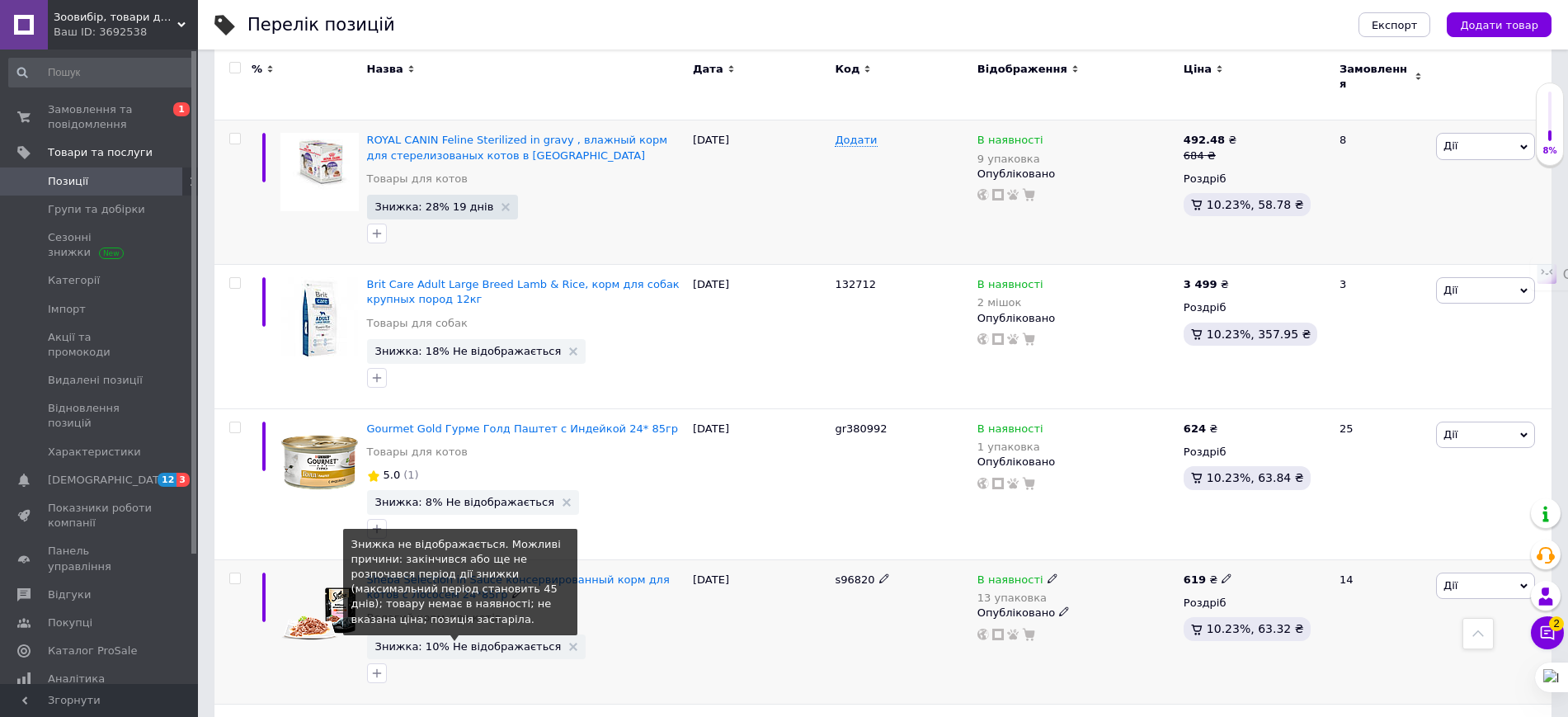
click at [482, 641] on span "Знижка: 10% Не відображається" at bounding box center [468, 646] width 186 height 11
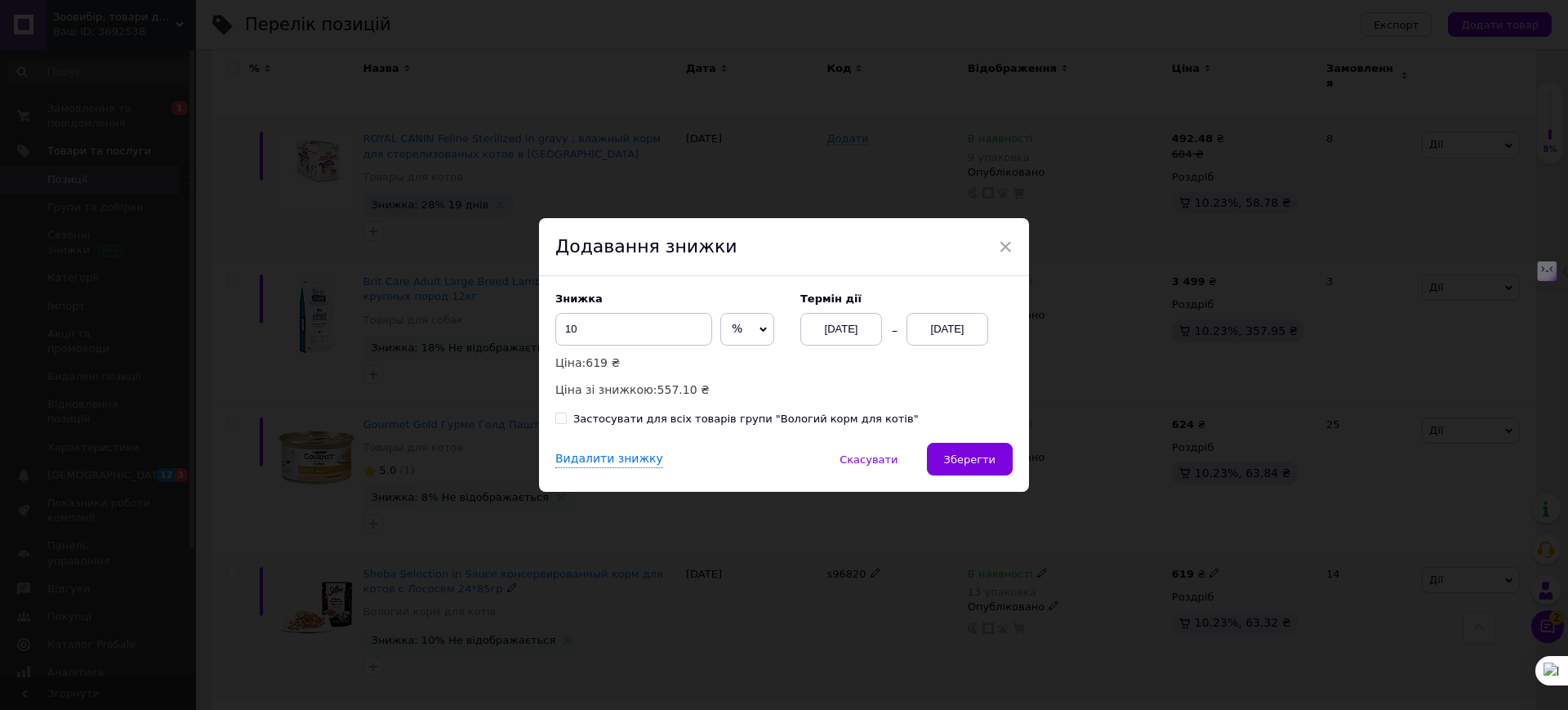
click at [949, 327] on div "[DATE]" at bounding box center [947, 328] width 81 height 32
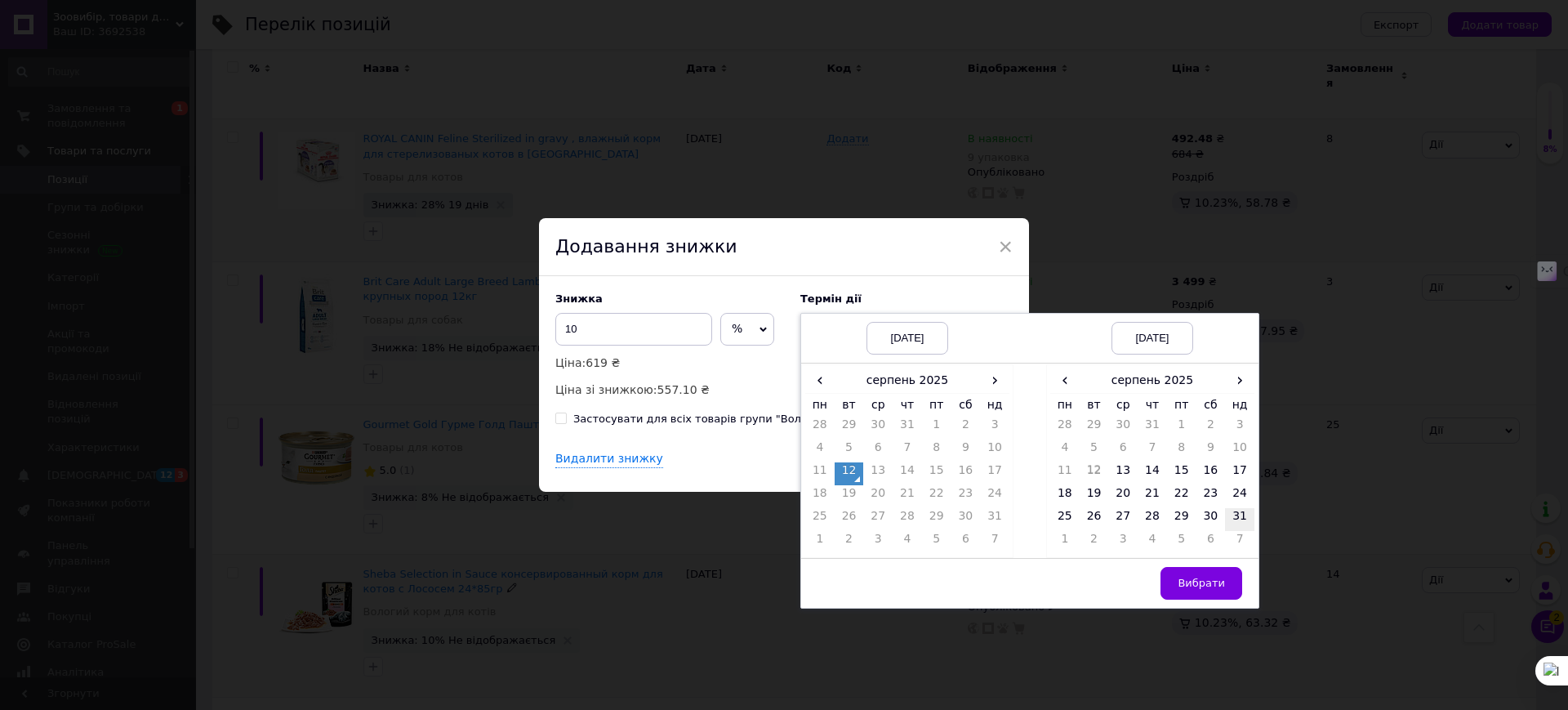
click at [1250, 512] on td "31" at bounding box center [1240, 519] width 30 height 23
click at [1197, 580] on span "Вибрати" at bounding box center [1201, 583] width 47 height 12
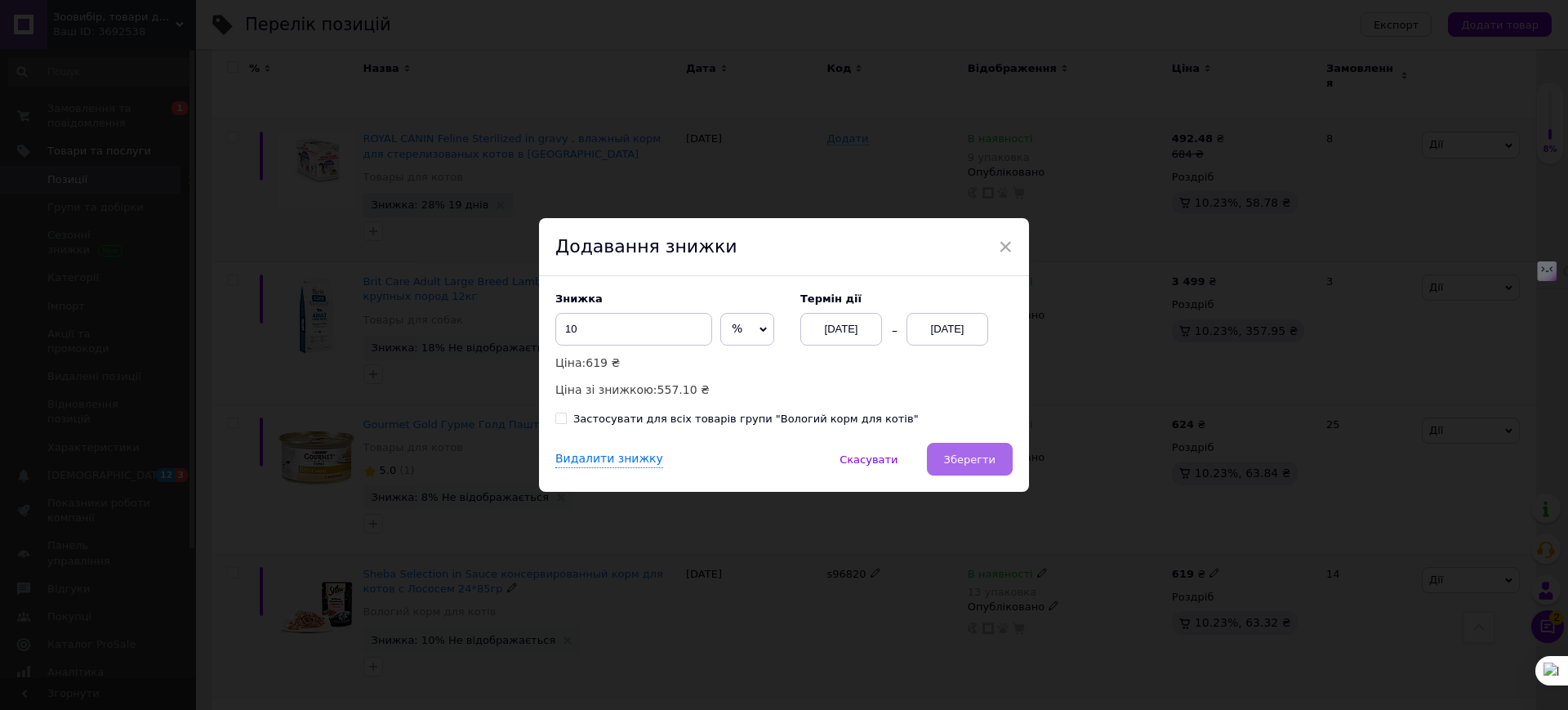
click at [969, 456] on span "Зберегти" at bounding box center [970, 460] width 52 height 12
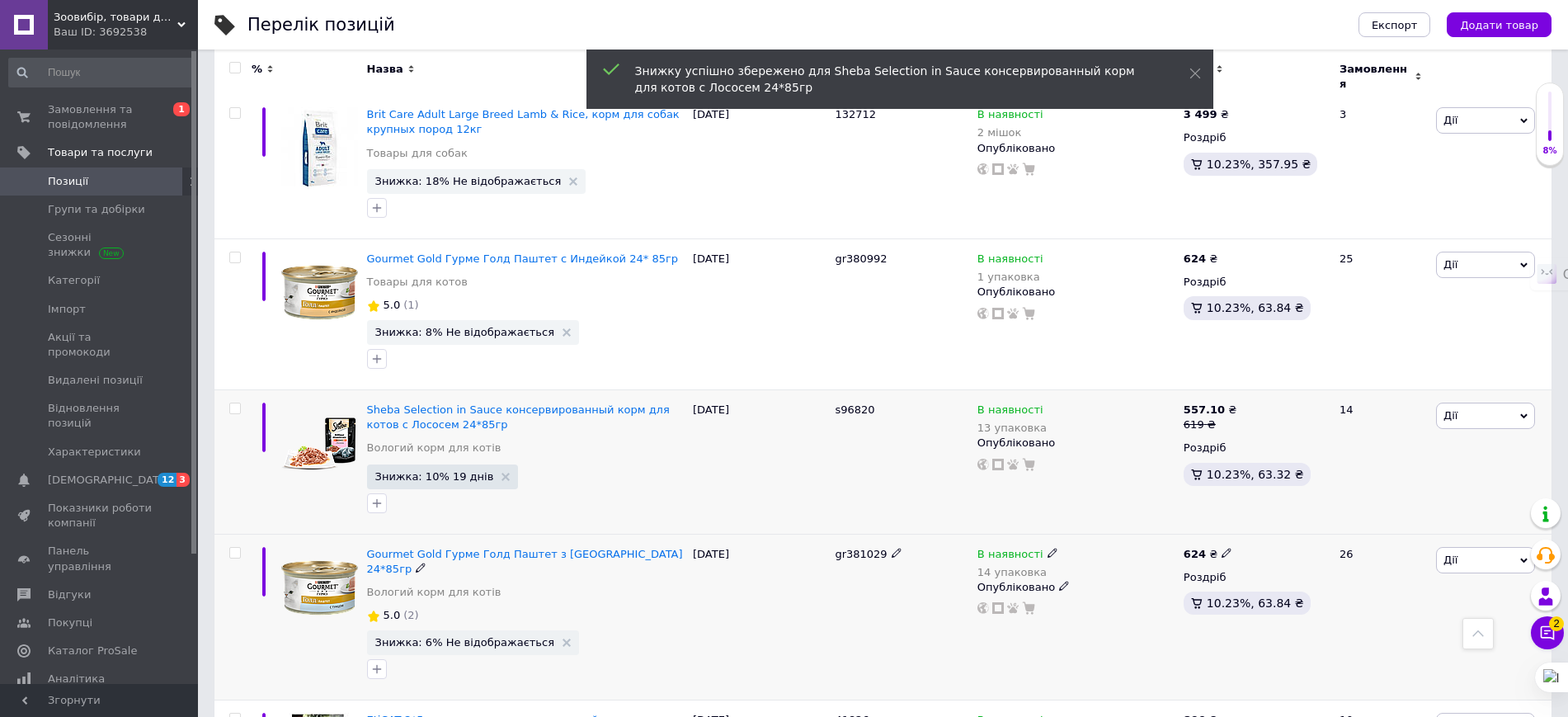
scroll to position [12067, 0]
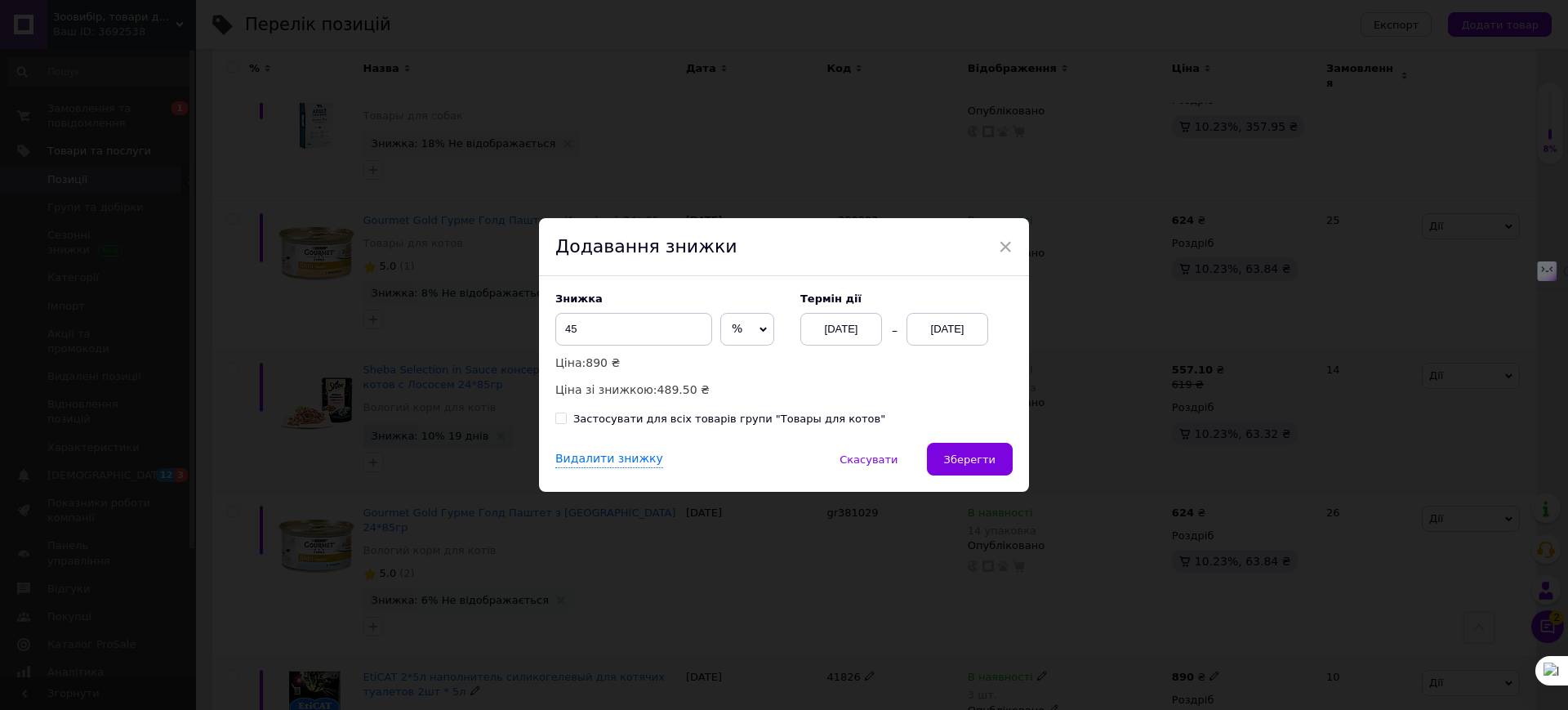
click at [944, 325] on div "[DATE]" at bounding box center [947, 328] width 81 height 32
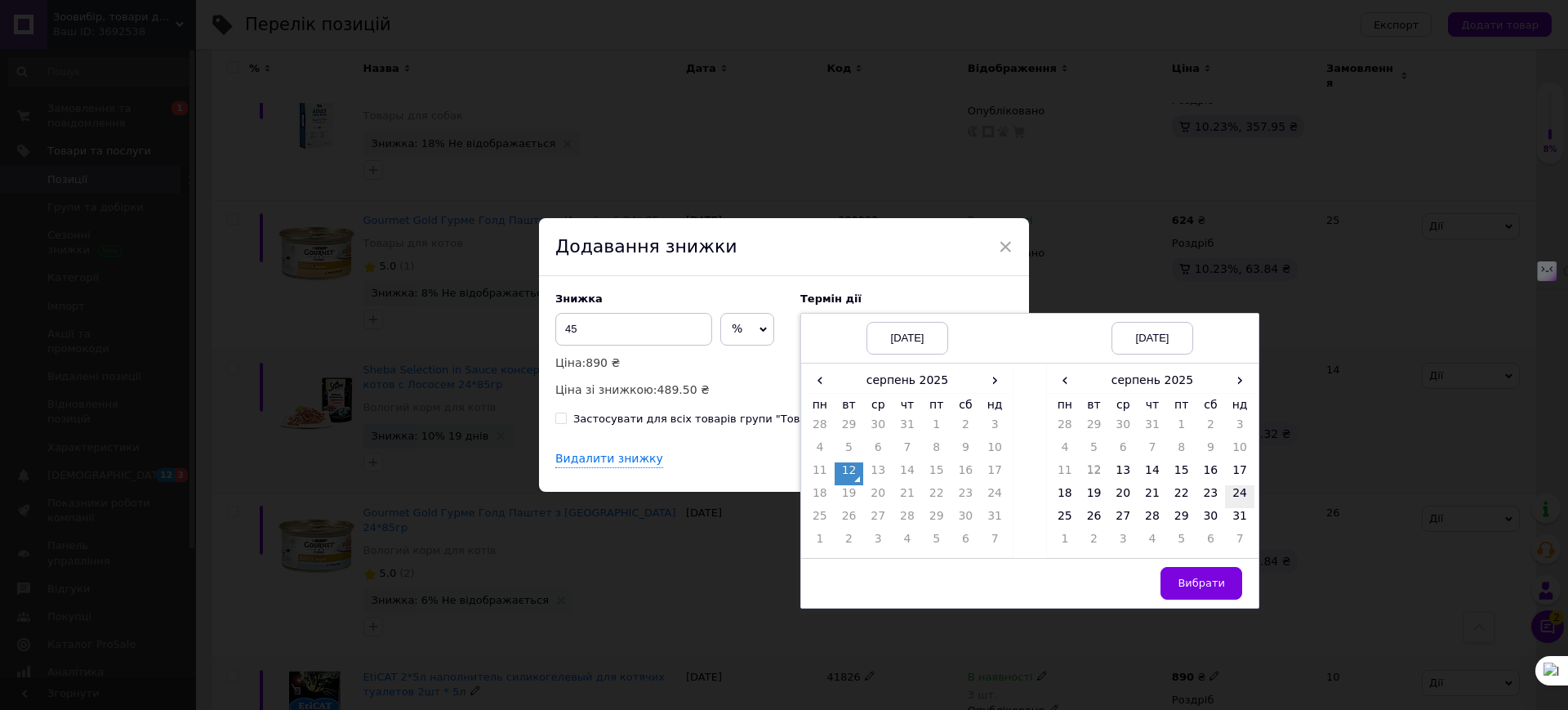
click at [1239, 506] on td "24" at bounding box center [1240, 496] width 30 height 23
click at [1211, 577] on span "Вибрати" at bounding box center [1201, 583] width 47 height 12
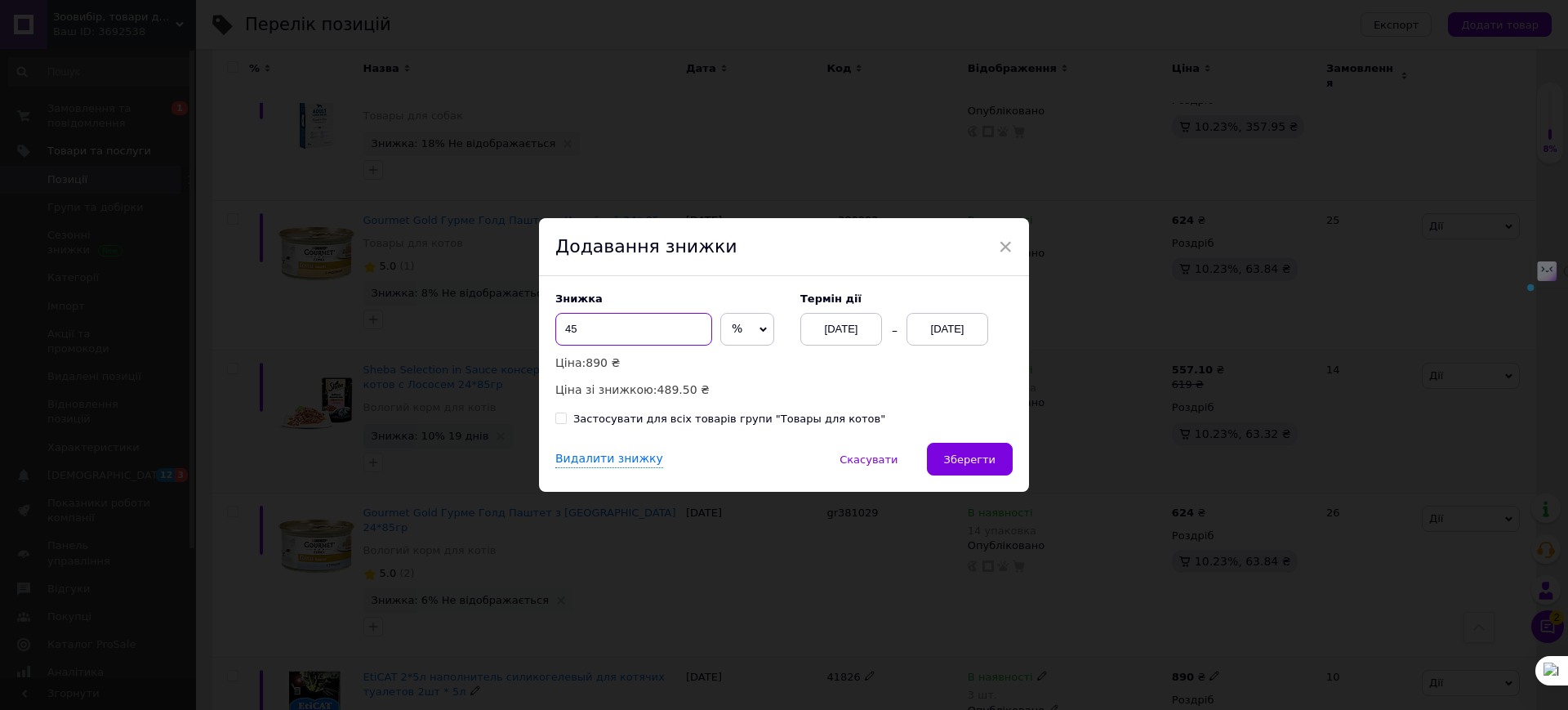
drag, startPoint x: 580, startPoint y: 328, endPoint x: 559, endPoint y: 332, distance: 21.4
click at [559, 332] on input "45" at bounding box center [634, 328] width 157 height 32
type input "43"
click at [957, 454] on span "Зберегти" at bounding box center [970, 460] width 52 height 12
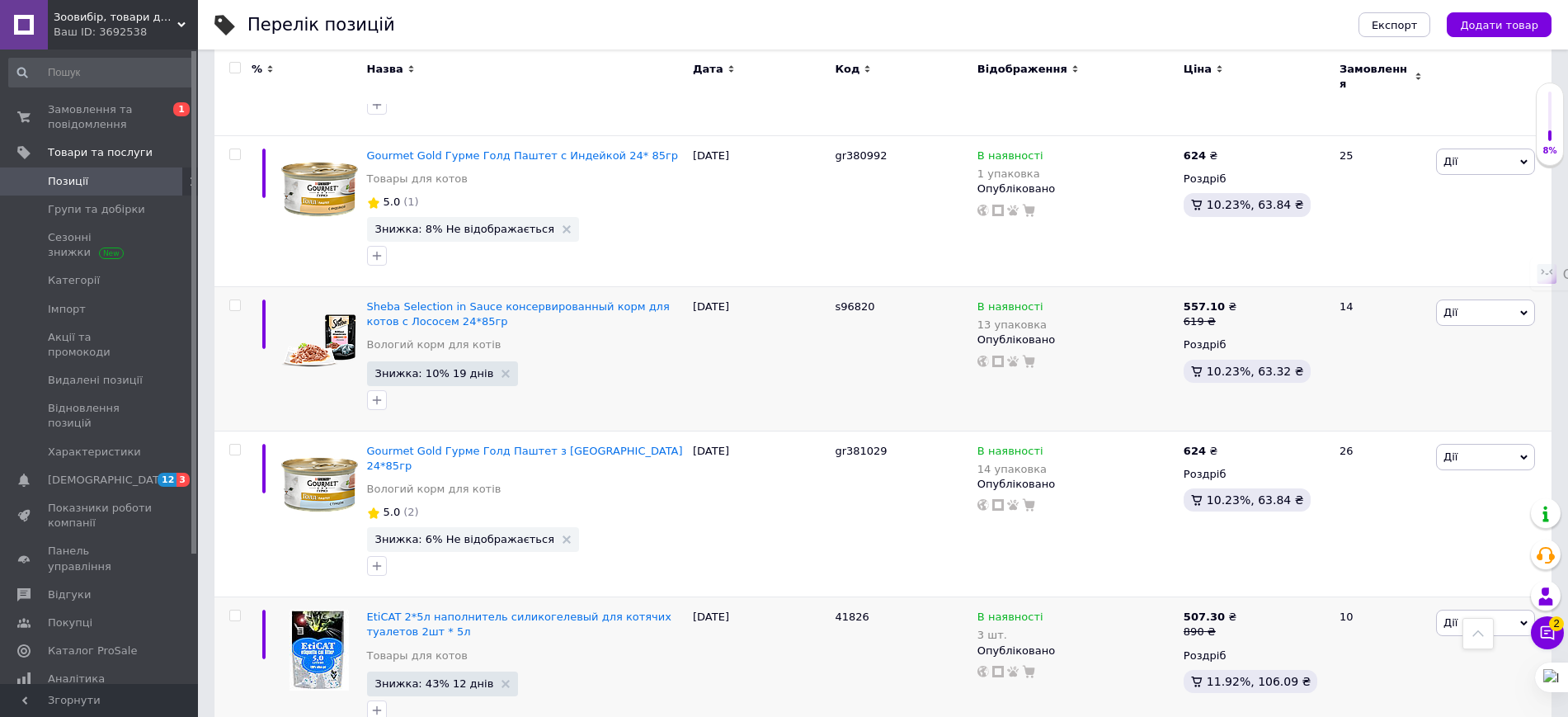
scroll to position [12170, 0]
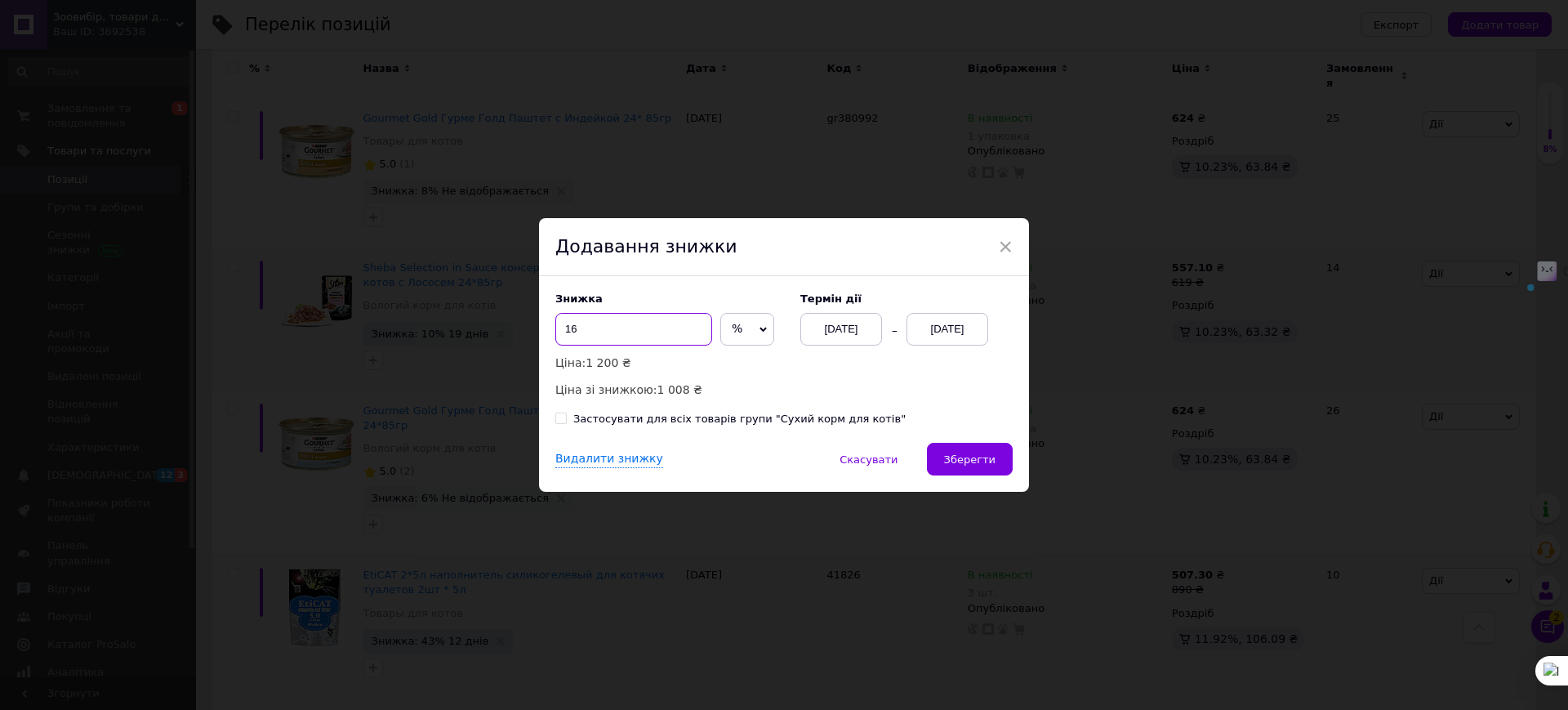
drag, startPoint x: 582, startPoint y: 326, endPoint x: 559, endPoint y: 327, distance: 23.0
click at [559, 327] on input "16" at bounding box center [634, 328] width 157 height 32
type input "20"
click at [956, 329] on div "[DATE]" at bounding box center [947, 328] width 81 height 32
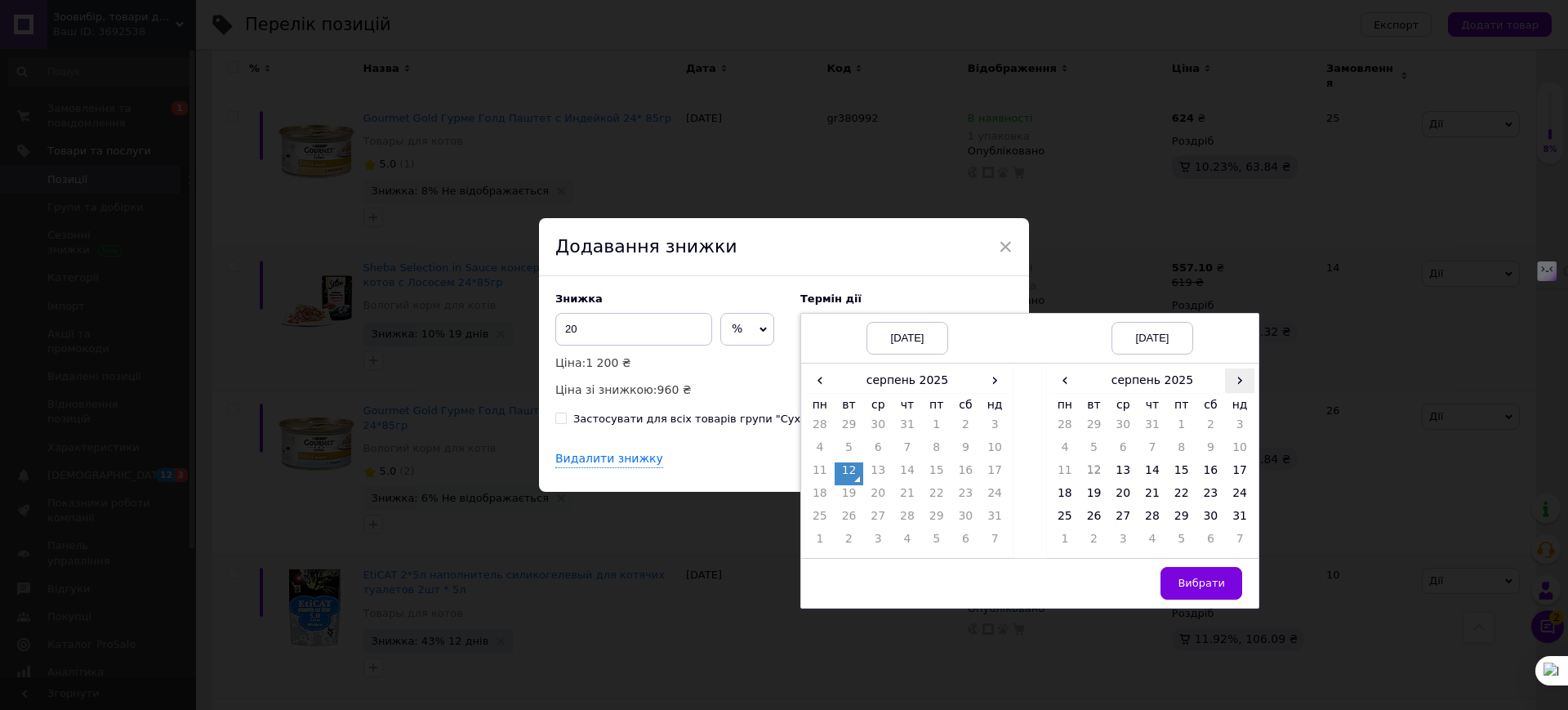
drag, startPoint x: 1233, startPoint y: 377, endPoint x: 1226, endPoint y: 390, distance: 14.8
click at [1231, 377] on span "›" at bounding box center [1240, 380] width 30 height 24
click at [1176, 515] on td "26" at bounding box center [1182, 519] width 30 height 23
click at [1183, 583] on span "Вибрати" at bounding box center [1201, 583] width 47 height 12
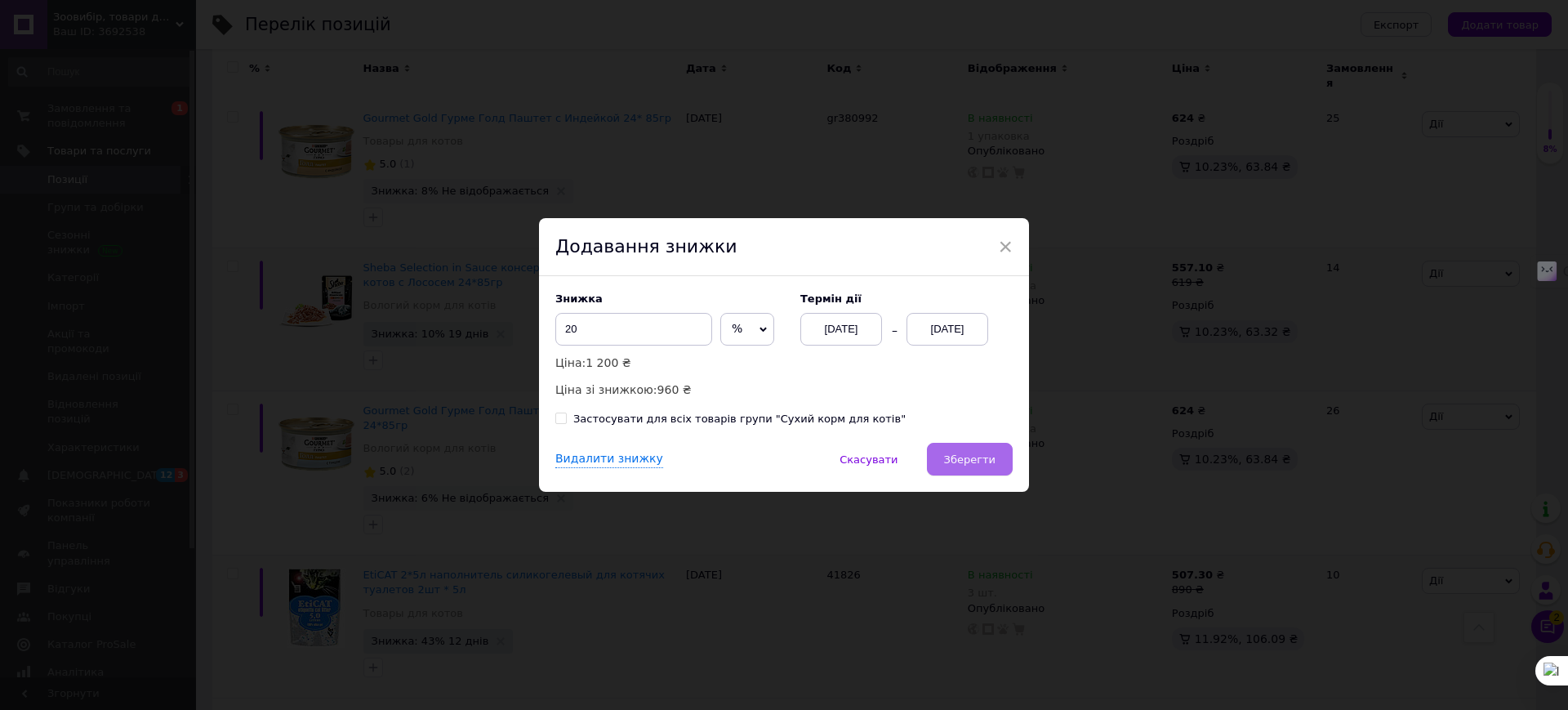
click at [977, 457] on span "Зберегти" at bounding box center [970, 460] width 52 height 12
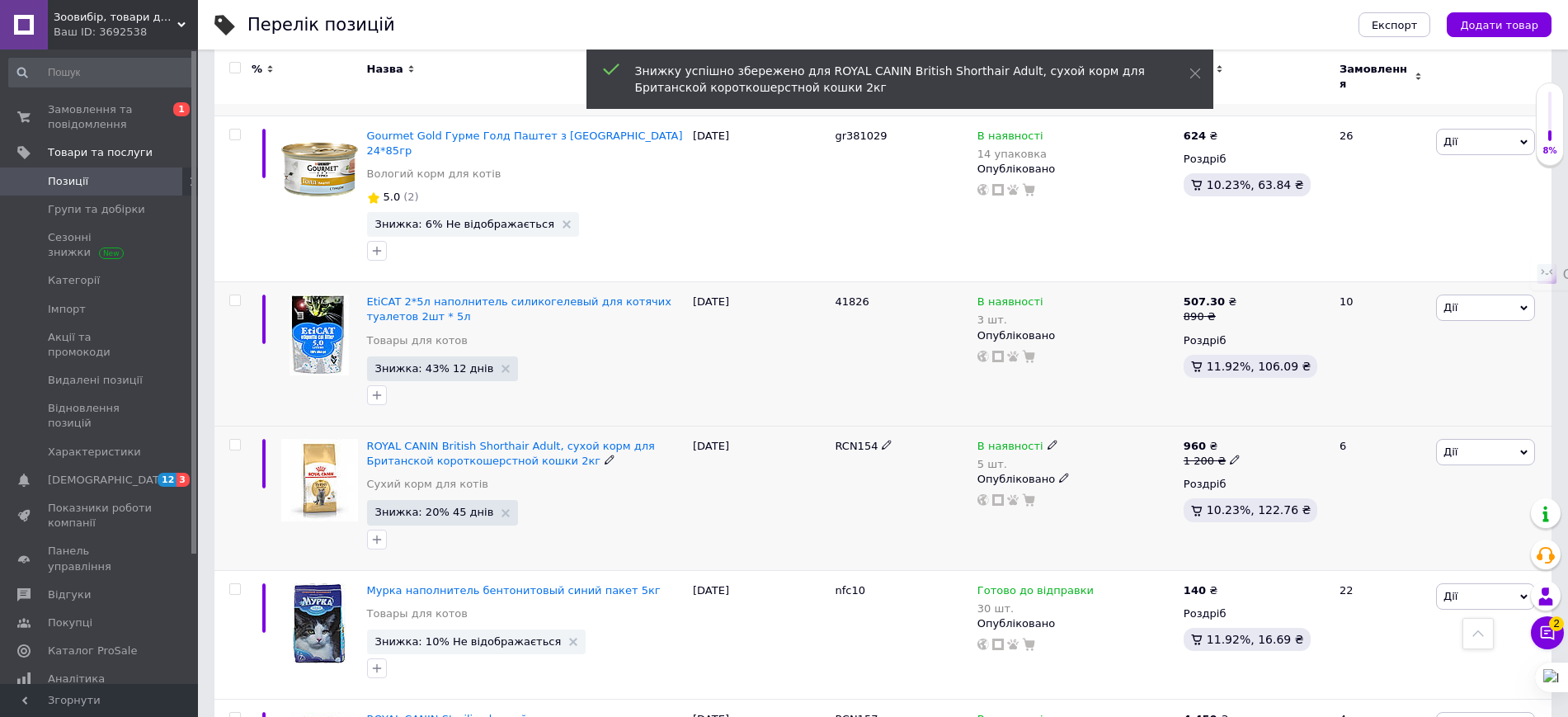
scroll to position [12480, 0]
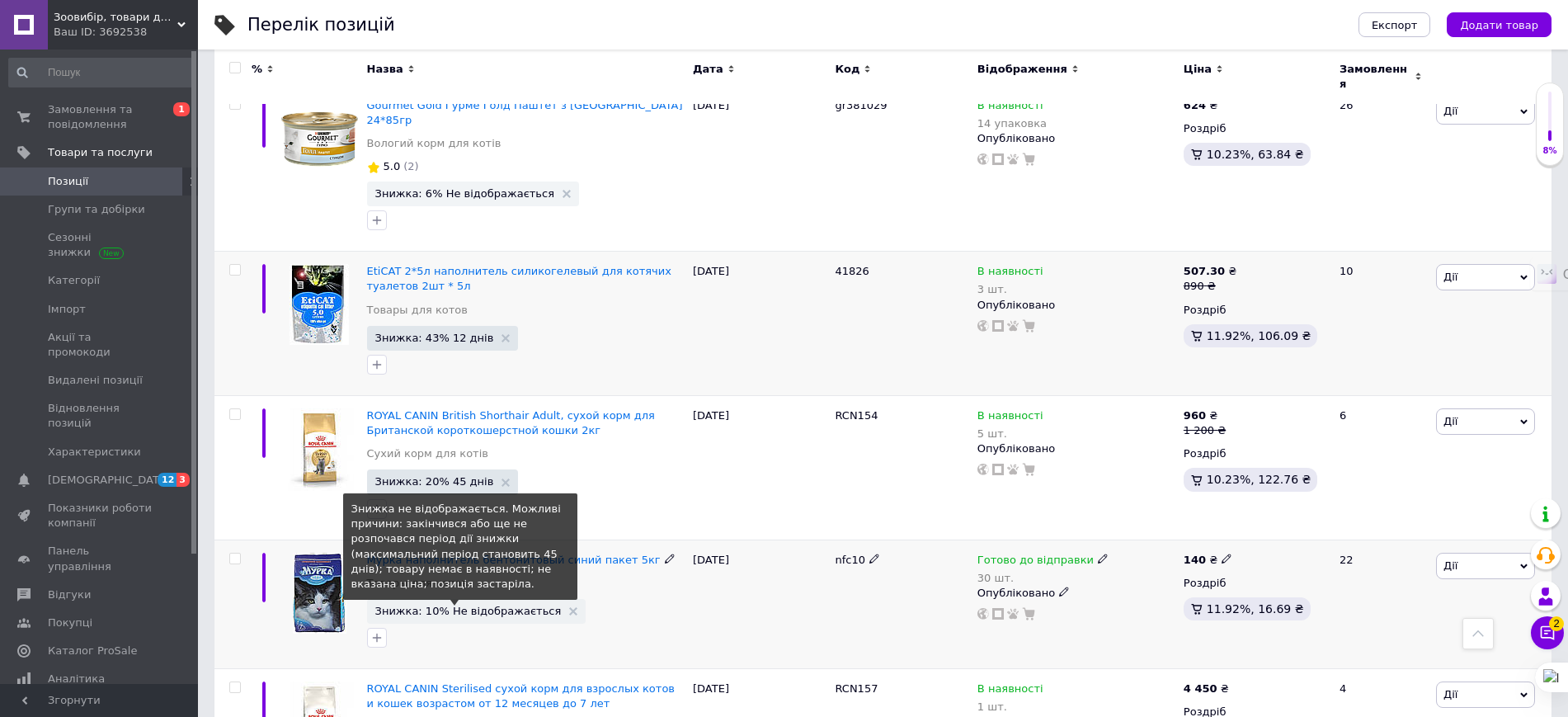
click at [468, 606] on span "Знижка: 10% Не відображається" at bounding box center [468, 611] width 186 height 11
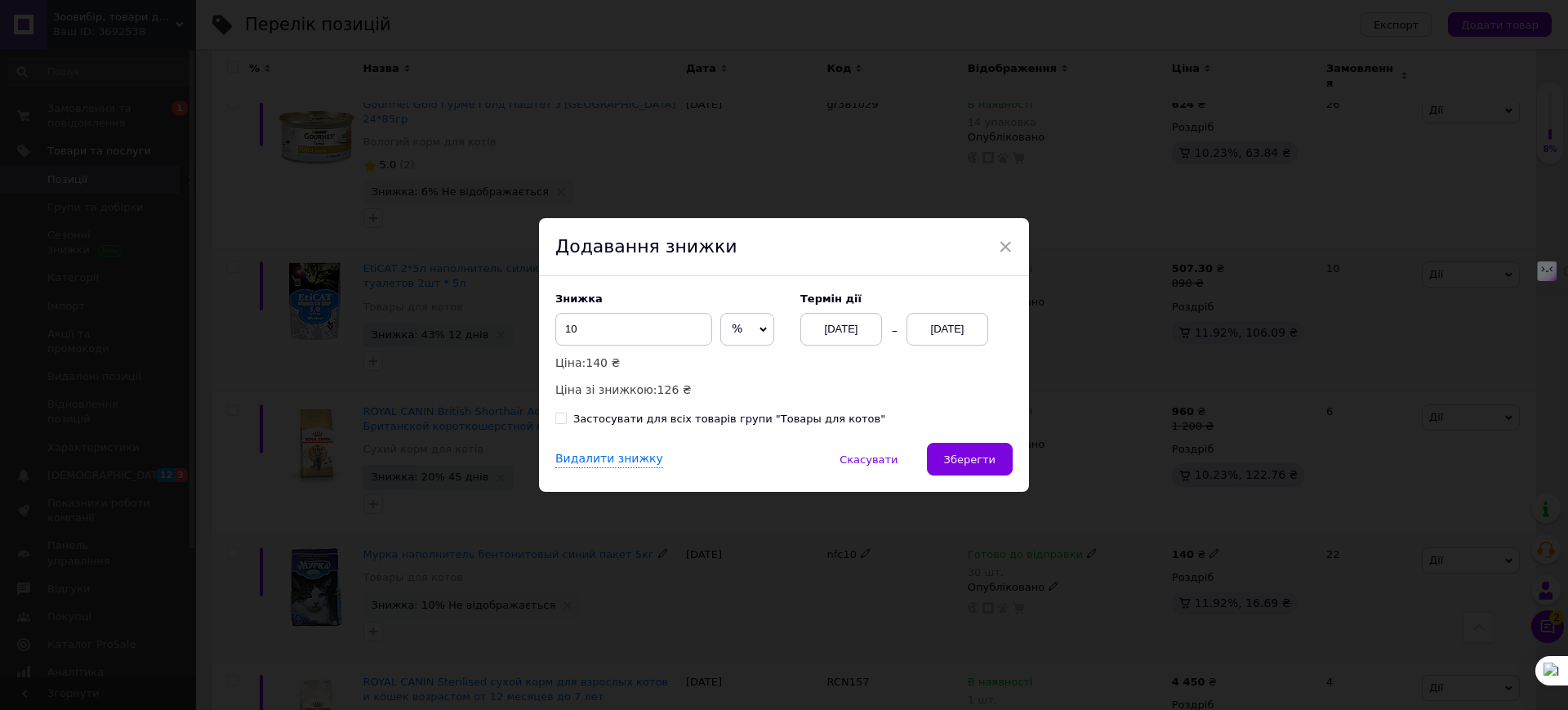
click at [948, 321] on div "[DATE]" at bounding box center [947, 328] width 81 height 32
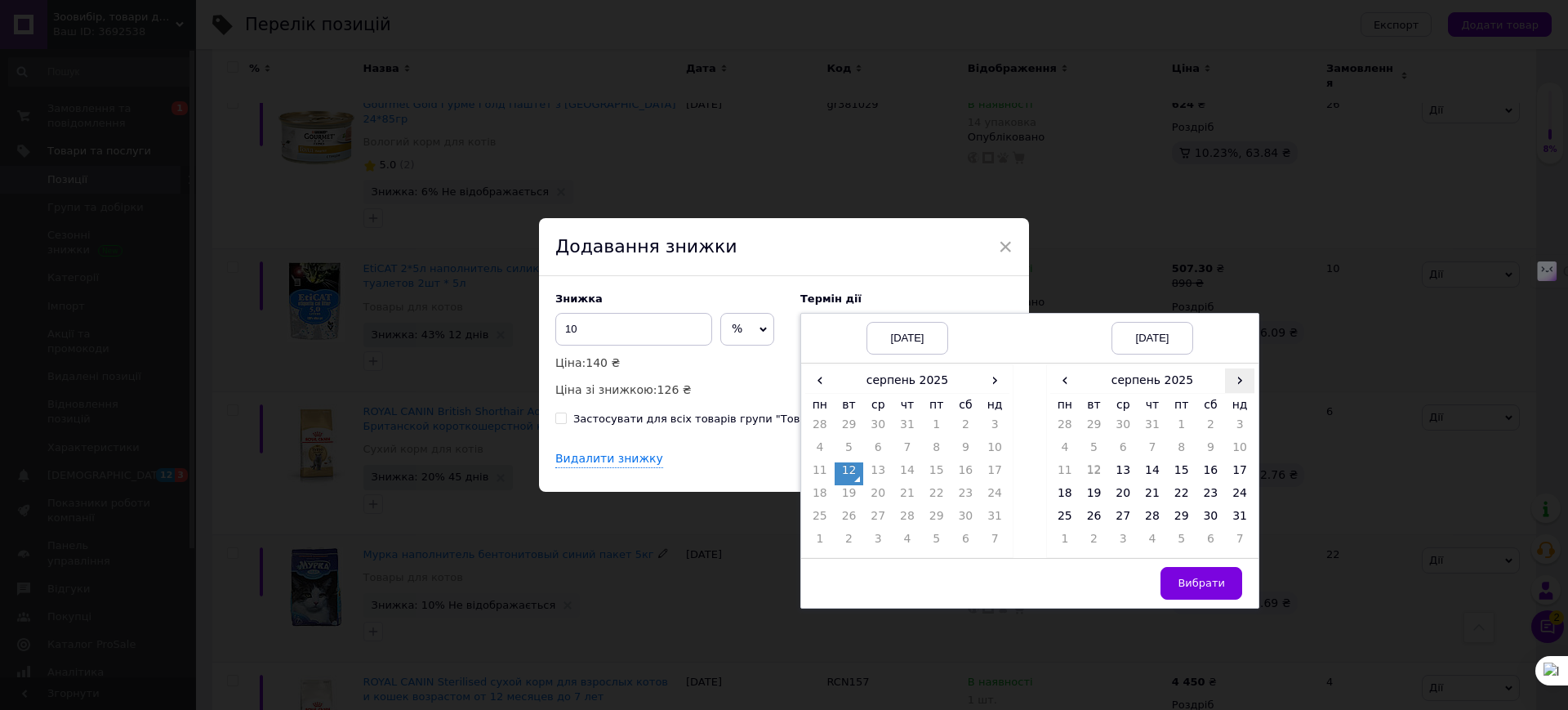
click at [1233, 376] on span "›" at bounding box center [1240, 380] width 30 height 24
drag, startPoint x: 1170, startPoint y: 516, endPoint x: 1192, endPoint y: 548, distance: 38.8
click at [1172, 516] on td "26" at bounding box center [1182, 519] width 30 height 23
click at [1194, 581] on span "Вибрати" at bounding box center [1201, 583] width 47 height 12
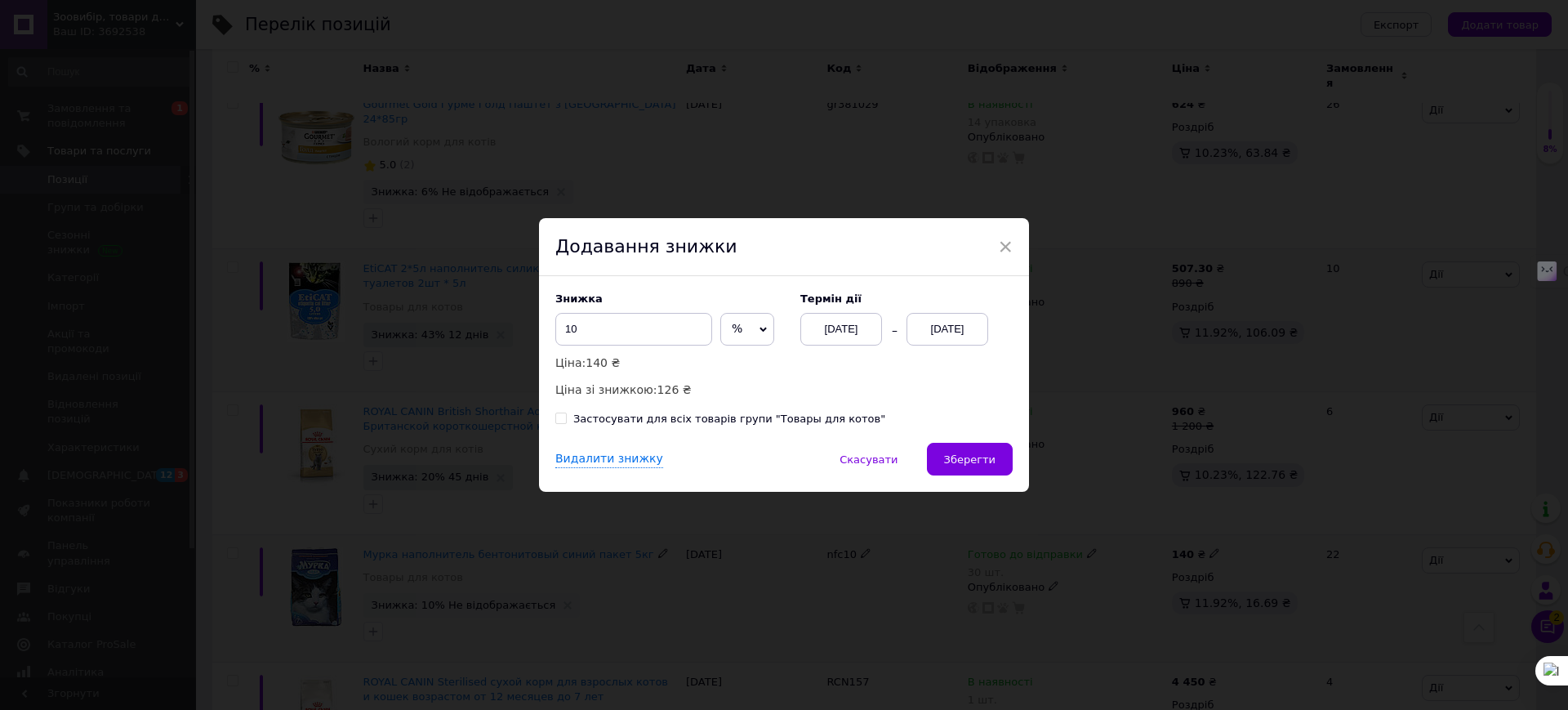
click at [963, 465] on span "Зберегти" at bounding box center [970, 460] width 52 height 12
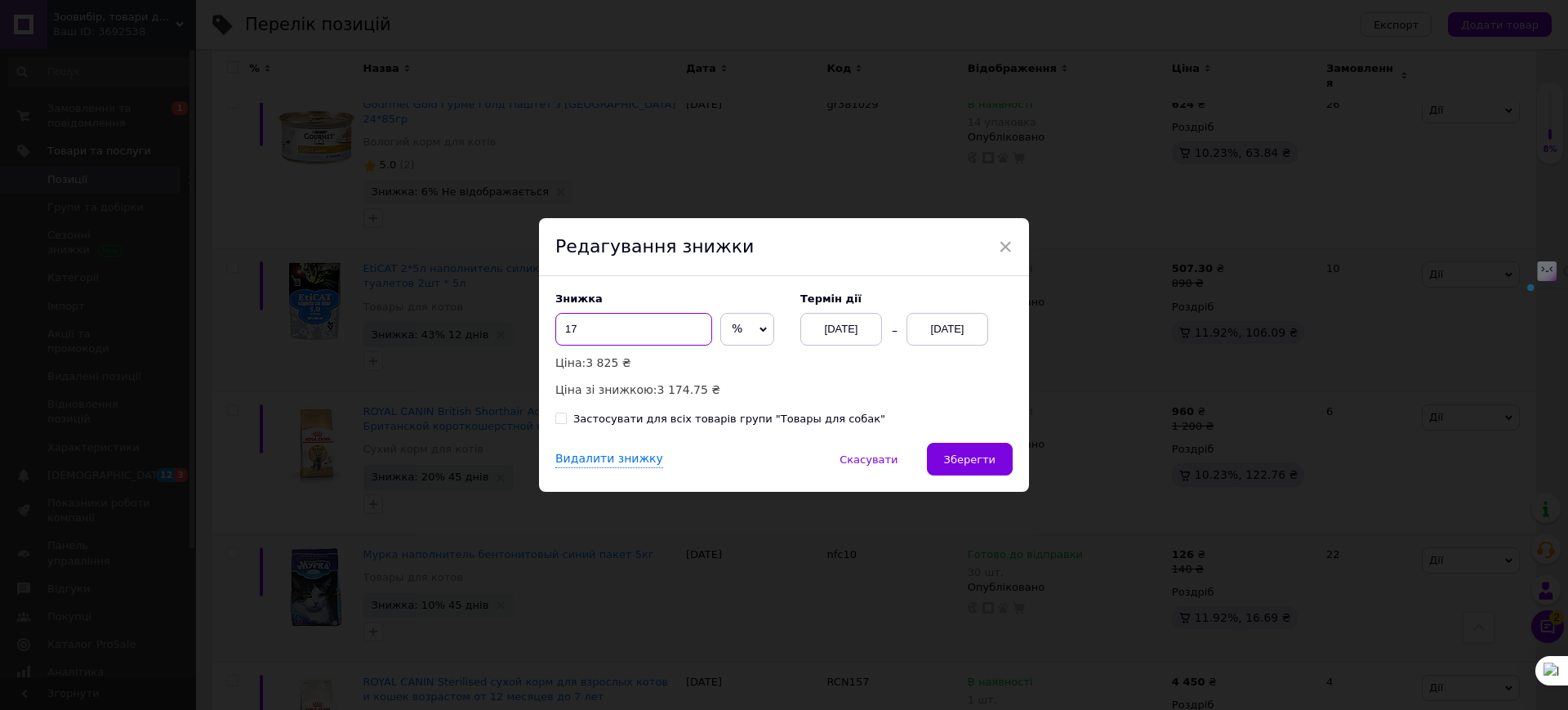
drag, startPoint x: 591, startPoint y: 327, endPoint x: 559, endPoint y: 334, distance: 32.8
click at [558, 331] on input "17" at bounding box center [634, 328] width 157 height 32
type input "23"
click at [991, 456] on span "Зберегти" at bounding box center [970, 460] width 52 height 12
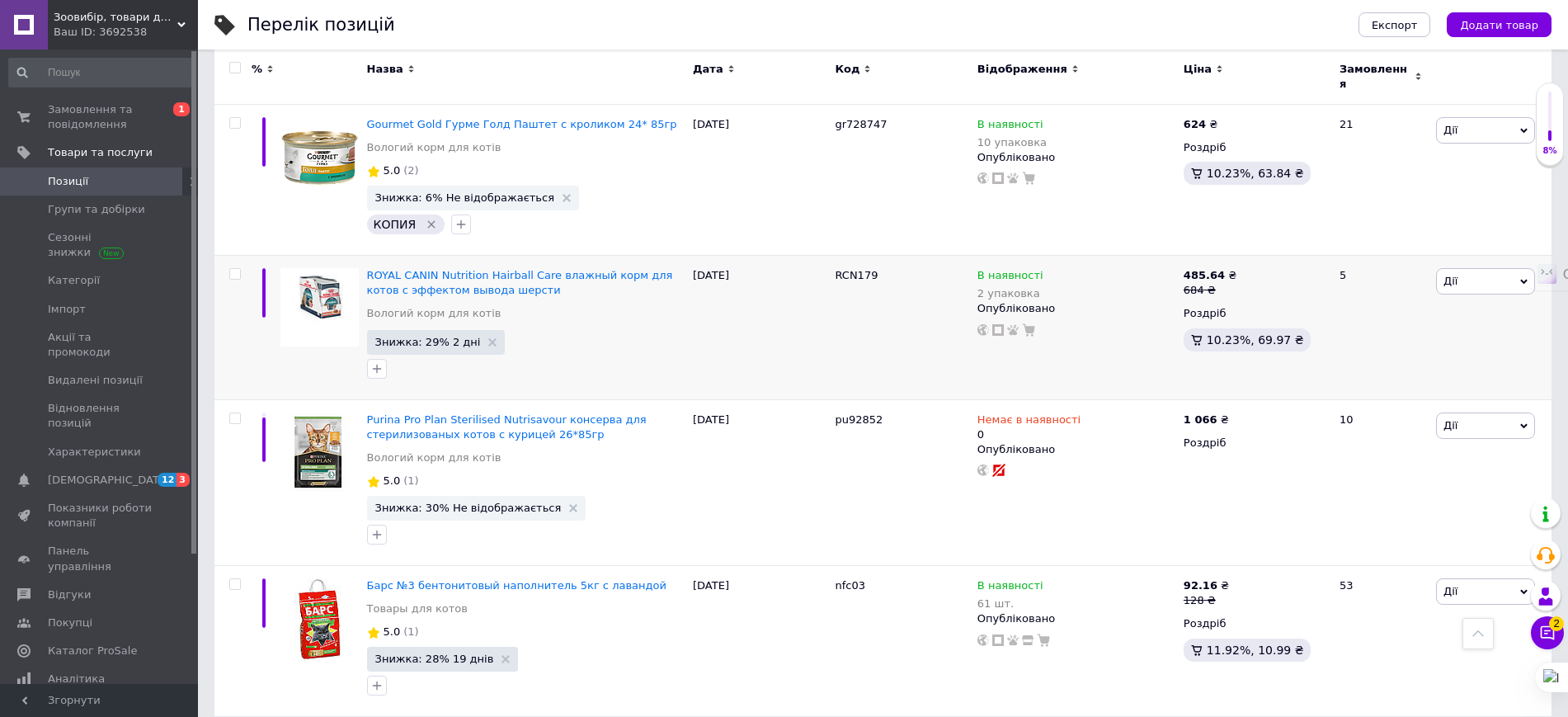
scroll to position [10679, 0]
